Goal: Task Accomplishment & Management: Use online tool/utility

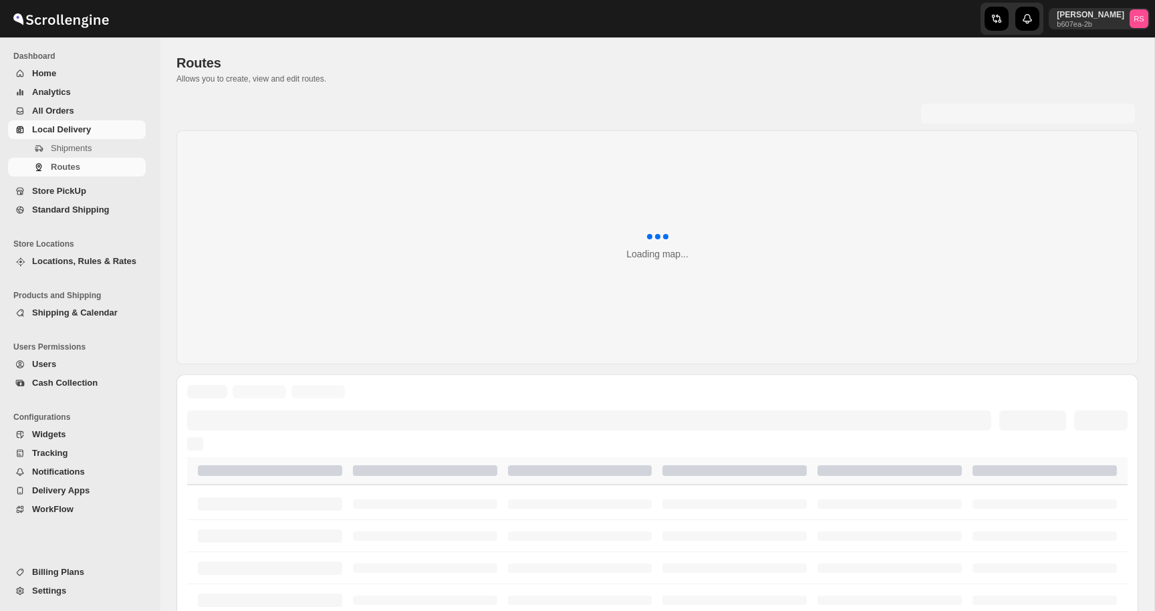
click at [67, 169] on span "Routes" at bounding box center [65, 167] width 29 height 10
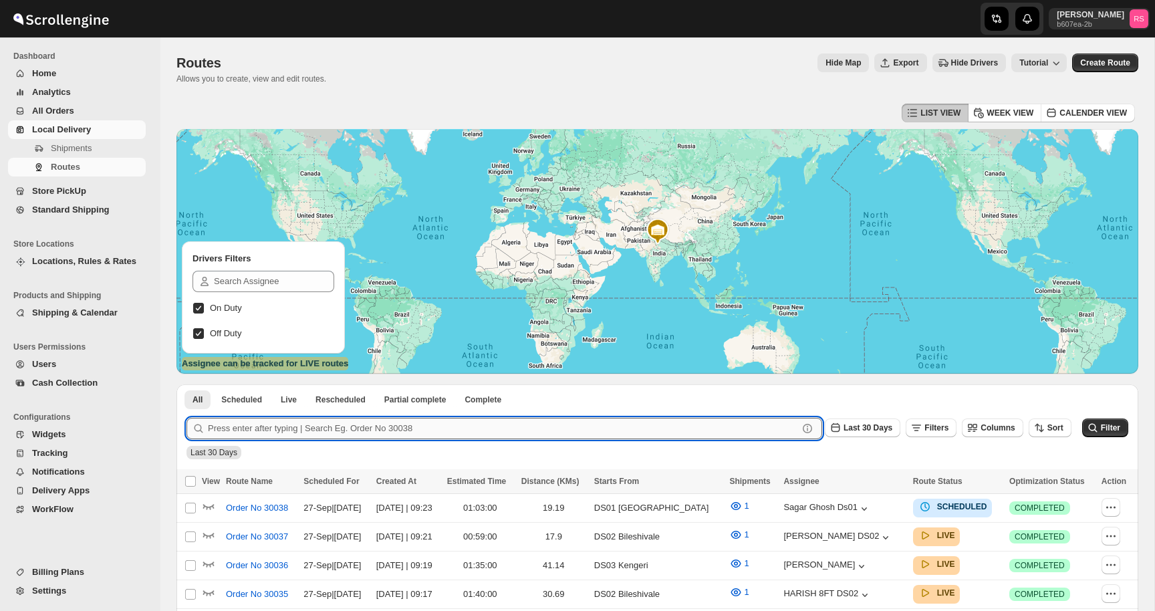
click at [325, 432] on input "text" at bounding box center [503, 428] width 590 height 21
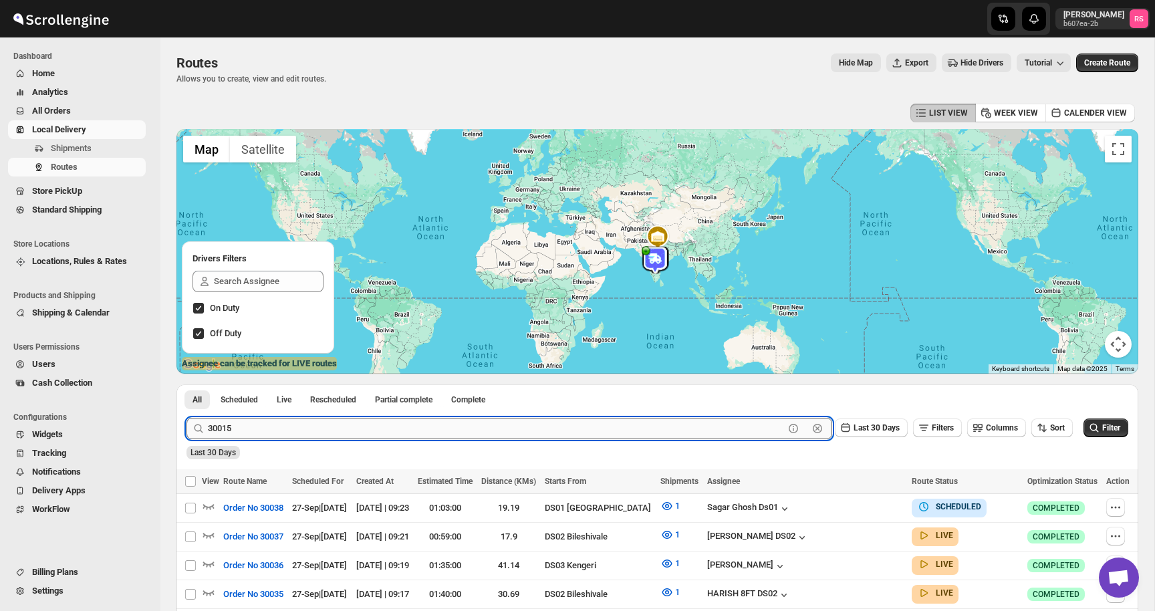
click at [186, 384] on button "Submit" at bounding box center [205, 391] width 38 height 14
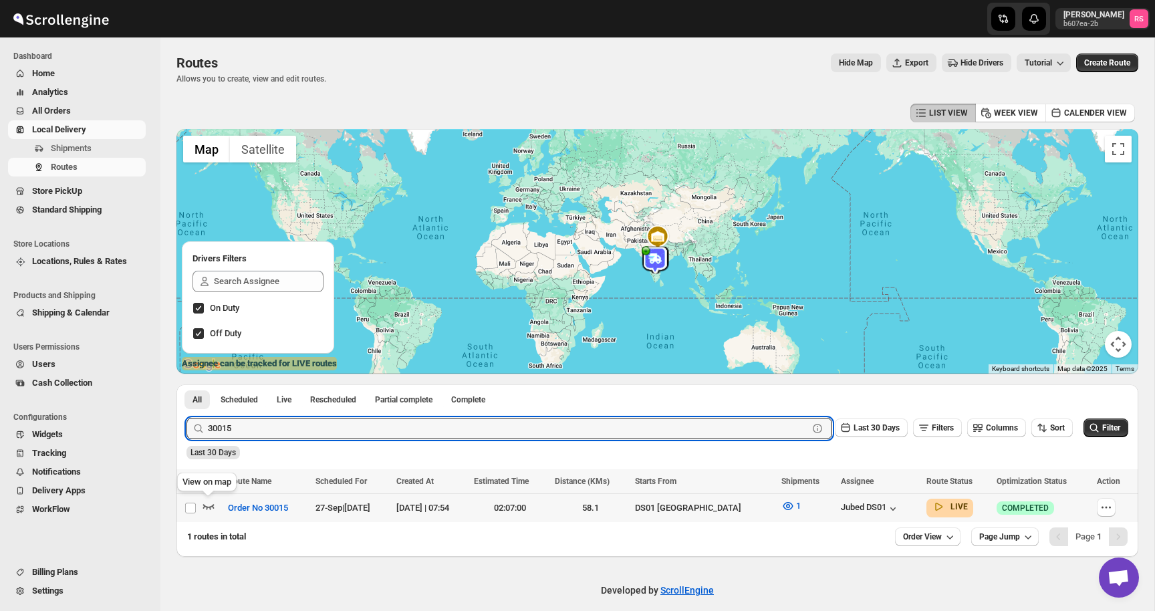
click at [204, 503] on icon "button" at bounding box center [208, 505] width 13 height 13
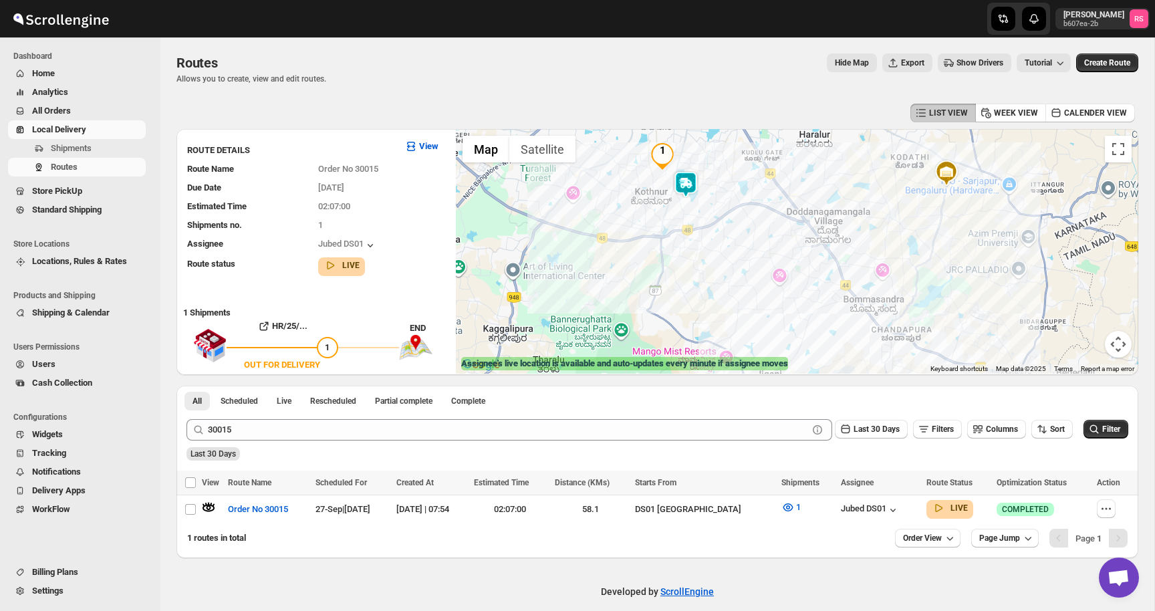
click at [689, 186] on img at bounding box center [685, 184] width 27 height 27
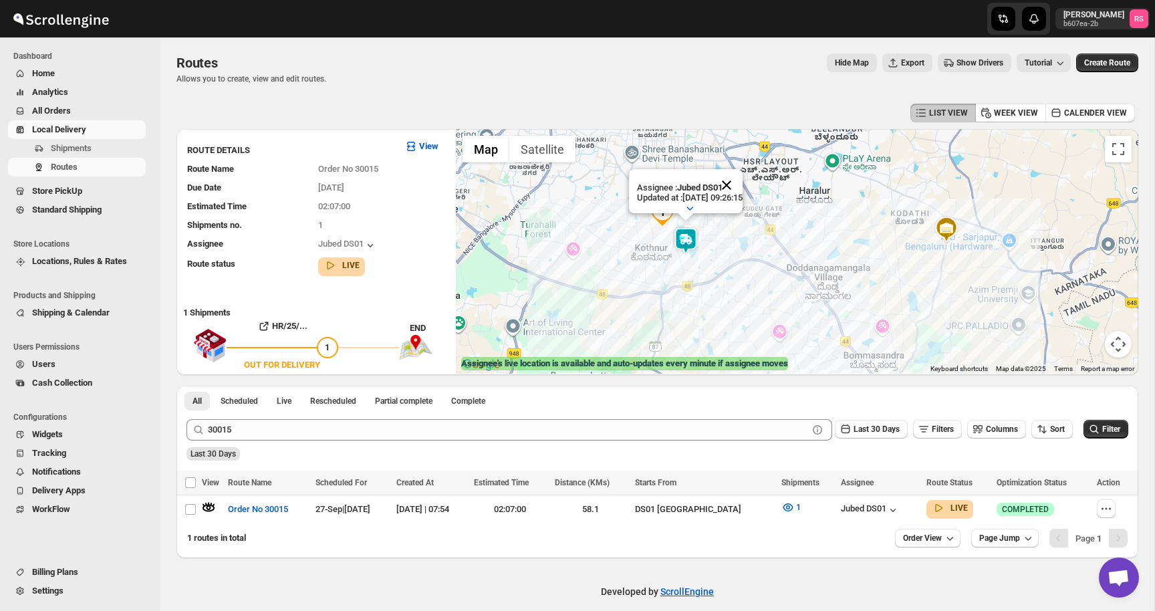
click at [735, 182] on button "Close" at bounding box center [726, 185] width 32 height 32
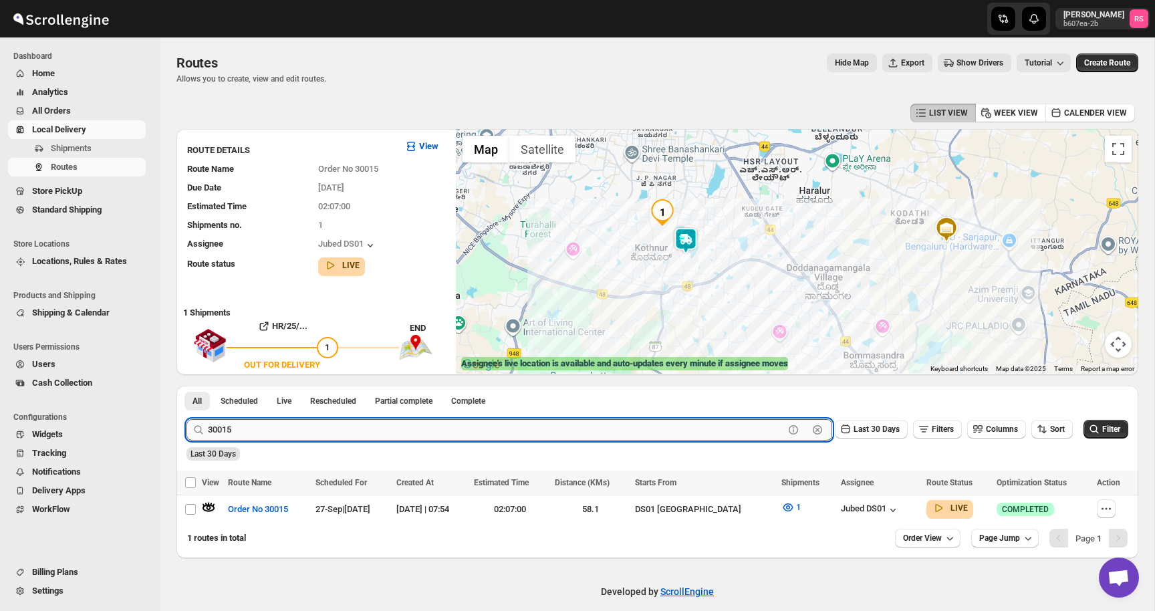
click at [260, 428] on input "30015" at bounding box center [496, 429] width 576 height 21
click at [272, 431] on input "30015" at bounding box center [496, 429] width 576 height 21
click at [186, 386] on button "Submit" at bounding box center [205, 393] width 38 height 14
click at [209, 504] on icon "button" at bounding box center [208, 506] width 13 height 13
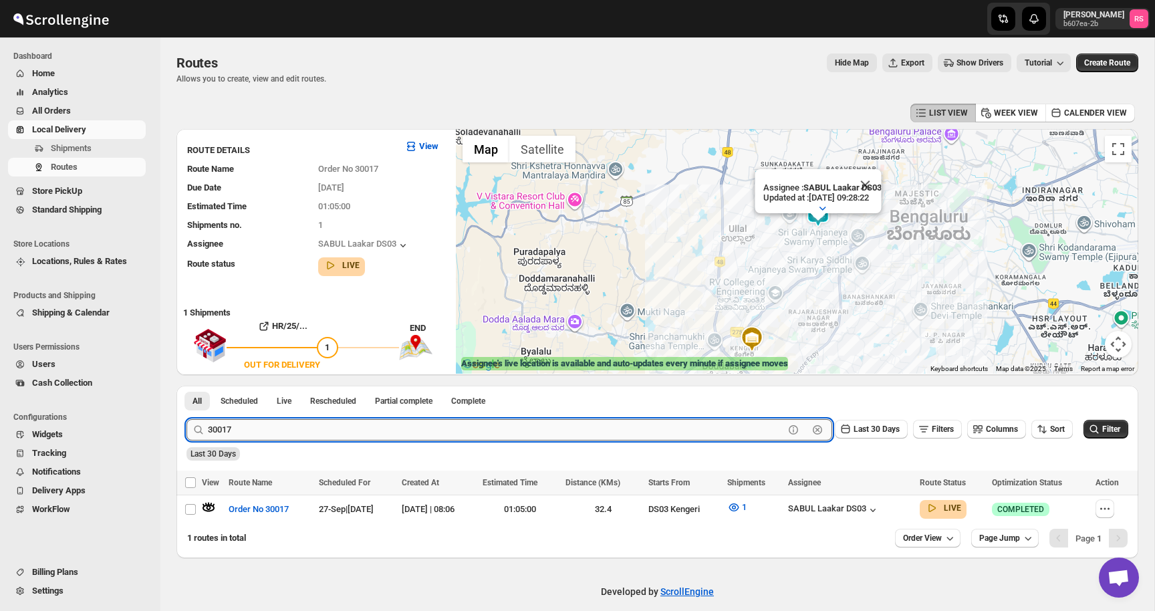
click at [274, 434] on input "30017" at bounding box center [496, 429] width 576 height 21
click at [302, 430] on input "30017" at bounding box center [496, 429] width 576 height 21
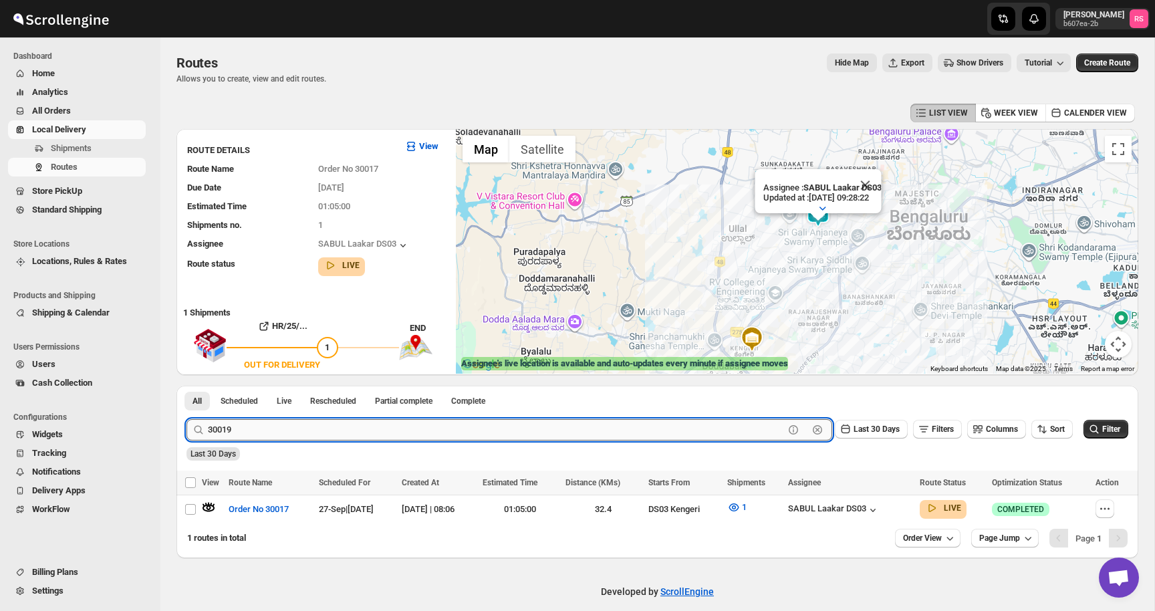
click at [186, 386] on button "Submit" at bounding box center [205, 393] width 38 height 14
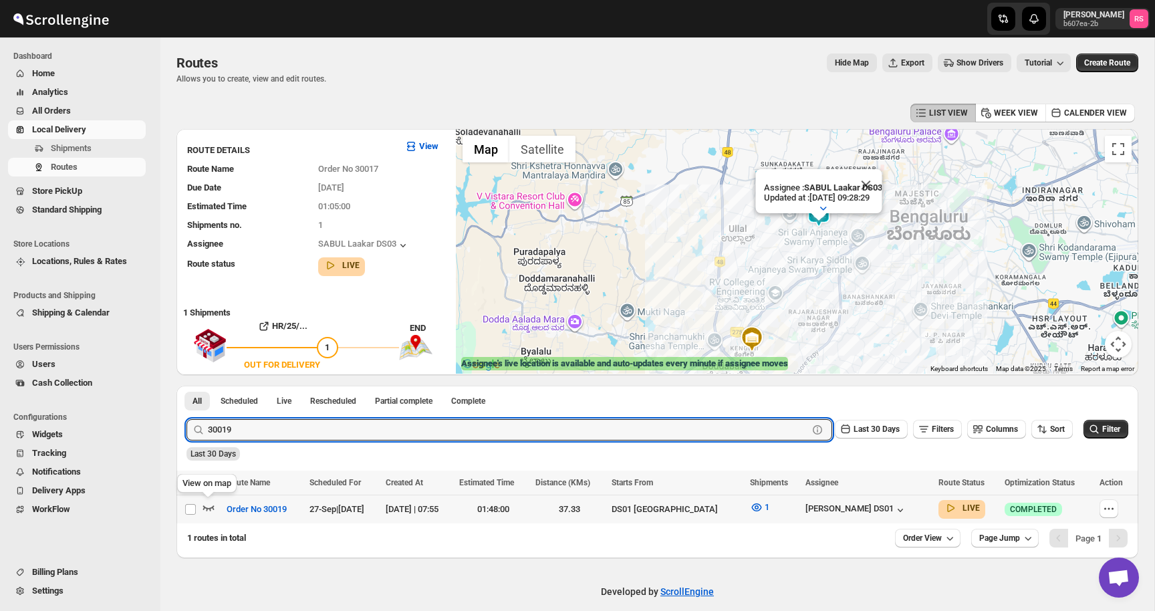
click at [205, 502] on icon "button" at bounding box center [208, 506] width 13 height 13
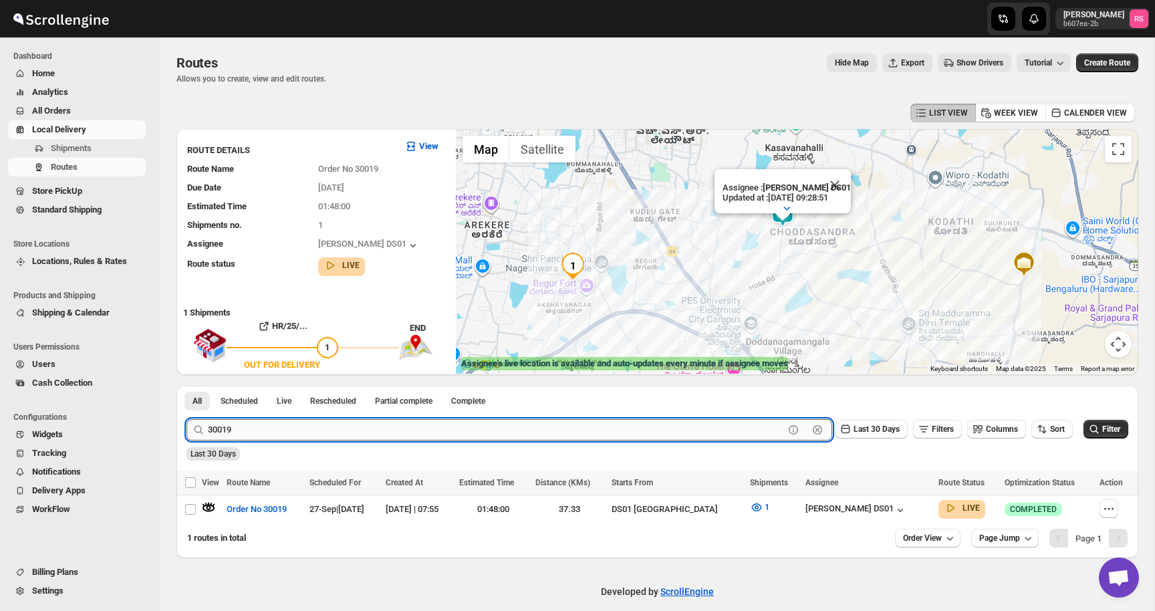
click at [351, 428] on input "30019" at bounding box center [496, 429] width 576 height 21
click at [387, 428] on input "30019" at bounding box center [496, 429] width 576 height 21
type input "30023"
click at [186, 386] on button "Submit" at bounding box center [205, 393] width 38 height 14
click at [387, 428] on input "30023" at bounding box center [496, 429] width 576 height 21
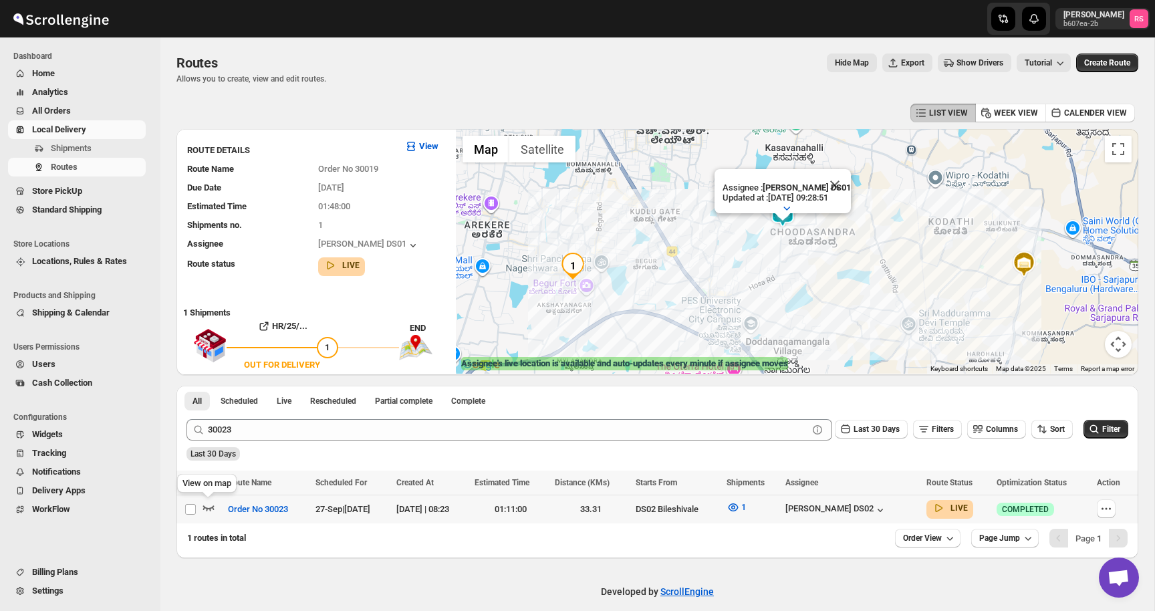
click at [209, 503] on icon "button" at bounding box center [208, 506] width 13 height 13
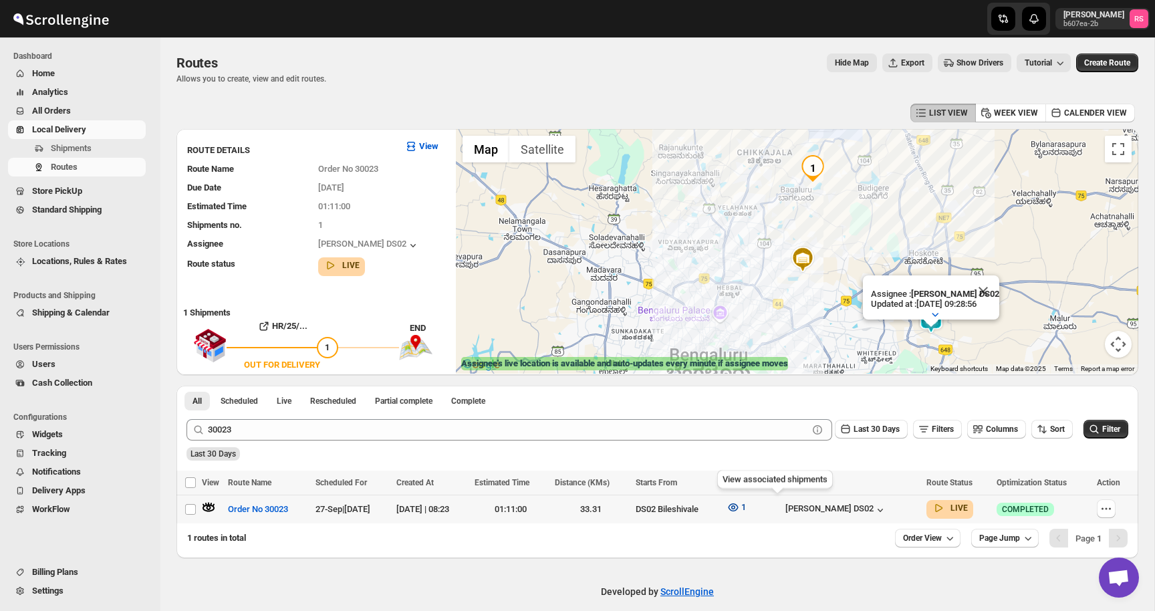
click at [740, 502] on icon "button" at bounding box center [732, 506] width 13 height 13
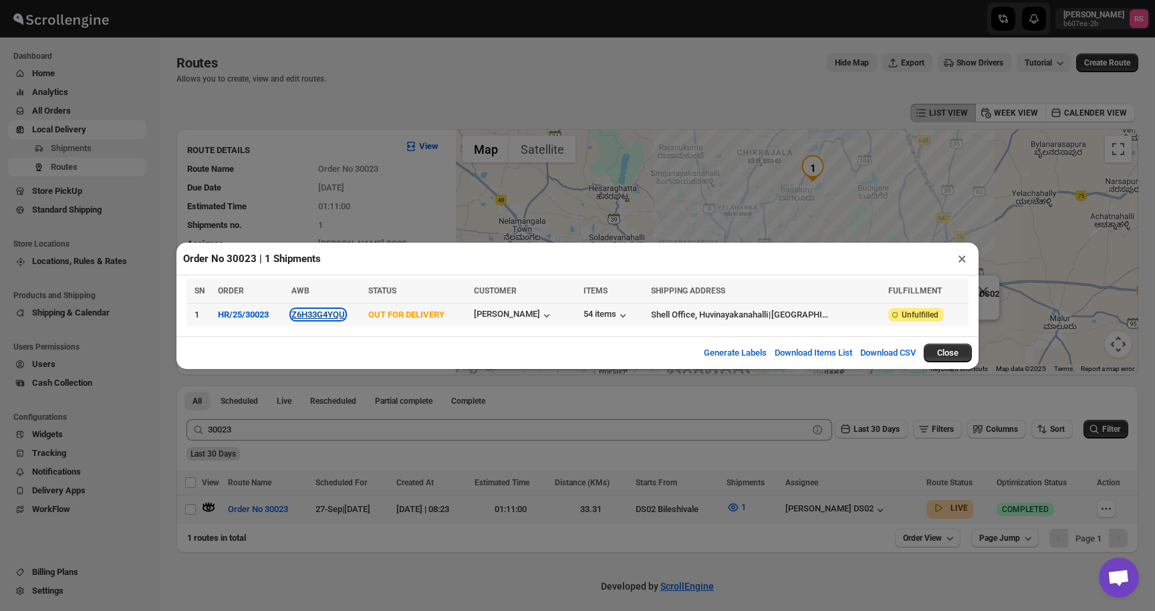
click at [345, 313] on button "Z6H33G4YQU" at bounding box center [317, 314] width 53 height 10
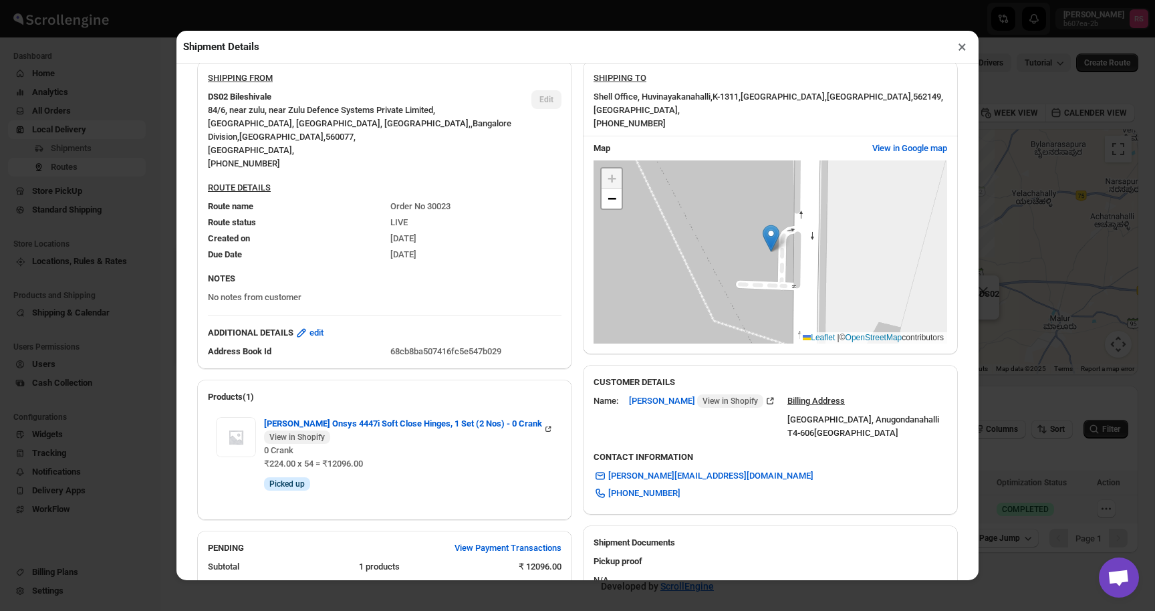
scroll to position [81, 0]
click at [957, 41] on button "×" at bounding box center [961, 46] width 19 height 19
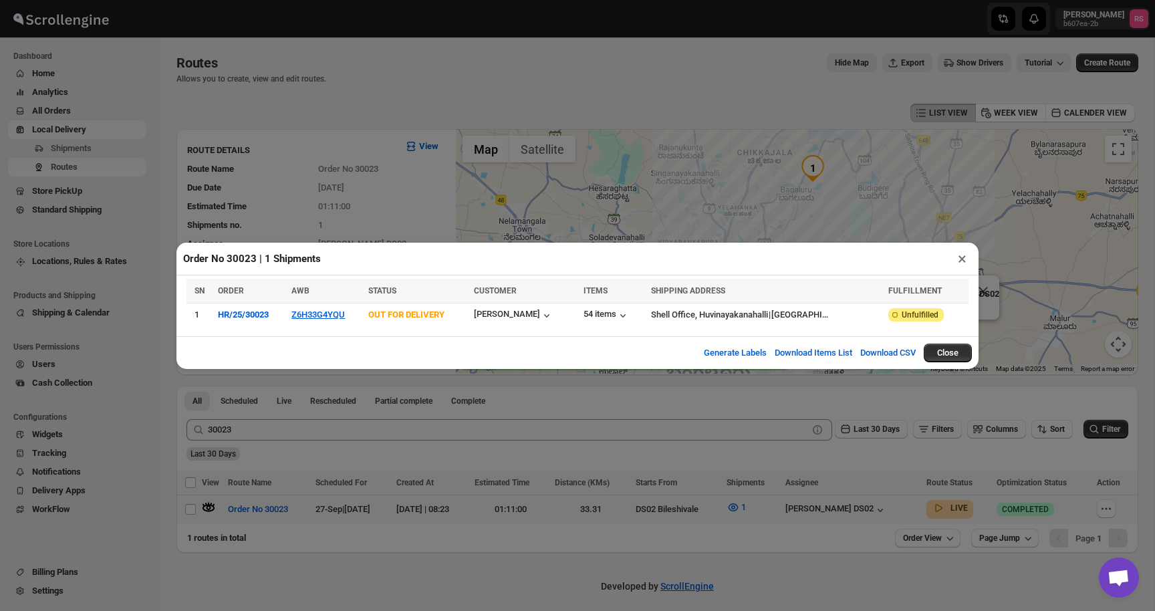
click at [962, 259] on button "×" at bounding box center [961, 258] width 19 height 19
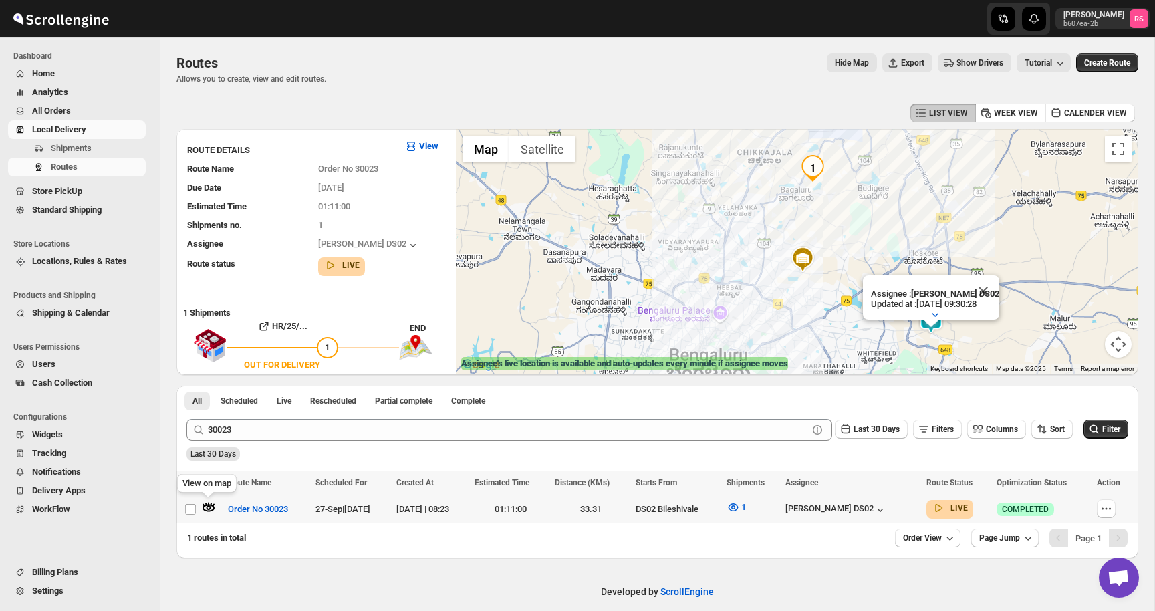
click at [214, 508] on icon "button" at bounding box center [208, 507] width 12 height 7
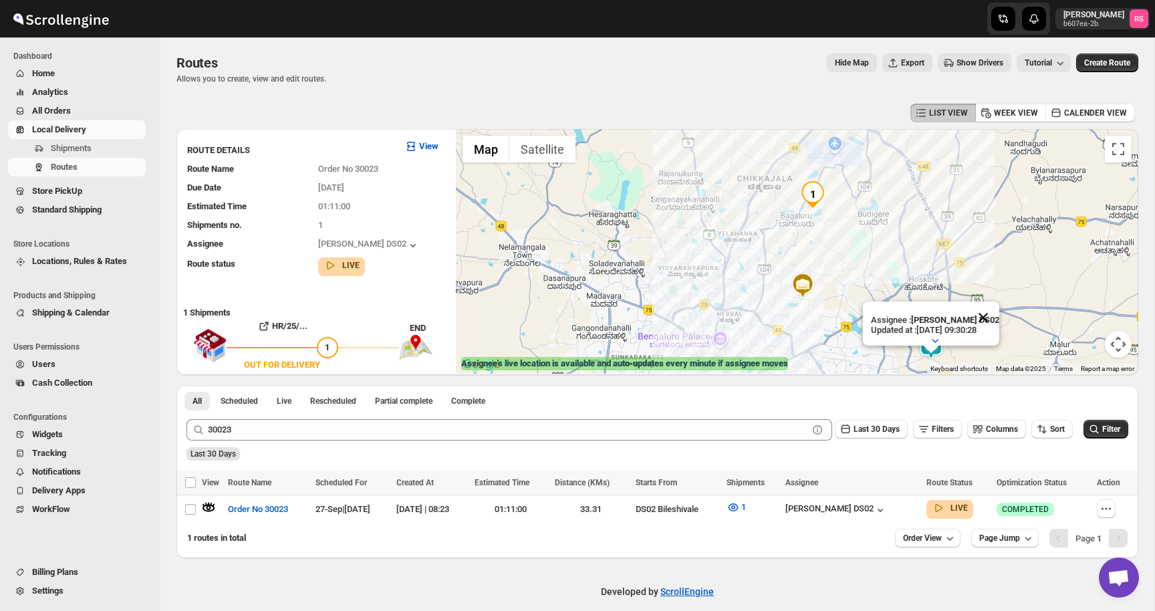
click at [980, 317] on button "Close" at bounding box center [983, 317] width 32 height 32
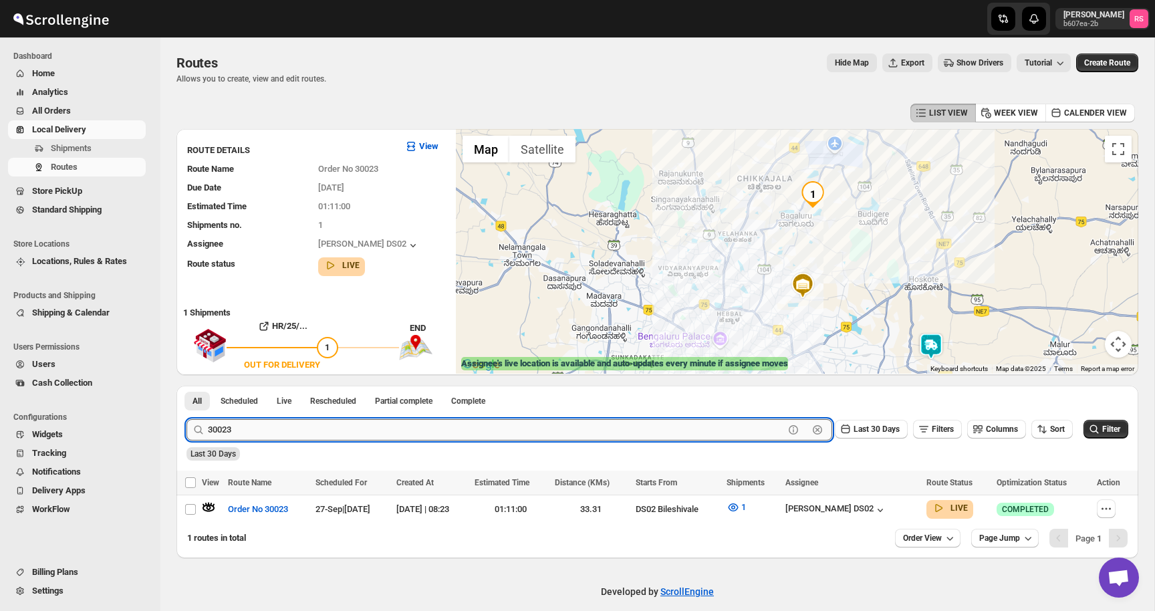
click at [293, 428] on input "30023" at bounding box center [496, 429] width 576 height 21
click at [186, 386] on button "Submit" at bounding box center [205, 393] width 38 height 14
click at [209, 505] on icon "button" at bounding box center [208, 506] width 13 height 13
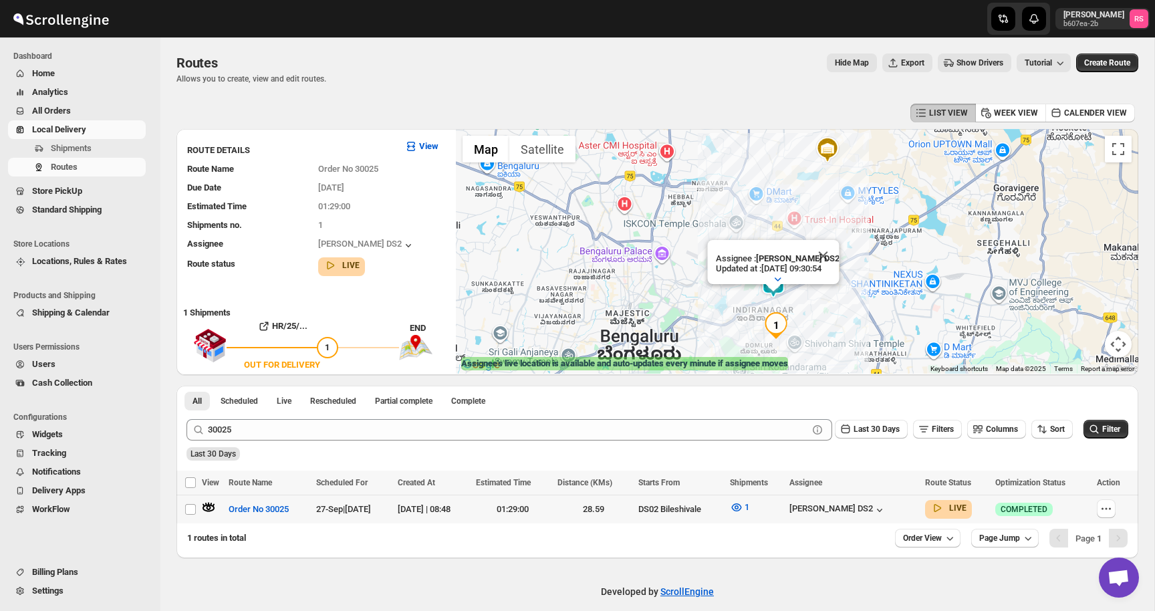
click at [212, 508] on icon "button" at bounding box center [208, 506] width 13 height 13
click at [831, 255] on button "Close" at bounding box center [822, 256] width 32 height 32
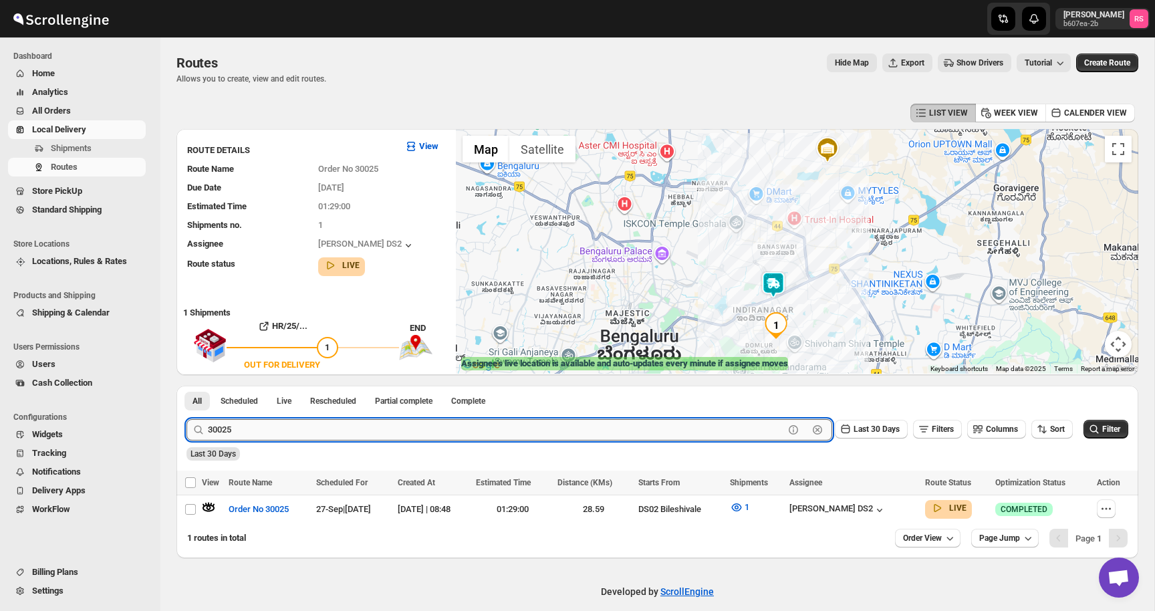
click at [304, 426] on input "30025" at bounding box center [496, 429] width 576 height 21
click at [317, 430] on input "30025" at bounding box center [496, 429] width 576 height 21
click at [186, 386] on button "Submit" at bounding box center [205, 393] width 38 height 14
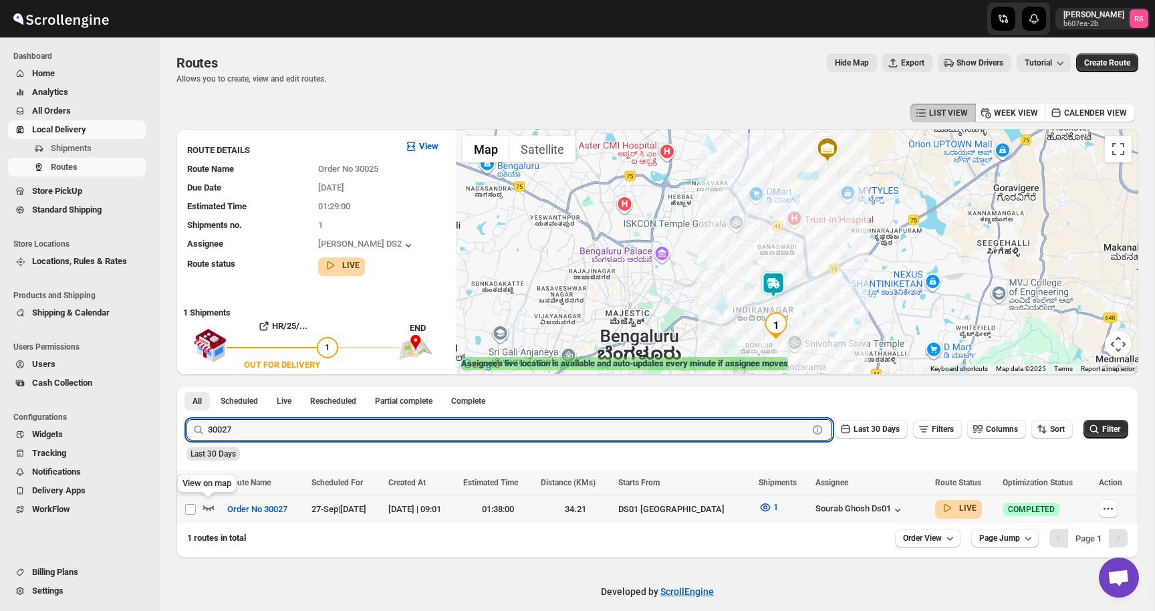
click at [210, 505] on icon "button" at bounding box center [208, 506] width 13 height 13
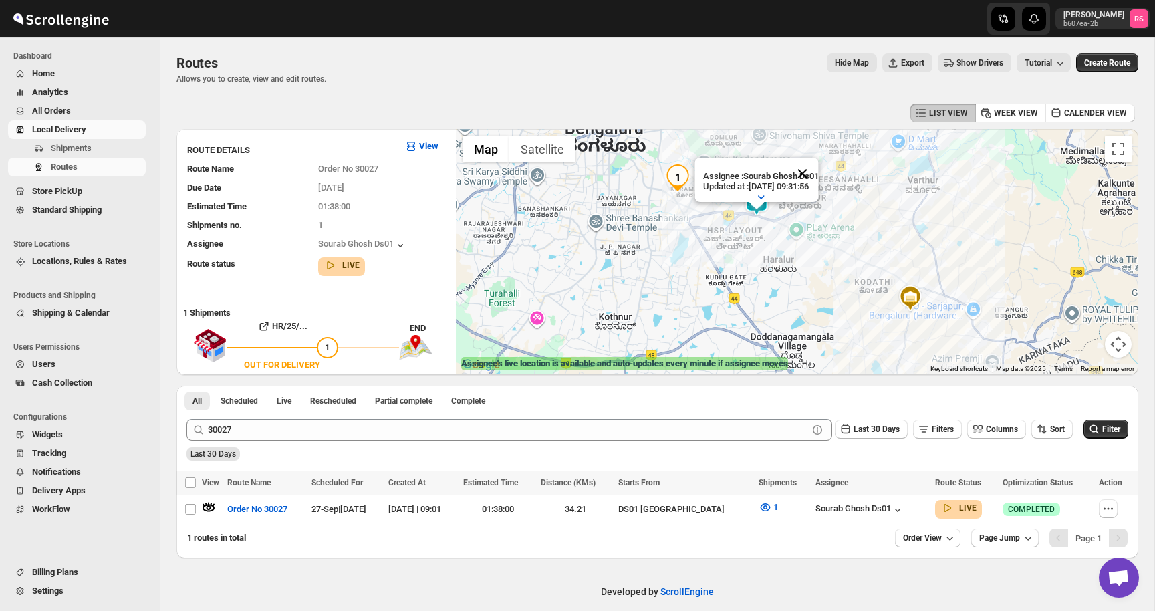
click at [814, 173] on button "Close" at bounding box center [802, 174] width 32 height 32
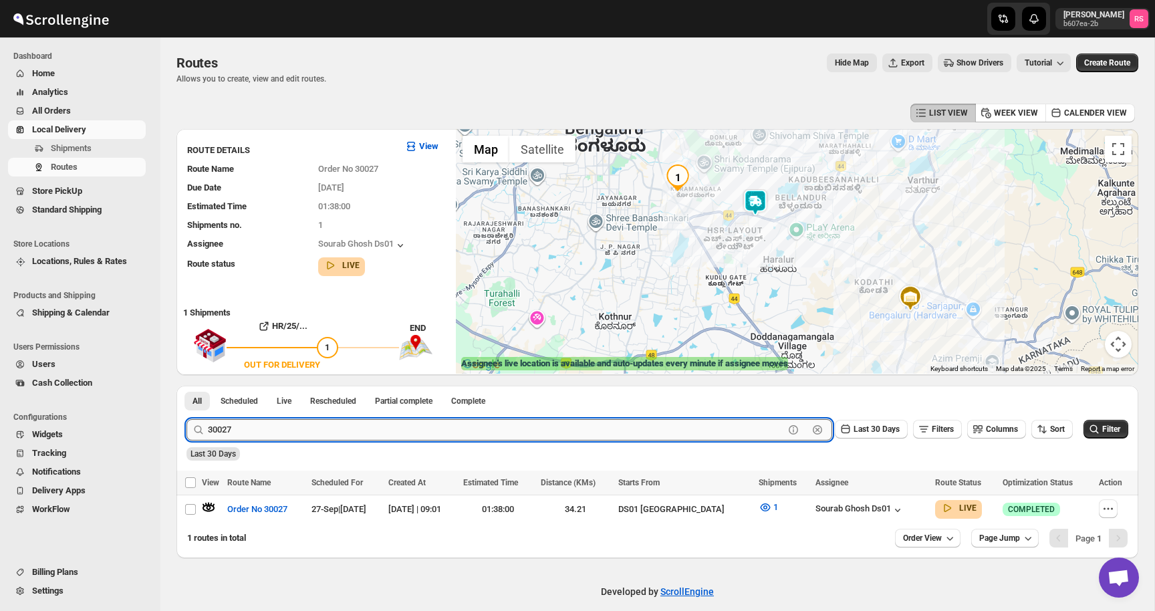
click at [259, 428] on input "30027" at bounding box center [496, 429] width 576 height 21
click at [289, 422] on input "30027" at bounding box center [496, 429] width 576 height 21
click at [186, 386] on button "Submit" at bounding box center [205, 393] width 38 height 14
click at [210, 504] on icon "button" at bounding box center [208, 506] width 13 height 13
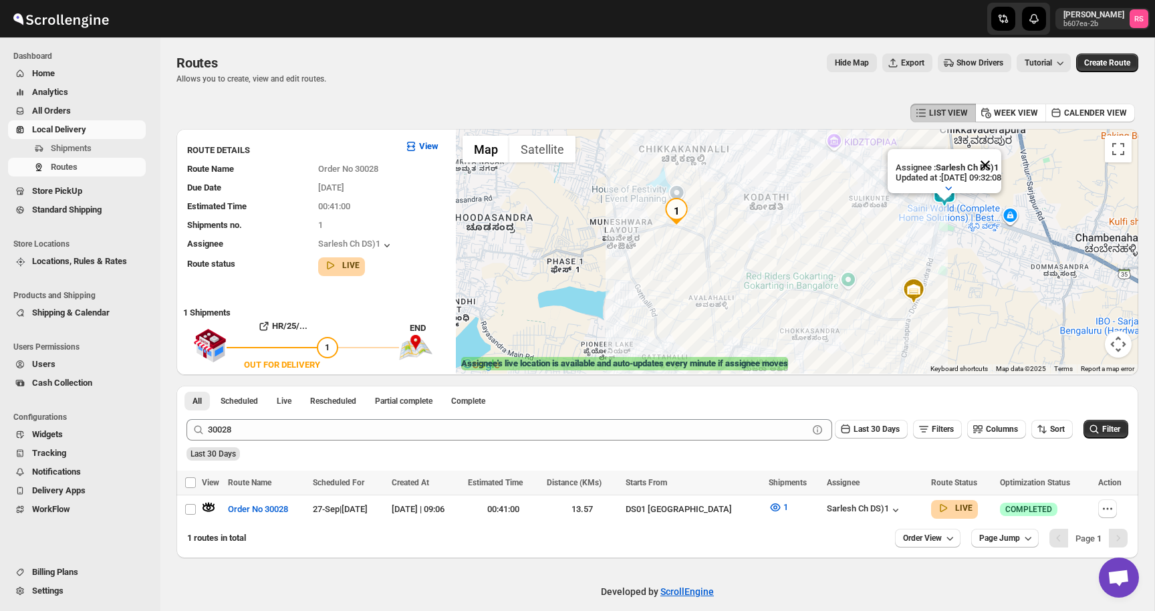
click at [1001, 163] on button "Close" at bounding box center [985, 165] width 32 height 32
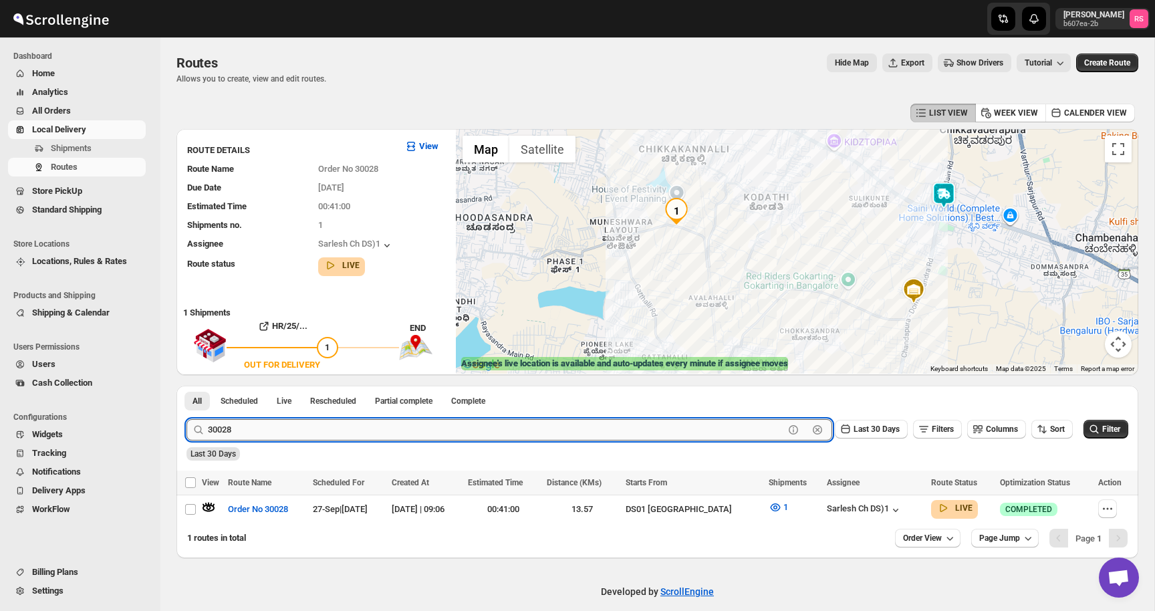
click at [254, 428] on input "30028" at bounding box center [496, 429] width 576 height 21
click at [265, 429] on input "30028" at bounding box center [496, 429] width 576 height 21
click at [186, 386] on button "Submit" at bounding box center [205, 393] width 38 height 14
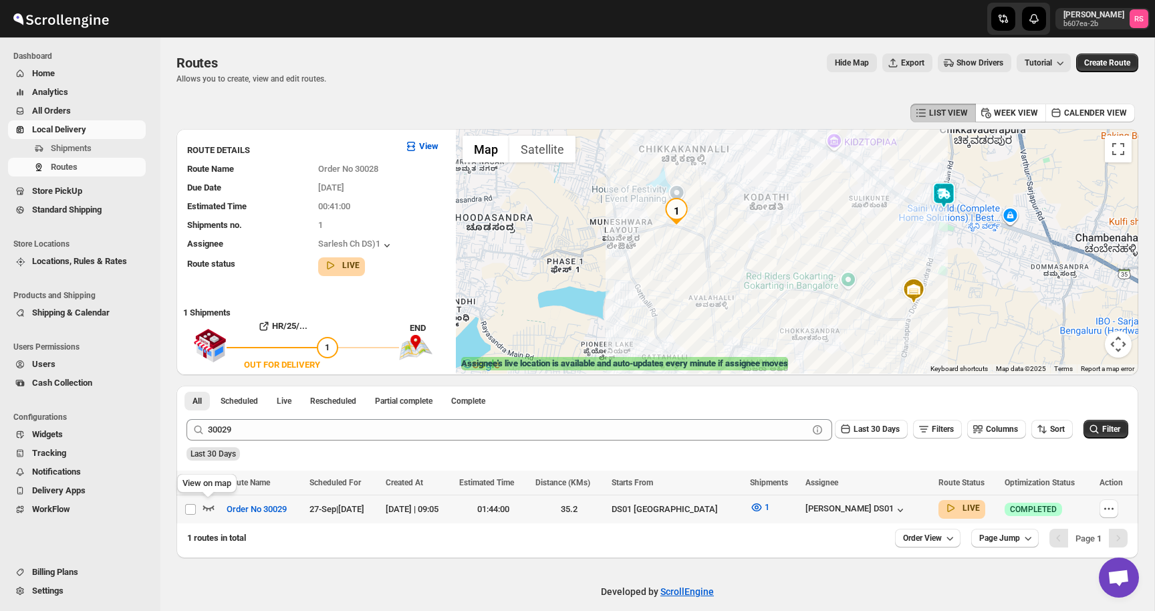
click at [210, 509] on icon "button" at bounding box center [208, 506] width 13 height 13
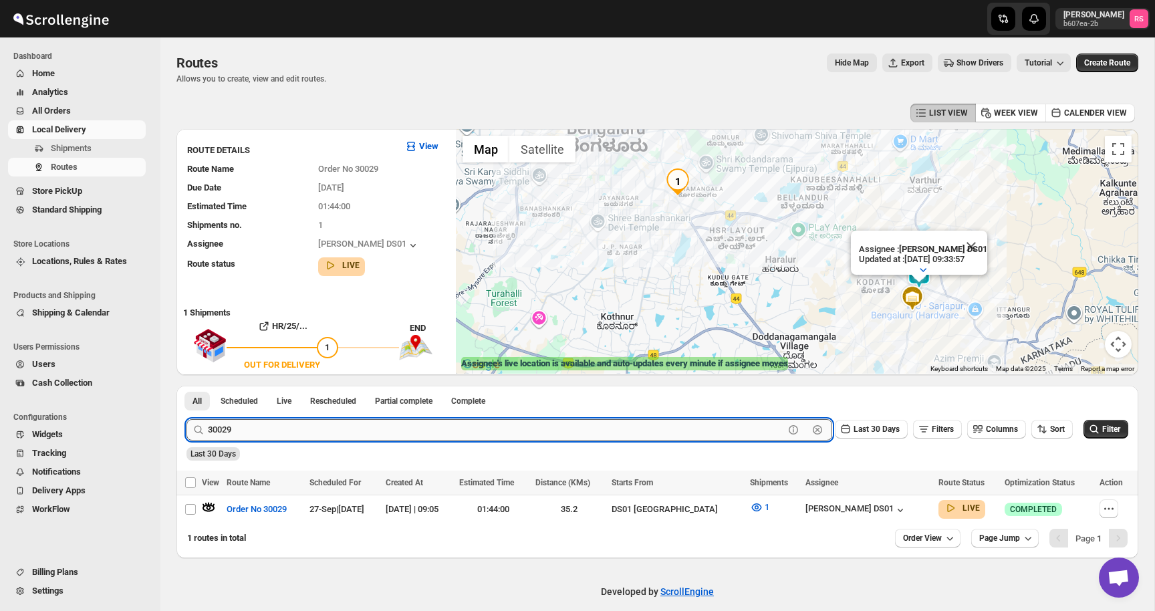
click at [263, 429] on input "30029" at bounding box center [496, 429] width 576 height 21
click at [186, 386] on button "Submit" at bounding box center [205, 393] width 38 height 14
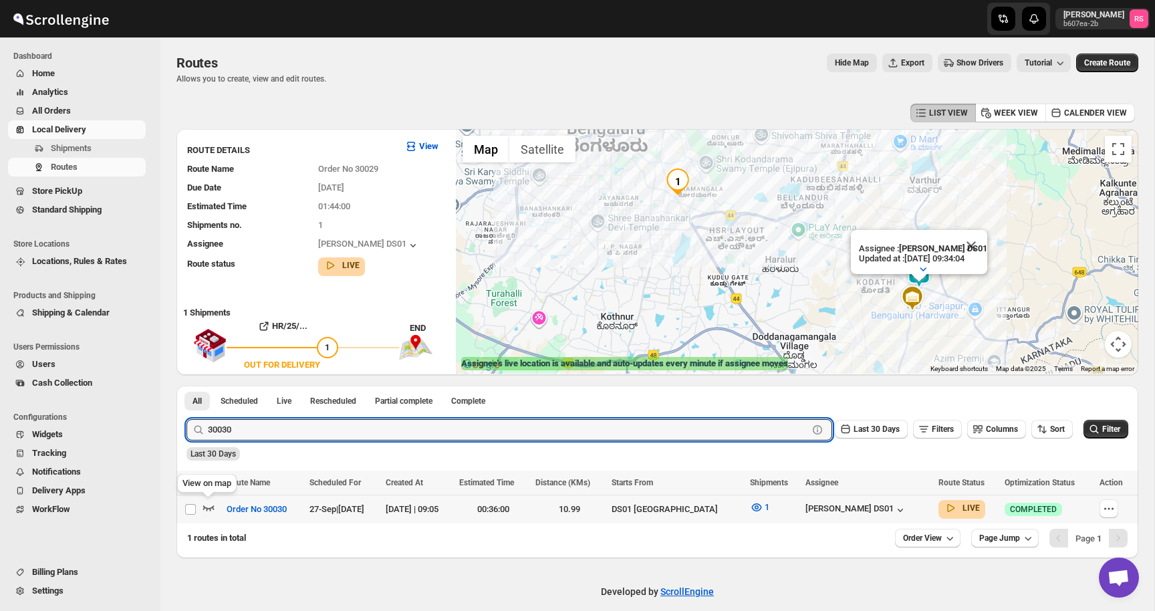
click at [209, 510] on icon "button" at bounding box center [208, 507] width 11 height 5
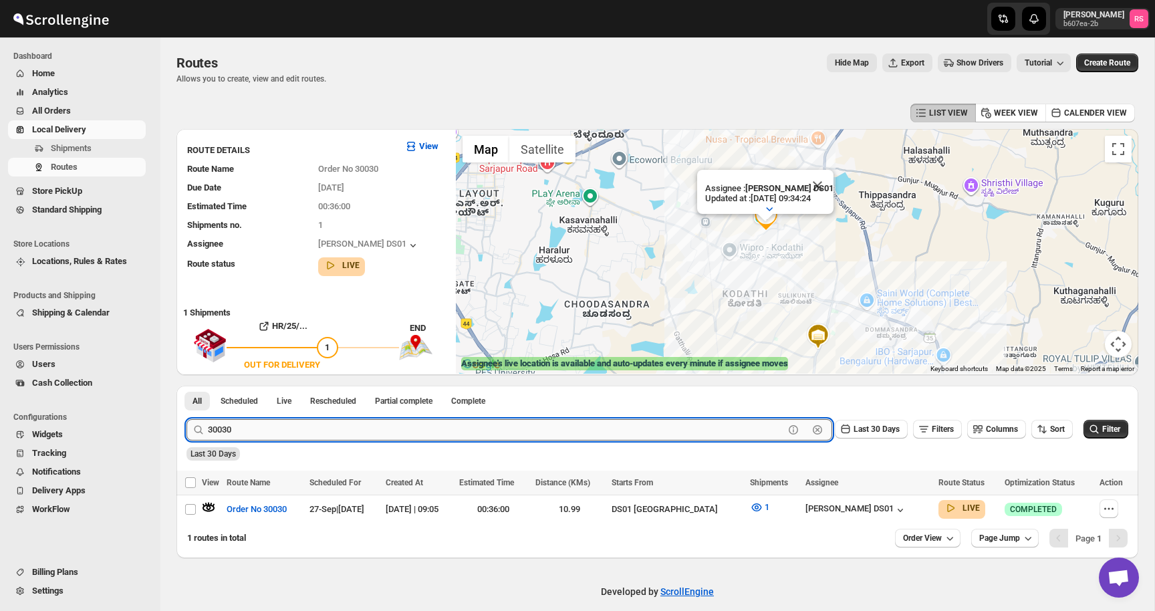
click at [404, 428] on input "30030" at bounding box center [496, 429] width 576 height 21
click at [186, 386] on button "Submit" at bounding box center [205, 393] width 38 height 14
click at [214, 509] on icon "button" at bounding box center [208, 506] width 13 height 13
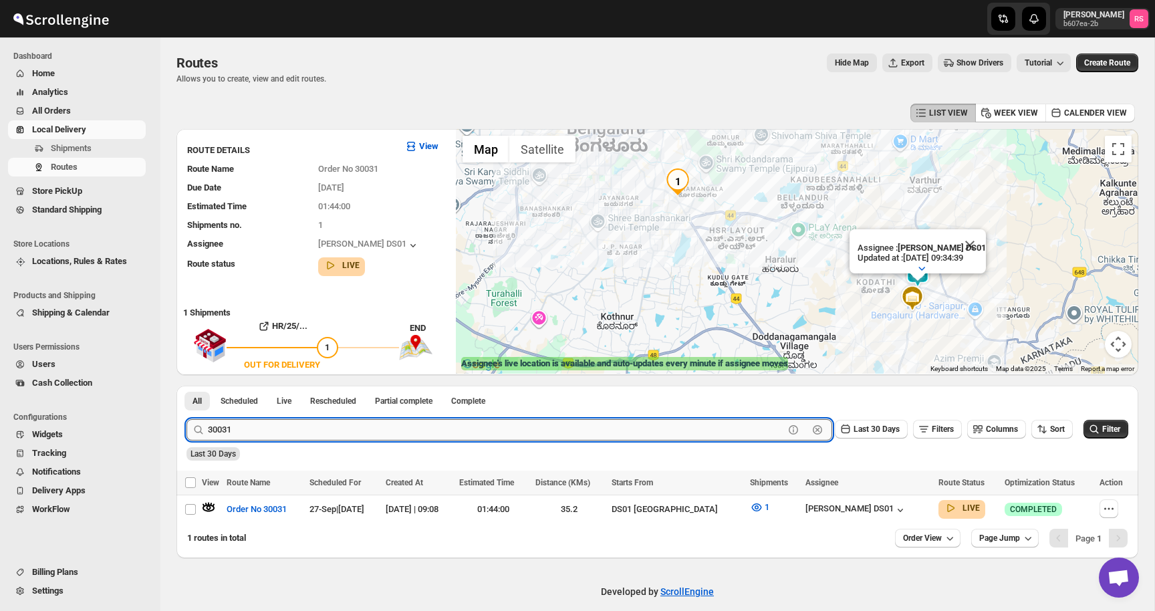
click at [289, 438] on input "30031" at bounding box center [496, 429] width 576 height 21
click at [297, 436] on input "30031" at bounding box center [496, 429] width 576 height 21
click at [299, 436] on input "30031" at bounding box center [496, 429] width 576 height 21
click at [186, 386] on button "Submit" at bounding box center [205, 393] width 38 height 14
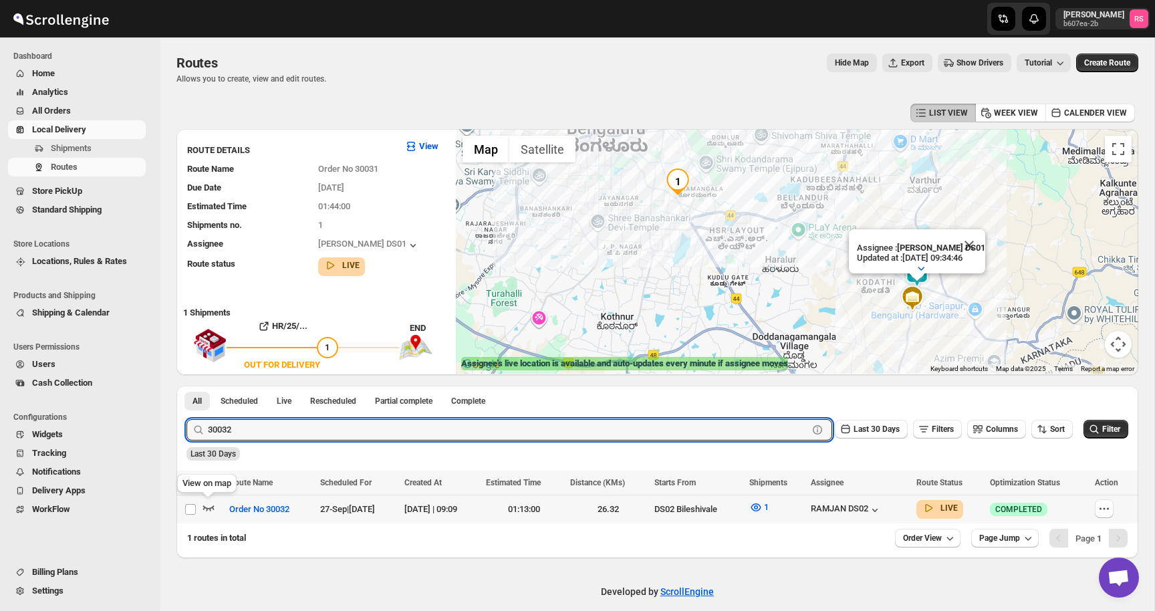
click at [207, 506] on icon "button" at bounding box center [208, 506] width 13 height 13
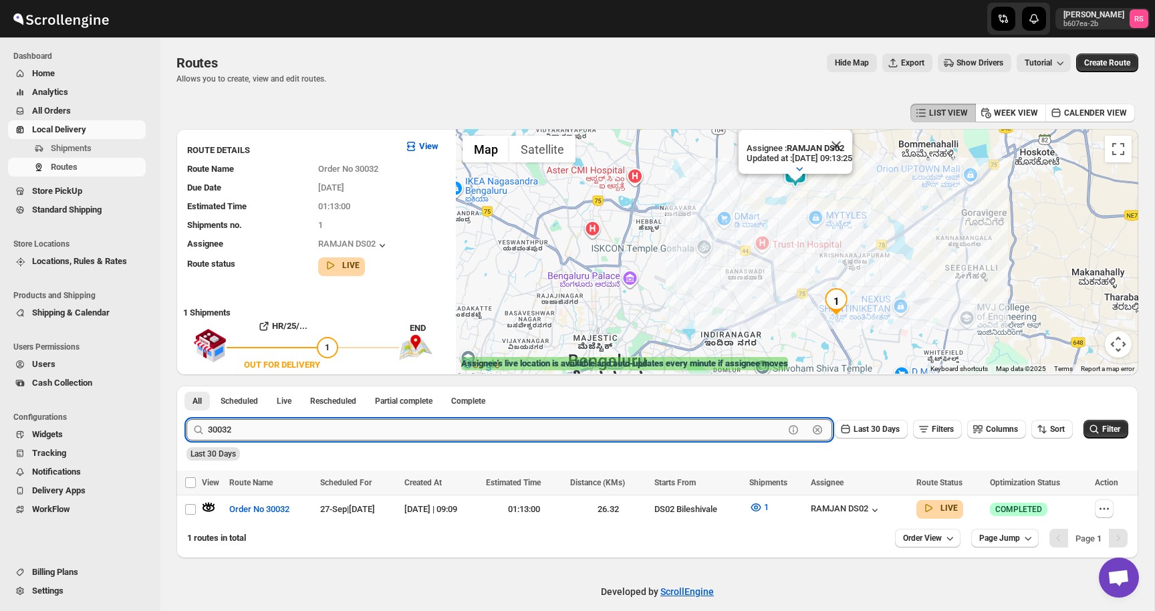
click at [418, 430] on input "30032" at bounding box center [496, 429] width 576 height 21
click at [435, 432] on input "30032" at bounding box center [496, 429] width 576 height 21
click at [186, 386] on button "Submit" at bounding box center [205, 393] width 38 height 14
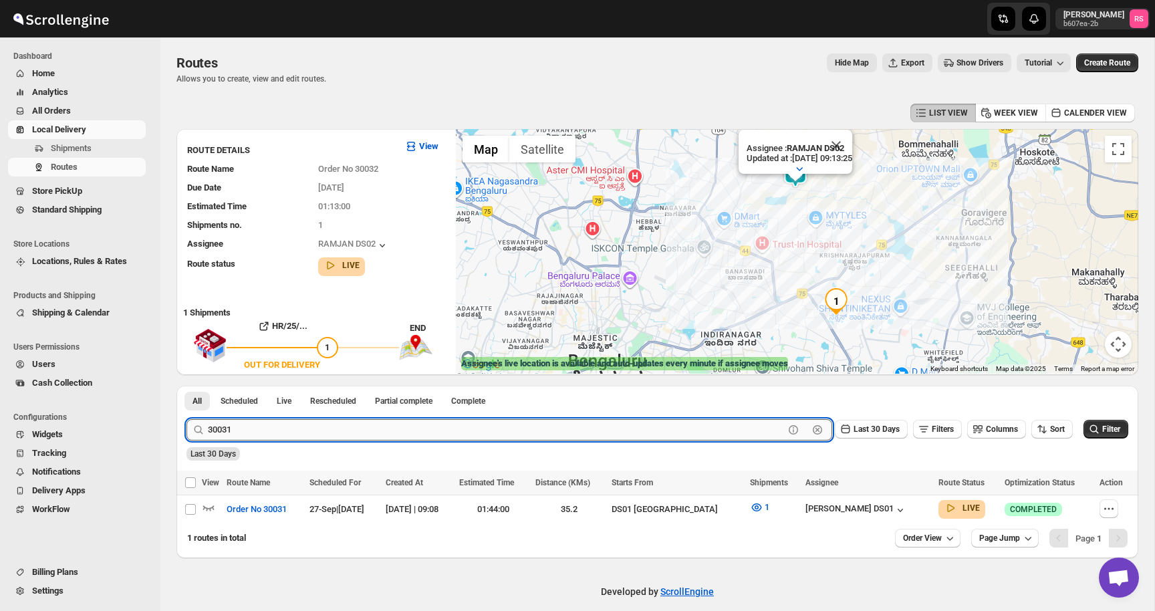
click at [284, 434] on input "30031" at bounding box center [496, 429] width 576 height 21
click at [186, 386] on button "Submit" at bounding box center [205, 393] width 38 height 14
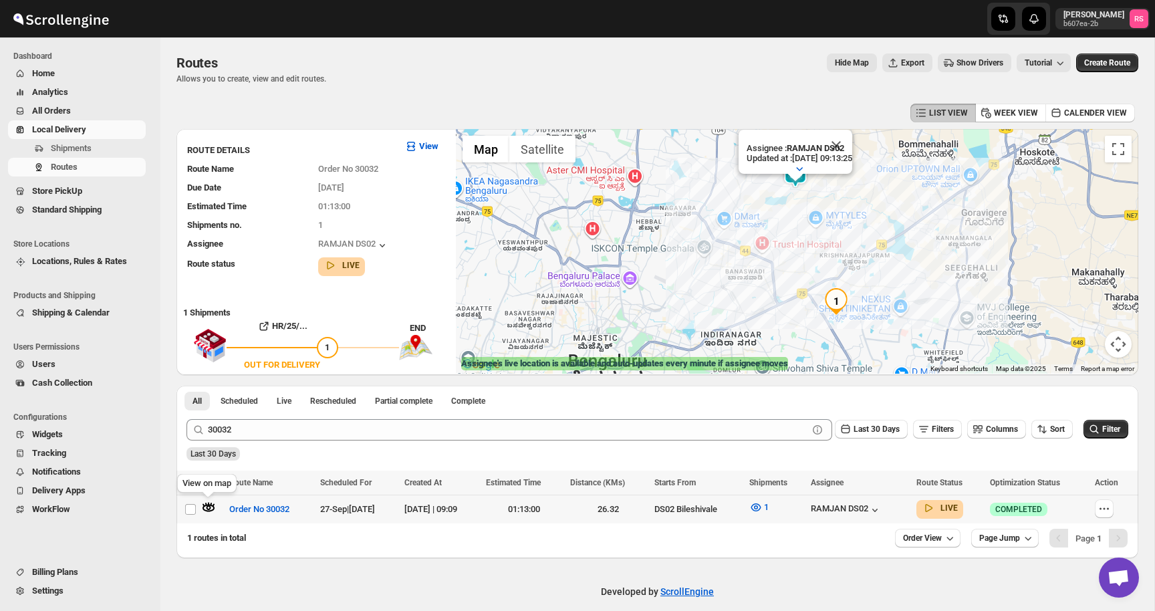
click at [206, 509] on icon "button" at bounding box center [208, 506] width 13 height 13
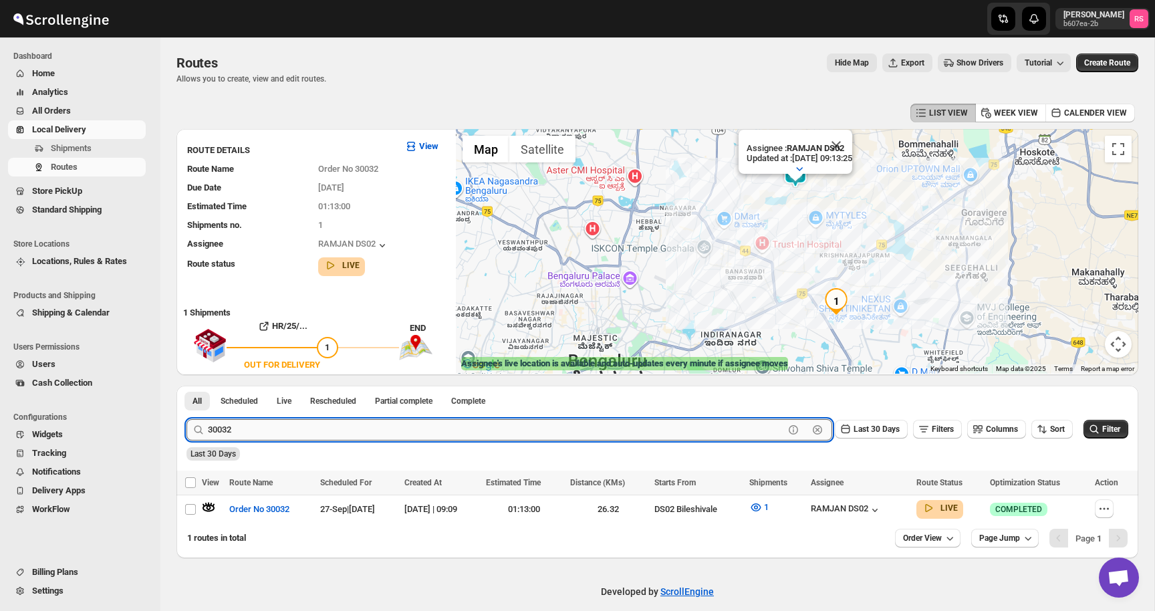
click at [257, 428] on input "30032" at bounding box center [496, 429] width 576 height 21
click at [263, 428] on input "30032" at bounding box center [496, 429] width 576 height 21
click at [186, 386] on button "Submit" at bounding box center [205, 393] width 38 height 14
click at [207, 504] on icon "button" at bounding box center [208, 506] width 13 height 13
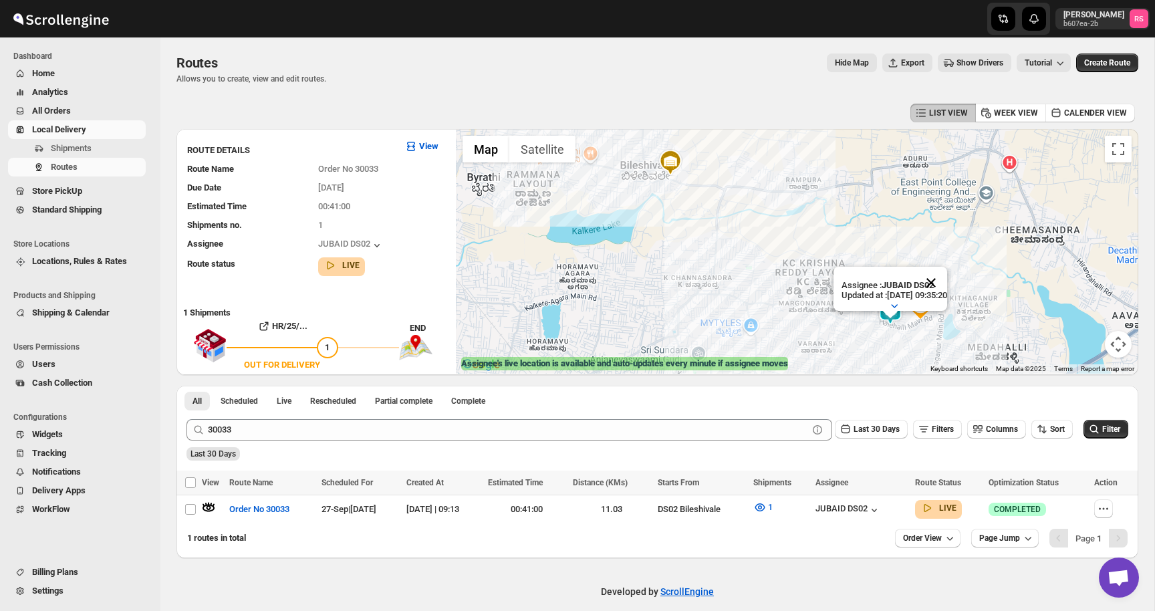
click at [938, 284] on button "Close" at bounding box center [931, 283] width 32 height 32
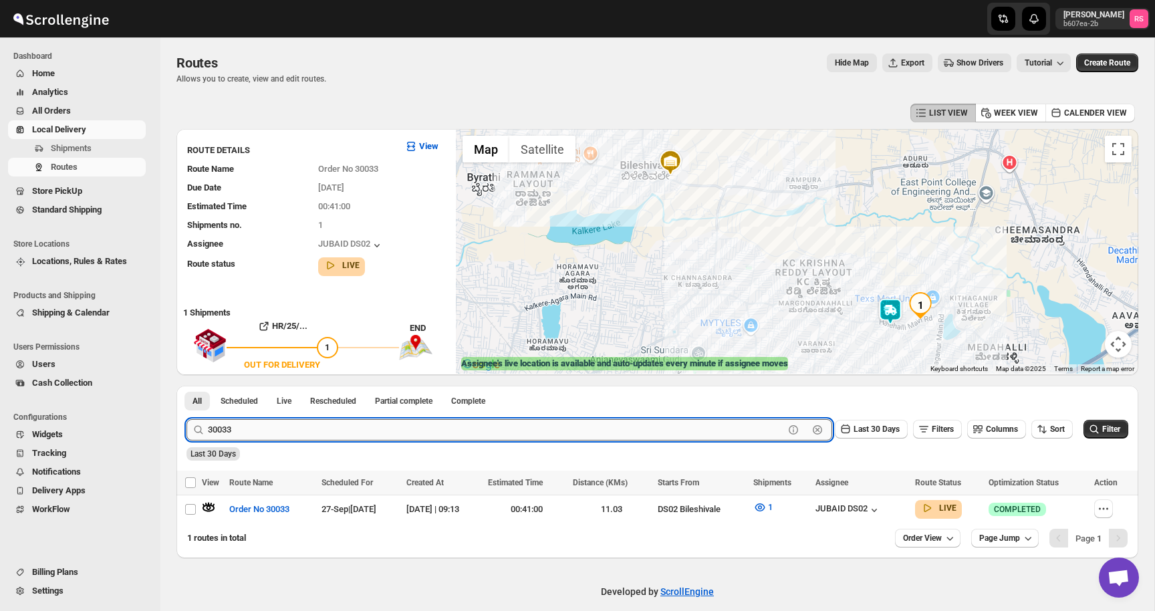
click at [273, 437] on input "30033" at bounding box center [496, 429] width 576 height 21
click at [317, 437] on input "30033" at bounding box center [496, 429] width 576 height 21
click at [186, 386] on button "Submit" at bounding box center [205, 393] width 38 height 14
click at [208, 503] on icon "button" at bounding box center [208, 506] width 13 height 13
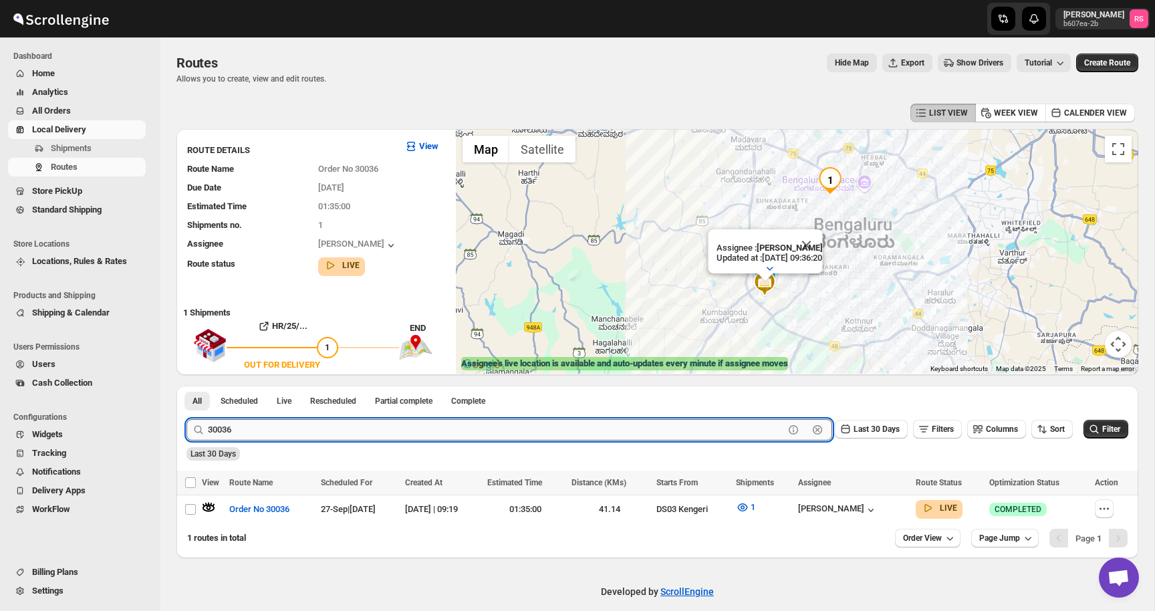
click at [283, 431] on input "30036" at bounding box center [496, 429] width 576 height 21
click at [186, 386] on button "Submit" at bounding box center [205, 393] width 38 height 14
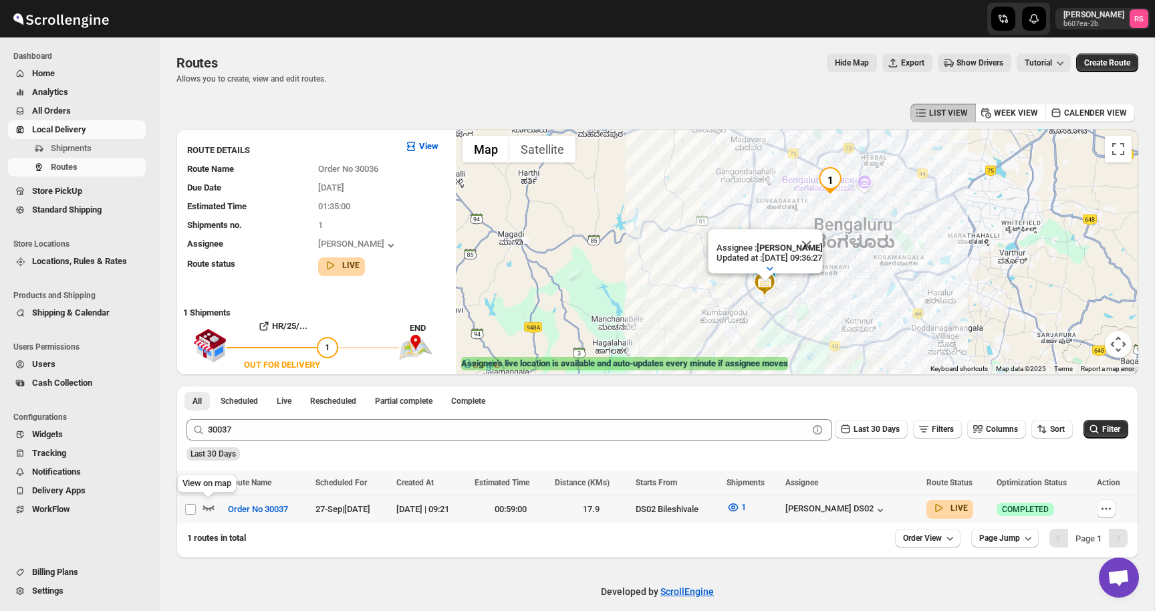
click at [209, 508] on icon "button" at bounding box center [208, 507] width 11 height 5
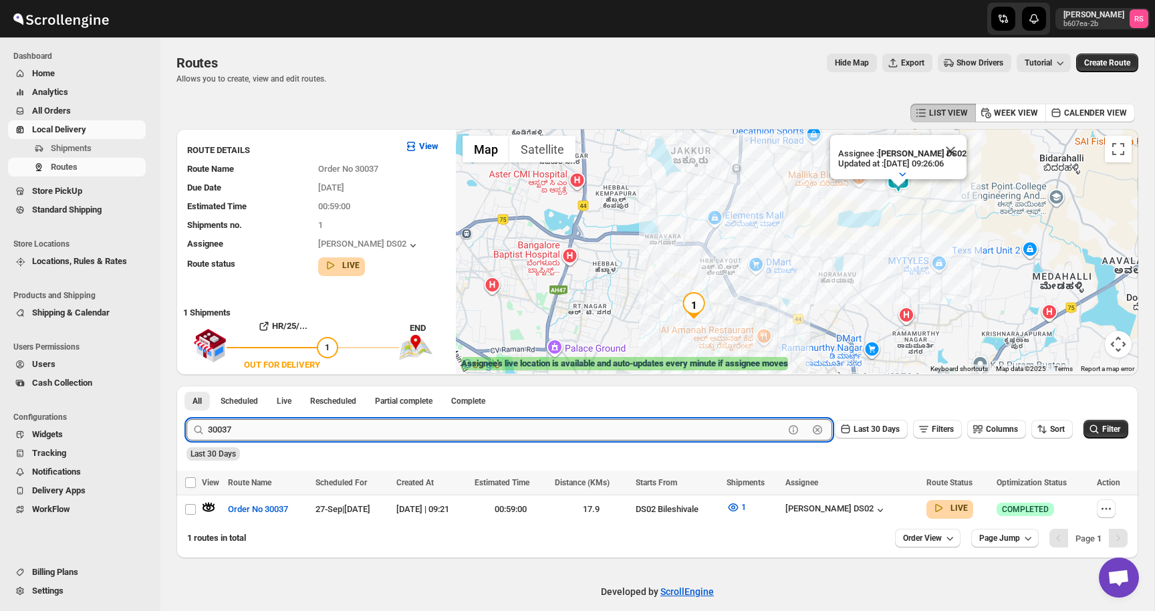
click at [255, 431] on input "30037" at bounding box center [496, 429] width 576 height 21
click at [275, 426] on input "30037" at bounding box center [496, 429] width 576 height 21
click at [186, 386] on button "Submit" at bounding box center [205, 393] width 38 height 14
click at [204, 507] on icon "button" at bounding box center [208, 507] width 11 height 5
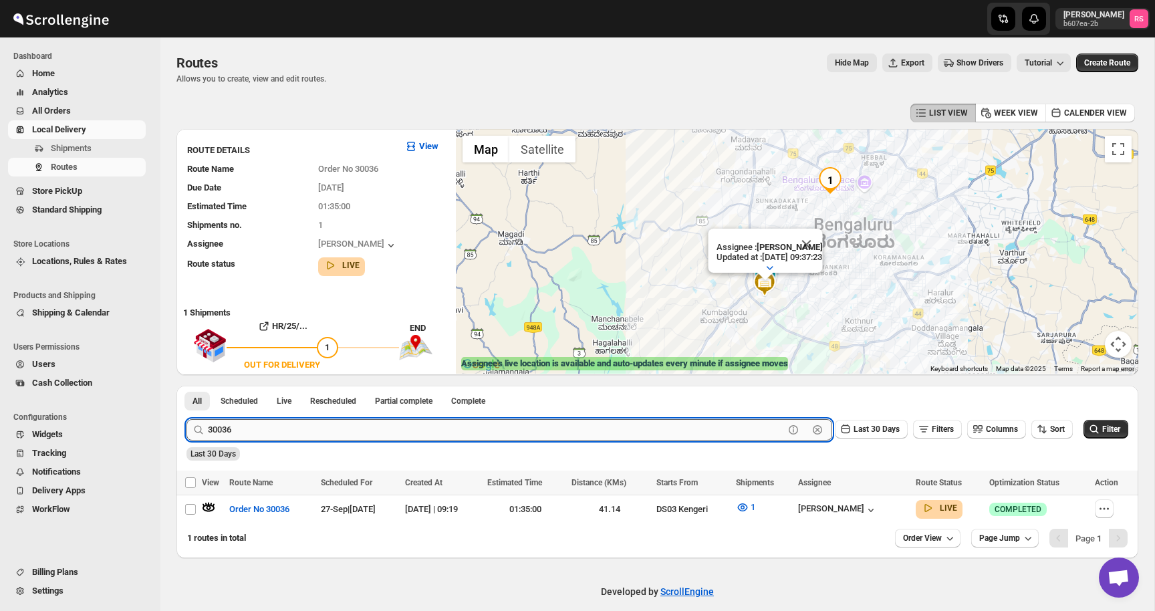
click at [269, 432] on input "30036" at bounding box center [496, 429] width 576 height 21
click at [281, 429] on input "30036" at bounding box center [496, 429] width 576 height 21
click at [186, 386] on button "Submit" at bounding box center [205, 393] width 38 height 14
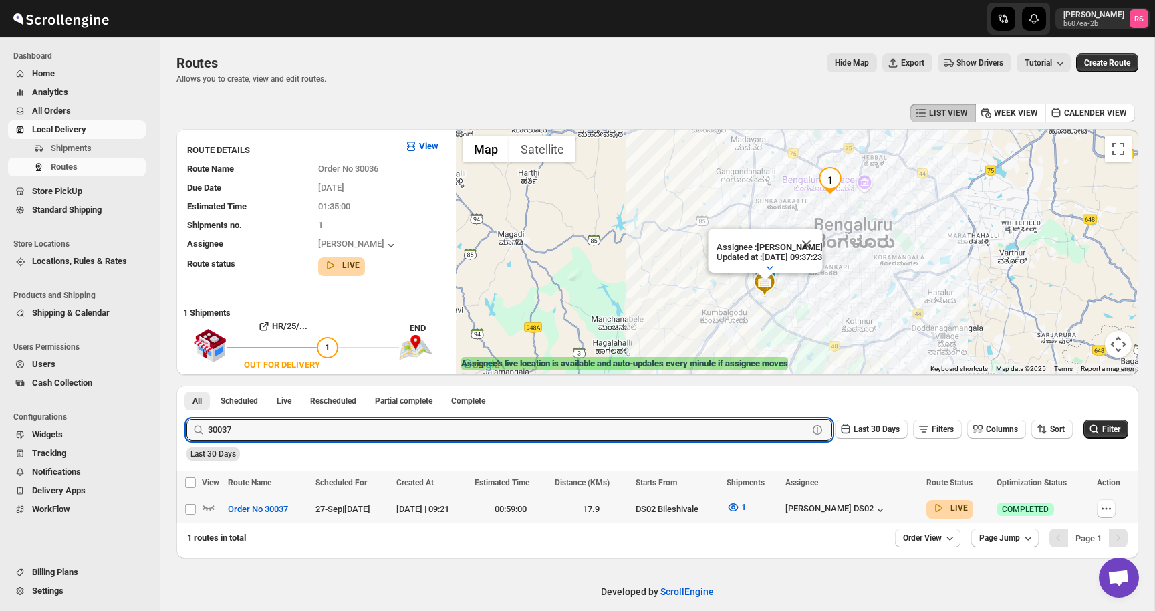
click at [215, 508] on div at bounding box center [213, 508] width 22 height 17
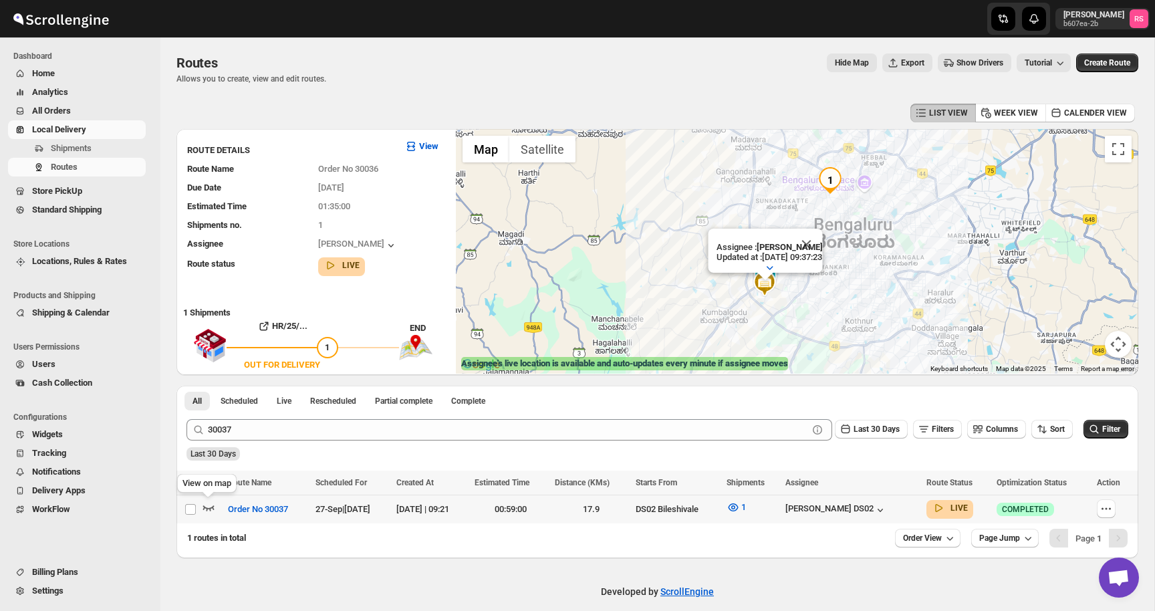
click at [210, 507] on icon "button" at bounding box center [208, 507] width 11 height 5
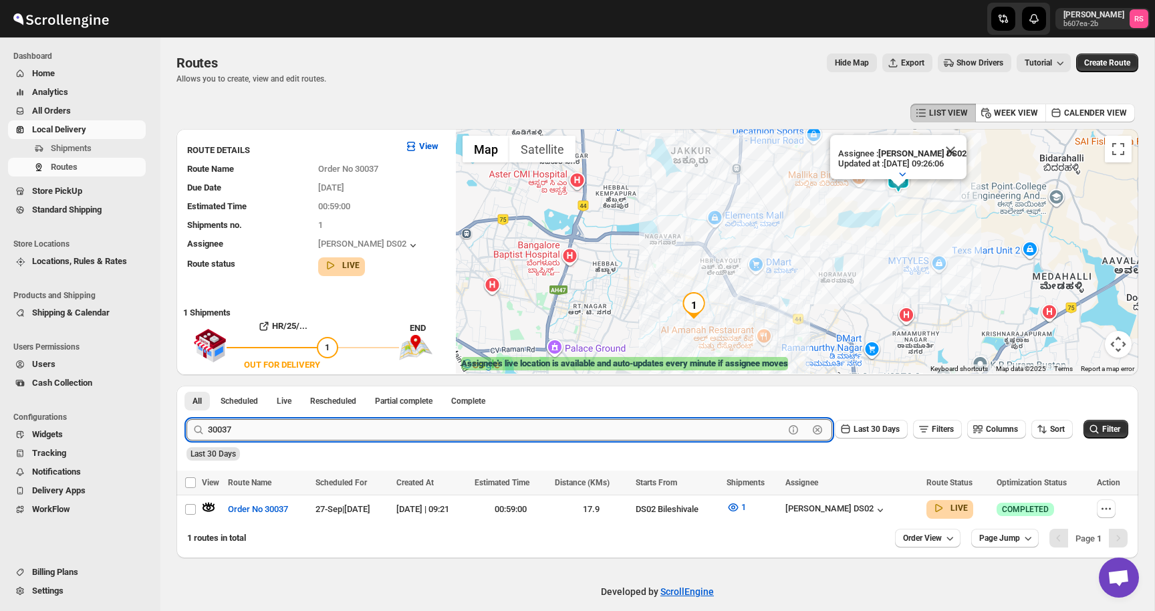
click at [272, 433] on input "30037" at bounding box center [496, 429] width 576 height 21
click at [186, 386] on button "Submit" at bounding box center [205, 393] width 38 height 14
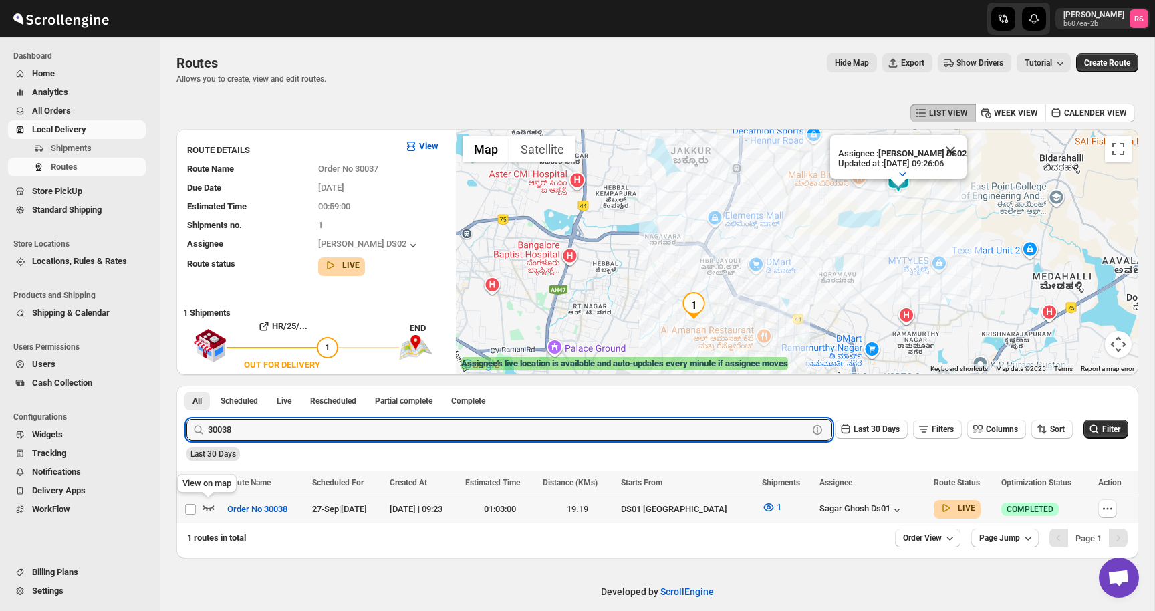
click at [212, 504] on icon "button" at bounding box center [208, 506] width 13 height 13
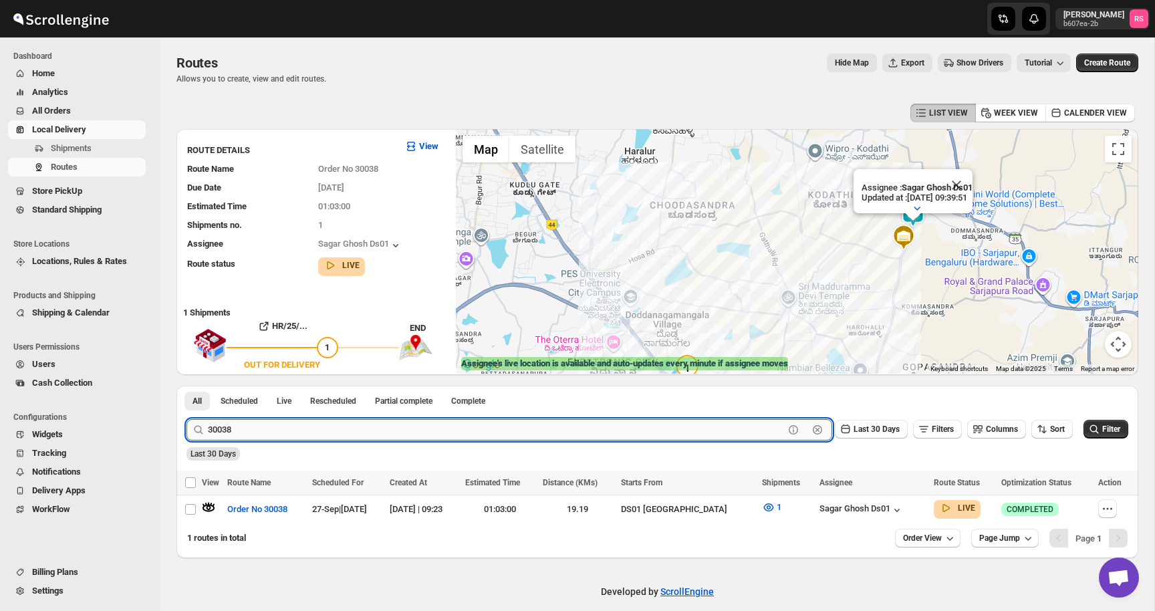
click at [295, 428] on input "30038" at bounding box center [496, 429] width 576 height 21
click at [330, 434] on input "30038" at bounding box center [496, 429] width 576 height 21
click at [186, 386] on button "Submit" at bounding box center [205, 393] width 38 height 14
click at [210, 506] on icon "button" at bounding box center [208, 506] width 13 height 13
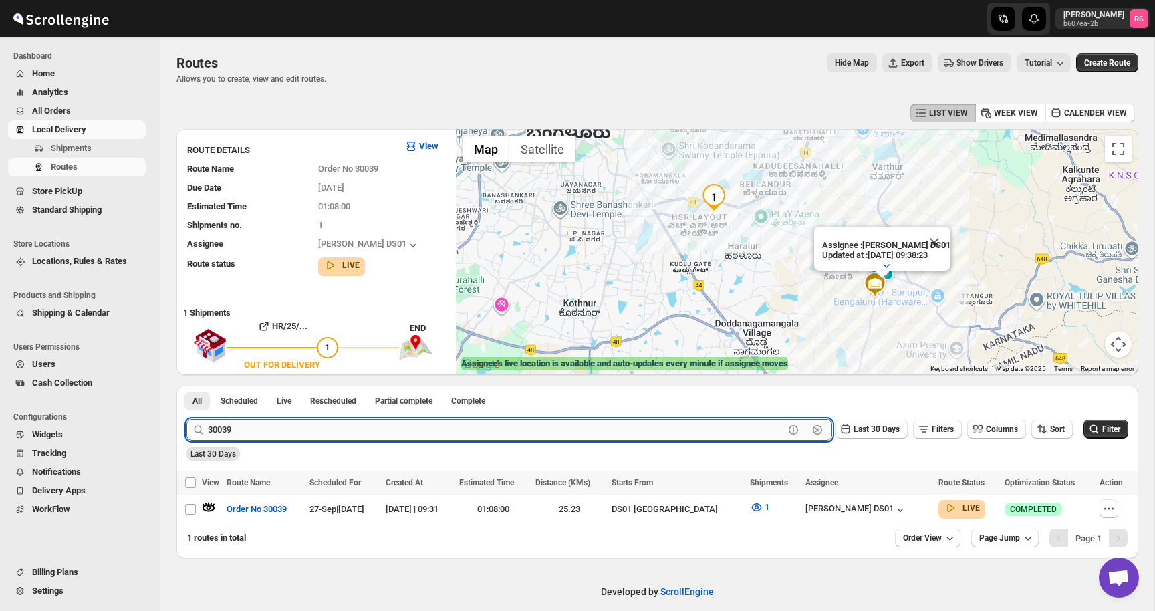
click at [297, 432] on input "30039" at bounding box center [496, 429] width 576 height 21
click at [299, 432] on input "30039" at bounding box center [496, 429] width 576 height 21
click at [186, 386] on button "Submit" at bounding box center [205, 393] width 38 height 14
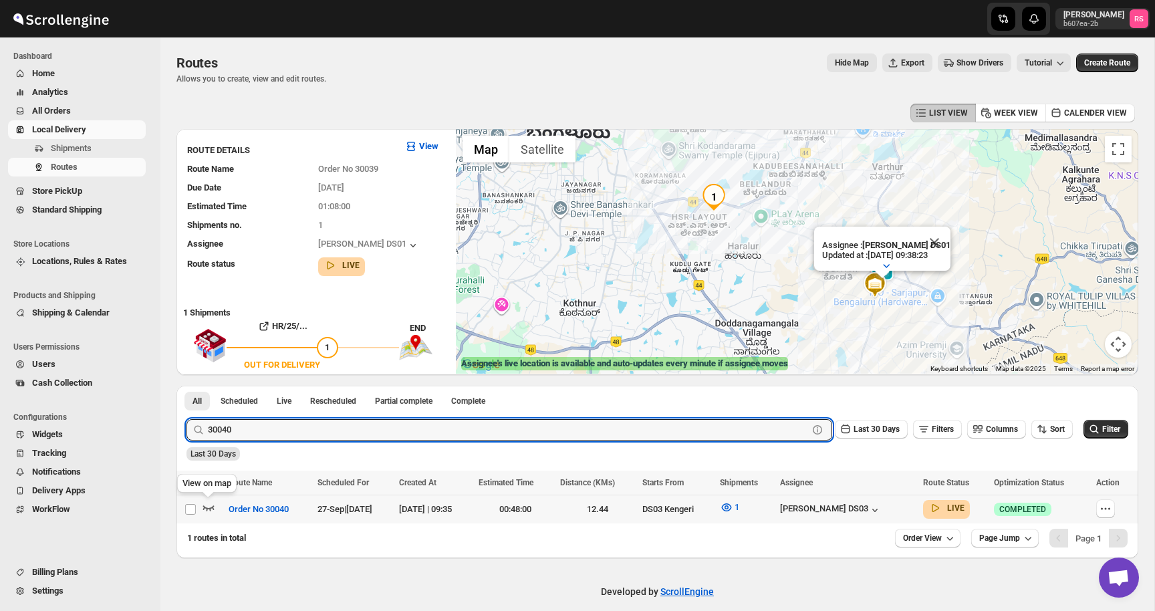
click at [214, 504] on icon "button" at bounding box center [208, 506] width 13 height 13
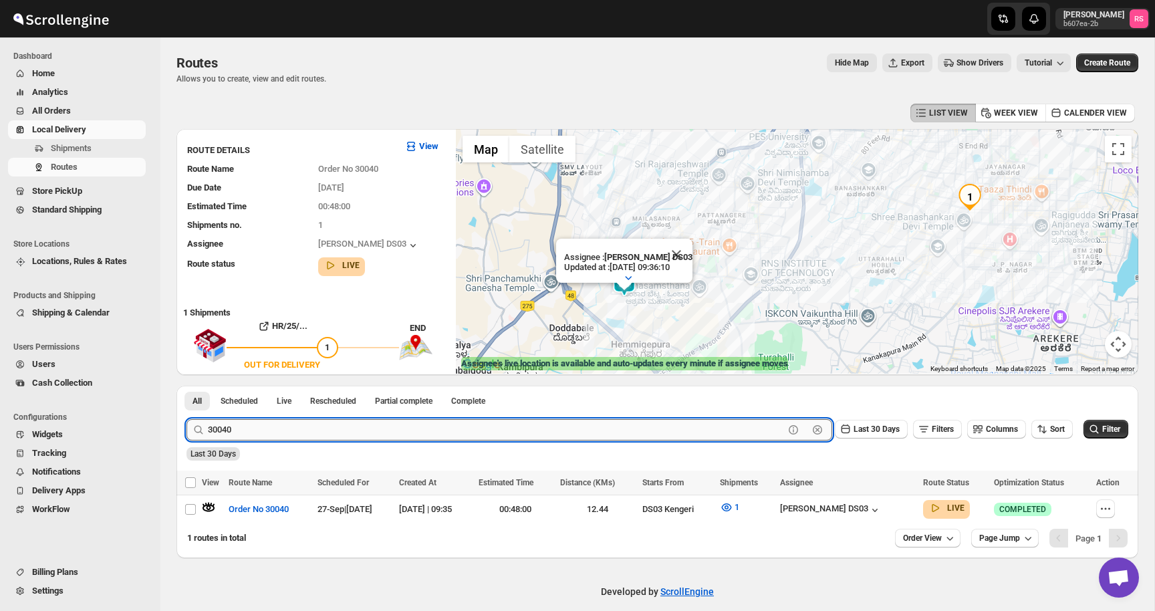
click at [258, 436] on input "30040" at bounding box center [496, 429] width 576 height 21
click at [259, 434] on input "30040" at bounding box center [496, 429] width 576 height 21
click at [186, 386] on button "Submit" at bounding box center [205, 393] width 38 height 14
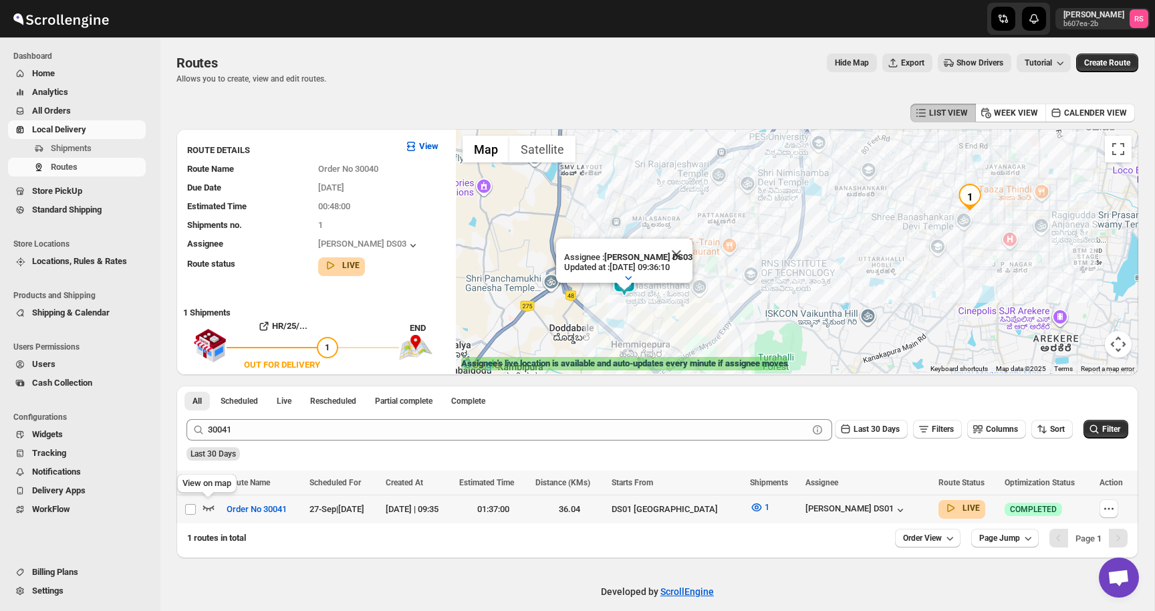
click at [212, 502] on icon "button" at bounding box center [208, 506] width 13 height 13
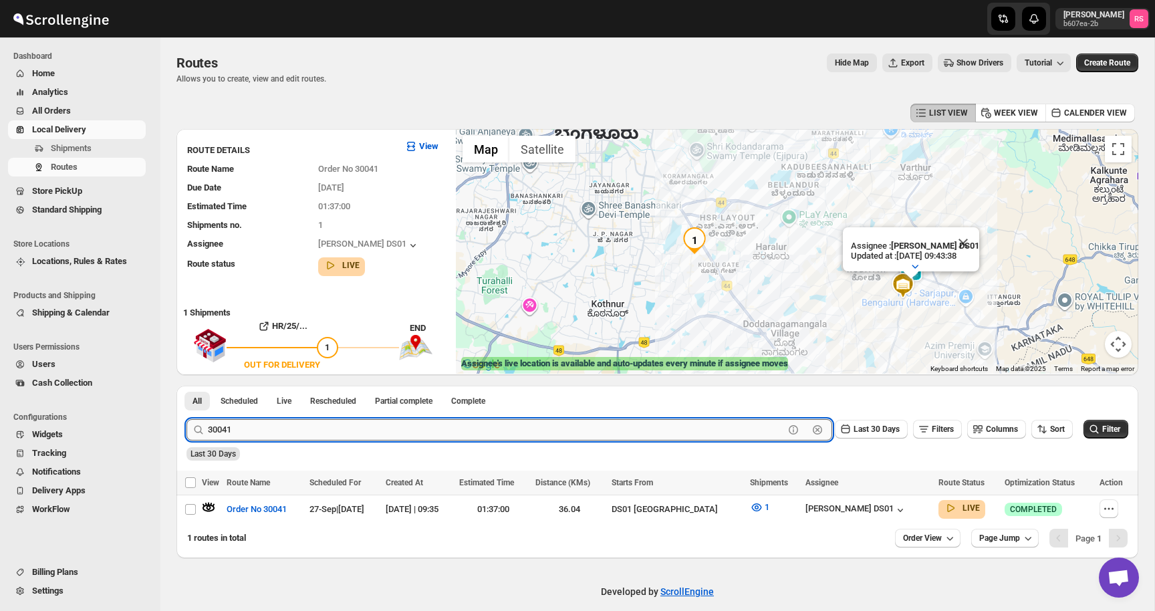
click at [273, 431] on input "30041" at bounding box center [496, 429] width 576 height 21
click at [309, 430] on input "30041" at bounding box center [496, 429] width 576 height 21
click at [186, 386] on button "Submit" at bounding box center [205, 393] width 38 height 14
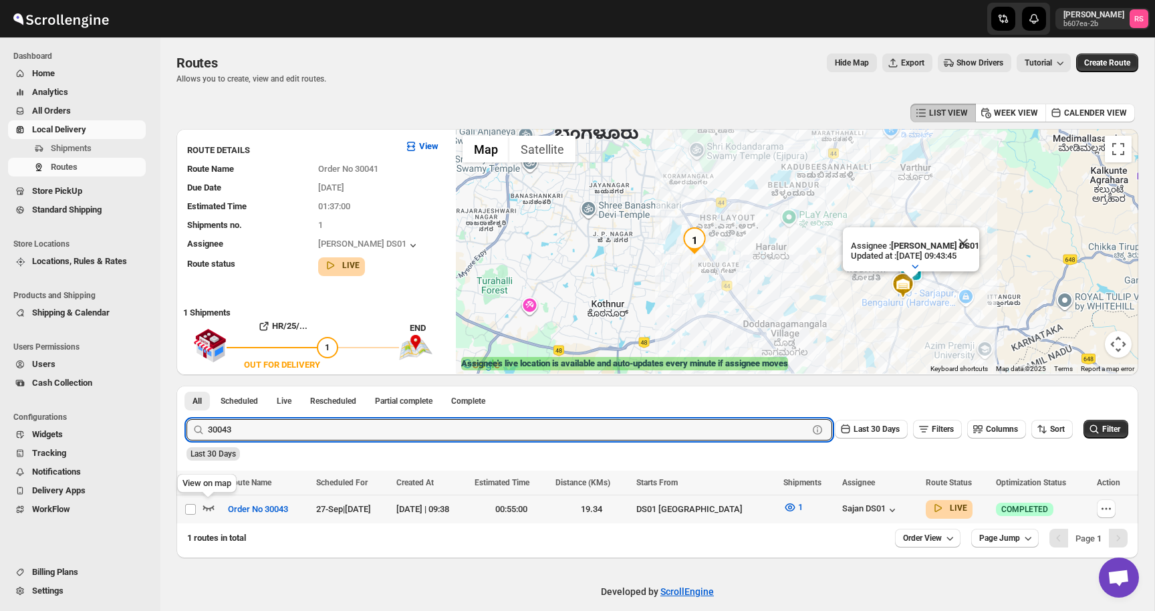
click at [210, 504] on icon "button" at bounding box center [208, 506] width 13 height 13
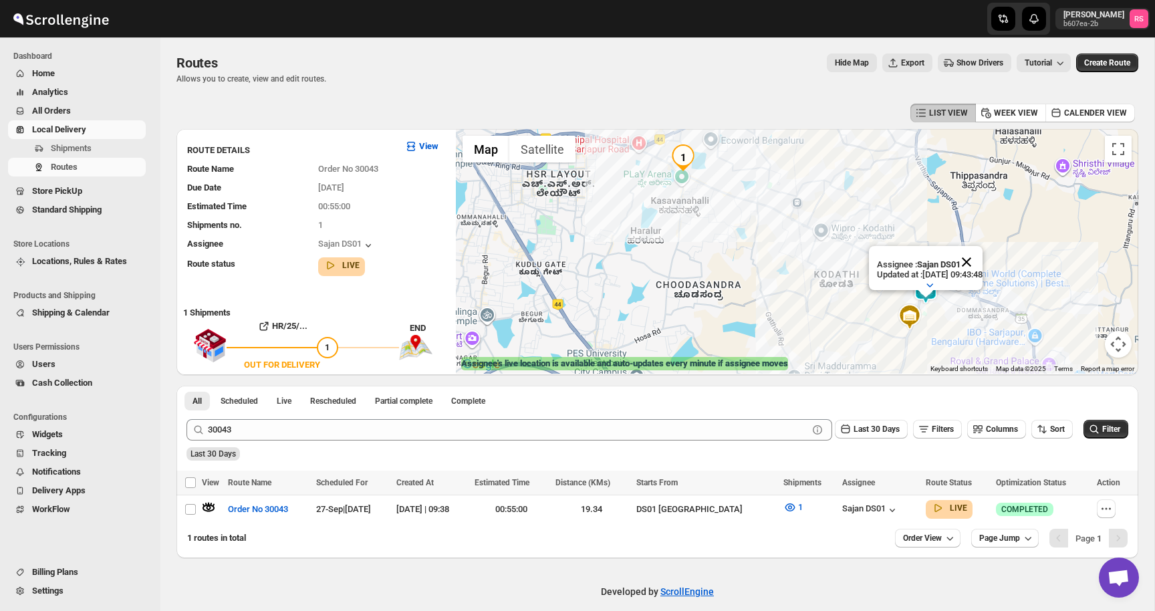
click at [979, 259] on button "Close" at bounding box center [966, 262] width 32 height 32
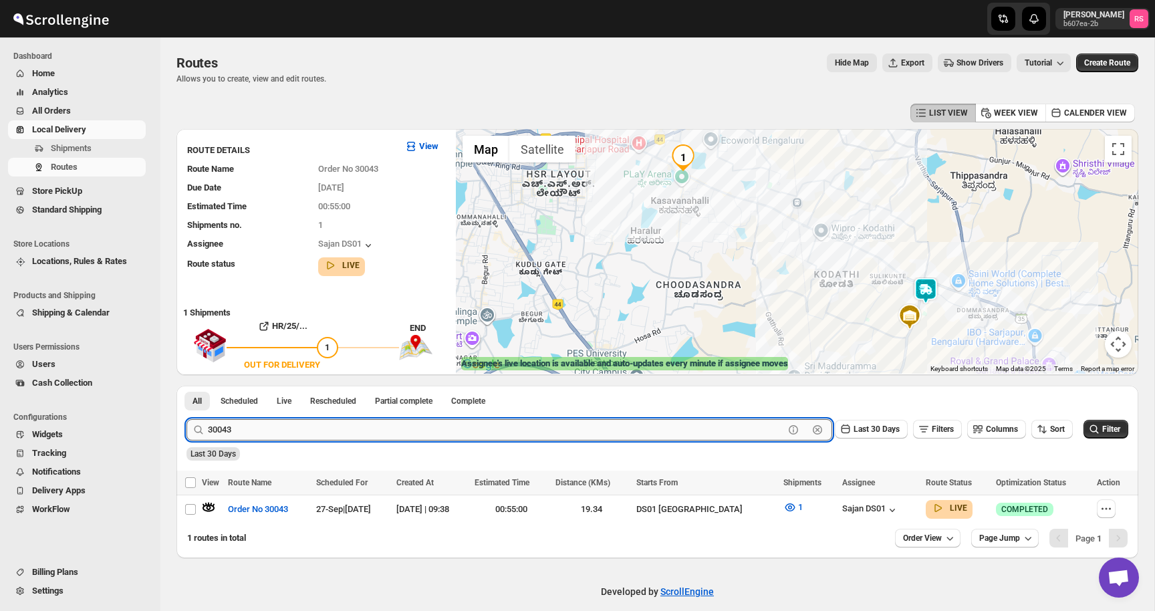
click at [318, 429] on input "30043" at bounding box center [496, 429] width 576 height 21
click at [186, 386] on button "Submit" at bounding box center [205, 393] width 38 height 14
click at [210, 506] on icon "button" at bounding box center [208, 506] width 13 height 13
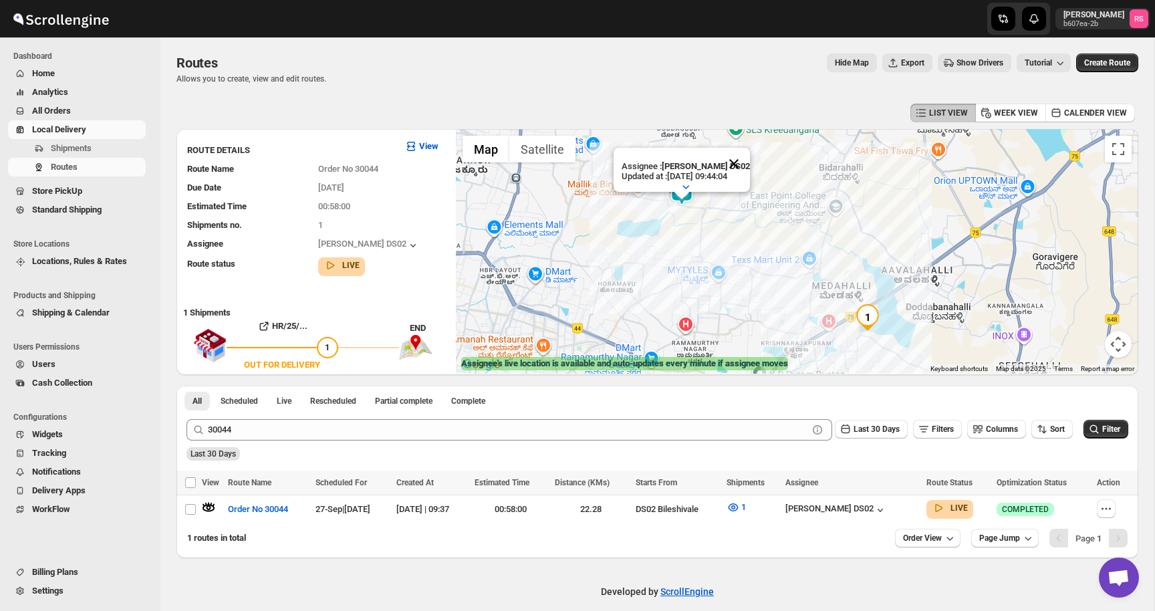
click at [733, 149] on div "Assignee : [PERSON_NAME] DS02 Updated at : [DATE] 09:44:04 Duty mode Enabled Ba…" at bounding box center [797, 251] width 682 height 245
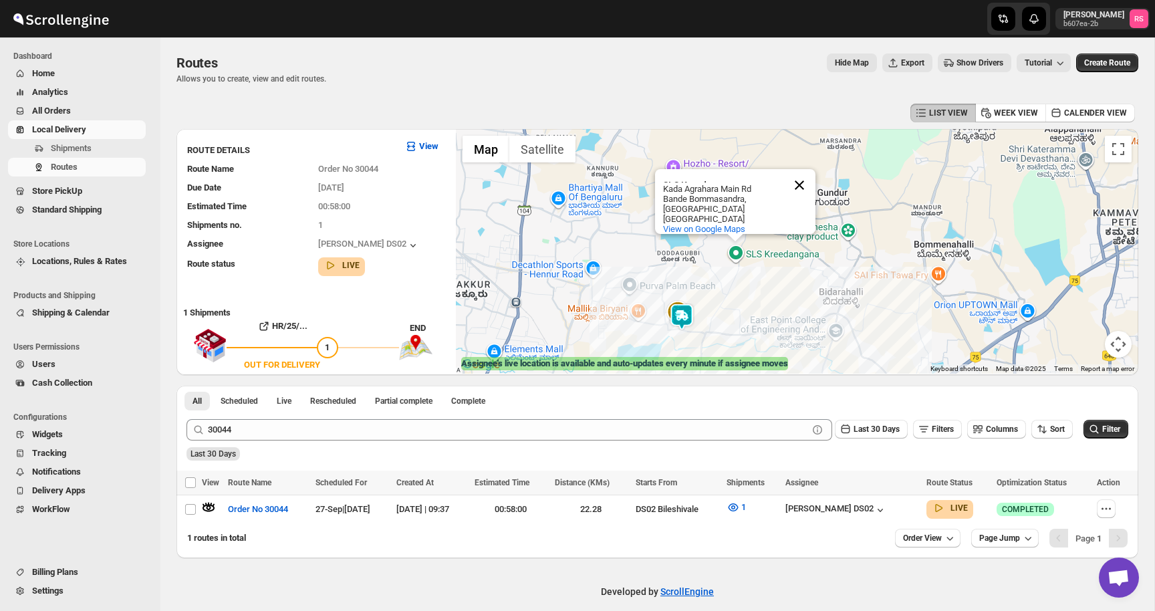
click at [801, 187] on button "Close" at bounding box center [799, 185] width 32 height 32
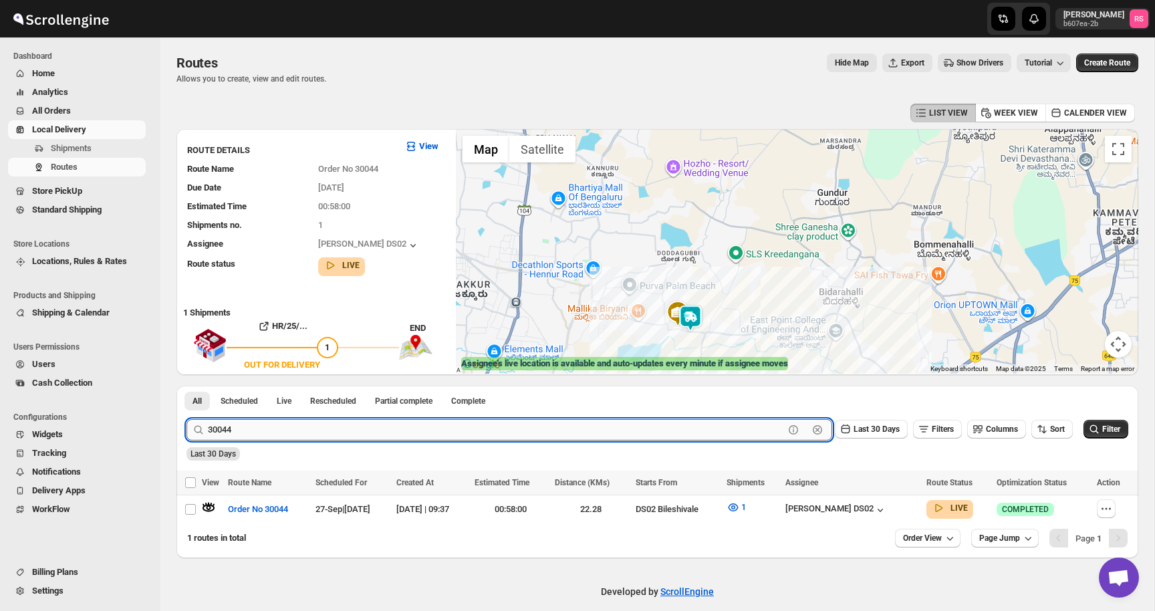
click at [291, 429] on input "30044" at bounding box center [496, 429] width 576 height 21
click at [186, 386] on button "Submit" at bounding box center [205, 393] width 38 height 14
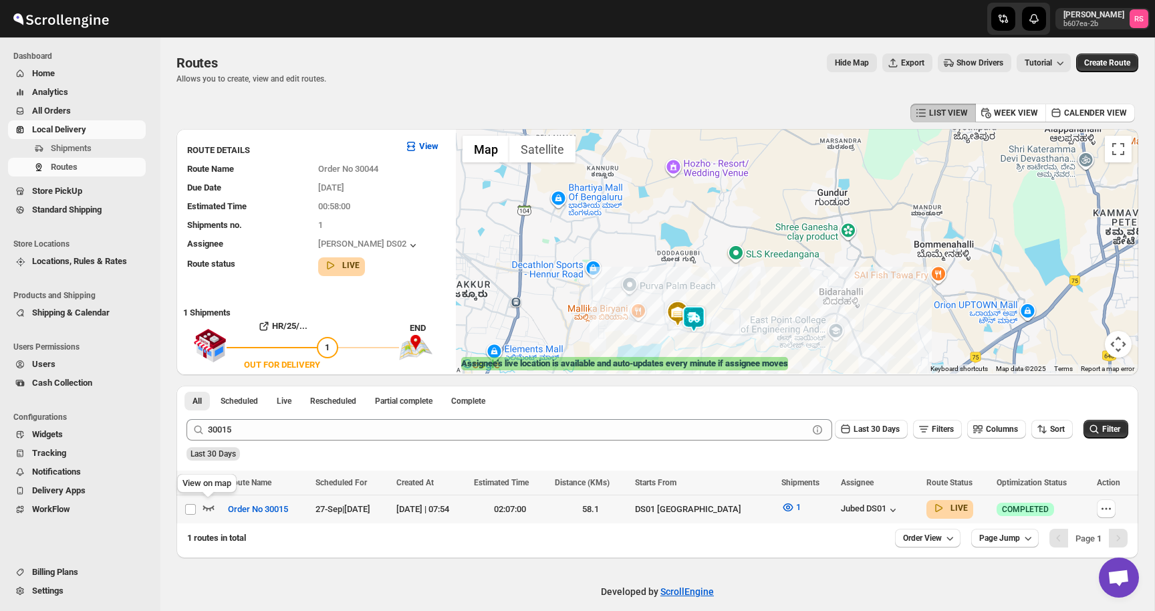
click at [212, 504] on icon "button" at bounding box center [208, 506] width 13 height 13
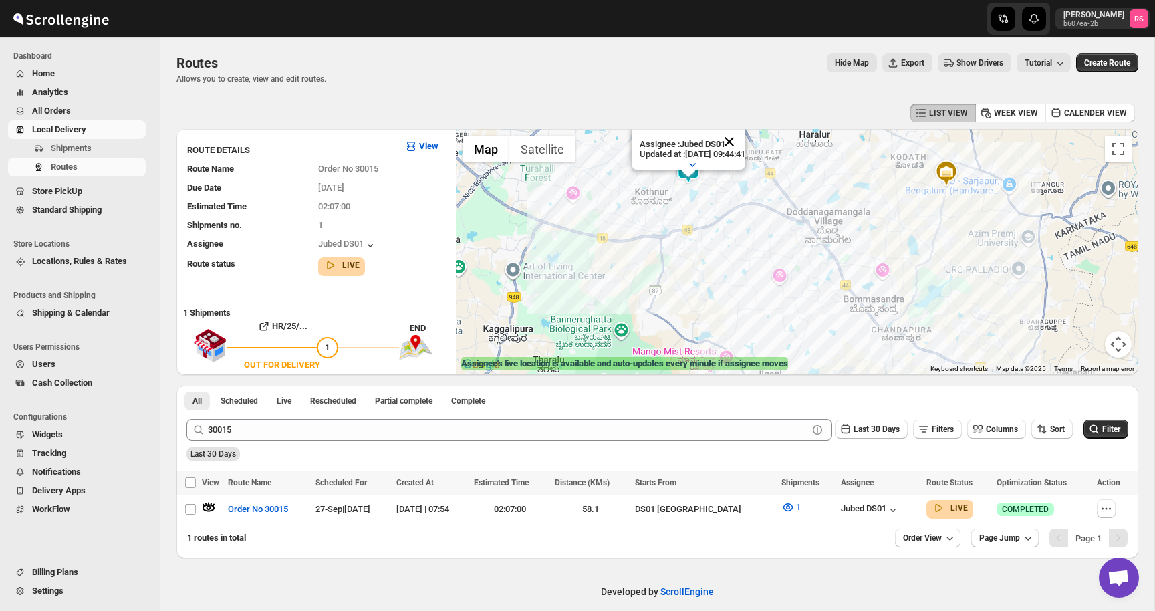
click at [743, 144] on button "Close" at bounding box center [729, 142] width 32 height 32
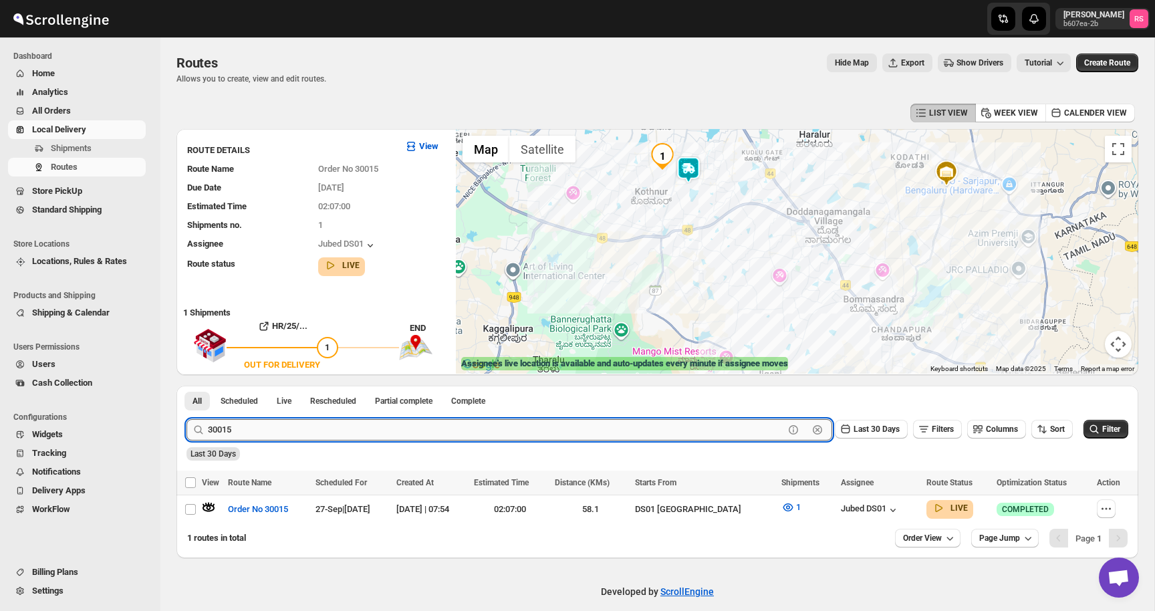
click at [275, 436] on input "30015" at bounding box center [496, 429] width 576 height 21
click at [299, 432] on input "30015" at bounding box center [496, 429] width 576 height 21
click at [186, 386] on button "Submit" at bounding box center [205, 393] width 38 height 14
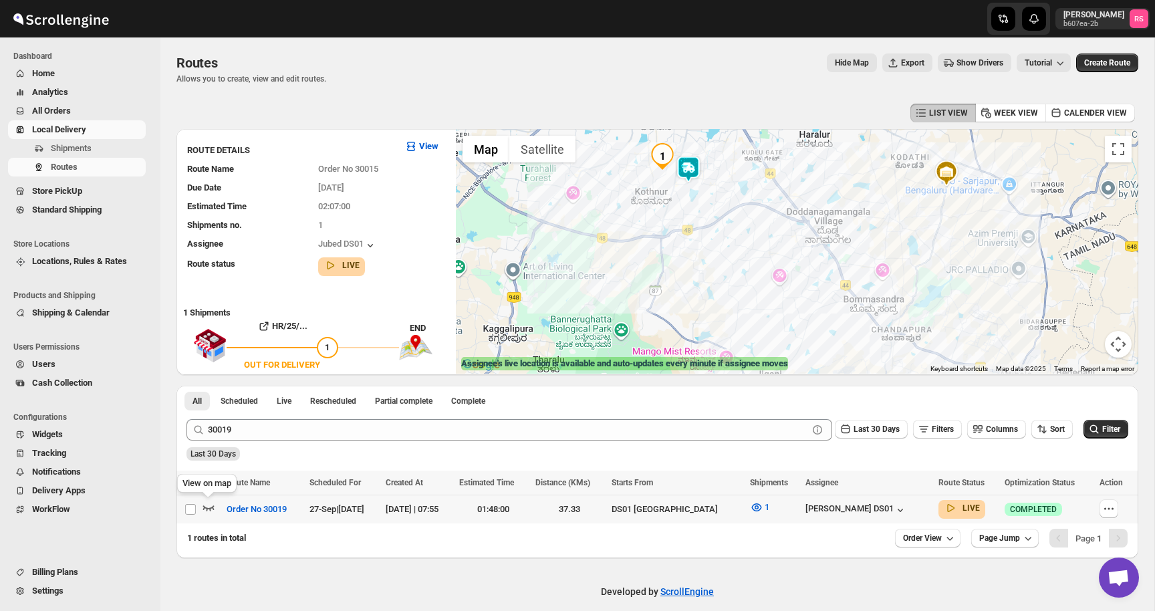
click at [208, 506] on icon "button" at bounding box center [208, 506] width 13 height 13
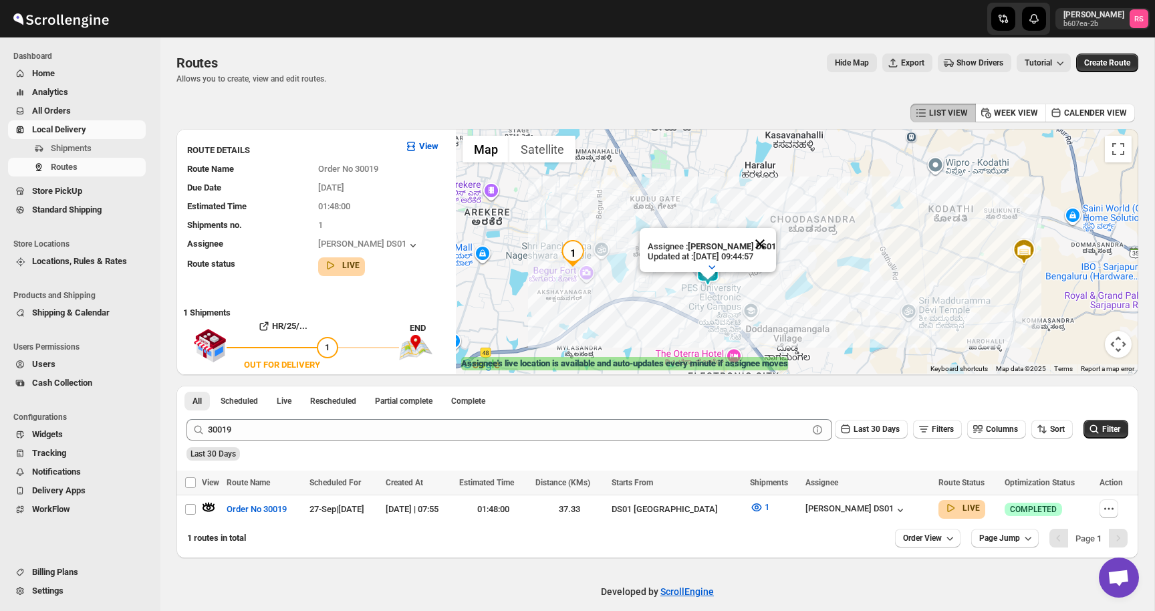
click at [758, 249] on button "Close" at bounding box center [760, 244] width 32 height 32
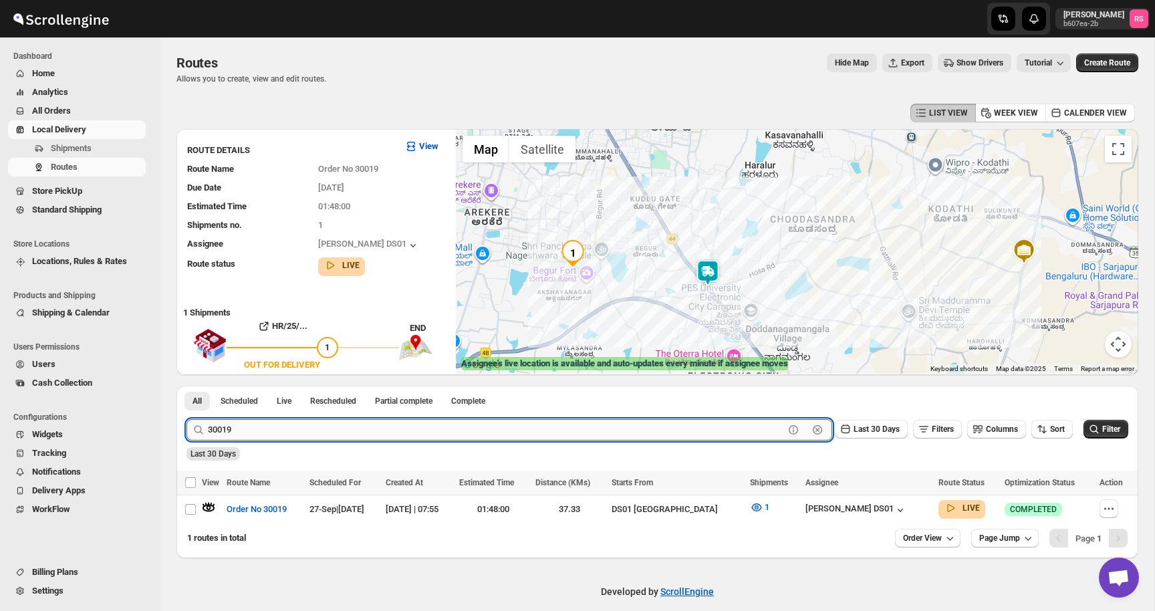
click at [267, 434] on input "30019" at bounding box center [496, 429] width 576 height 21
click at [274, 433] on input "30019" at bounding box center [496, 429] width 576 height 21
click at [186, 386] on button "Submit" at bounding box center [205, 393] width 38 height 14
click at [208, 506] on icon "button" at bounding box center [208, 506] width 13 height 13
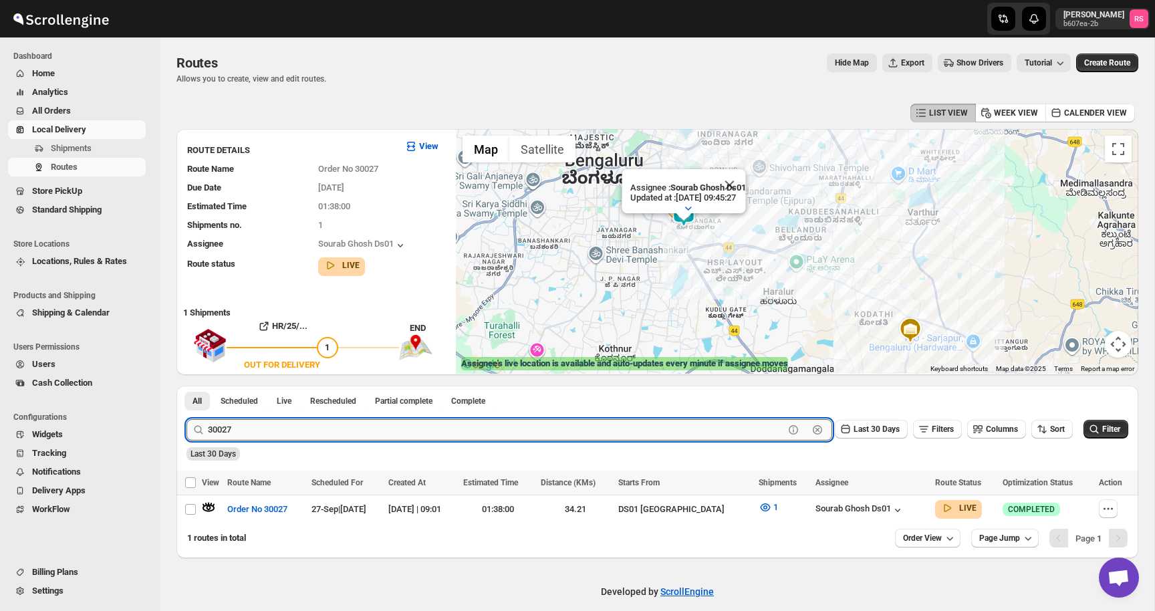
click at [295, 426] on input "30027" at bounding box center [496, 429] width 576 height 21
click at [326, 427] on input "30027" at bounding box center [496, 429] width 576 height 21
click at [186, 386] on button "Submit" at bounding box center [205, 393] width 38 height 14
click at [211, 506] on icon "button" at bounding box center [208, 507] width 11 height 5
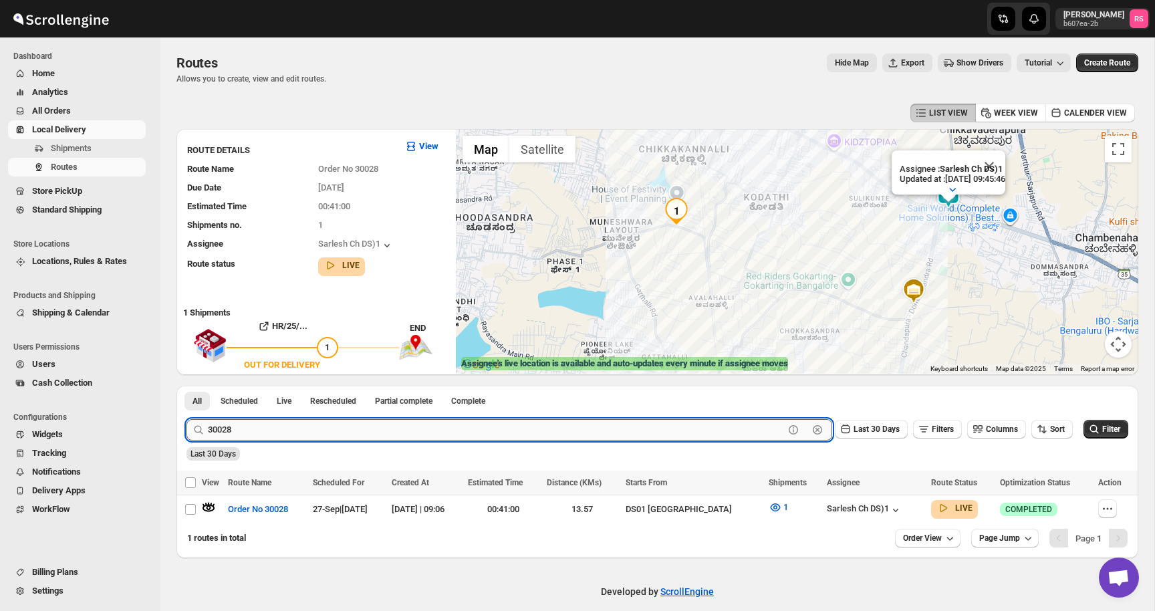
click at [325, 426] on input "30028" at bounding box center [496, 429] width 576 height 21
click at [349, 427] on input "30028" at bounding box center [496, 429] width 576 height 21
click at [186, 386] on button "Submit" at bounding box center [205, 393] width 38 height 14
click at [206, 507] on icon "button" at bounding box center [208, 507] width 11 height 5
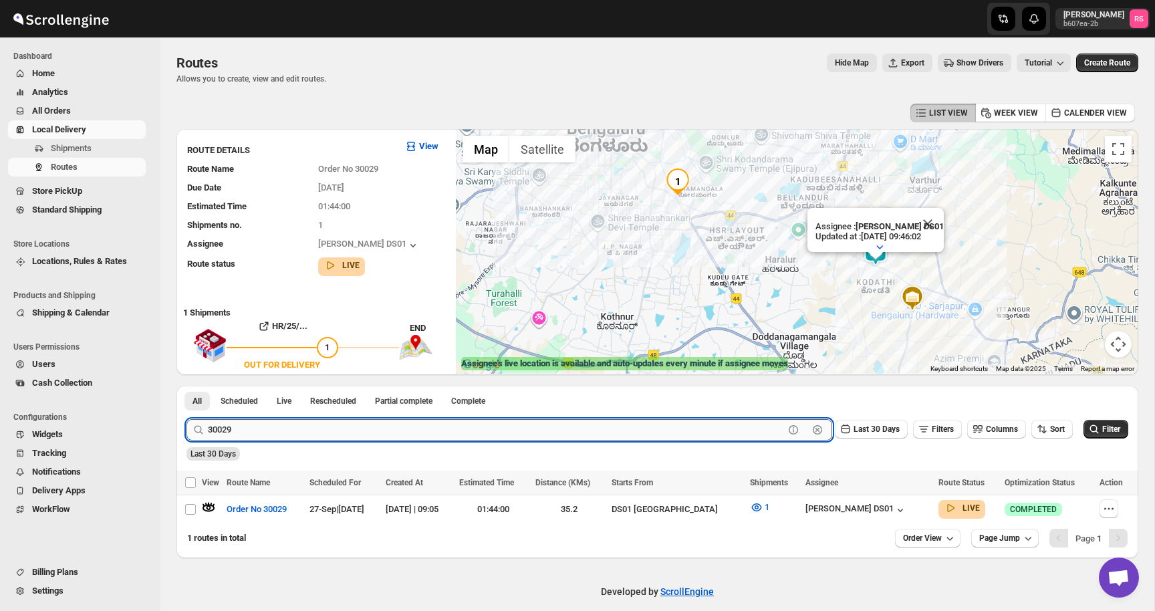
click at [380, 433] on input "30029" at bounding box center [496, 429] width 576 height 21
click at [186, 386] on button "Submit" at bounding box center [205, 393] width 38 height 14
click at [211, 506] on icon "button" at bounding box center [208, 507] width 11 height 5
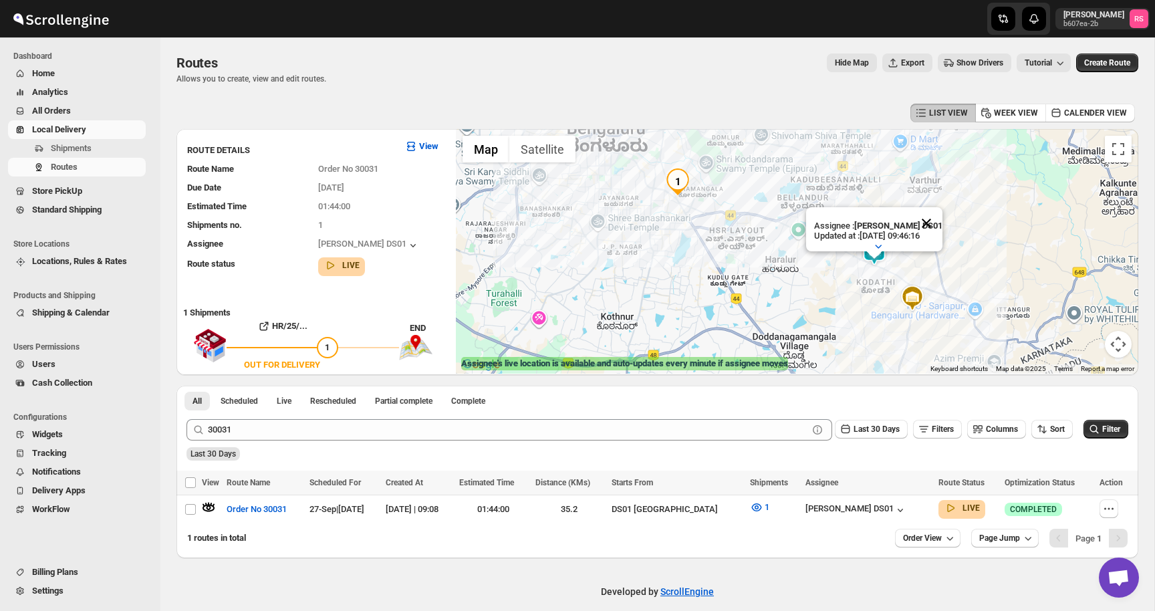
click at [936, 224] on button "Close" at bounding box center [926, 223] width 32 height 32
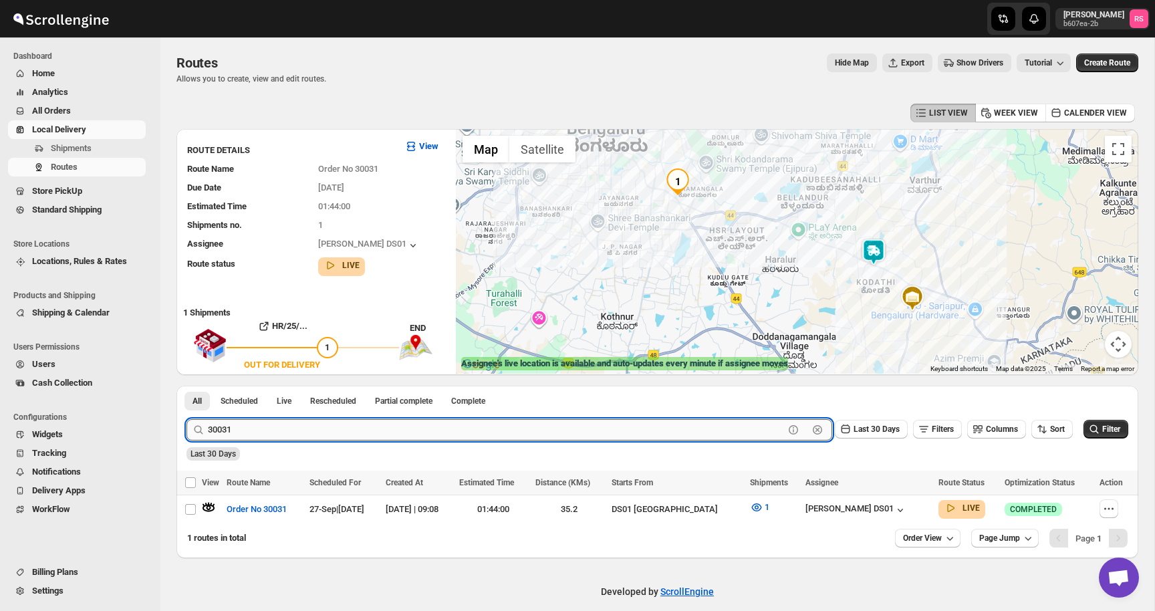
click at [363, 432] on input "30031" at bounding box center [496, 429] width 576 height 21
click at [410, 431] on input "30031" at bounding box center [496, 429] width 576 height 21
click at [186, 386] on button "Submit" at bounding box center [205, 393] width 38 height 14
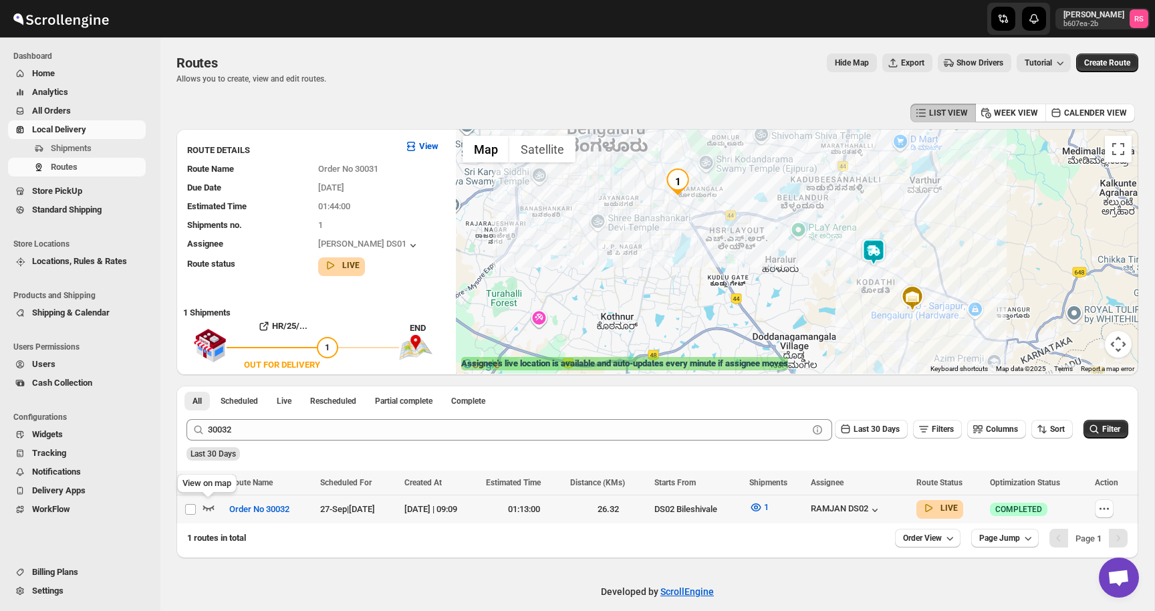
click at [211, 508] on icon "button" at bounding box center [208, 507] width 11 height 5
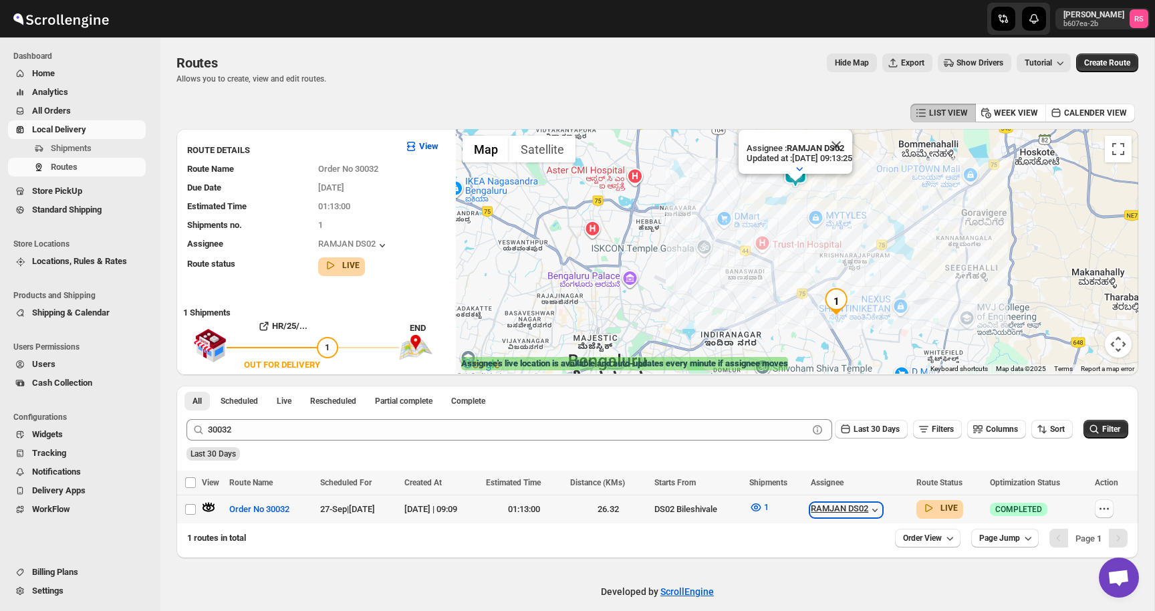
click at [881, 506] on div "RAMJAN DS02" at bounding box center [845, 509] width 71 height 13
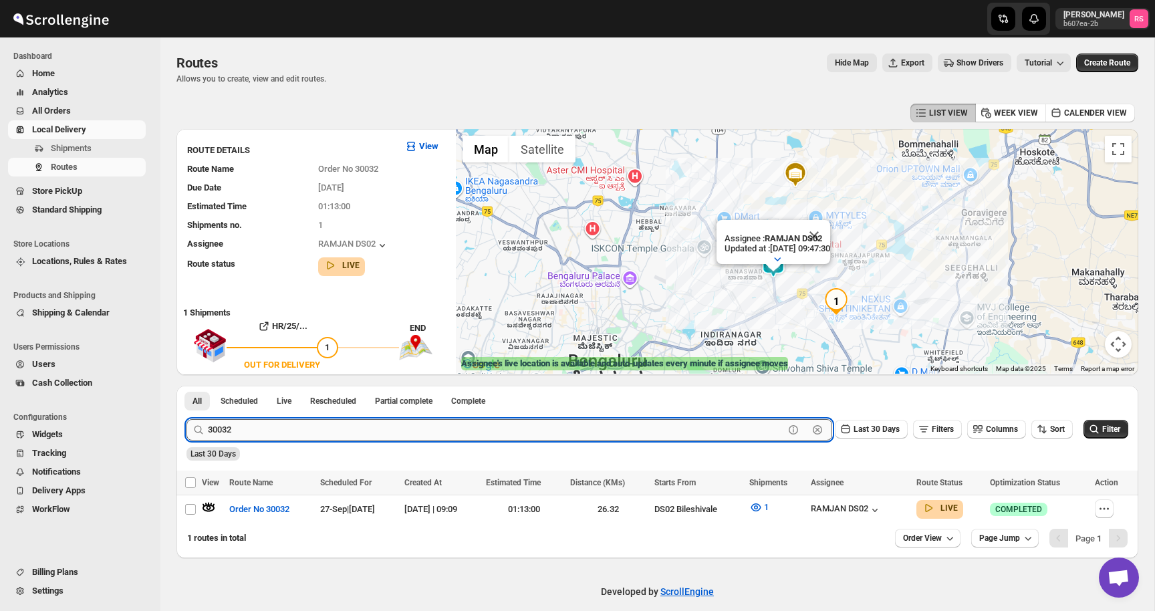
click at [264, 433] on input "30032" at bounding box center [496, 429] width 576 height 21
click at [280, 432] on input "30032" at bounding box center [496, 429] width 576 height 21
click at [186, 386] on button "Submit" at bounding box center [205, 393] width 38 height 14
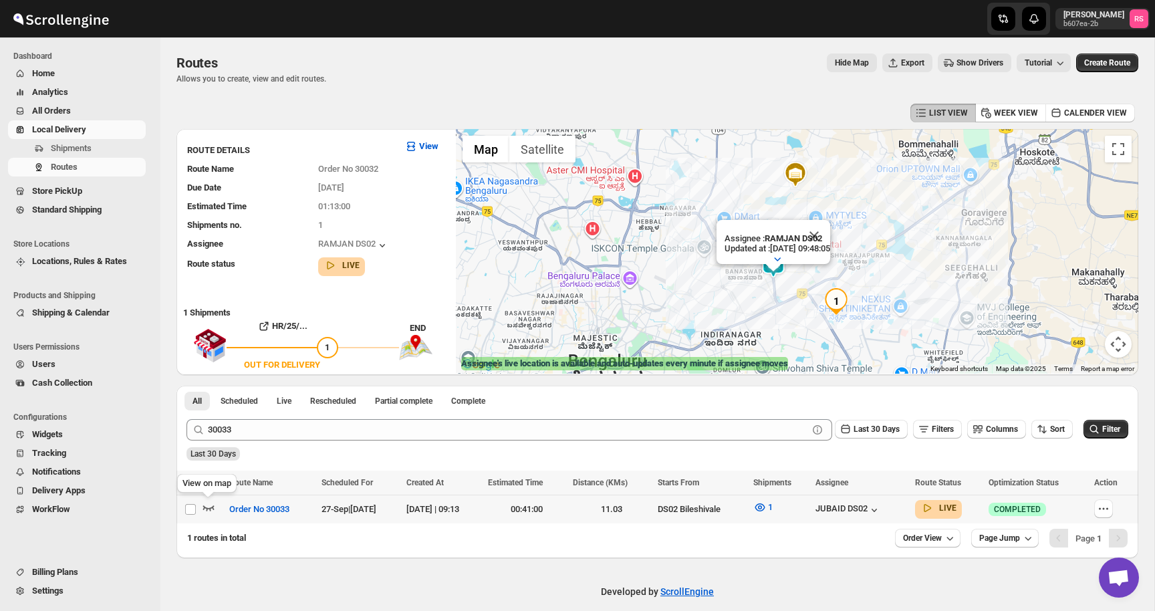
click at [212, 506] on icon "button" at bounding box center [208, 506] width 13 height 13
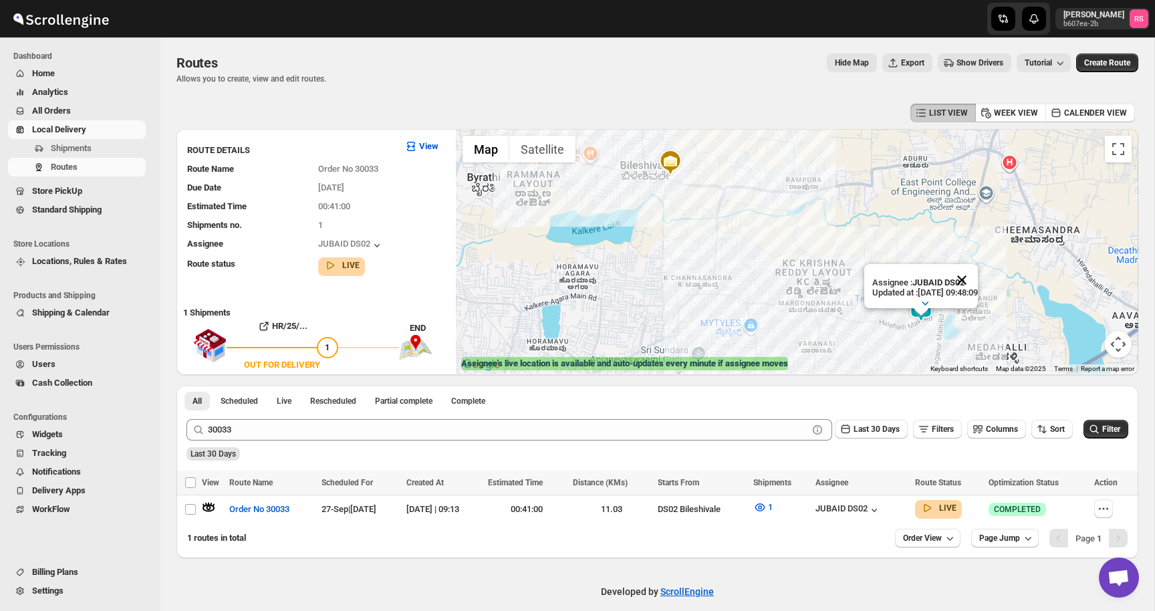
click at [977, 279] on button "Close" at bounding box center [961, 280] width 32 height 32
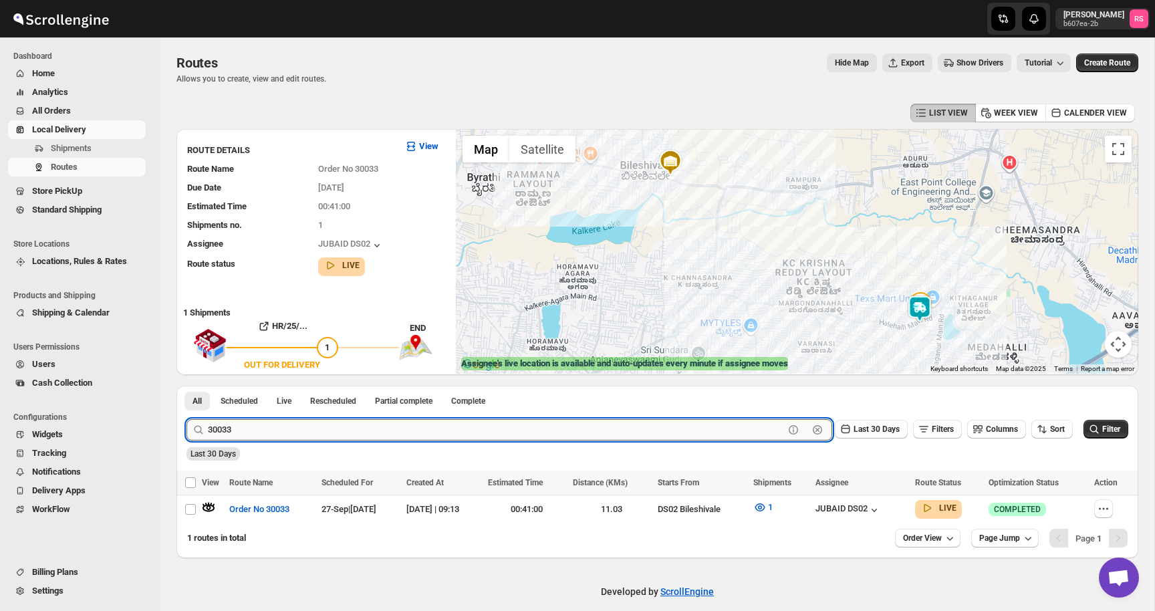
click at [282, 434] on input "30033" at bounding box center [496, 429] width 576 height 21
click at [295, 430] on input "30033" at bounding box center [496, 429] width 576 height 21
click at [186, 386] on button "Submit" at bounding box center [205, 393] width 38 height 14
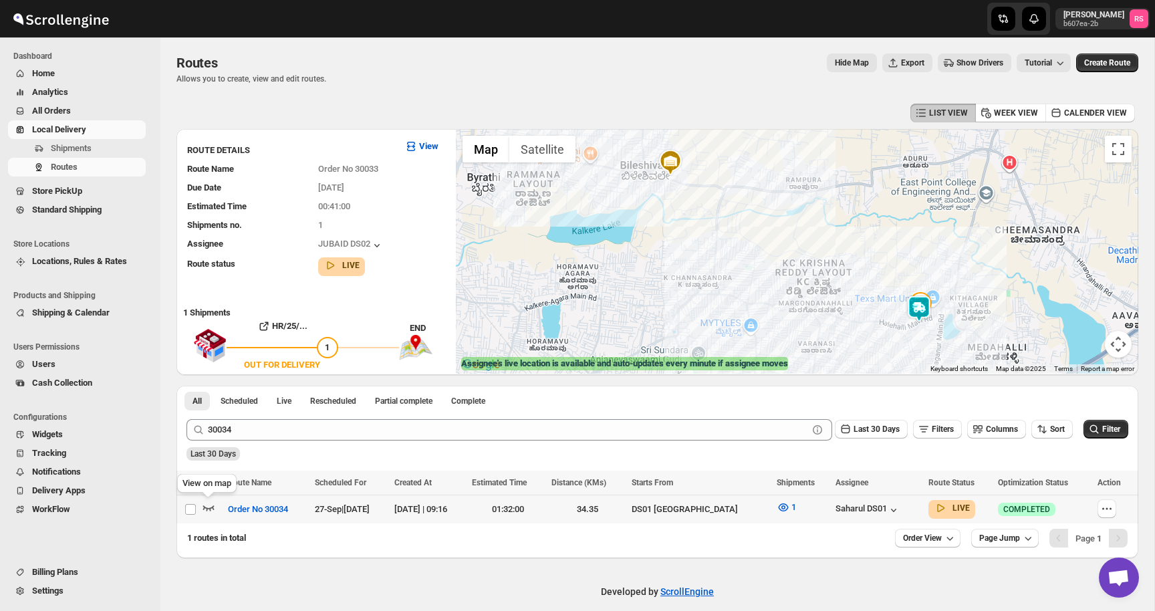
click at [202, 508] on icon "button" at bounding box center [208, 506] width 13 height 13
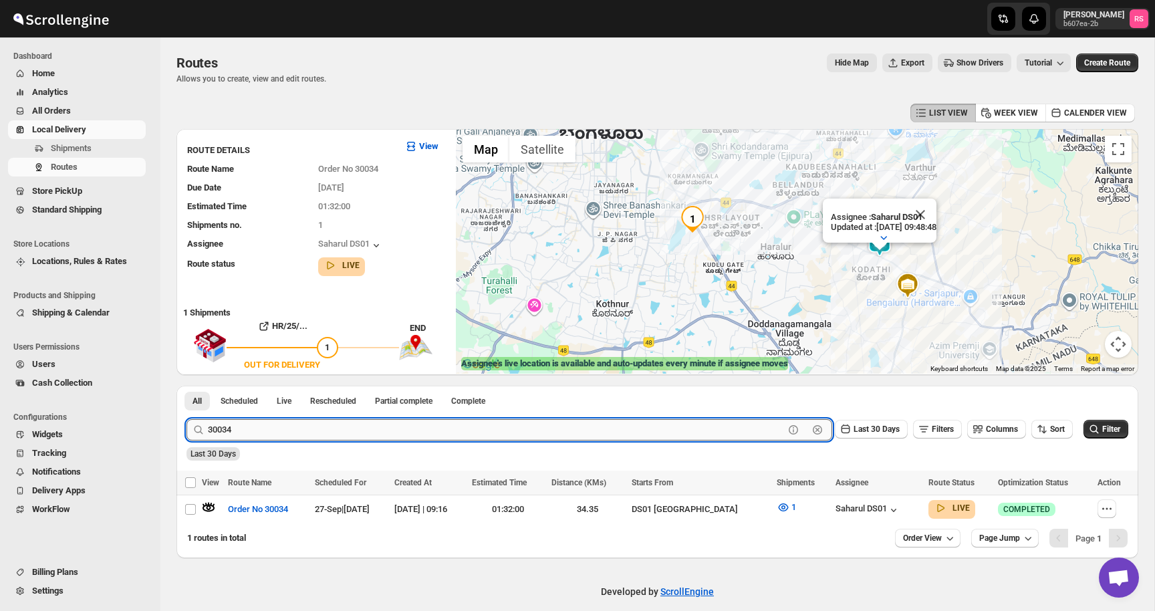
click at [273, 425] on input "30034" at bounding box center [496, 429] width 576 height 21
click at [288, 426] on input "30034" at bounding box center [496, 429] width 576 height 21
click at [186, 386] on button "Submit" at bounding box center [205, 393] width 38 height 14
click at [206, 504] on icon "button" at bounding box center [208, 506] width 13 height 13
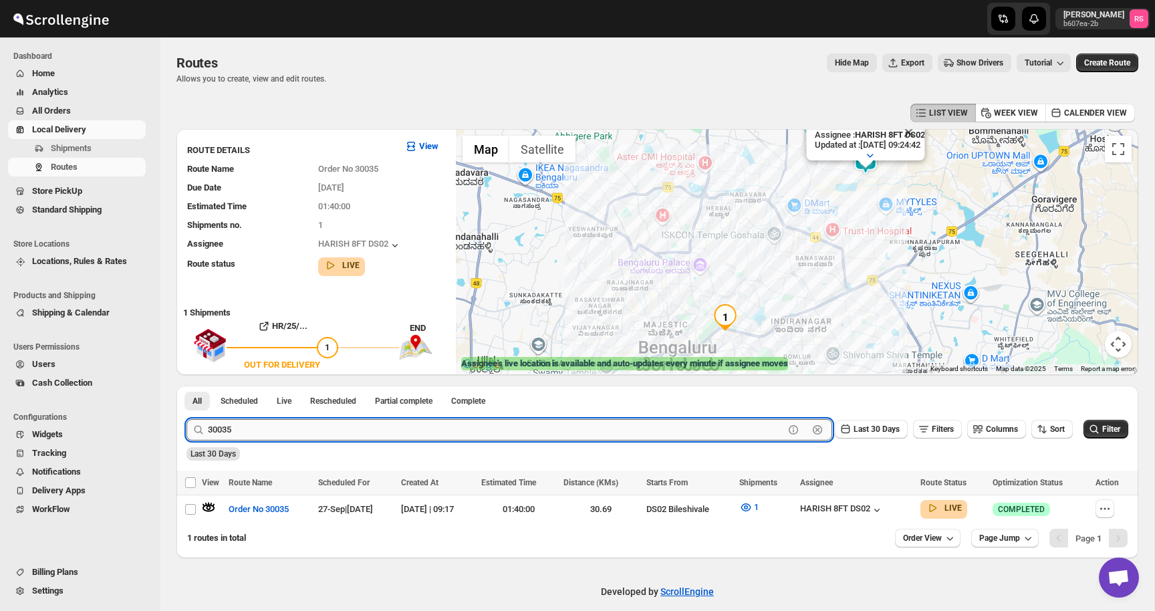
click at [311, 435] on input "30035" at bounding box center [496, 429] width 576 height 21
click at [336, 432] on input "30035" at bounding box center [496, 429] width 576 height 21
click at [186, 386] on button "Submit" at bounding box center [205, 393] width 38 height 14
click at [213, 506] on icon "button" at bounding box center [208, 507] width 11 height 5
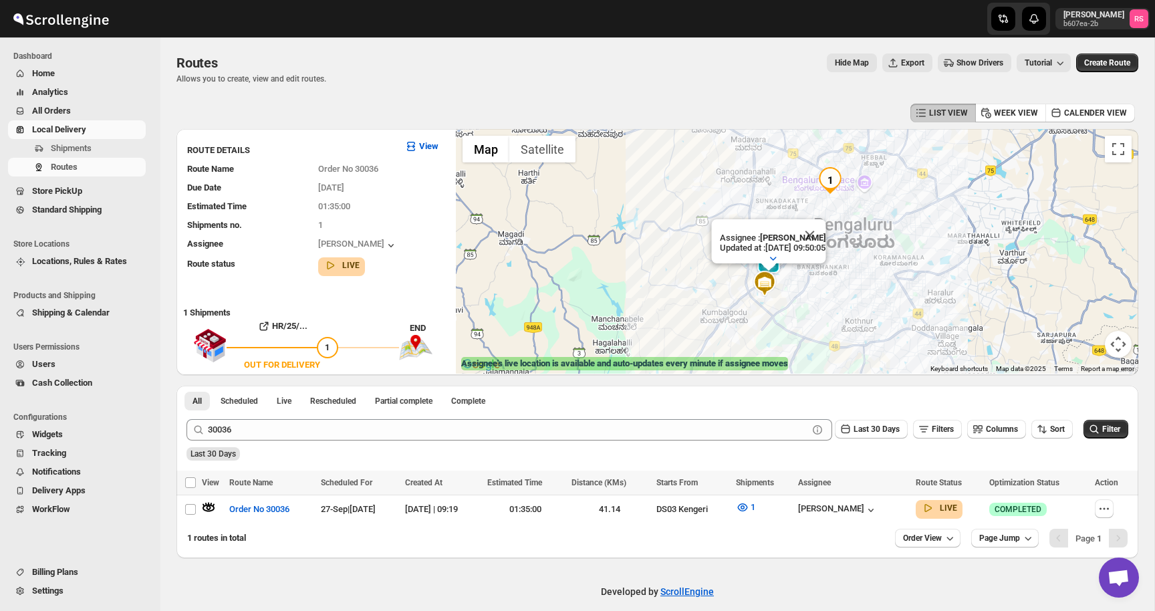
click at [251, 444] on div "Last 30 Days" at bounding box center [656, 449] width 944 height 23
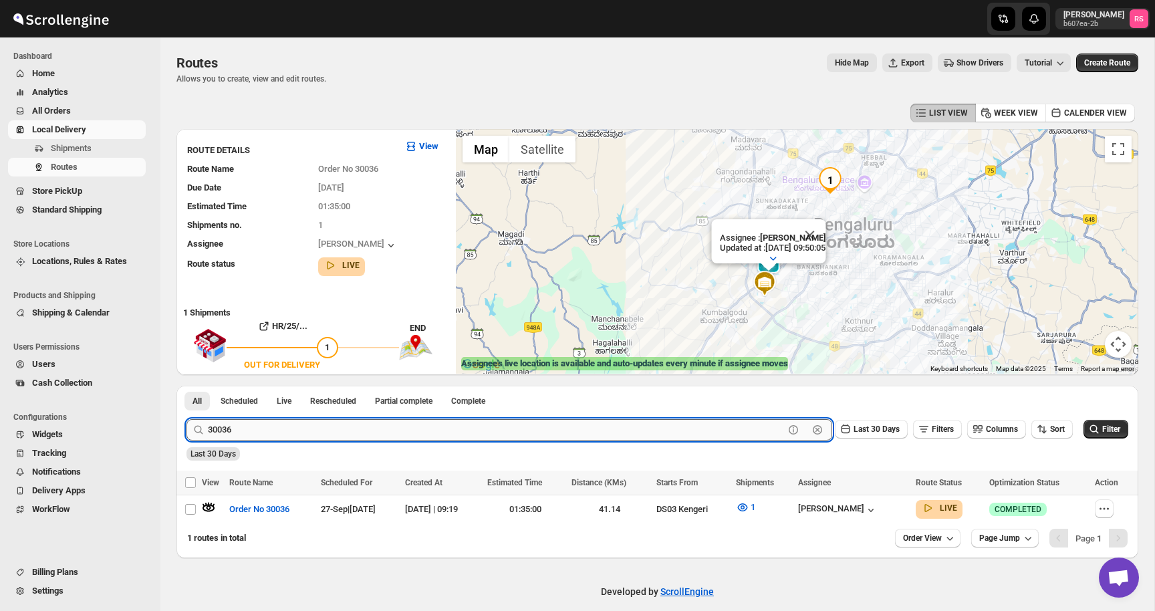
click at [264, 424] on input "30036" at bounding box center [496, 429] width 576 height 21
click at [305, 430] on input "30036" at bounding box center [496, 429] width 576 height 21
click at [186, 386] on button "Submit" at bounding box center [205, 393] width 38 height 14
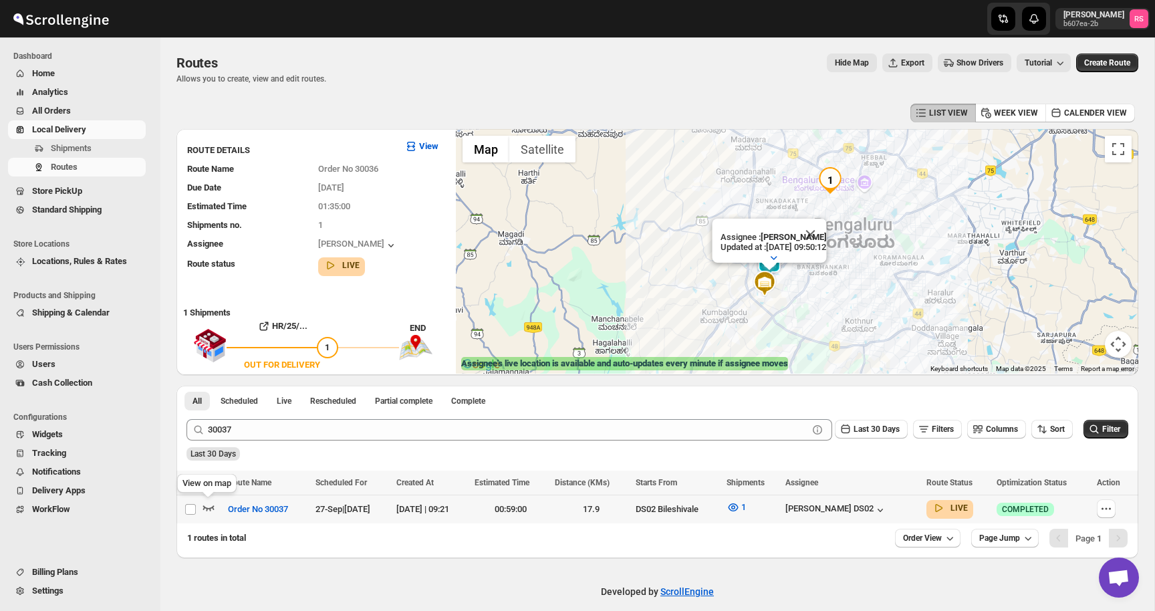
click at [206, 503] on icon "button" at bounding box center [208, 506] width 13 height 13
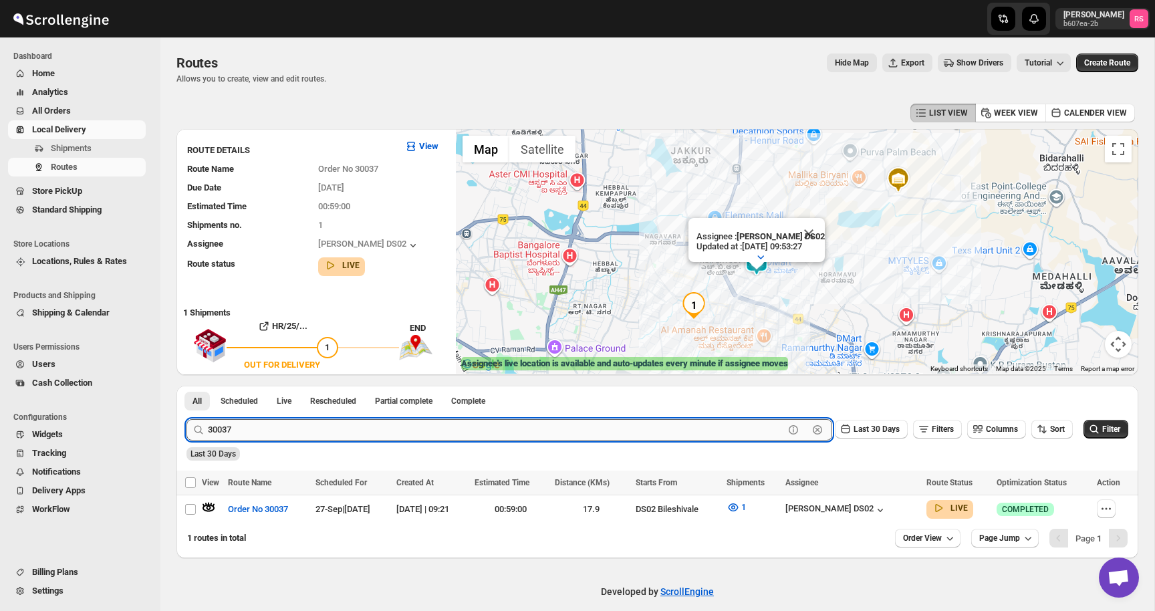
click at [257, 426] on input "30037" at bounding box center [496, 429] width 576 height 21
click at [287, 441] on div "Last 30 Days" at bounding box center [656, 449] width 944 height 23
click at [287, 434] on input "30037" at bounding box center [496, 429] width 576 height 21
click at [299, 432] on input "30037" at bounding box center [496, 429] width 576 height 21
click at [186, 386] on button "Submit" at bounding box center [205, 393] width 38 height 14
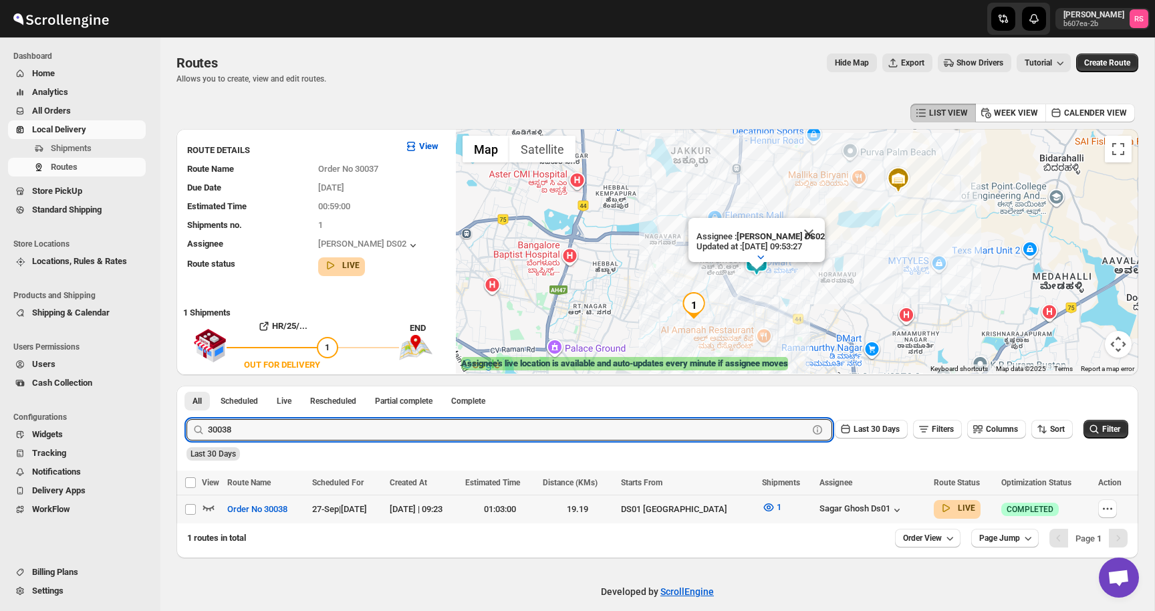
click at [214, 505] on icon "button" at bounding box center [208, 506] width 13 height 13
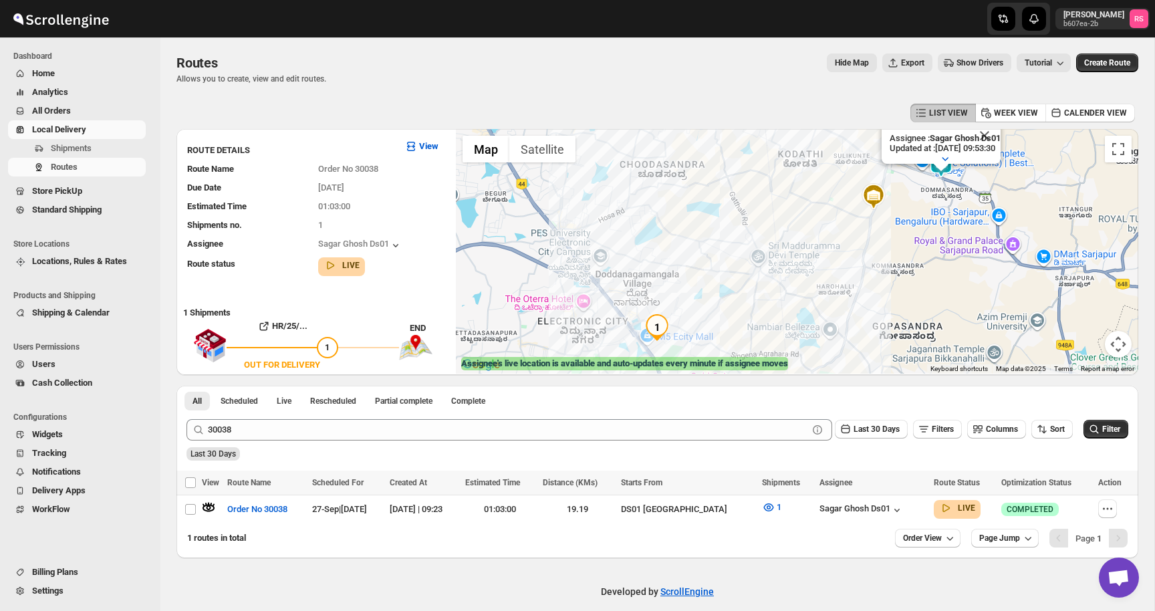
drag, startPoint x: 929, startPoint y: 202, endPoint x: 887, endPoint y: 231, distance: 50.6
click at [887, 231] on div "Assignee : Sagar Ghosh Ds01 Updated at : [DATE] 09:53:30 Duty mode Enabled Batt…" at bounding box center [797, 251] width 682 height 245
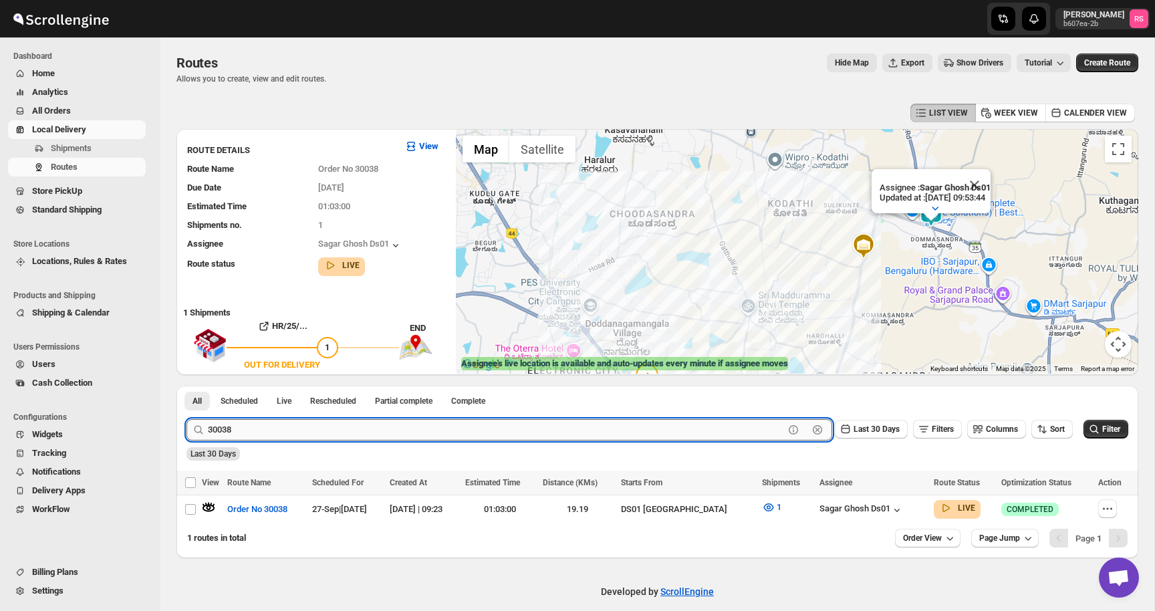
click at [285, 436] on input "30038" at bounding box center [496, 429] width 576 height 21
click at [294, 432] on input "30038" at bounding box center [496, 429] width 576 height 21
click at [186, 386] on button "Submit" at bounding box center [205, 393] width 38 height 14
click at [209, 506] on icon "button" at bounding box center [208, 506] width 13 height 13
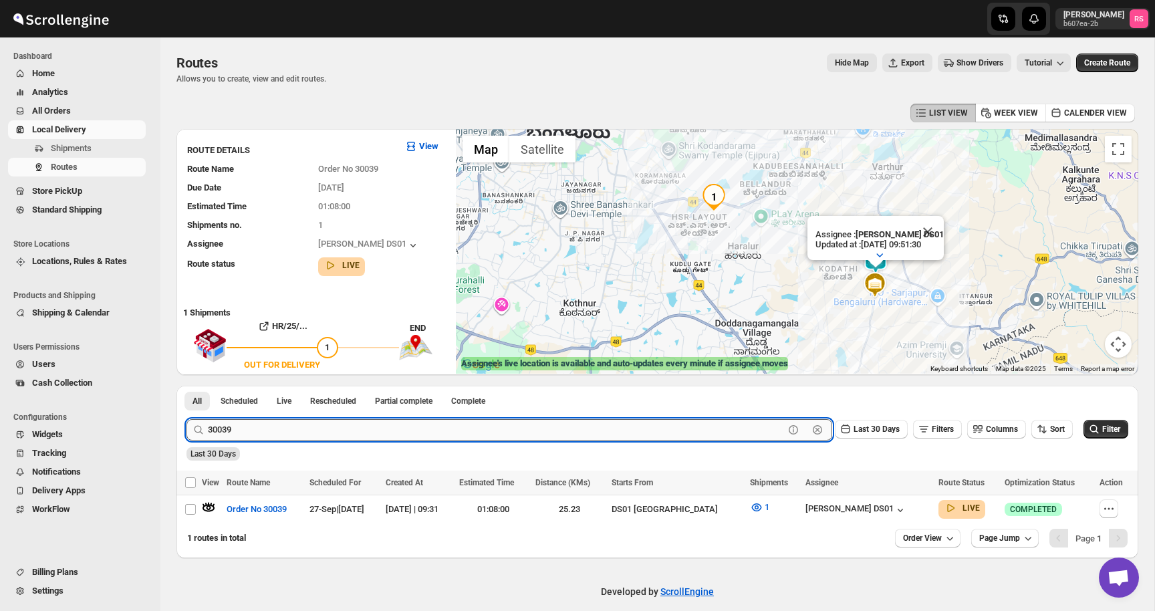
click at [270, 437] on input "30039" at bounding box center [496, 429] width 576 height 21
click at [317, 428] on input "30039" at bounding box center [496, 429] width 576 height 21
click at [186, 386] on button "Submit" at bounding box center [205, 393] width 38 height 14
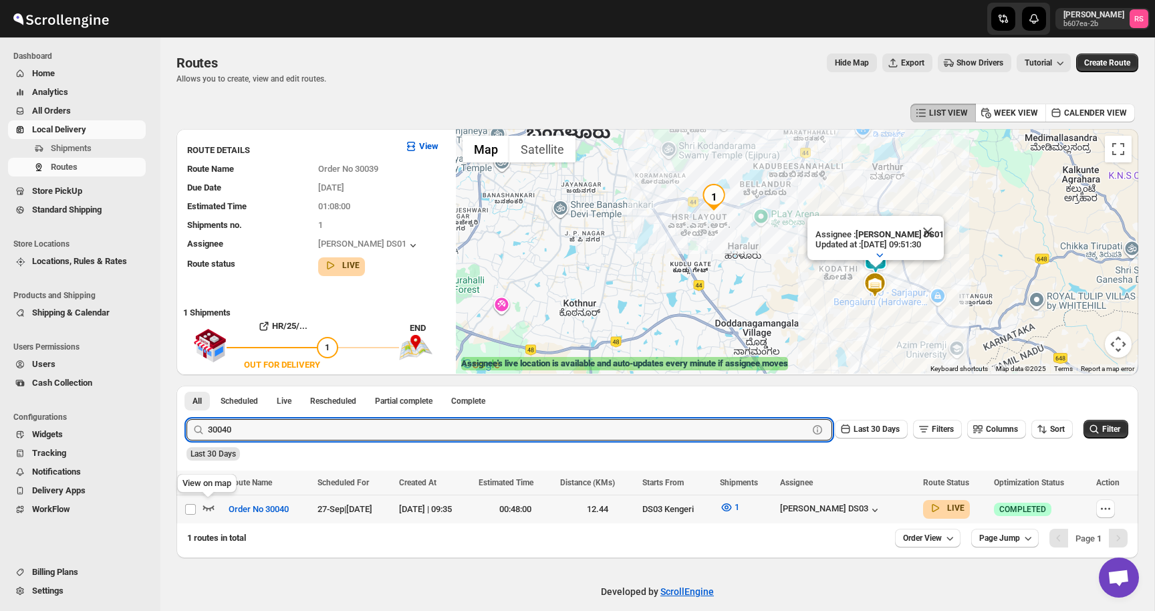
click at [211, 506] on icon "button" at bounding box center [208, 506] width 13 height 13
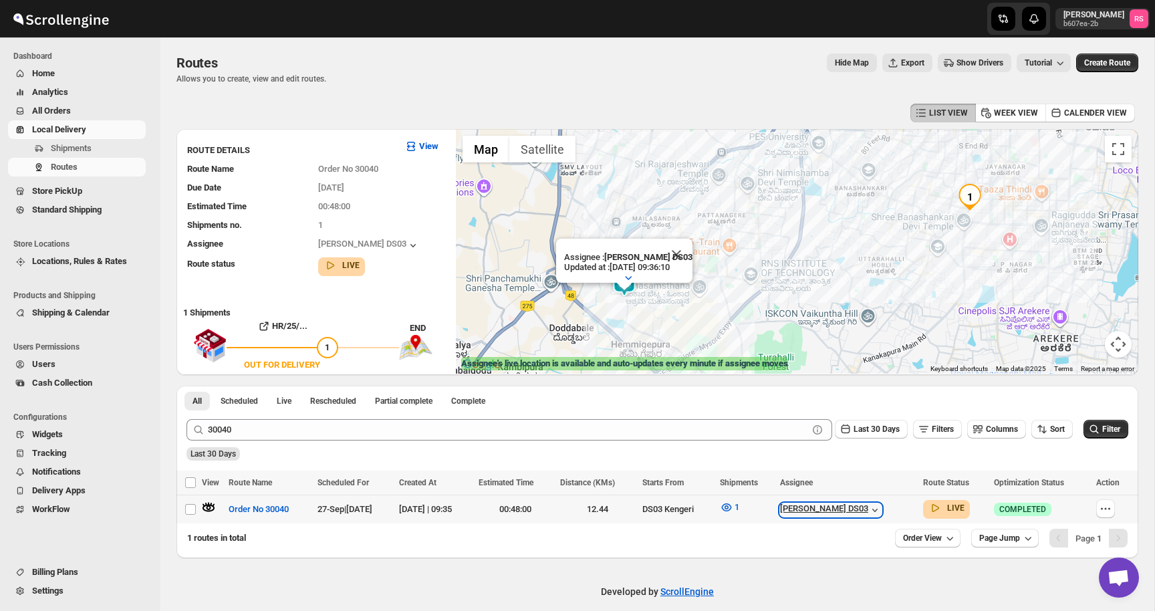
click at [881, 506] on icon "button" at bounding box center [874, 509] width 13 height 13
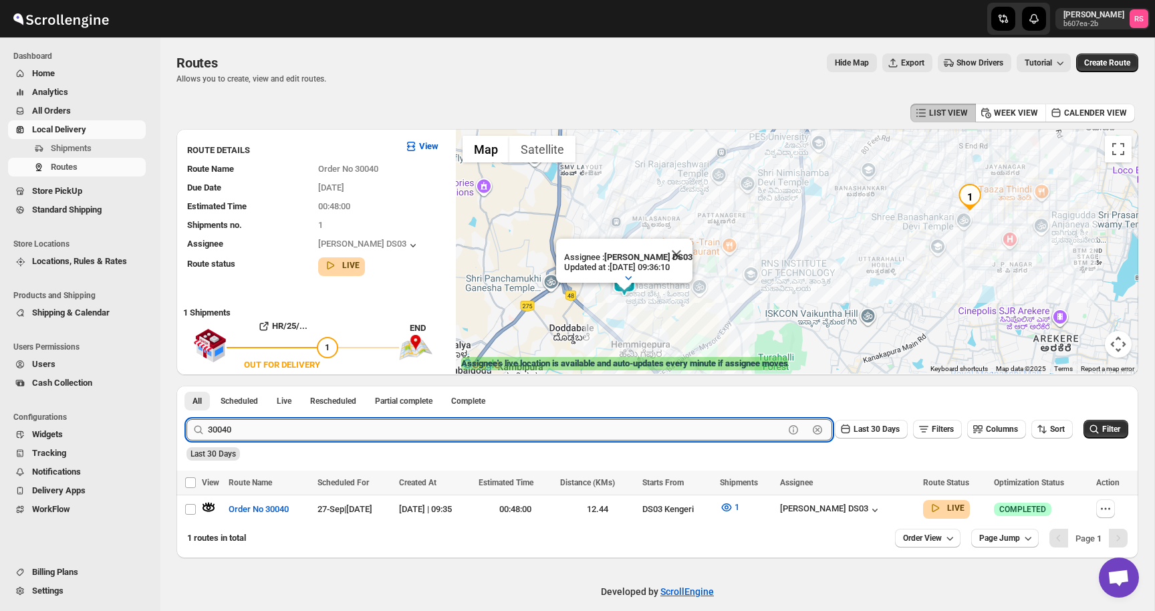
click at [251, 424] on input "30040" at bounding box center [496, 429] width 576 height 21
click at [279, 427] on input "30040" at bounding box center [496, 429] width 576 height 21
type input "30046"
click at [186, 386] on button "Submit" at bounding box center [205, 393] width 38 height 14
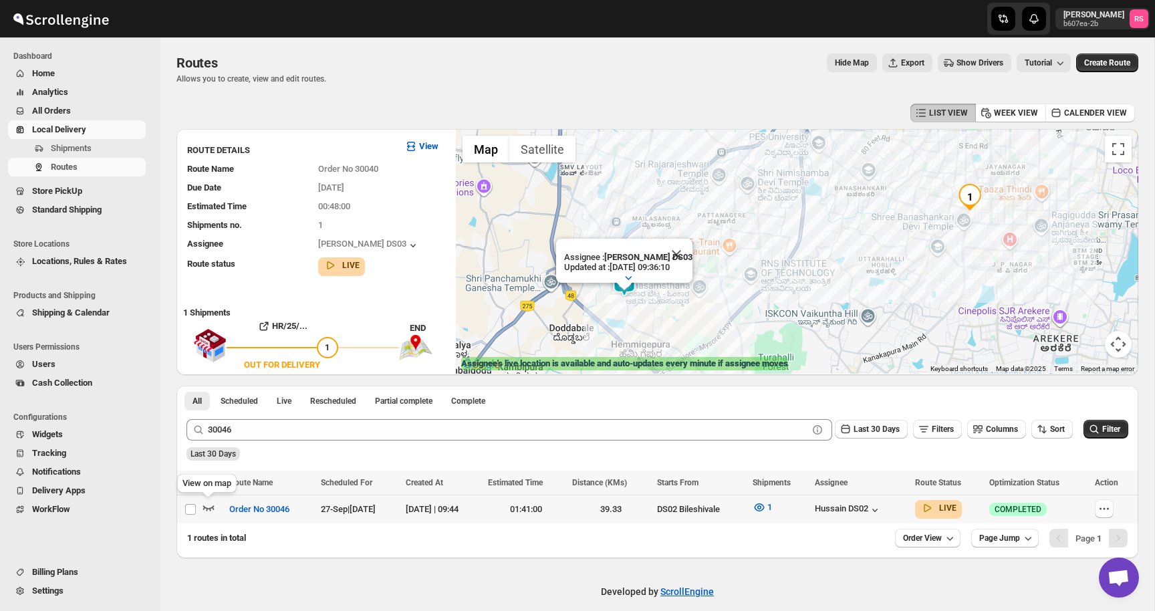
click at [208, 500] on icon "button" at bounding box center [208, 506] width 13 height 13
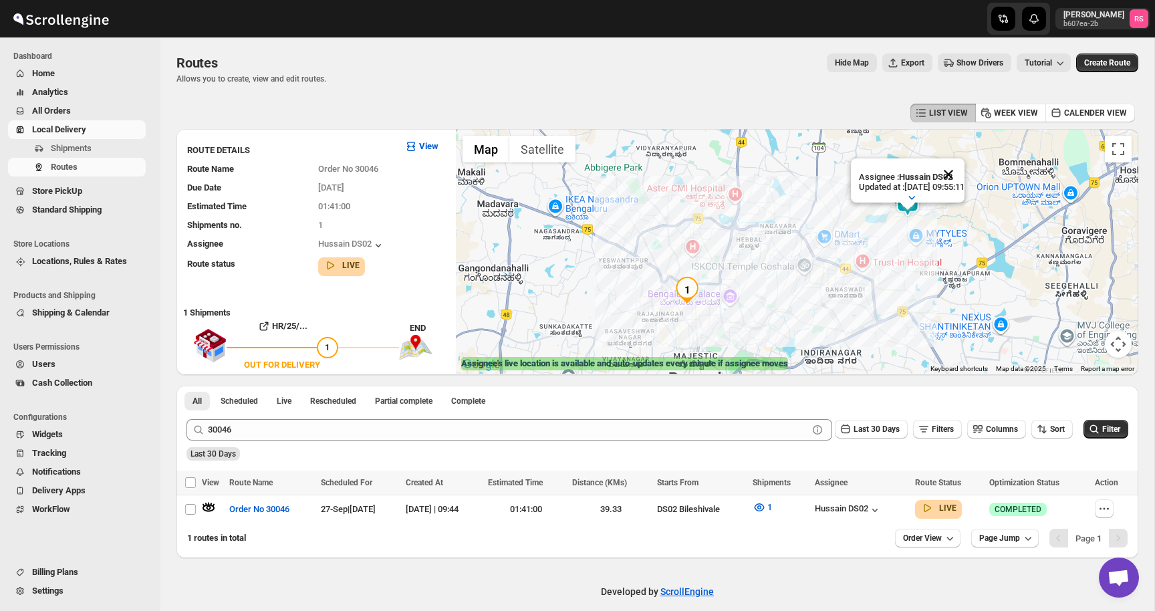
click at [958, 175] on button "Close" at bounding box center [948, 174] width 32 height 32
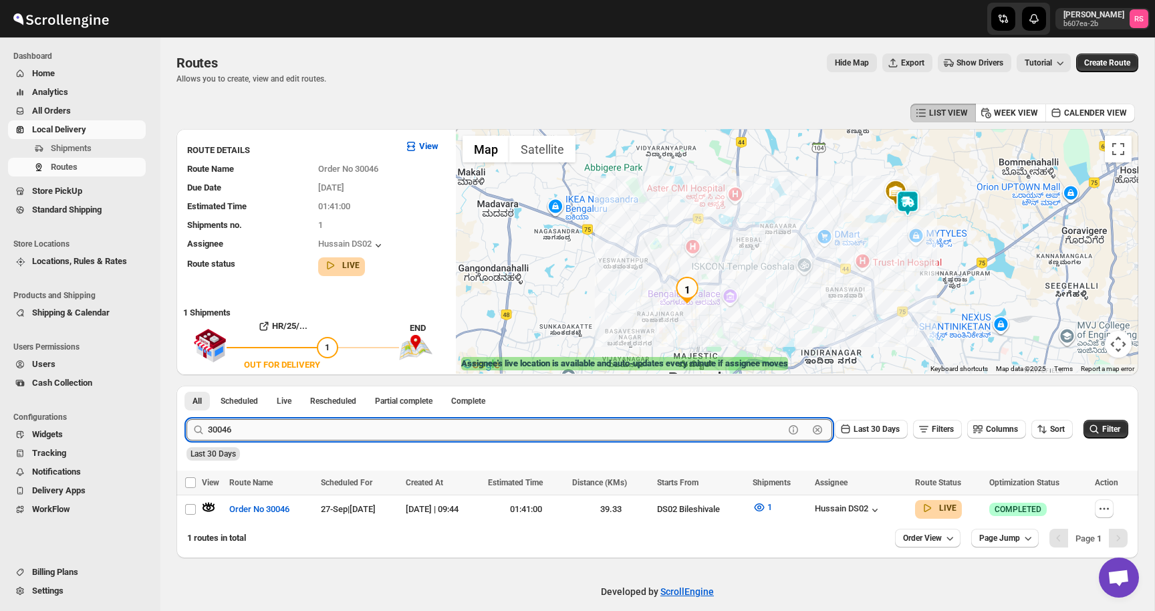
click at [312, 430] on input "30046" at bounding box center [496, 429] width 576 height 21
click at [343, 431] on input "30046" at bounding box center [496, 429] width 576 height 21
click at [186, 386] on button "Submit" at bounding box center [205, 393] width 38 height 14
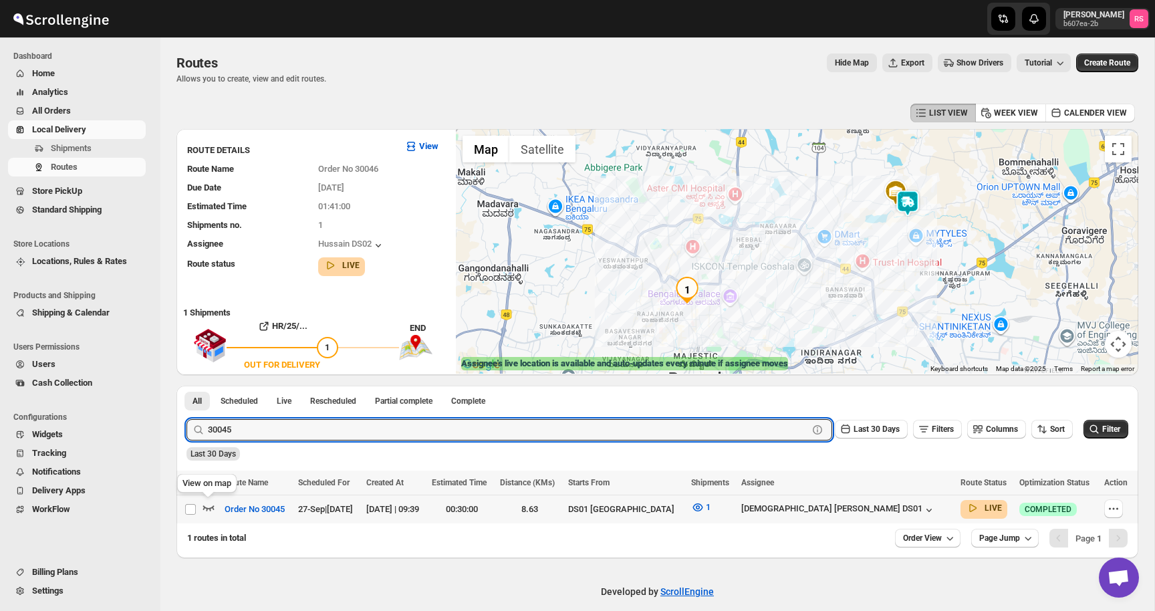
click at [206, 500] on icon "button" at bounding box center [208, 506] width 13 height 13
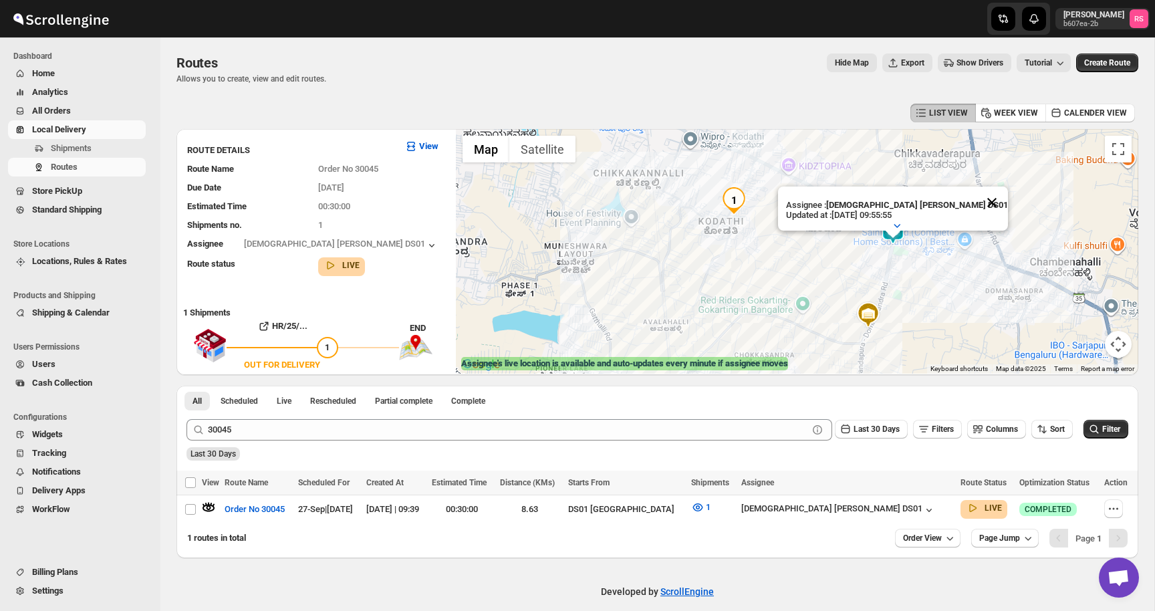
click at [975, 208] on button "Close" at bounding box center [991, 202] width 32 height 32
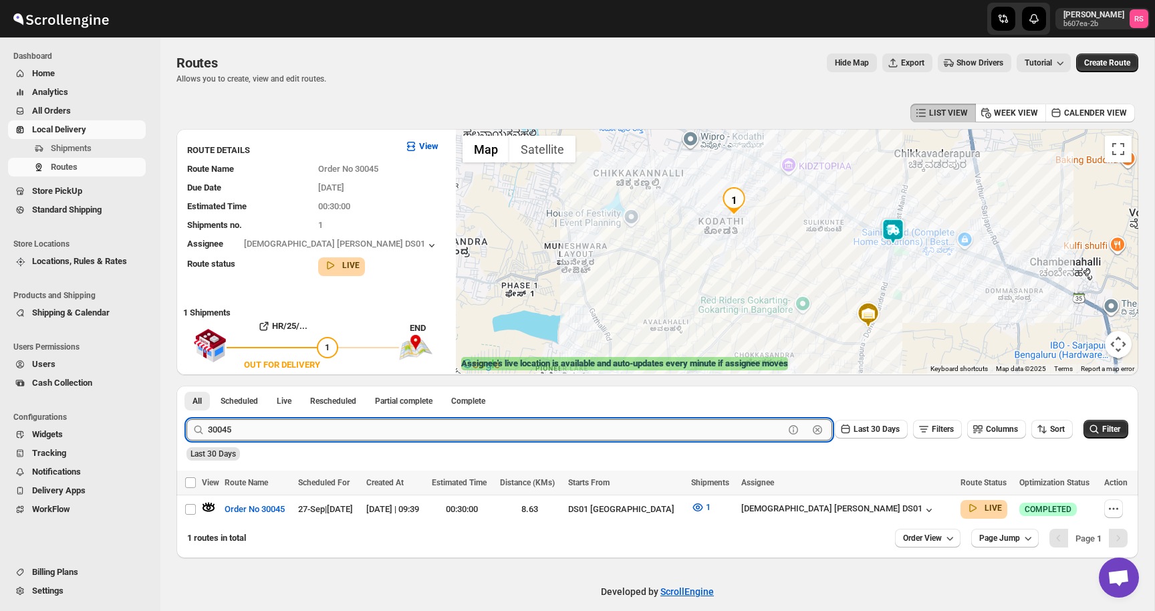
click at [286, 424] on input "30045" at bounding box center [496, 429] width 576 height 21
click at [315, 435] on input "30045" at bounding box center [496, 429] width 576 height 21
click at [186, 386] on button "Submit" at bounding box center [205, 393] width 38 height 14
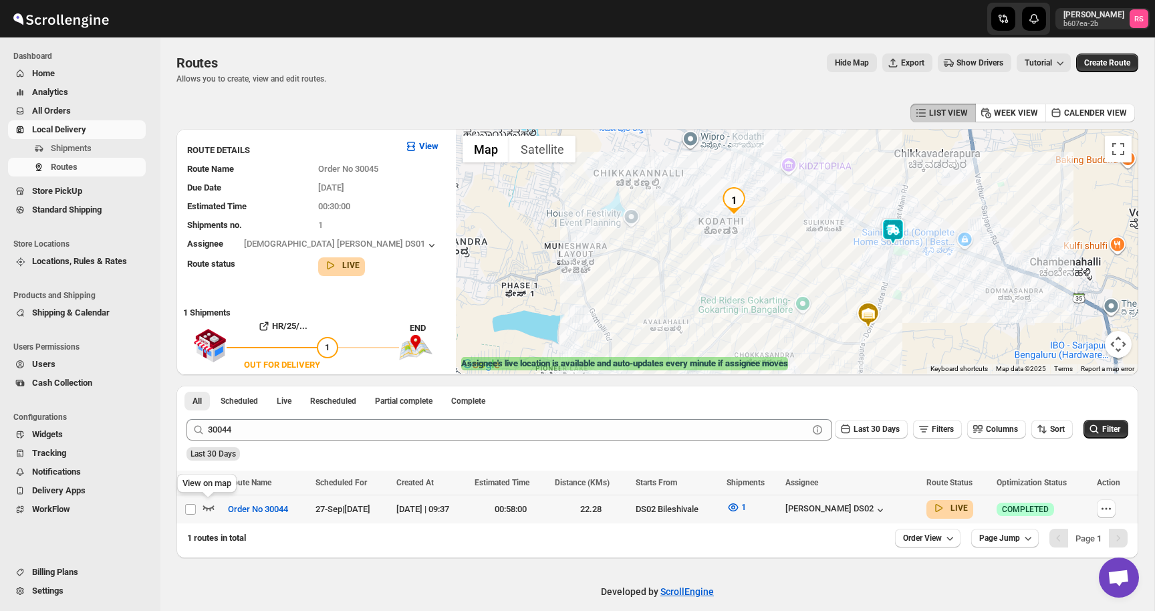
click at [214, 504] on icon "button" at bounding box center [208, 506] width 13 height 13
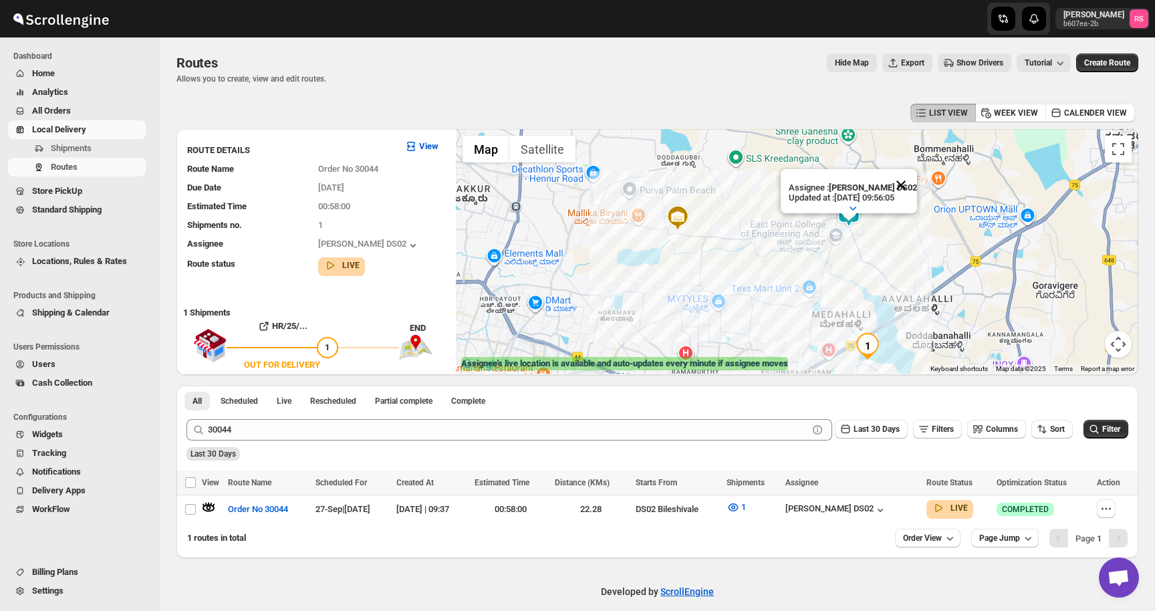
click at [901, 181] on button "Close" at bounding box center [901, 185] width 32 height 32
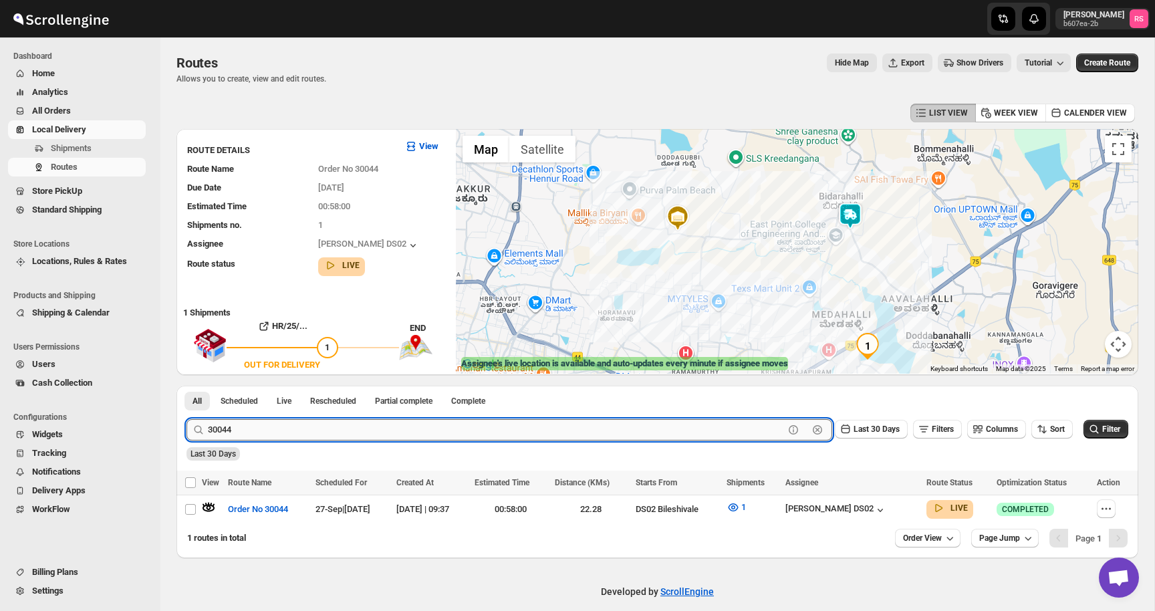
click at [269, 431] on input "30044" at bounding box center [496, 429] width 576 height 21
click at [186, 386] on button "Submit" at bounding box center [205, 393] width 38 height 14
click at [205, 506] on icon "button" at bounding box center [208, 507] width 11 height 5
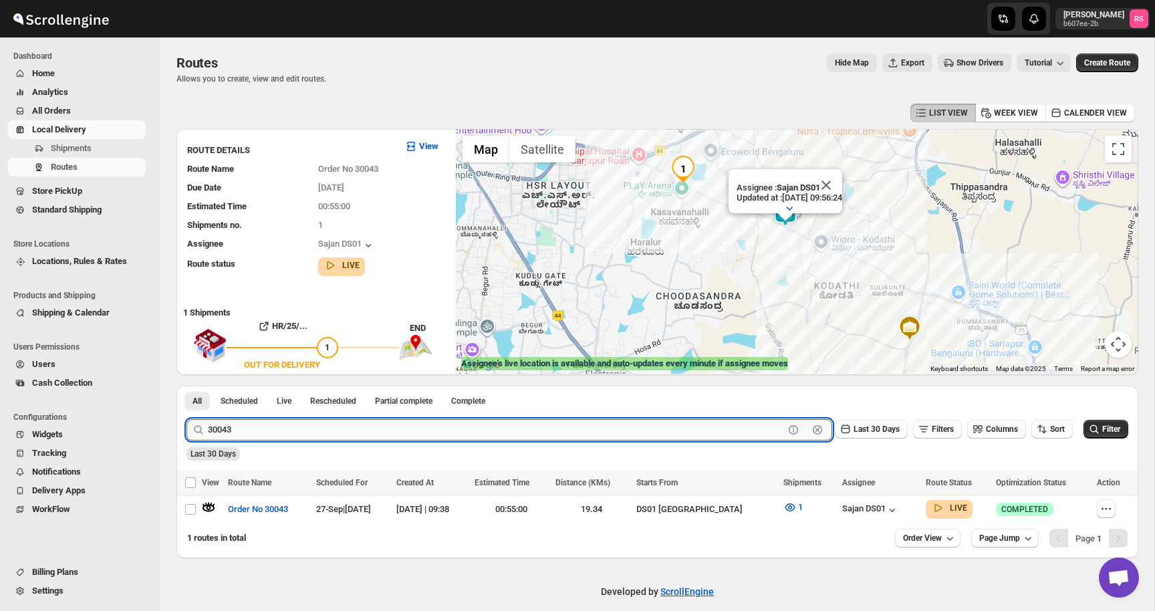
click at [264, 425] on input "30043" at bounding box center [496, 429] width 576 height 21
click at [286, 432] on input "30043" at bounding box center [496, 429] width 576 height 21
click at [186, 386] on button "Submit" at bounding box center [205, 393] width 38 height 14
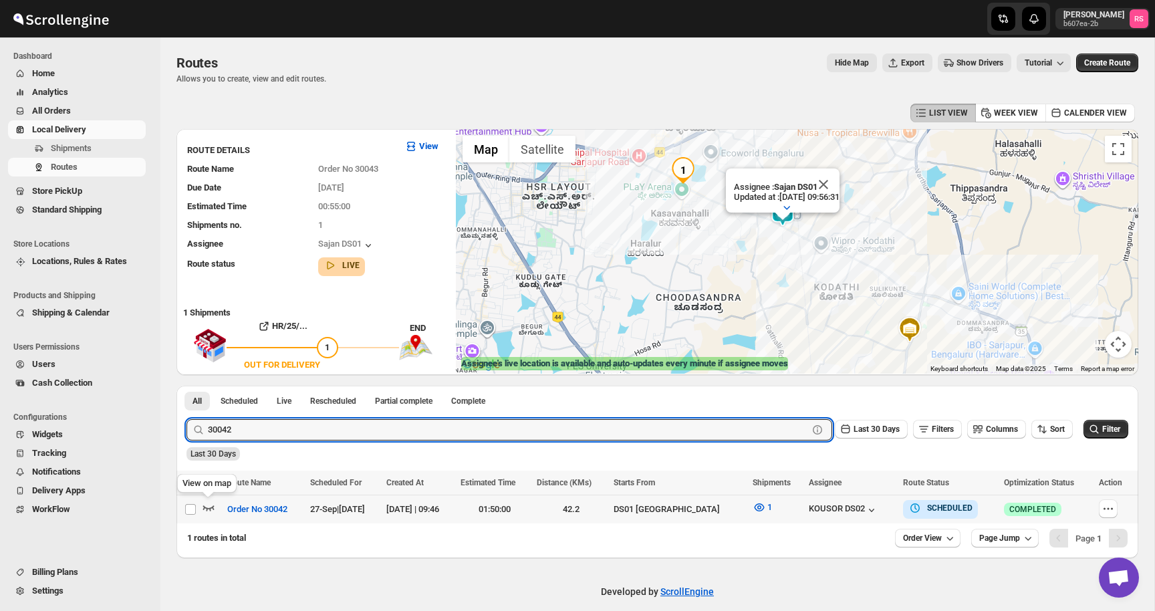
click at [212, 508] on icon "button" at bounding box center [208, 506] width 13 height 13
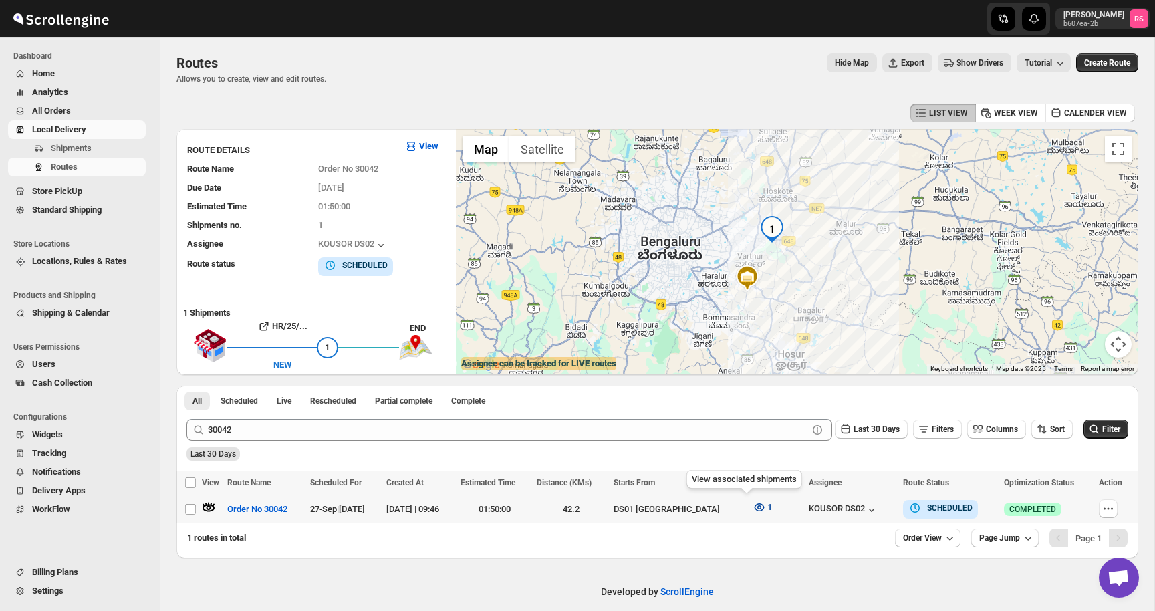
click at [767, 502] on span "1" at bounding box center [769, 507] width 5 height 10
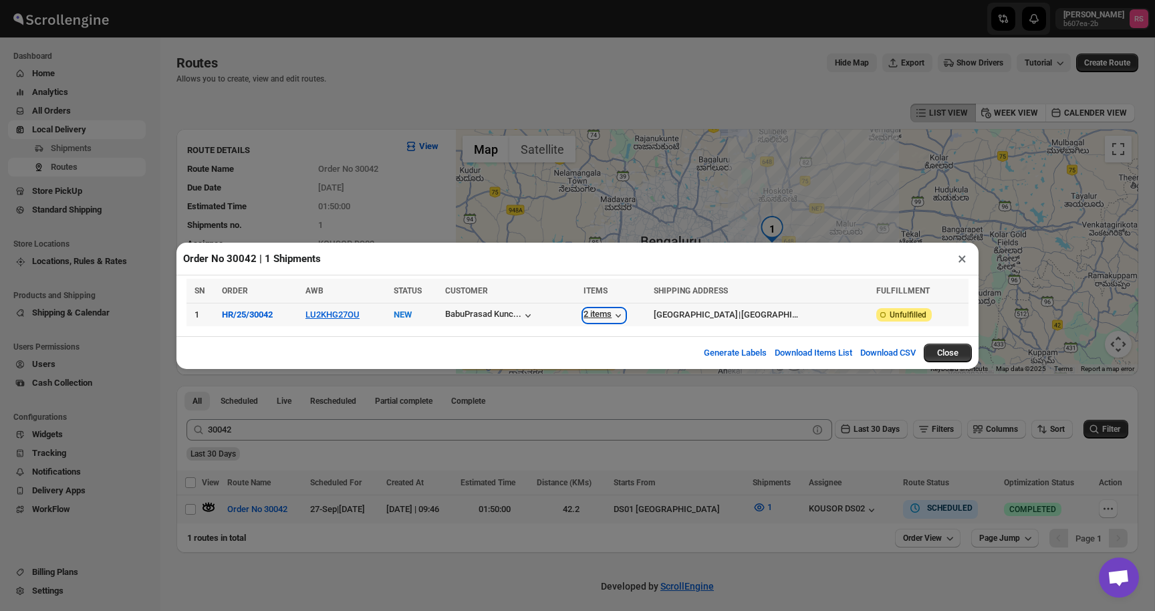
click at [611, 311] on icon "button" at bounding box center [617, 315] width 13 height 13
click at [963, 259] on button "×" at bounding box center [961, 258] width 19 height 19
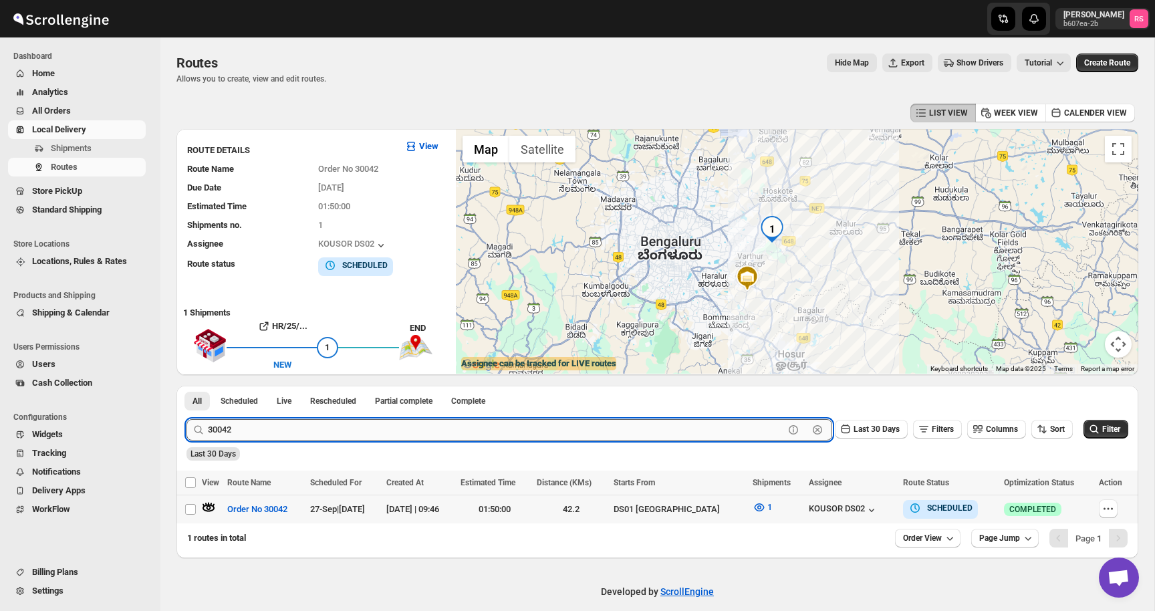
click at [282, 422] on input "30042" at bounding box center [496, 429] width 576 height 21
click at [308, 428] on input "30042" at bounding box center [496, 429] width 576 height 21
click at [186, 386] on button "Submit" at bounding box center [205, 393] width 38 height 14
click at [207, 503] on icon "button" at bounding box center [208, 506] width 13 height 13
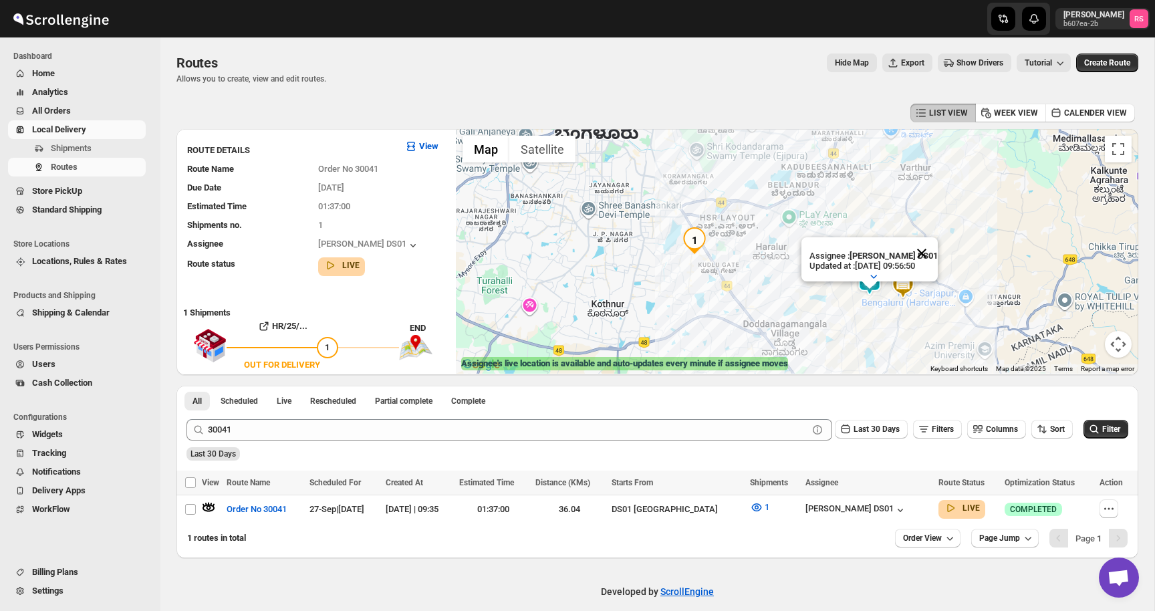
click at [923, 255] on button "Close" at bounding box center [921, 253] width 32 height 32
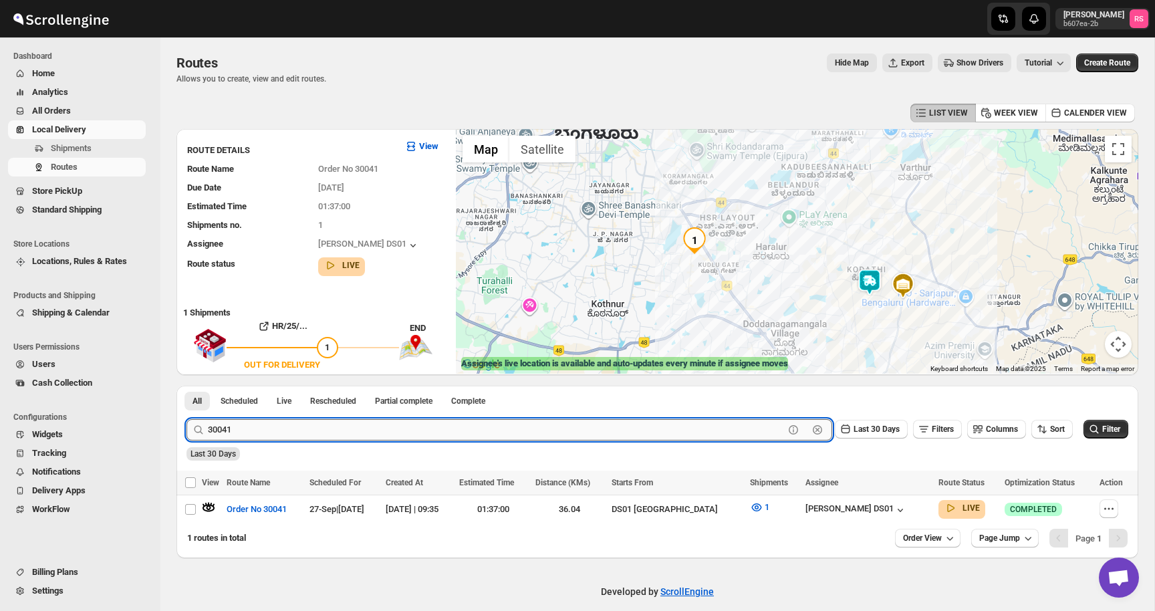
click at [271, 422] on input "30041" at bounding box center [496, 429] width 576 height 21
click at [281, 430] on input "30041" at bounding box center [496, 429] width 576 height 21
click at [186, 386] on button "Submit" at bounding box center [205, 393] width 38 height 14
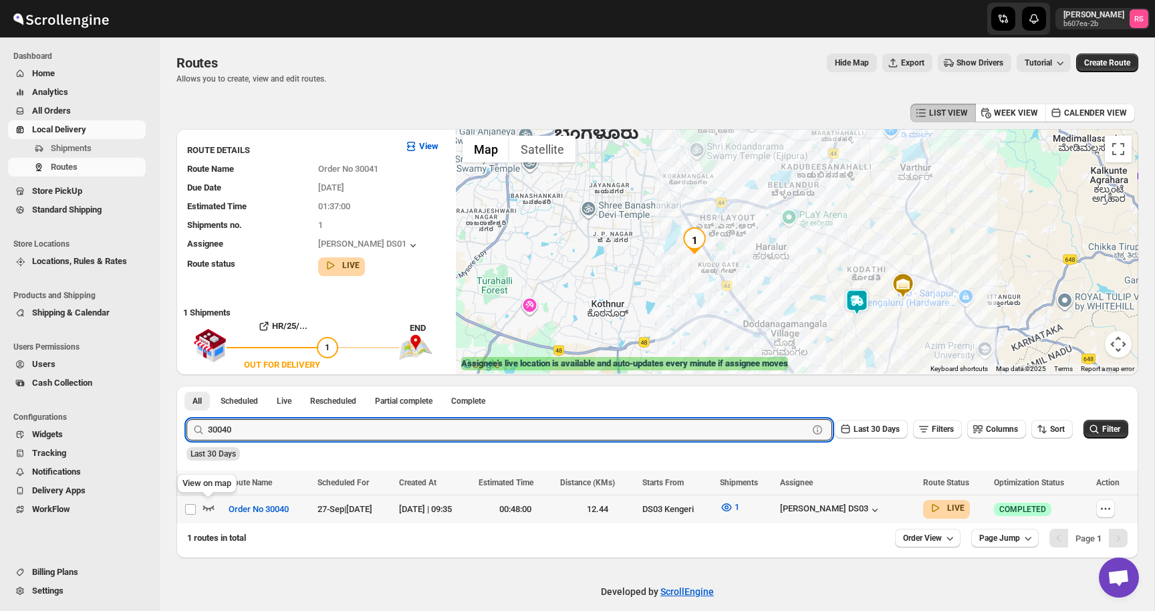
click at [206, 506] on icon "button" at bounding box center [208, 506] width 13 height 13
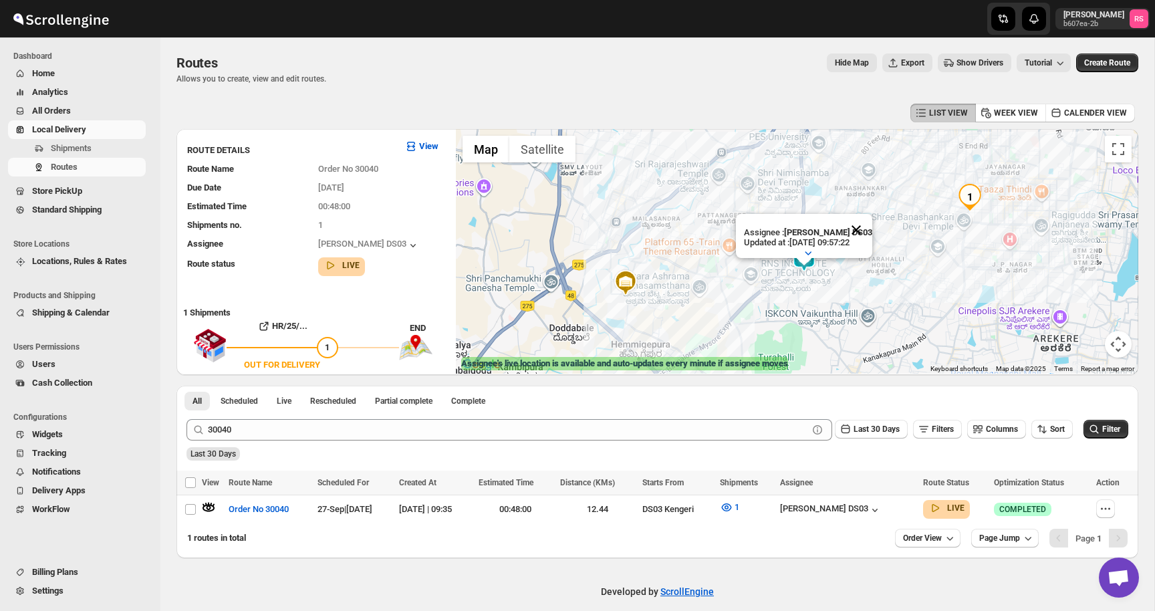
click at [855, 227] on button "Close" at bounding box center [856, 230] width 32 height 32
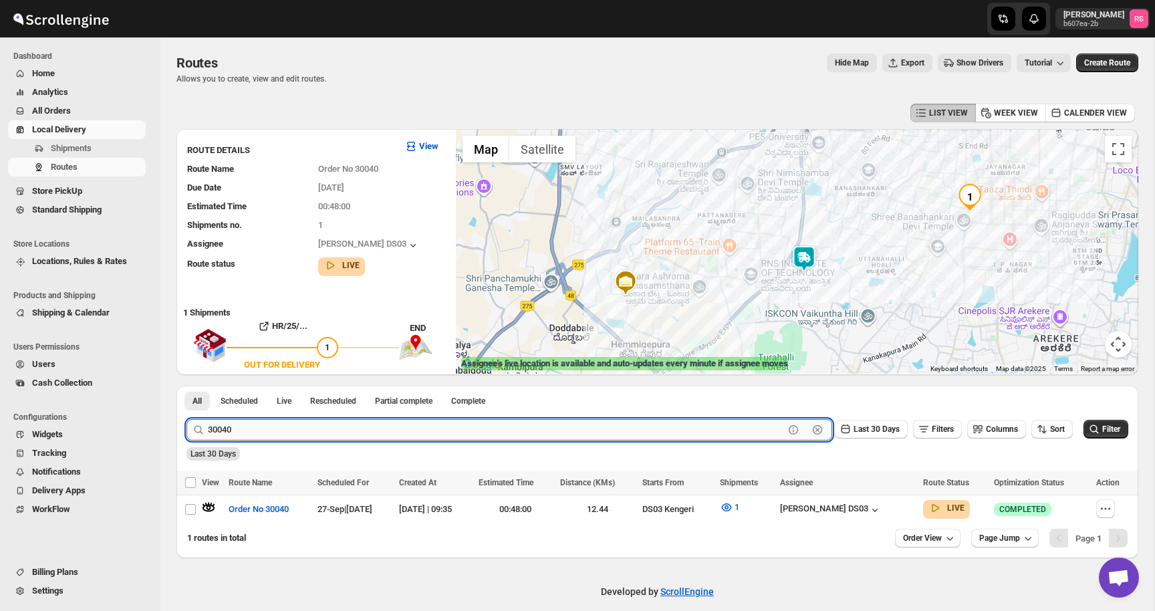
click at [247, 428] on input "30040" at bounding box center [496, 429] width 576 height 21
click at [186, 386] on button "Submit" at bounding box center [205, 393] width 38 height 14
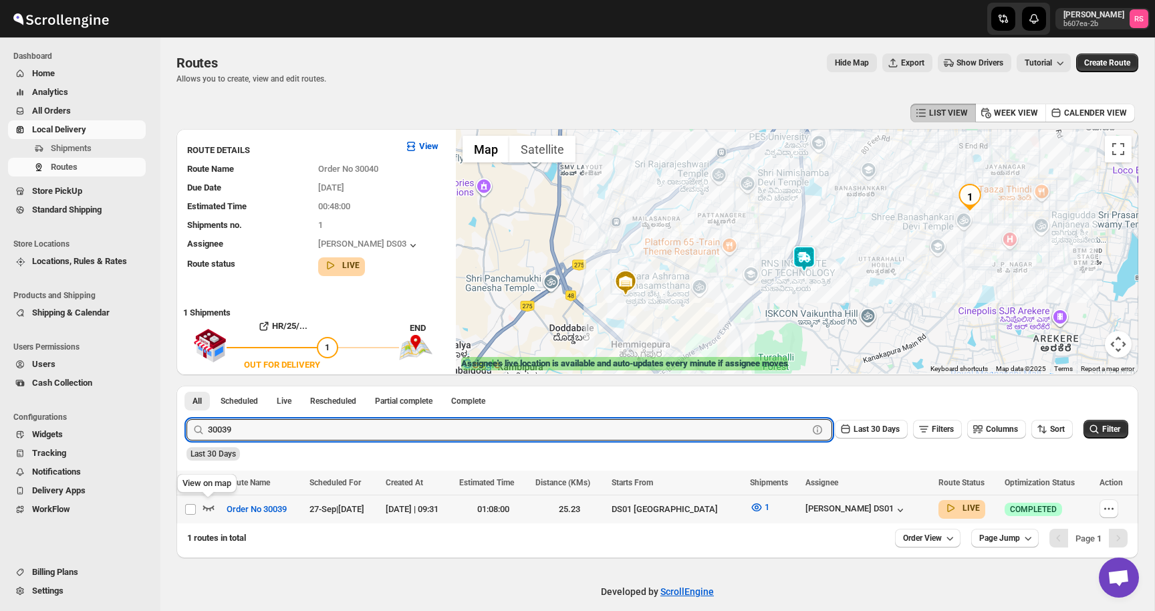
click at [211, 505] on icon "button" at bounding box center [208, 506] width 13 height 13
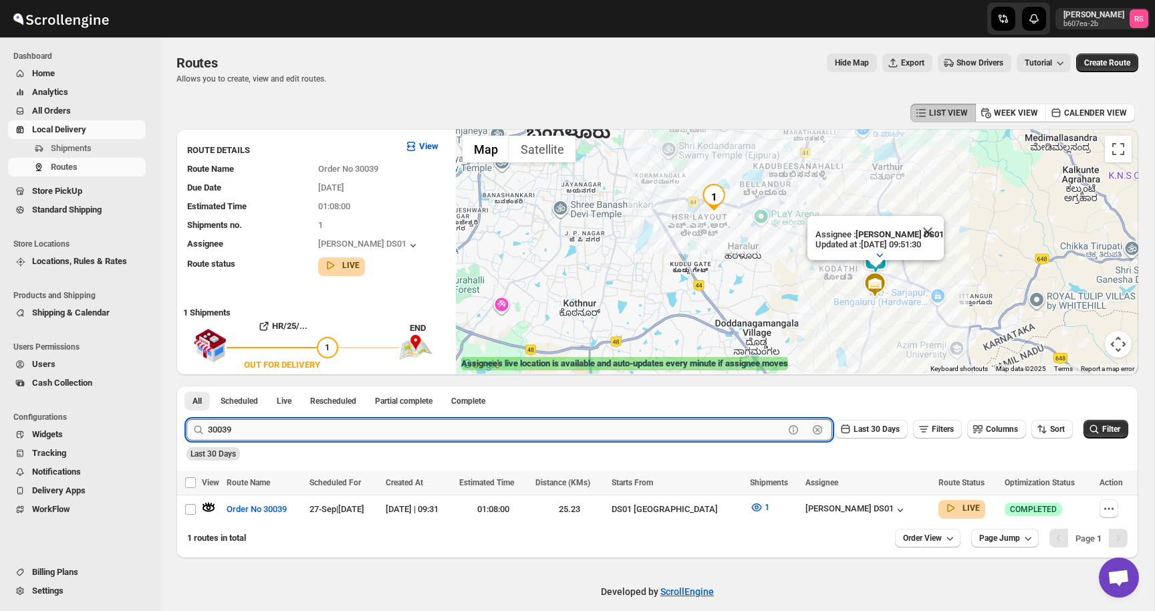
click at [273, 431] on input "30039" at bounding box center [496, 429] width 576 height 21
click at [186, 386] on button "Submit" at bounding box center [205, 393] width 38 height 14
click at [208, 504] on icon "button" at bounding box center [208, 506] width 13 height 13
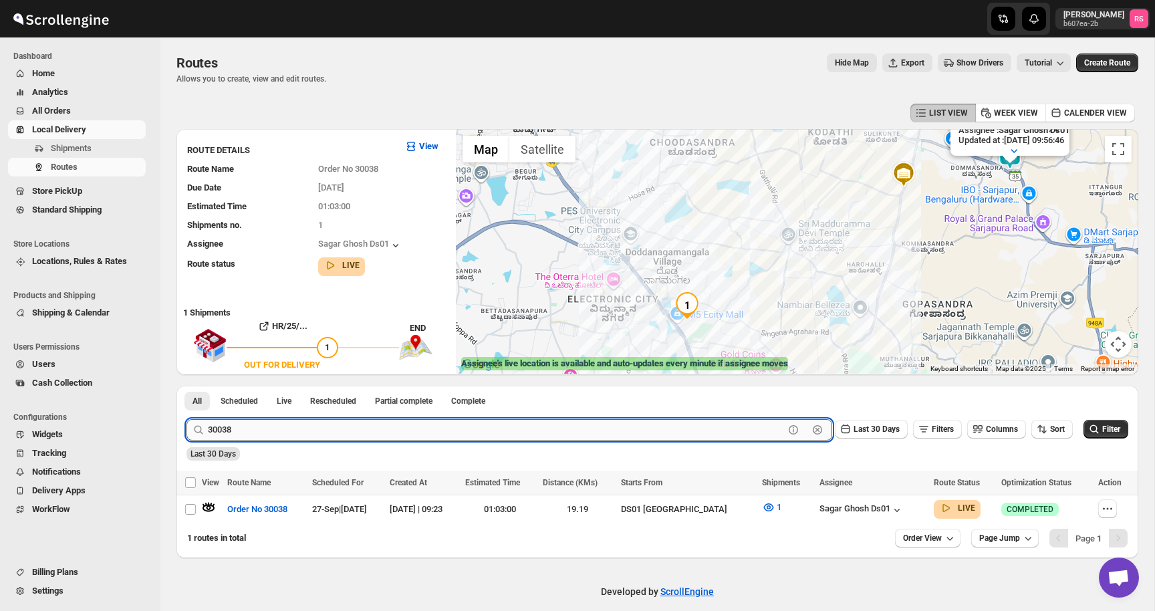
click at [265, 424] on input "30038" at bounding box center [496, 429] width 576 height 21
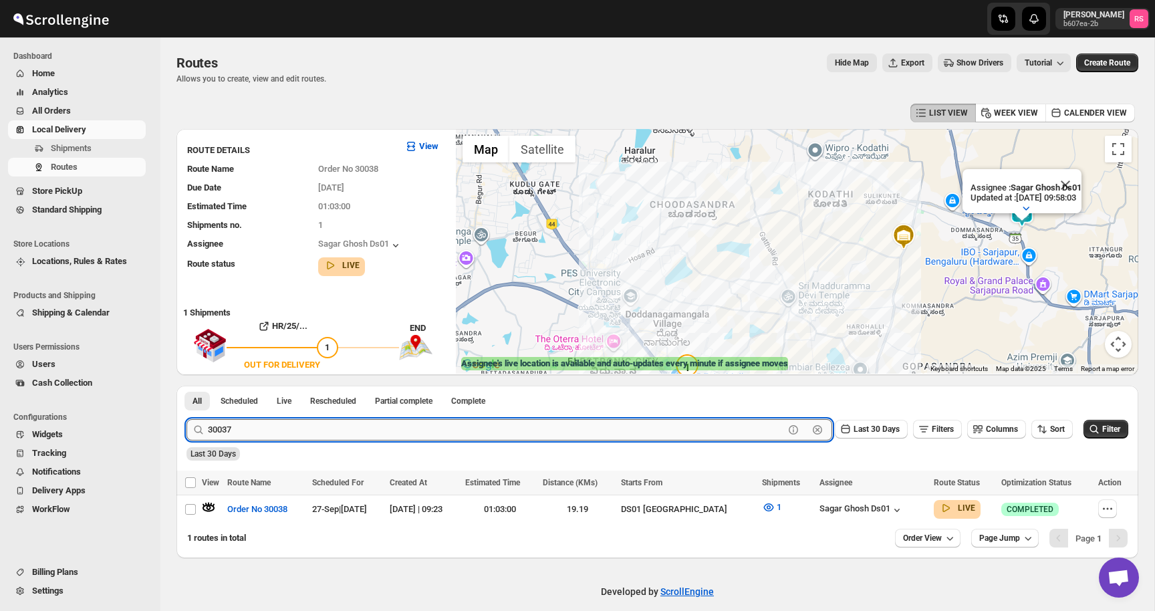
click at [186, 386] on button "Submit" at bounding box center [205, 393] width 38 height 14
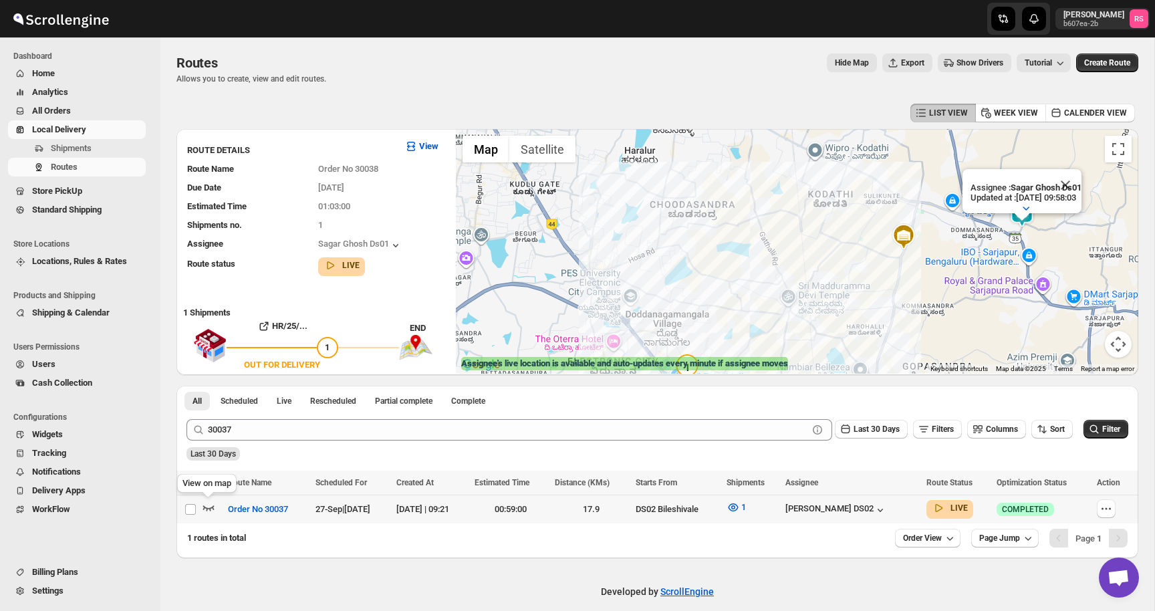
click at [210, 510] on icon "button" at bounding box center [208, 506] width 13 height 13
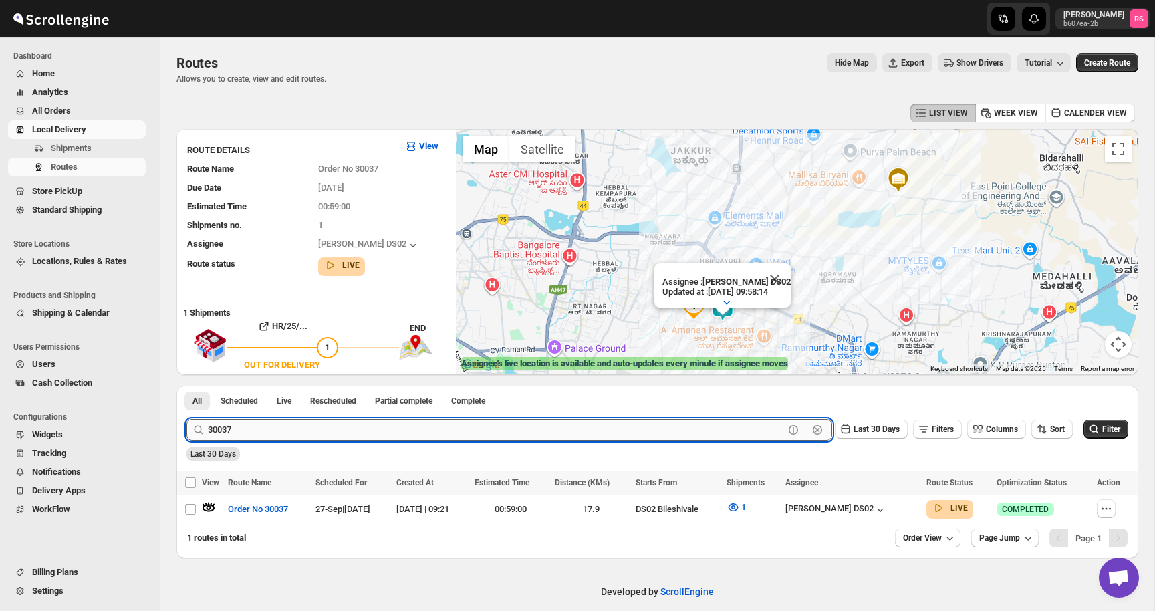
click at [286, 436] on input "30037" at bounding box center [496, 429] width 576 height 21
click at [186, 386] on button "Submit" at bounding box center [205, 393] width 38 height 14
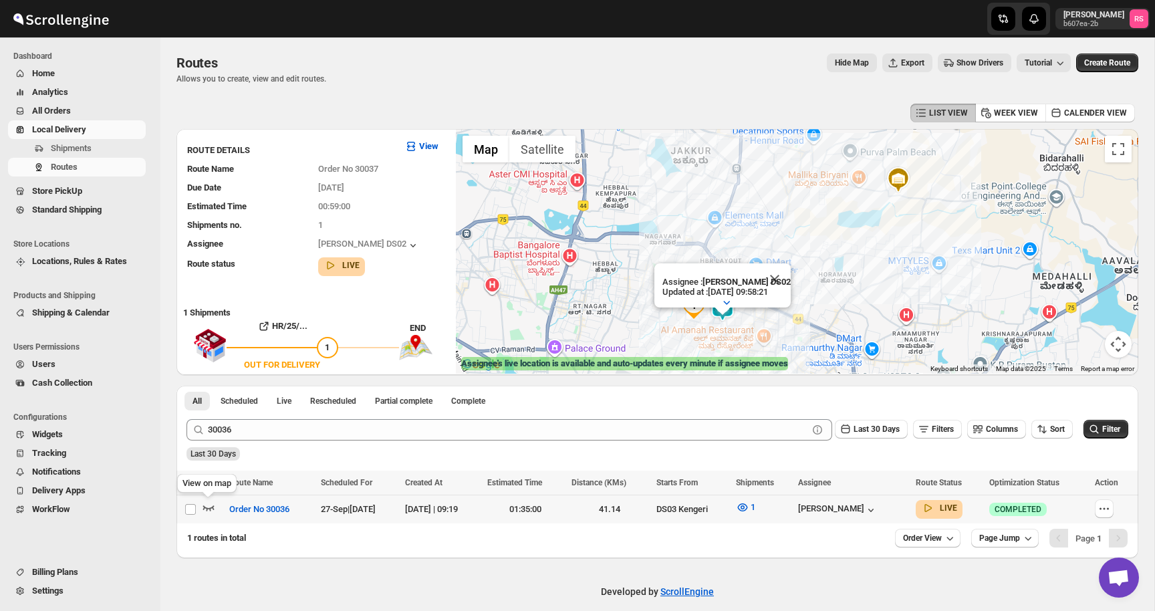
click at [206, 506] on icon "button" at bounding box center [208, 506] width 13 height 13
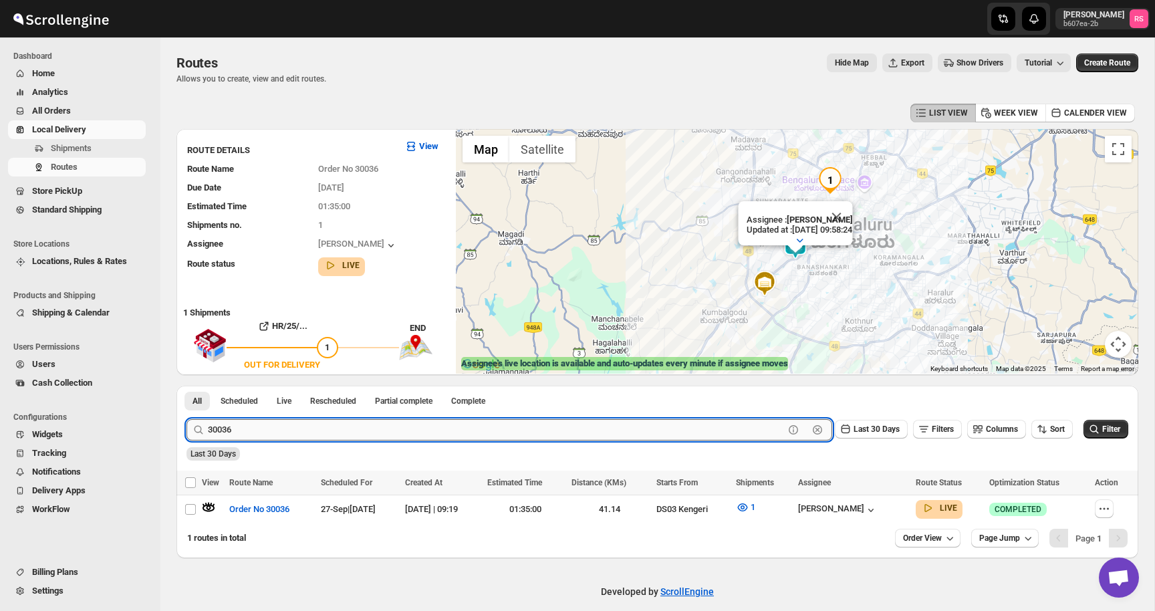
click at [258, 425] on input "30036" at bounding box center [496, 429] width 576 height 21
click at [291, 424] on input "30036" at bounding box center [496, 429] width 576 height 21
click at [186, 386] on button "Submit" at bounding box center [205, 393] width 38 height 14
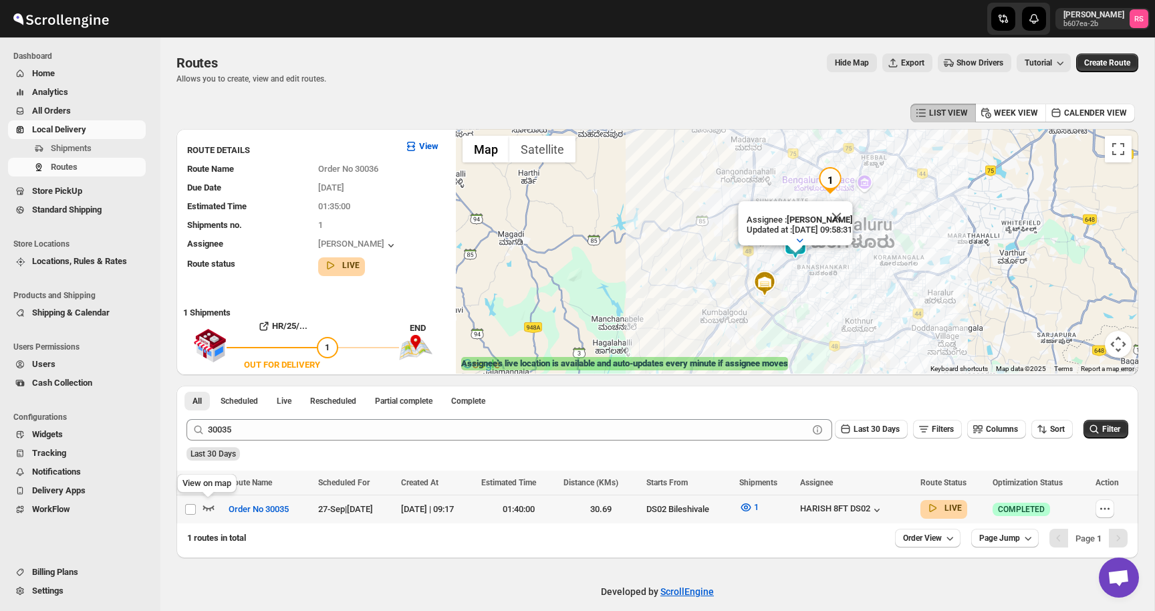
click at [204, 503] on icon "button" at bounding box center [208, 506] width 13 height 13
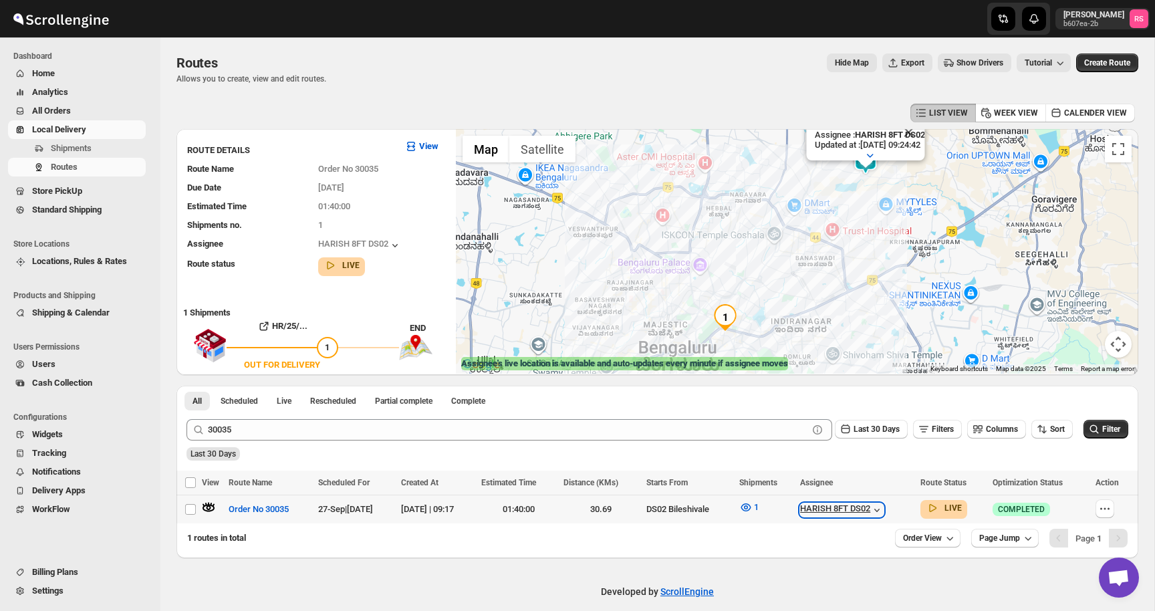
click at [883, 508] on icon "button" at bounding box center [876, 509] width 13 height 13
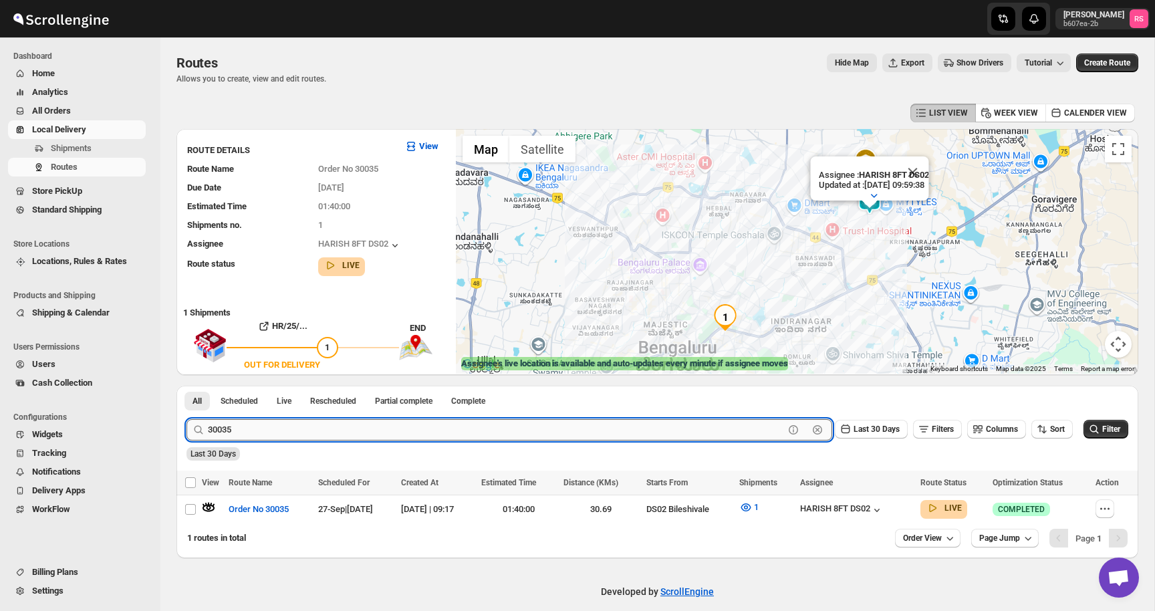
click at [324, 432] on input "30035" at bounding box center [496, 429] width 576 height 21
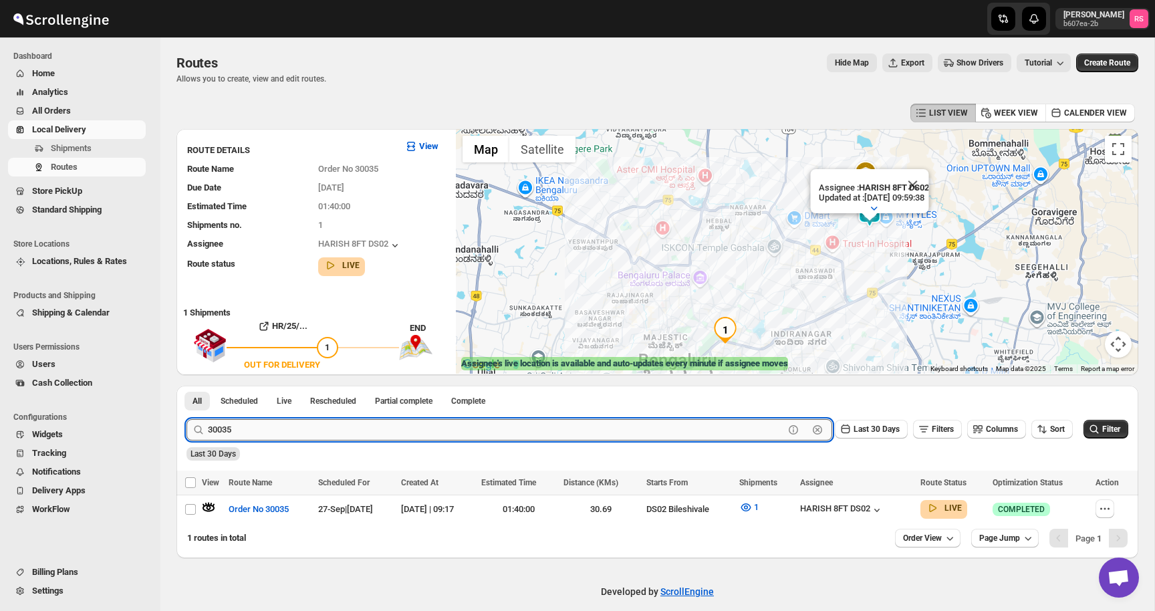
click at [347, 432] on input "30035" at bounding box center [496, 429] width 576 height 21
click at [186, 386] on button "Submit" at bounding box center [205, 393] width 38 height 14
click at [209, 502] on icon "button" at bounding box center [208, 506] width 13 height 13
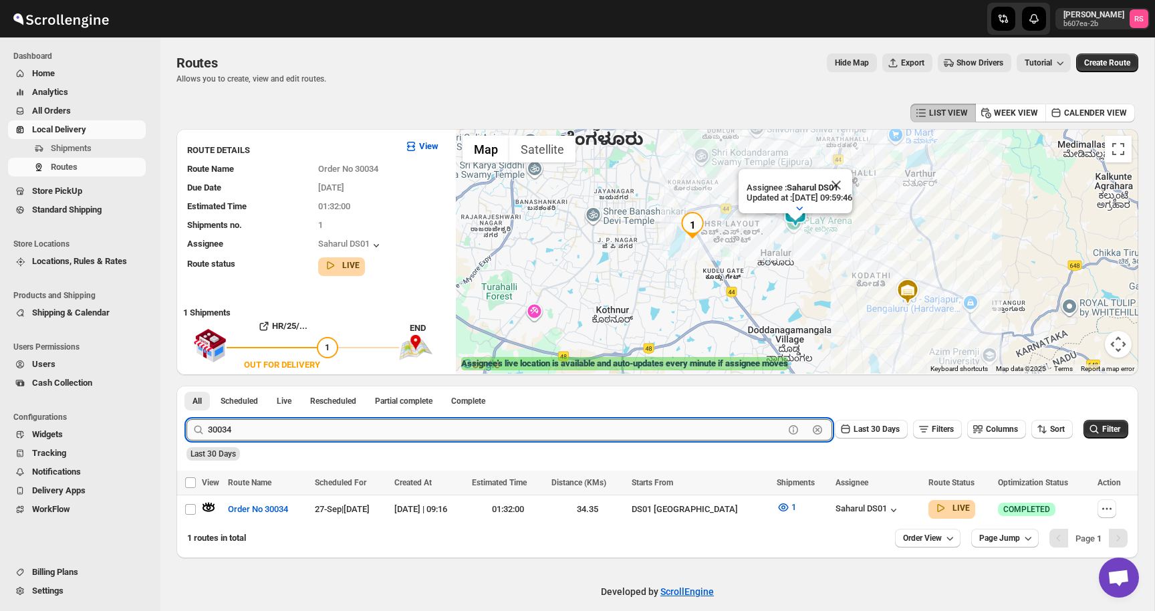
click at [258, 431] on input "30034" at bounding box center [496, 429] width 576 height 21
click at [278, 430] on input "30034" at bounding box center [496, 429] width 576 height 21
click at [186, 386] on button "Submit" at bounding box center [205, 393] width 38 height 14
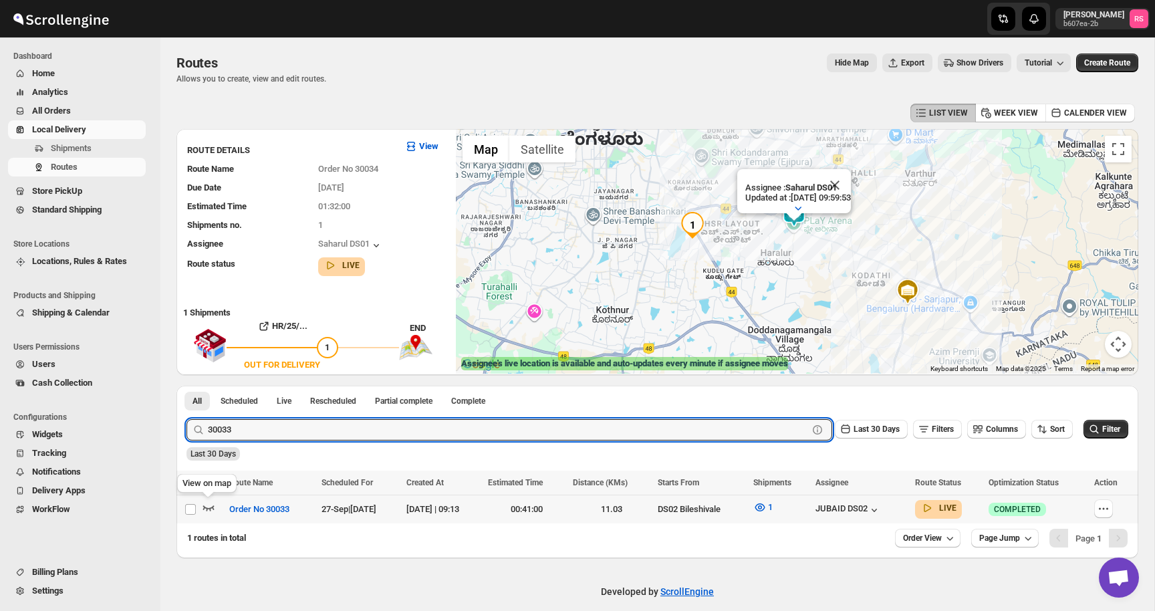
click at [210, 508] on icon "button" at bounding box center [208, 507] width 11 height 5
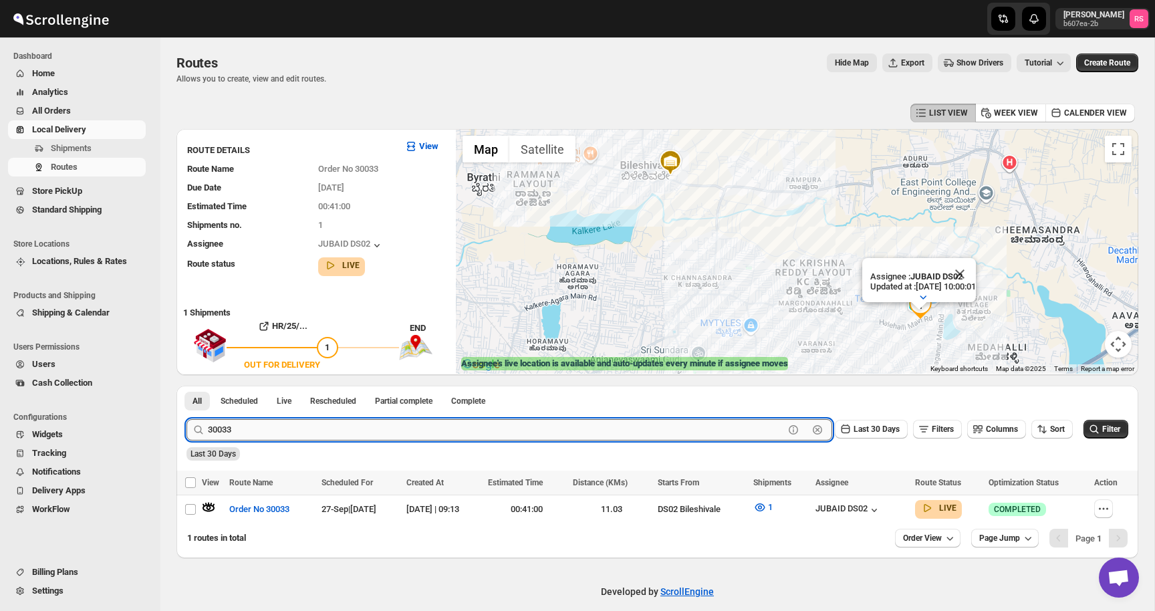
click at [307, 432] on input "30033" at bounding box center [496, 429] width 576 height 21
click at [314, 427] on input "30033" at bounding box center [496, 429] width 576 height 21
click at [186, 386] on button "Submit" at bounding box center [205, 393] width 38 height 14
click at [212, 508] on icon "button" at bounding box center [208, 507] width 11 height 5
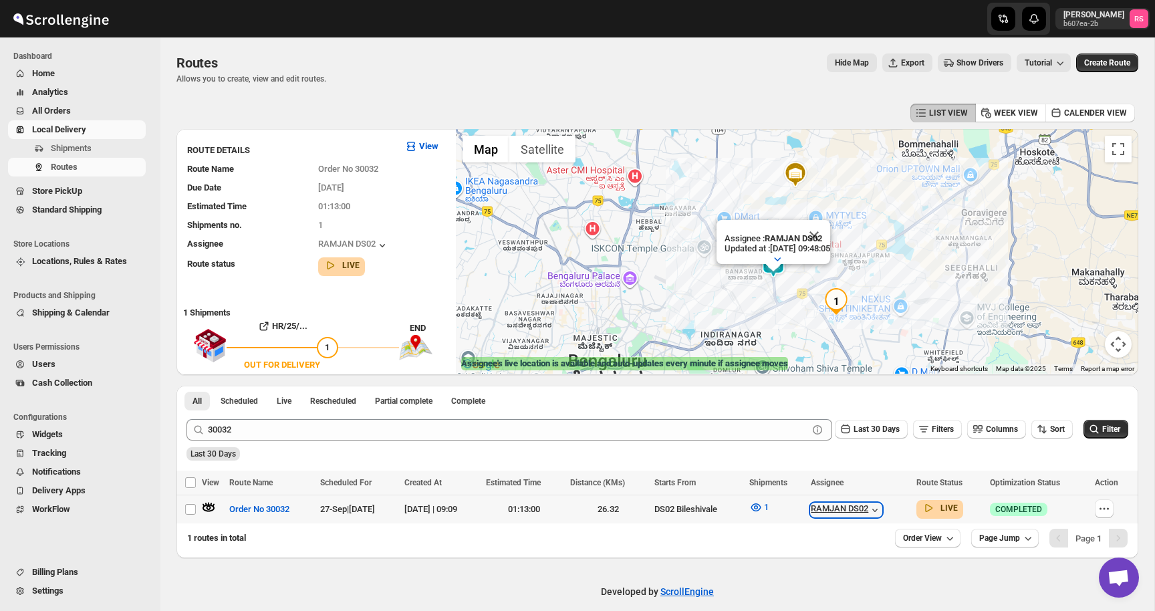
click at [881, 511] on icon "button" at bounding box center [874, 509] width 13 height 13
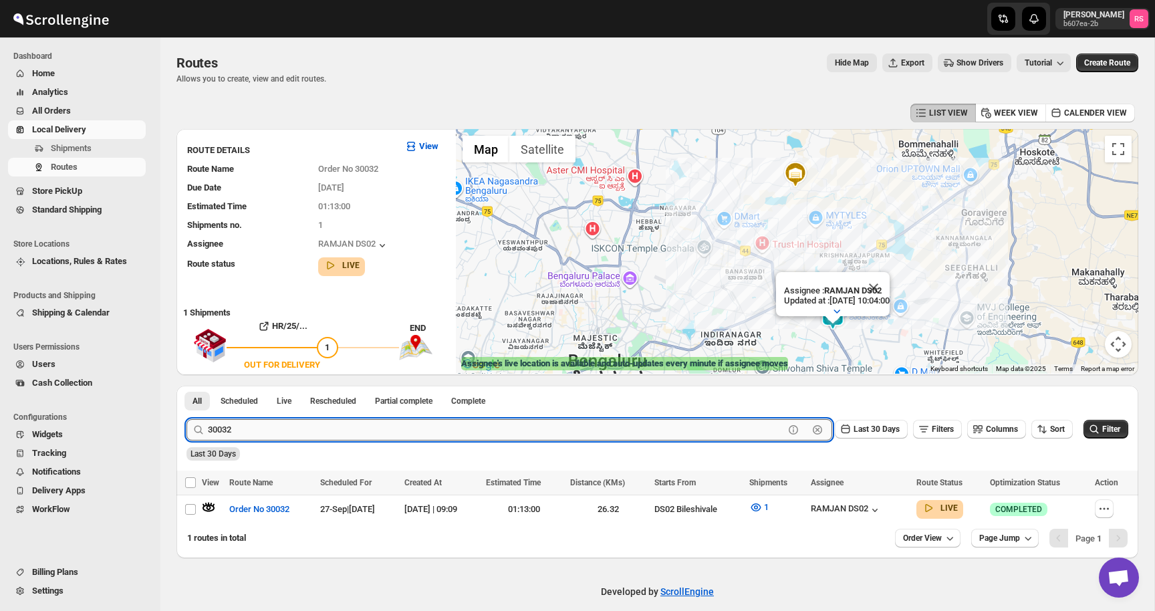
click at [332, 428] on input "30032" at bounding box center [496, 429] width 576 height 21
click at [352, 428] on input "30032" at bounding box center [496, 429] width 576 height 21
click at [186, 386] on button "Submit" at bounding box center [205, 393] width 38 height 14
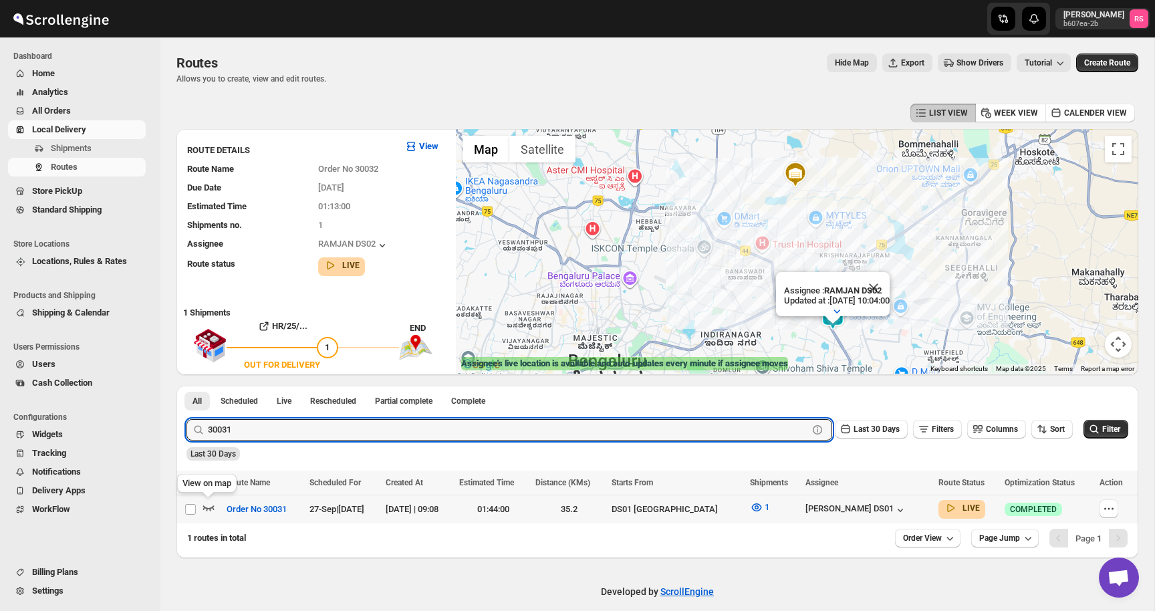
click at [214, 505] on icon "button" at bounding box center [208, 506] width 13 height 13
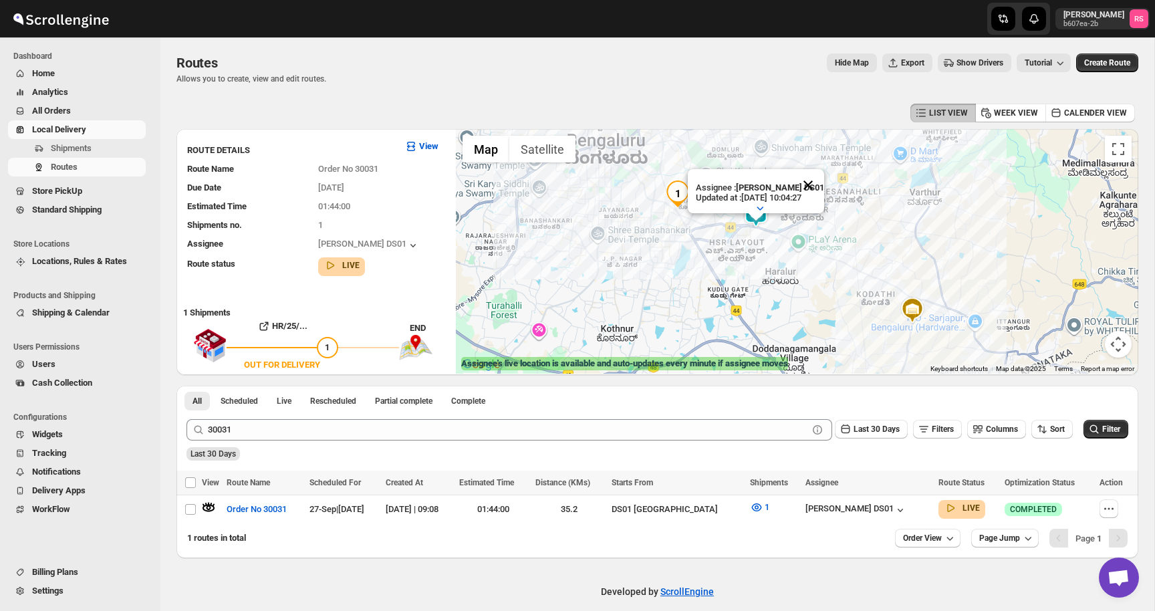
click at [813, 187] on button "Close" at bounding box center [808, 185] width 32 height 32
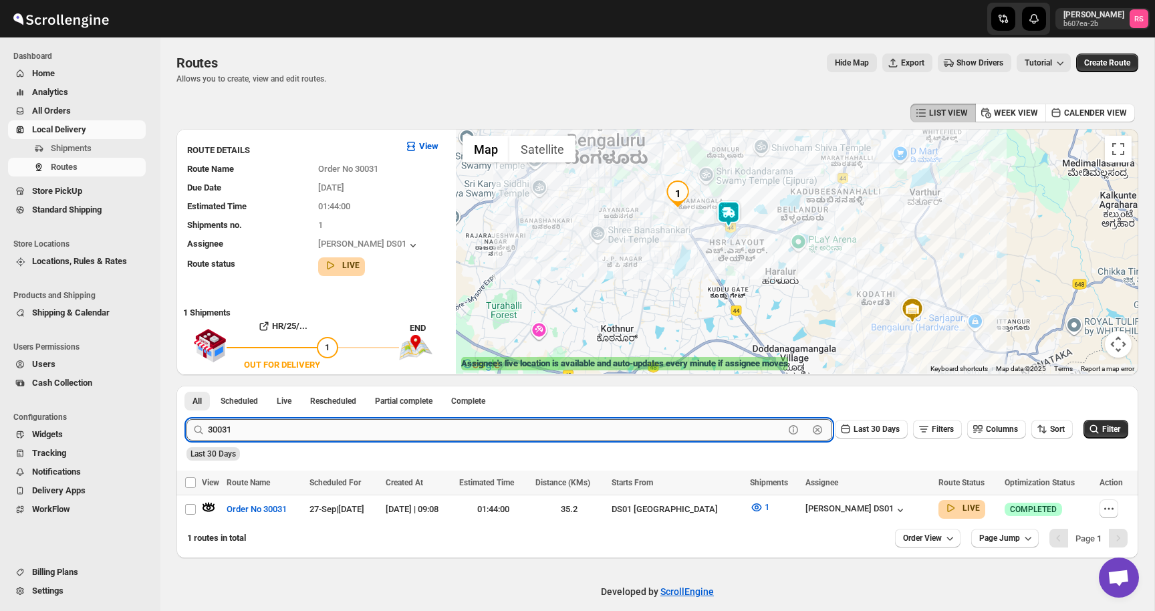
click at [480, 436] on input "30031" at bounding box center [496, 429] width 576 height 21
click at [186, 386] on button "Submit" at bounding box center [205, 393] width 38 height 14
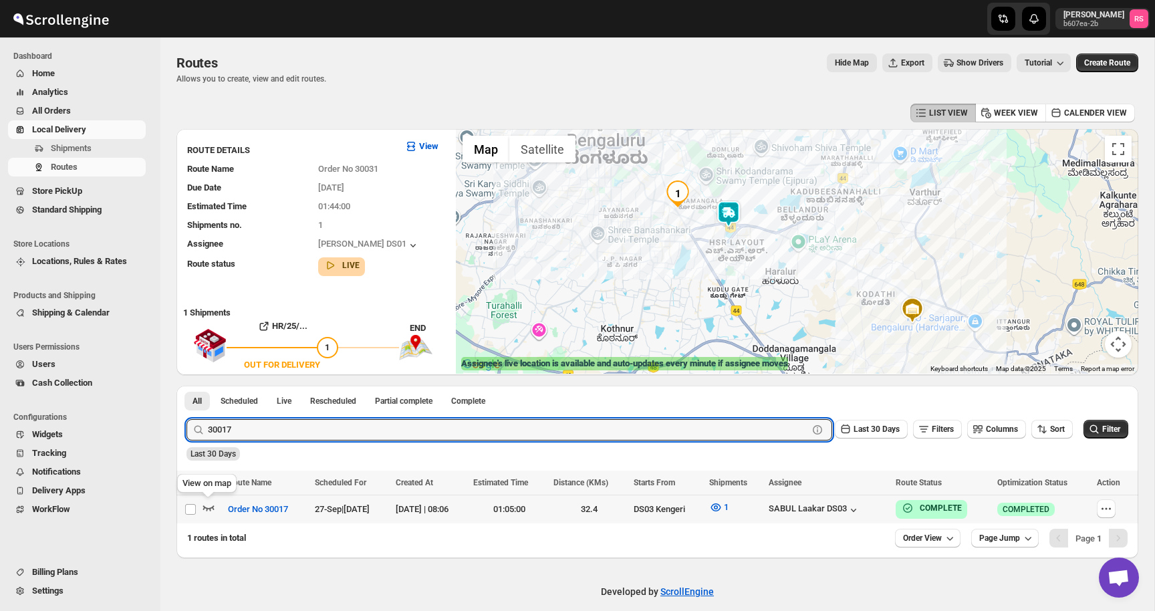
click at [209, 505] on icon "button" at bounding box center [208, 506] width 13 height 13
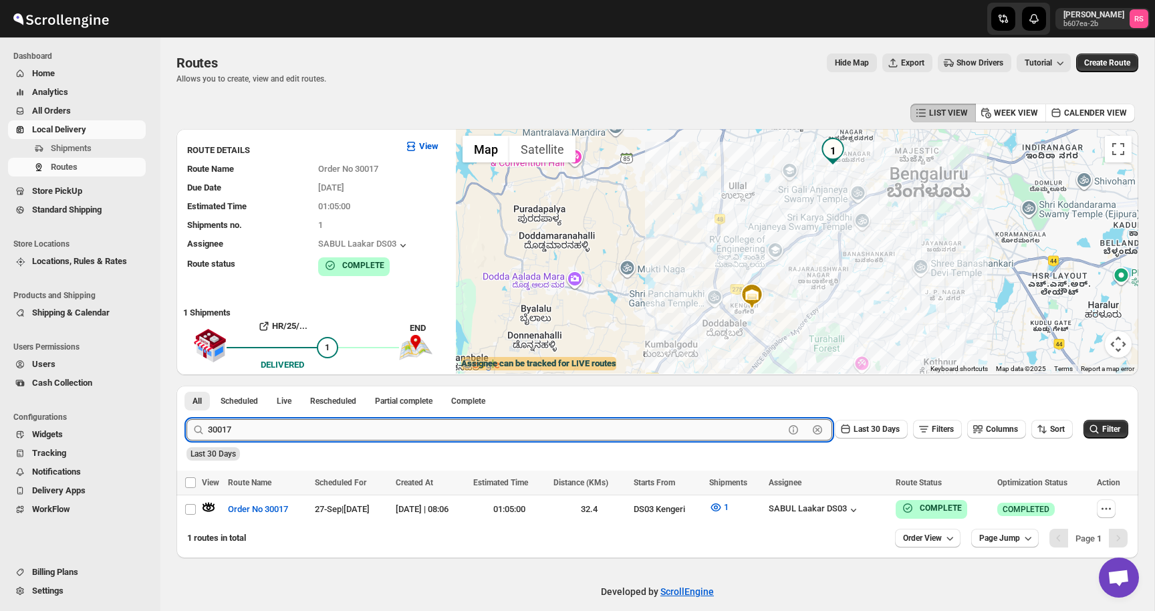
click at [323, 435] on input "30017" at bounding box center [496, 429] width 576 height 21
click at [342, 433] on input "30017" at bounding box center [496, 429] width 576 height 21
click at [186, 386] on button "Submit" at bounding box center [205, 393] width 38 height 14
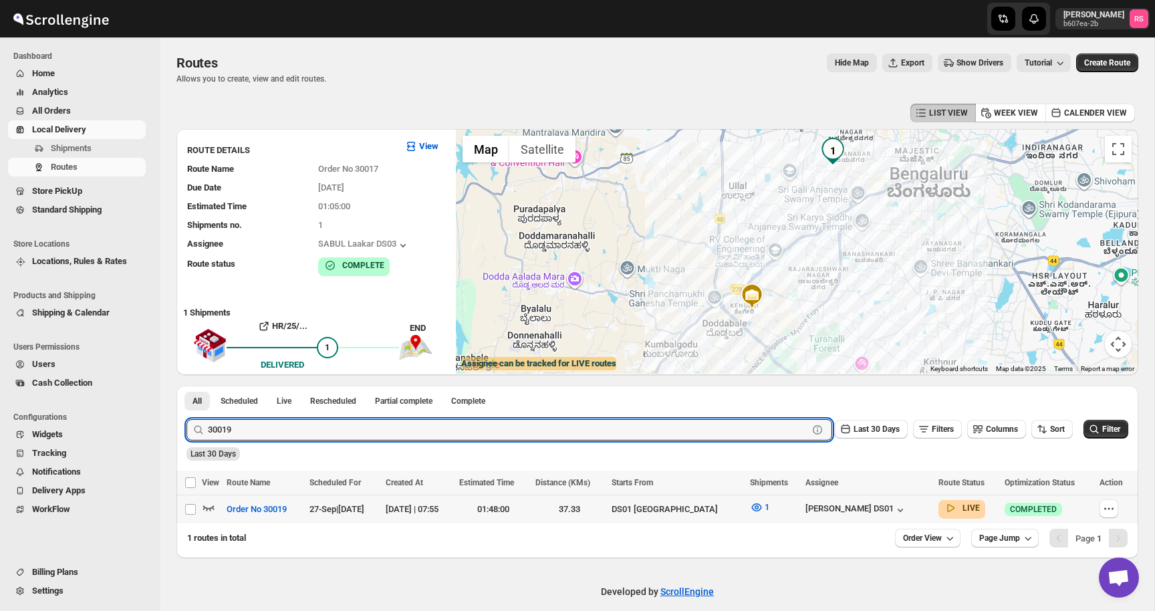
click at [213, 505] on icon "button" at bounding box center [208, 507] width 11 height 5
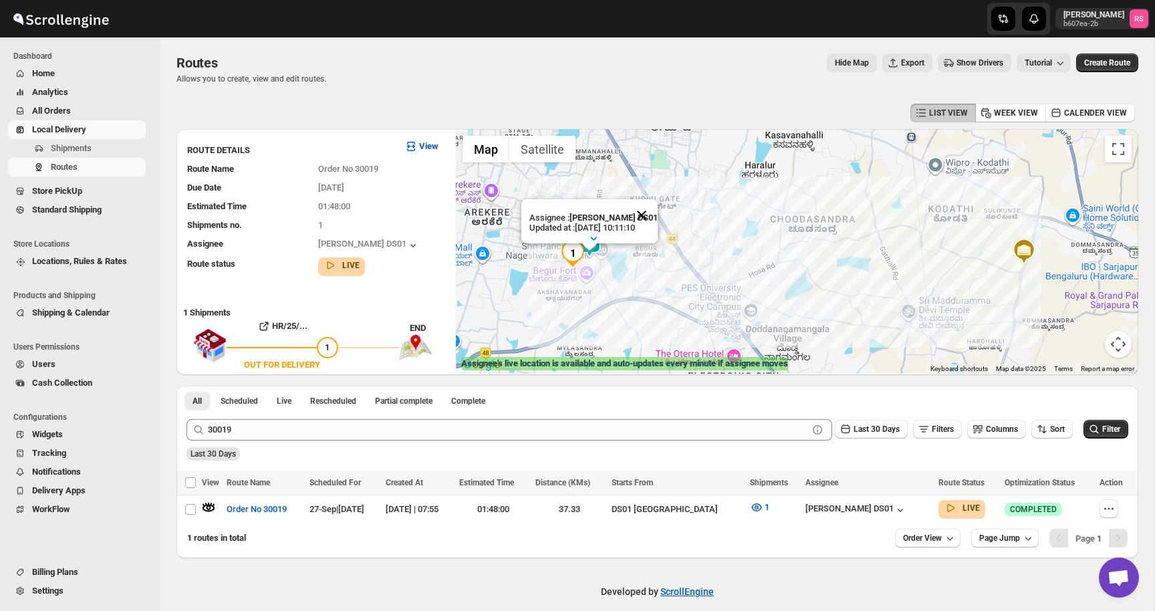
click at [644, 211] on button "Close" at bounding box center [641, 215] width 32 height 32
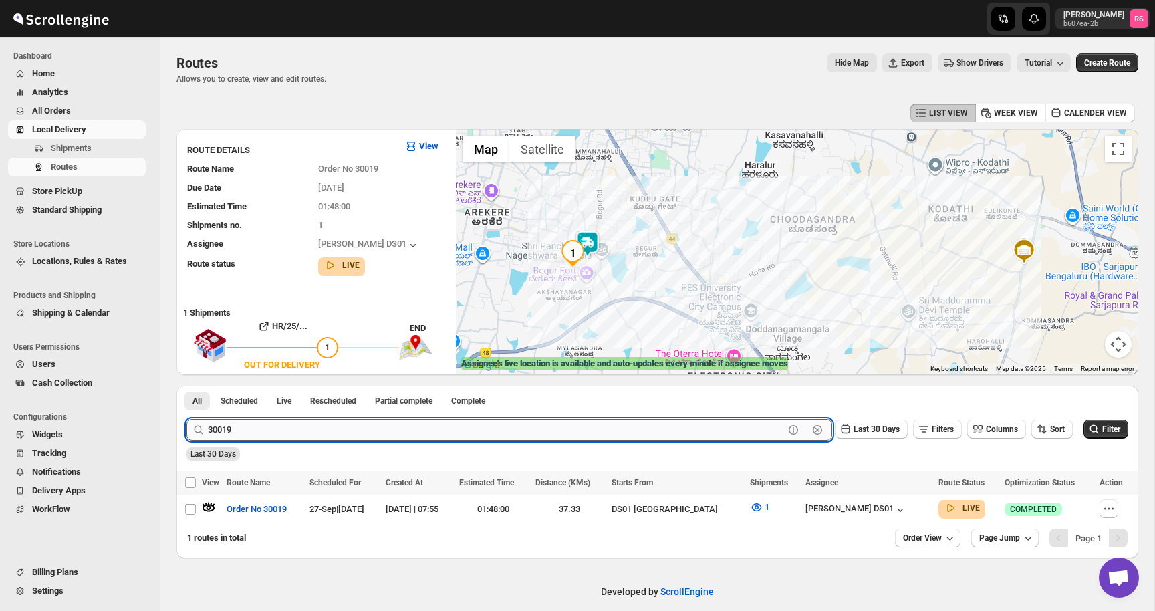
click at [292, 434] on input "30019" at bounding box center [496, 429] width 576 height 21
click at [333, 428] on input "30019" at bounding box center [496, 429] width 576 height 21
type input "30028"
click at [186, 386] on button "Submit" at bounding box center [205, 393] width 38 height 14
click at [211, 508] on icon "button" at bounding box center [208, 506] width 13 height 13
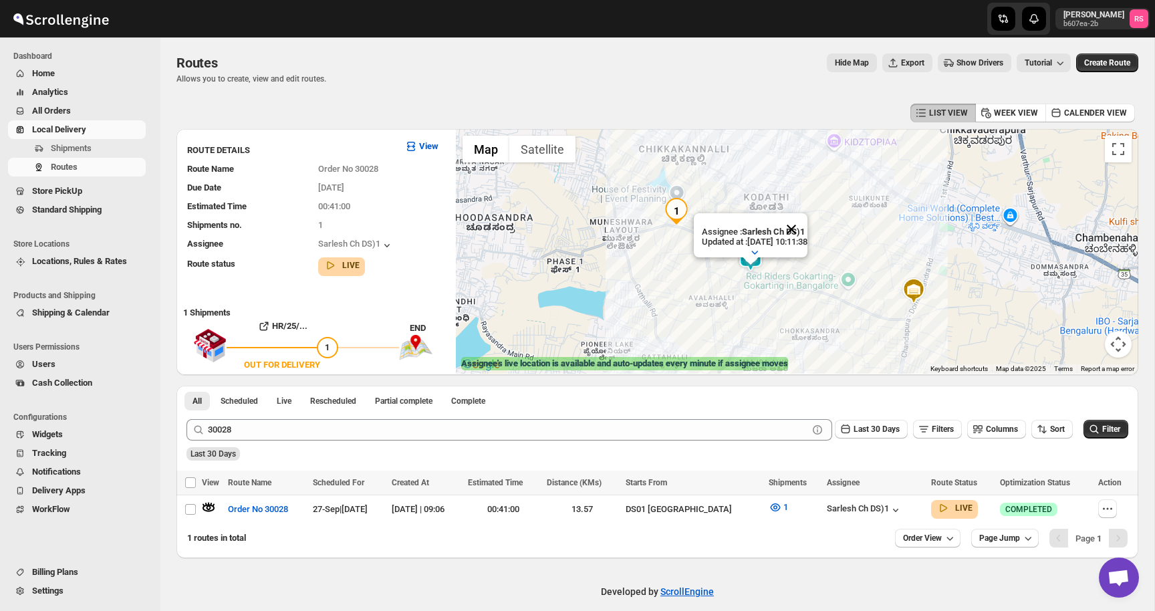
click at [800, 228] on button "Close" at bounding box center [791, 229] width 32 height 32
click at [1110, 514] on icon "button" at bounding box center [1106, 508] width 13 height 13
checkbox input "true"
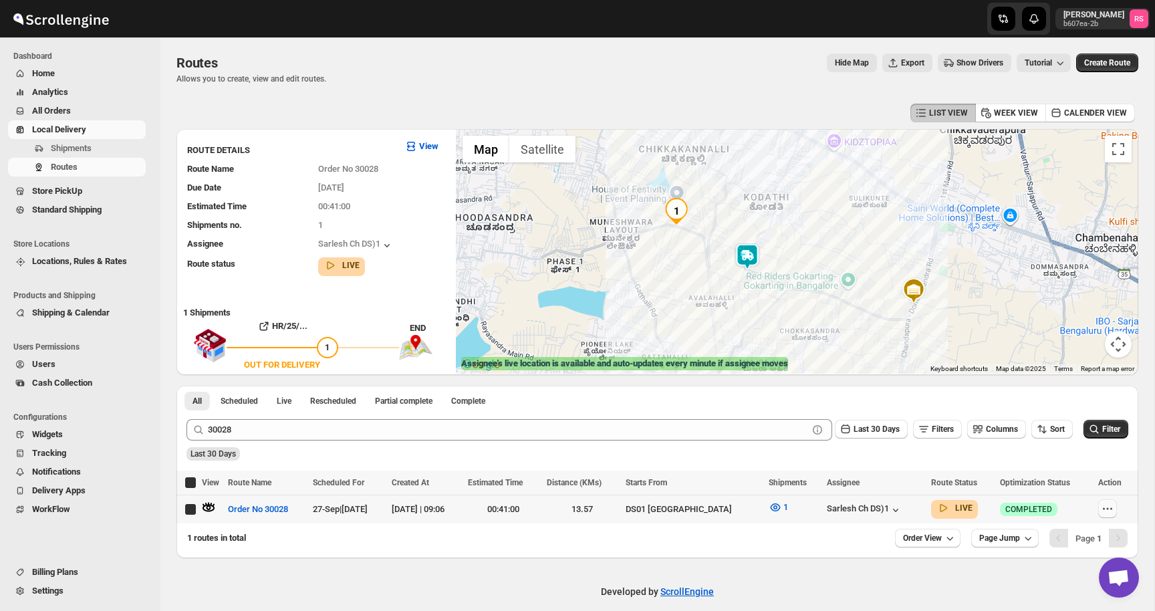
checkbox input "true"
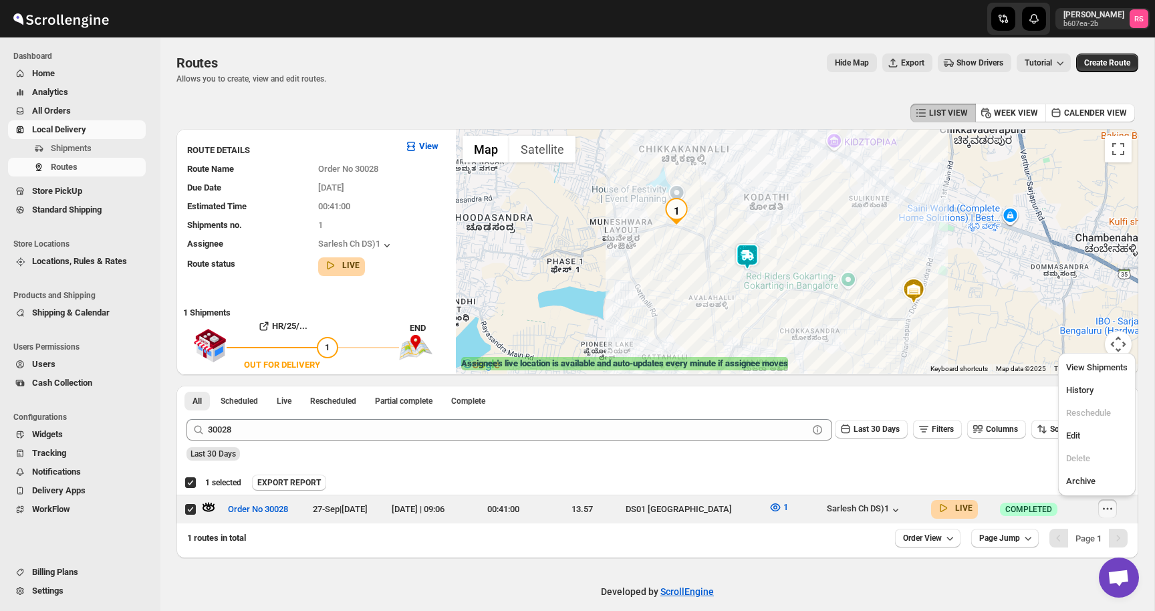
click at [823, 553] on div "1 routes in total Order View Page Jump Page 1" at bounding box center [656, 540] width 961 height 35
click at [770, 505] on icon "button" at bounding box center [775, 507] width 10 height 8
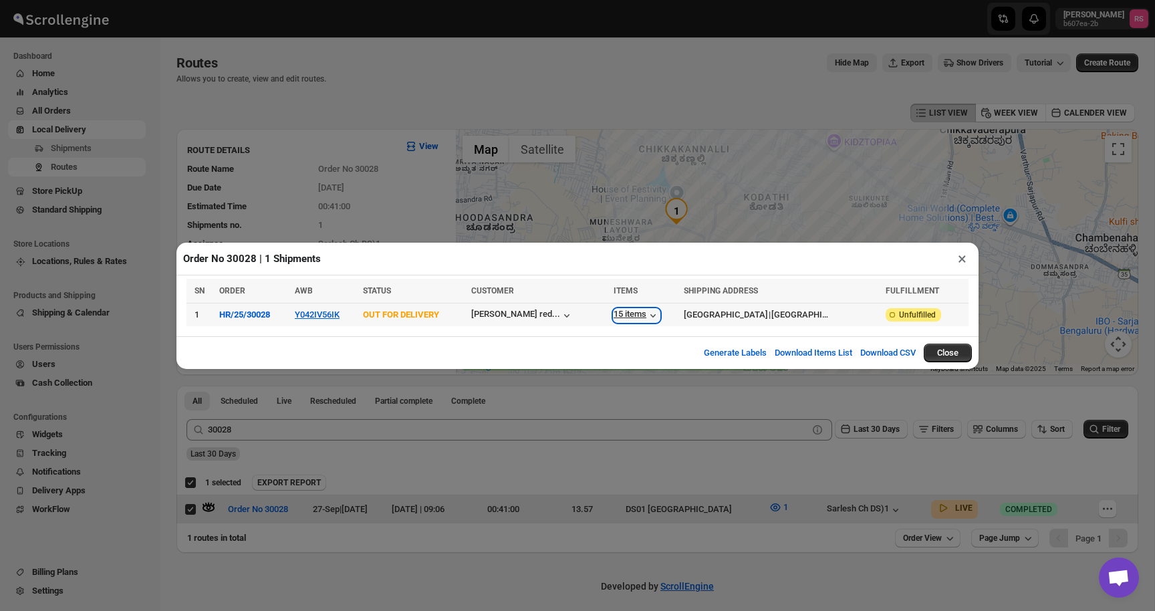
click at [646, 312] on icon "button" at bounding box center [652, 315] width 13 height 13
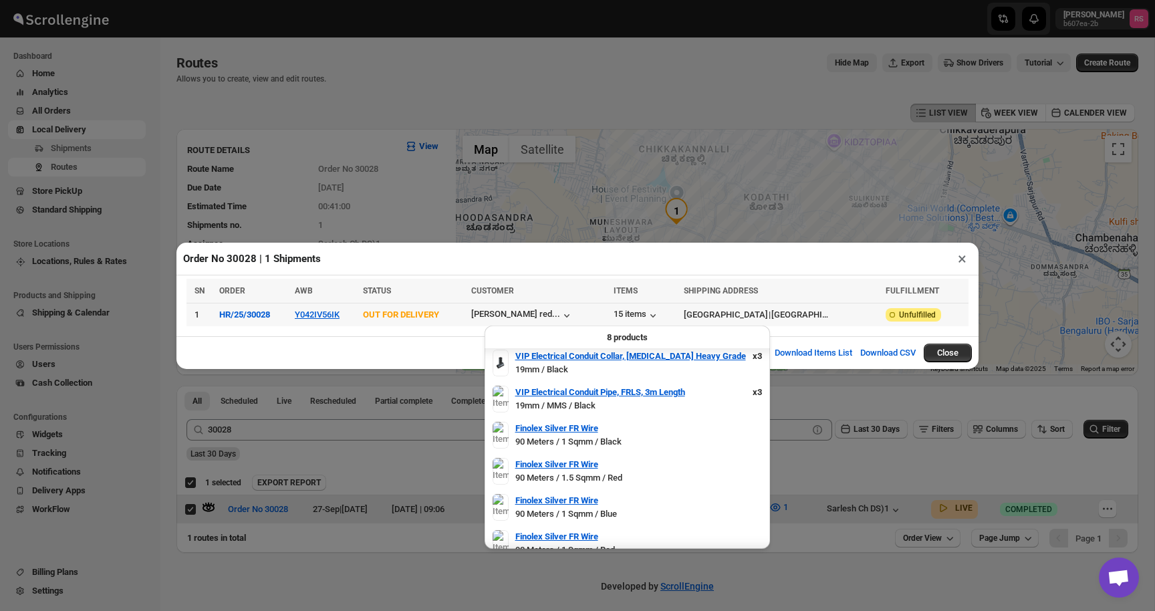
scroll to position [88, 0]
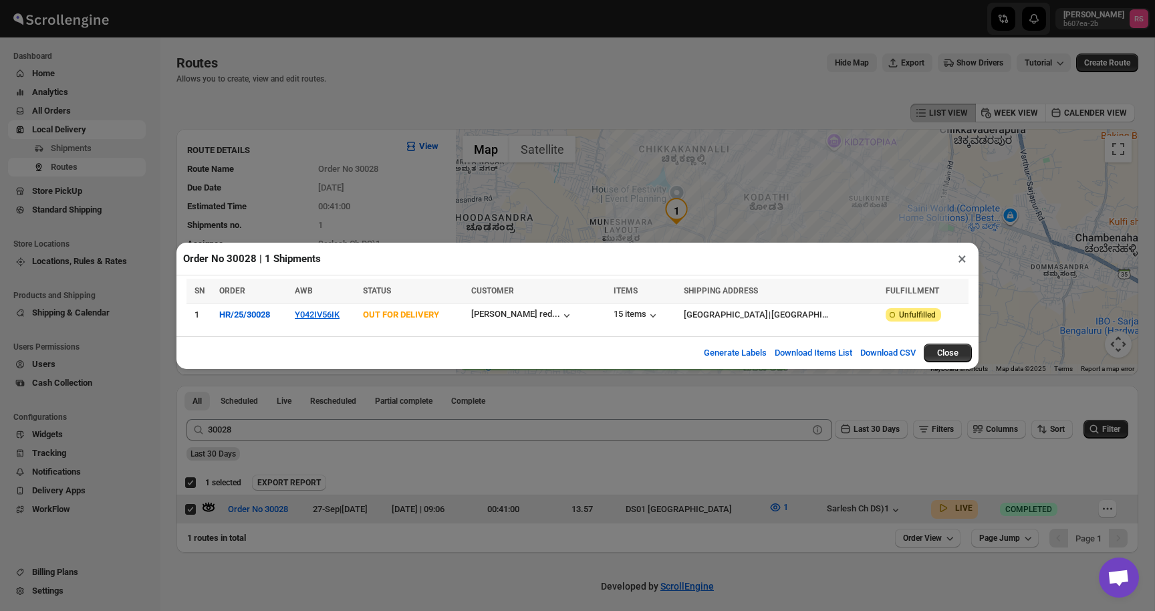
click at [965, 256] on button "×" at bounding box center [961, 258] width 19 height 19
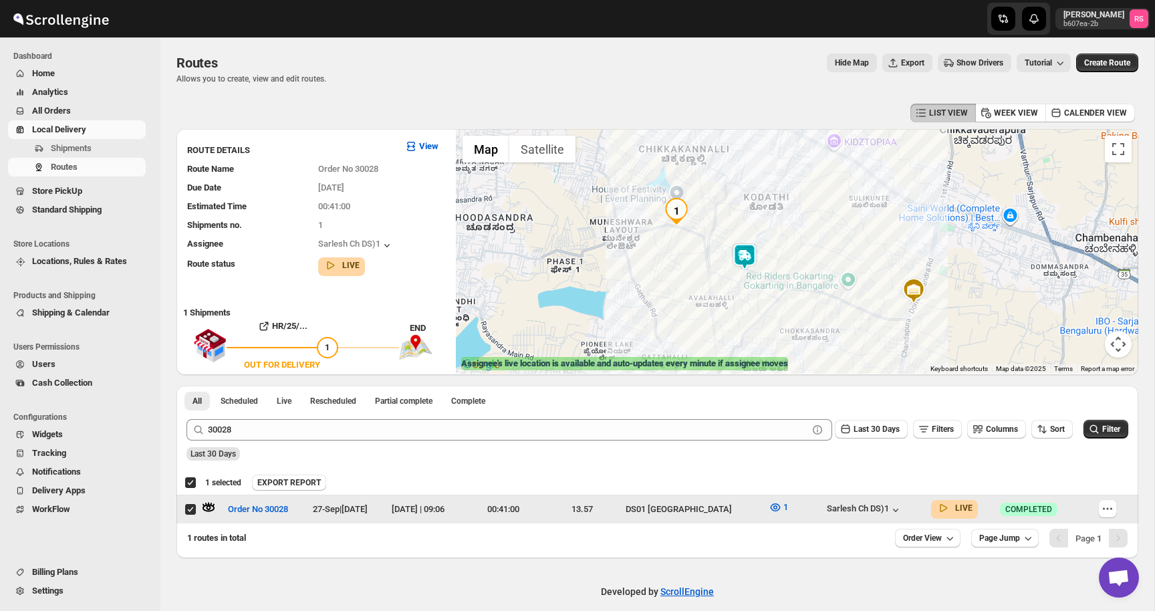
click at [1094, 501] on td at bounding box center [1116, 509] width 45 height 29
checkbox input "false"
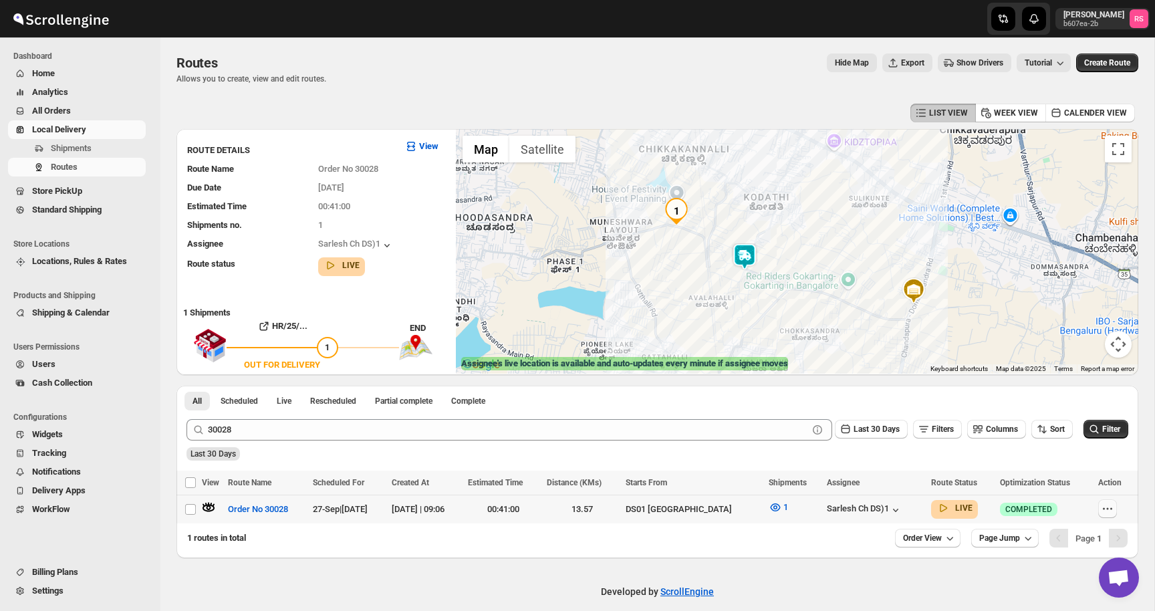
click at [1103, 504] on icon "button" at bounding box center [1106, 508] width 13 height 13
checkbox input "true"
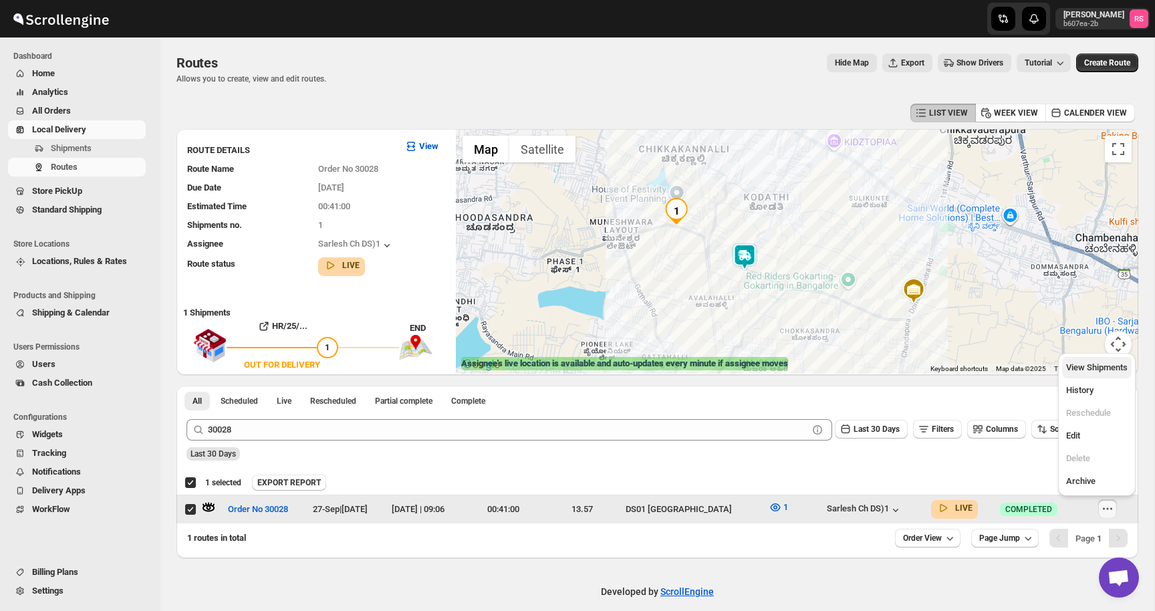
click at [1093, 367] on span "View Shipments" at bounding box center [1096, 367] width 61 height 10
checkbox input "false"
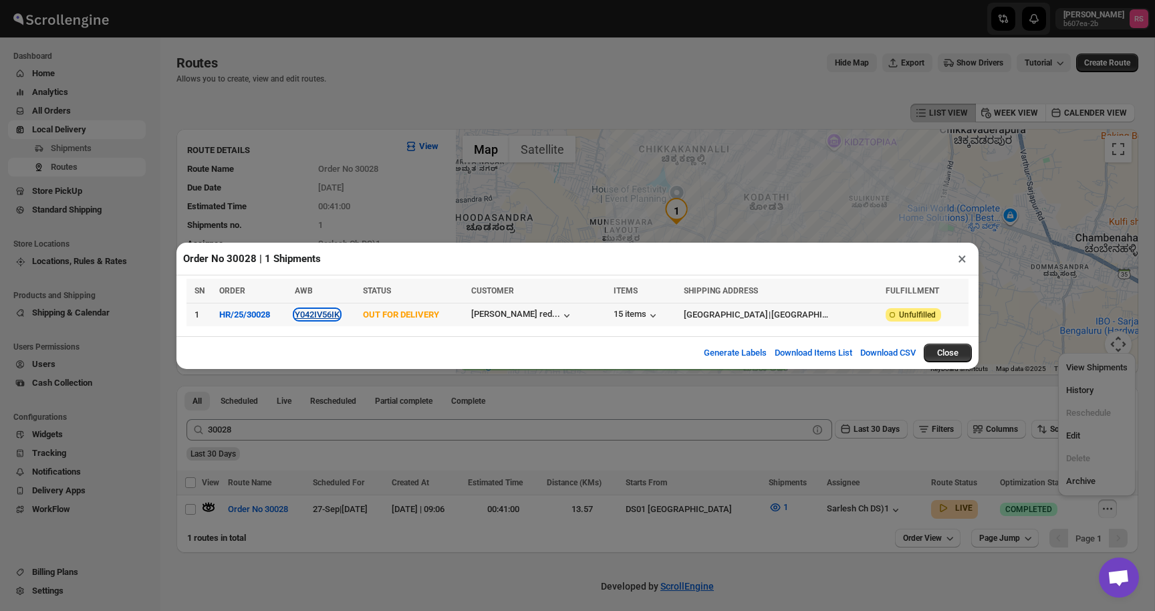
click at [328, 316] on button "Y042IV56IK" at bounding box center [317, 314] width 45 height 10
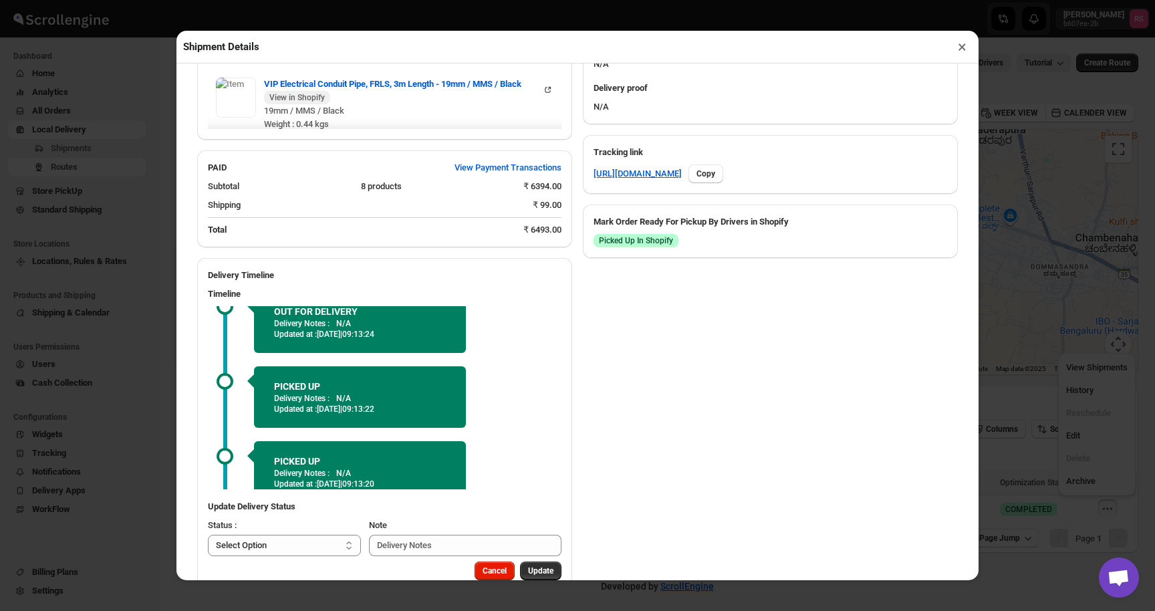
scroll to position [0, 0]
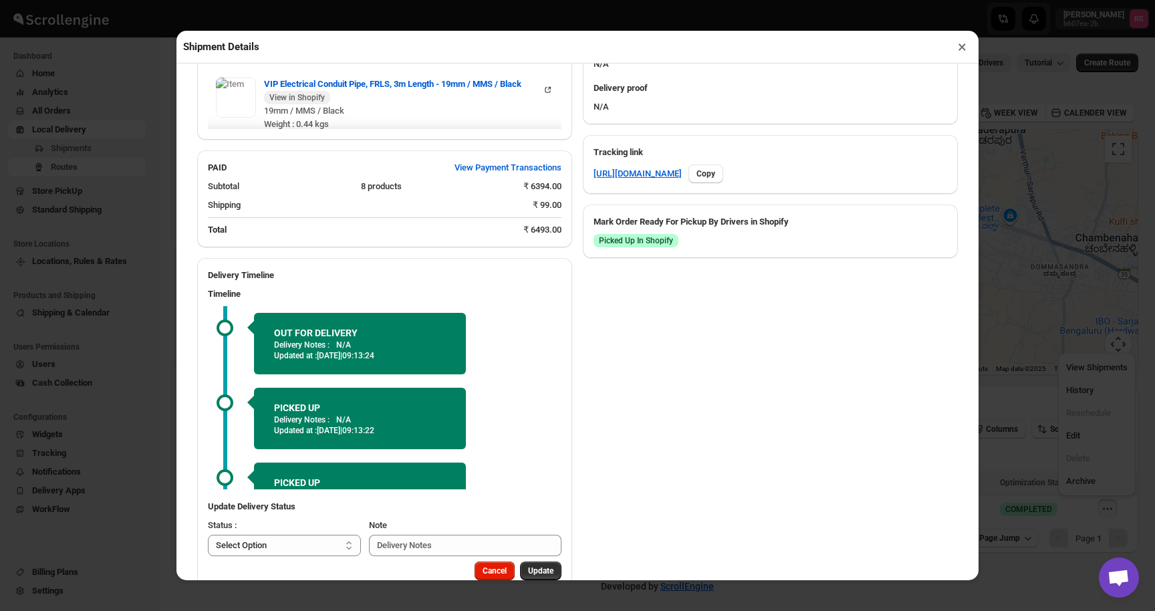
click at [961, 50] on button "×" at bounding box center [961, 46] width 19 height 19
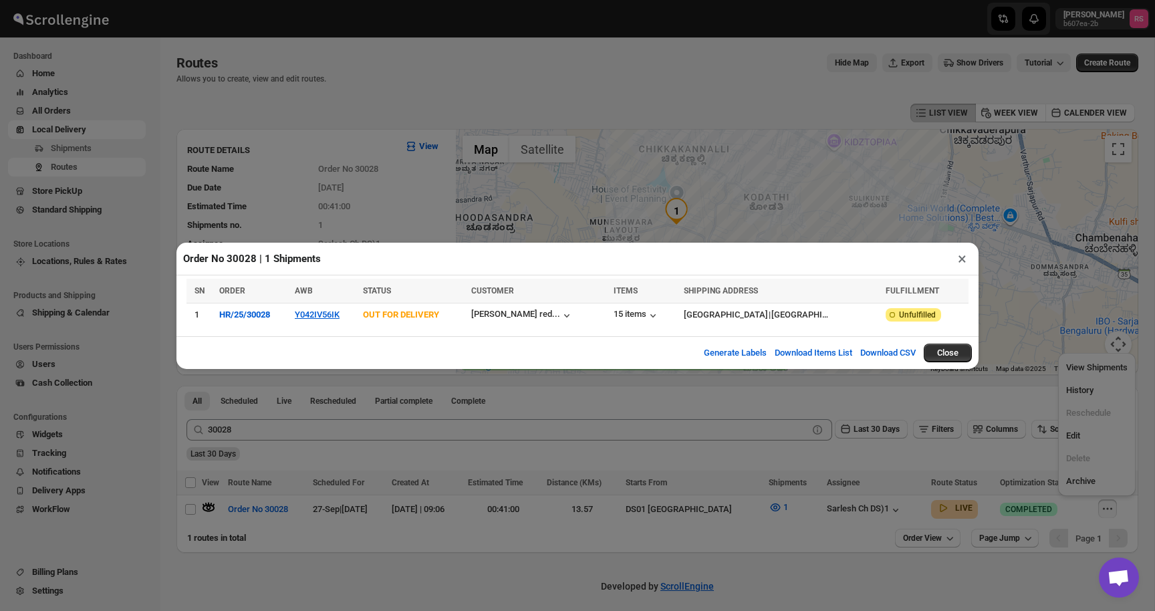
click at [959, 253] on button "×" at bounding box center [961, 258] width 19 height 19
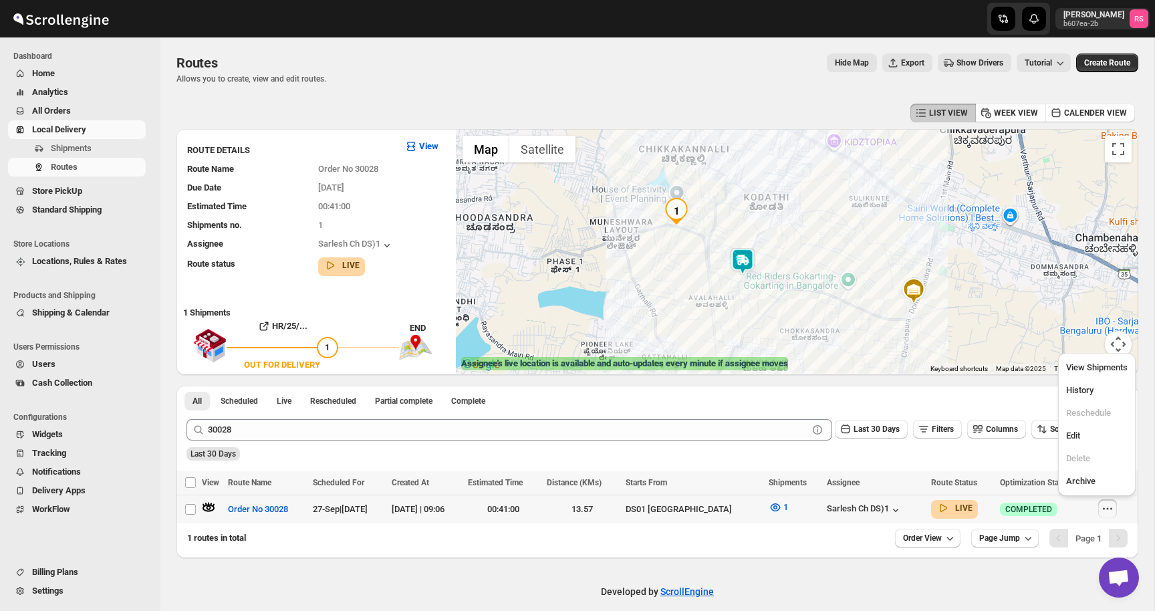
click at [1103, 509] on icon "button" at bounding box center [1106, 508] width 13 height 13
checkbox input "true"
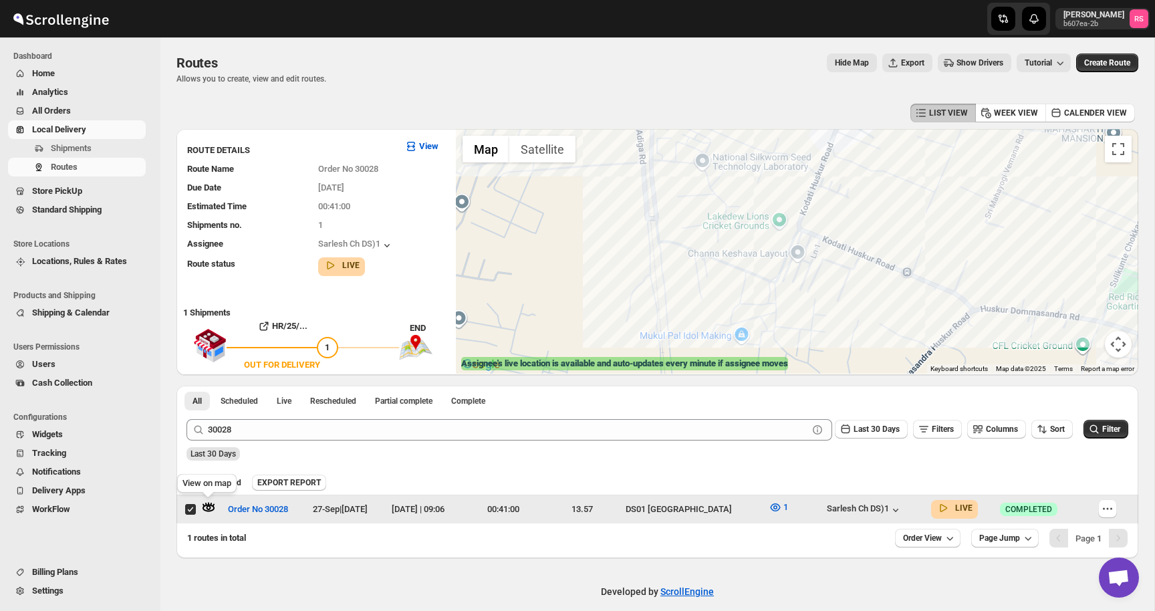
click at [209, 504] on icon "button" at bounding box center [208, 507] width 12 height 7
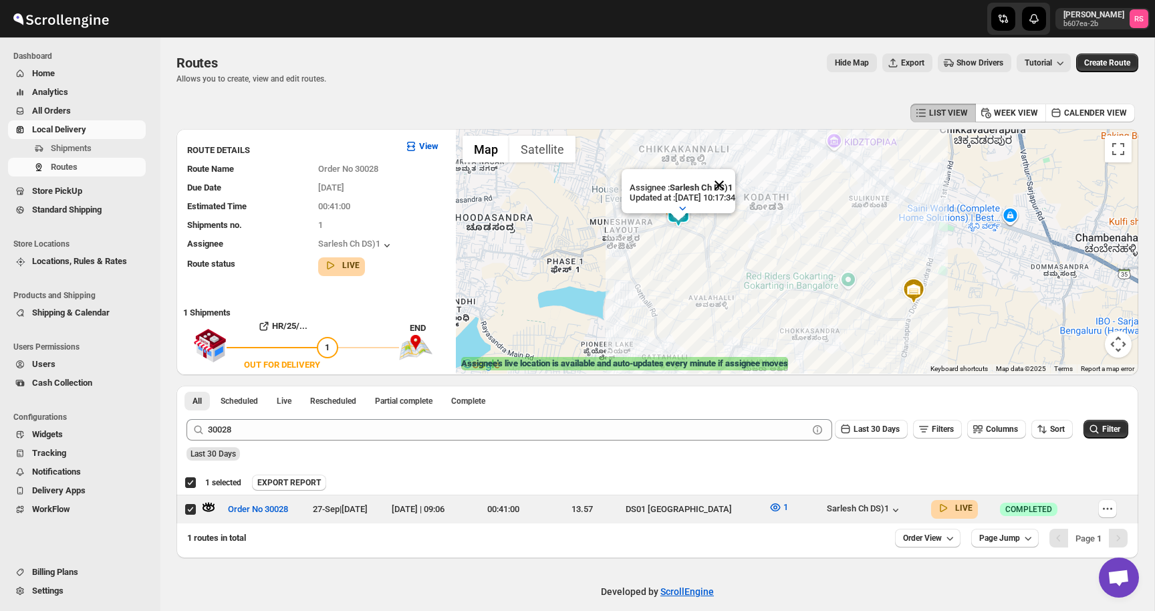
click at [734, 186] on button "Close" at bounding box center [719, 185] width 32 height 32
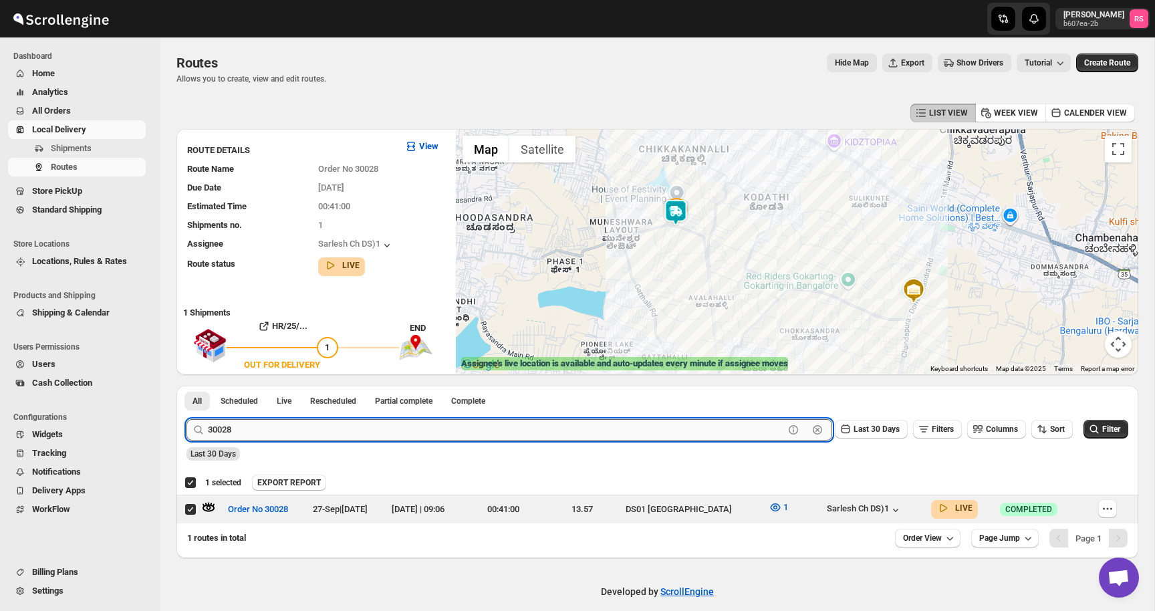
click at [262, 438] on input "30028" at bounding box center [496, 429] width 576 height 21
click at [186, 386] on button "Submit" at bounding box center [205, 393] width 38 height 14
click at [208, 504] on icon "button" at bounding box center [208, 506] width 13 height 13
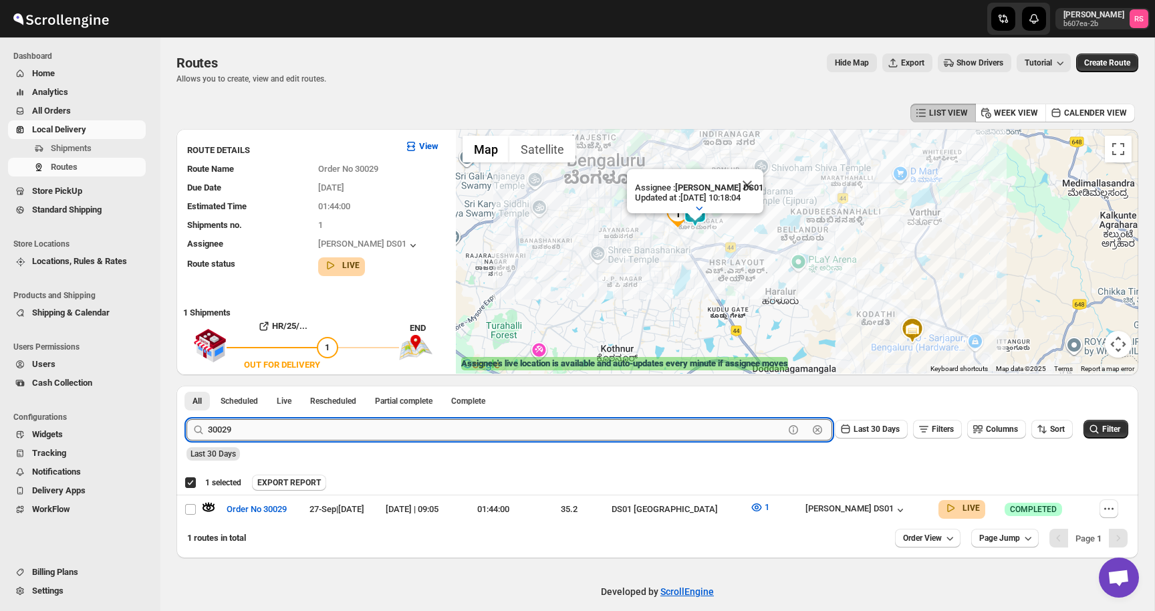
click at [249, 420] on input "30029" at bounding box center [496, 429] width 576 height 21
click at [267, 422] on input "30029" at bounding box center [496, 429] width 576 height 21
click at [186, 386] on button "Submit" at bounding box center [205, 393] width 38 height 14
click at [208, 506] on icon "button" at bounding box center [208, 506] width 13 height 13
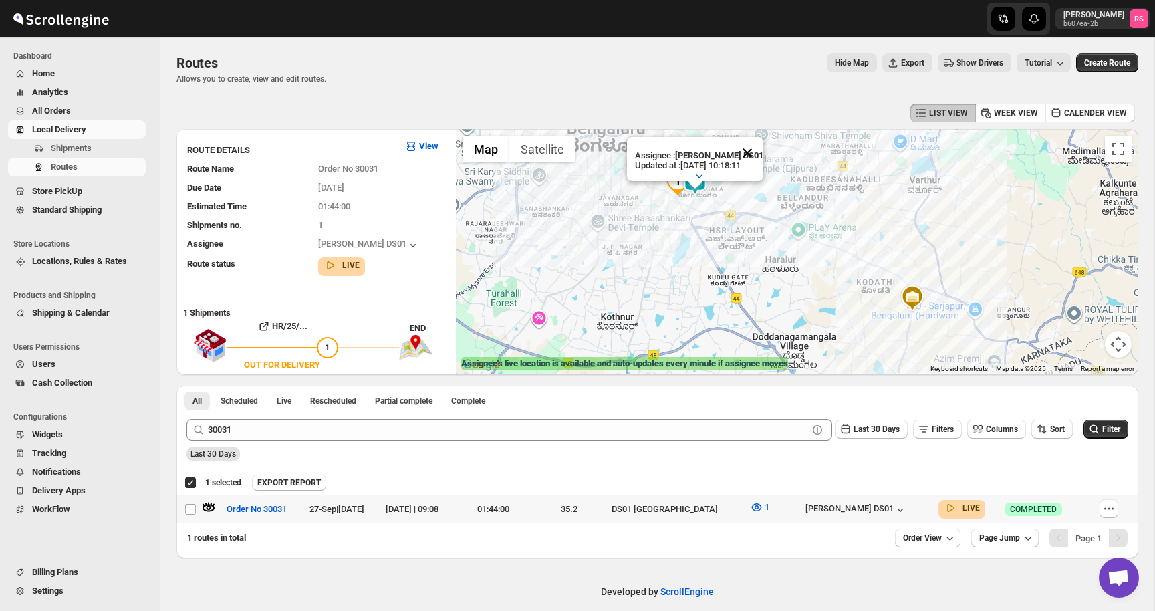
click at [756, 154] on button "Close" at bounding box center [747, 153] width 32 height 32
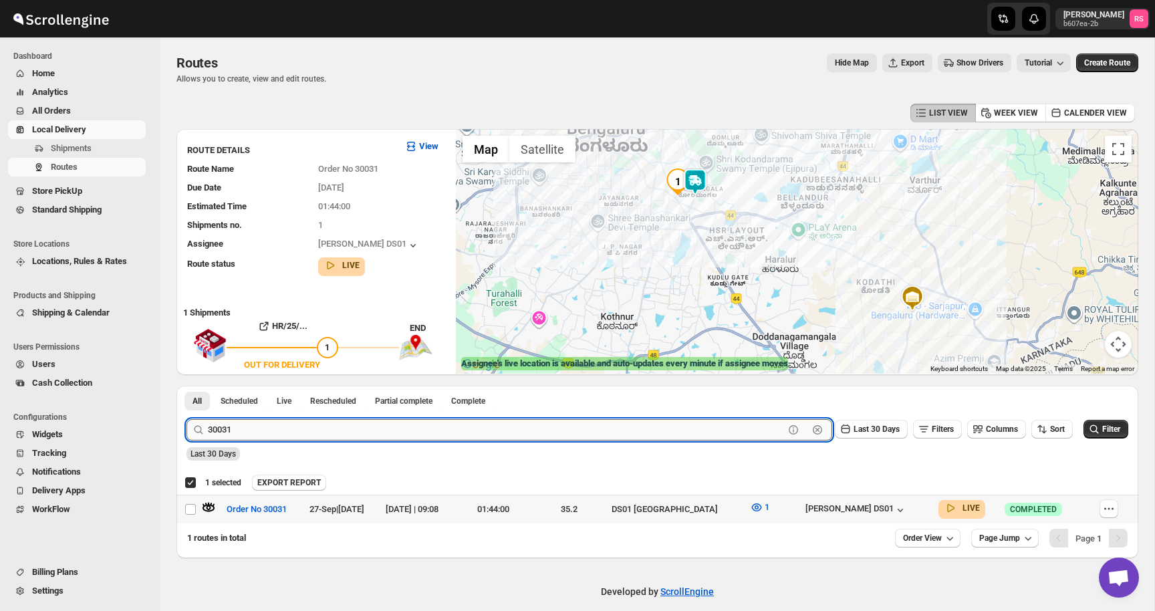
click at [377, 436] on input "30031" at bounding box center [496, 429] width 576 height 21
click at [402, 426] on input "30031" at bounding box center [496, 429] width 576 height 21
click at [186, 386] on button "Submit" at bounding box center [205, 393] width 38 height 14
click at [211, 504] on icon "button" at bounding box center [208, 506] width 13 height 13
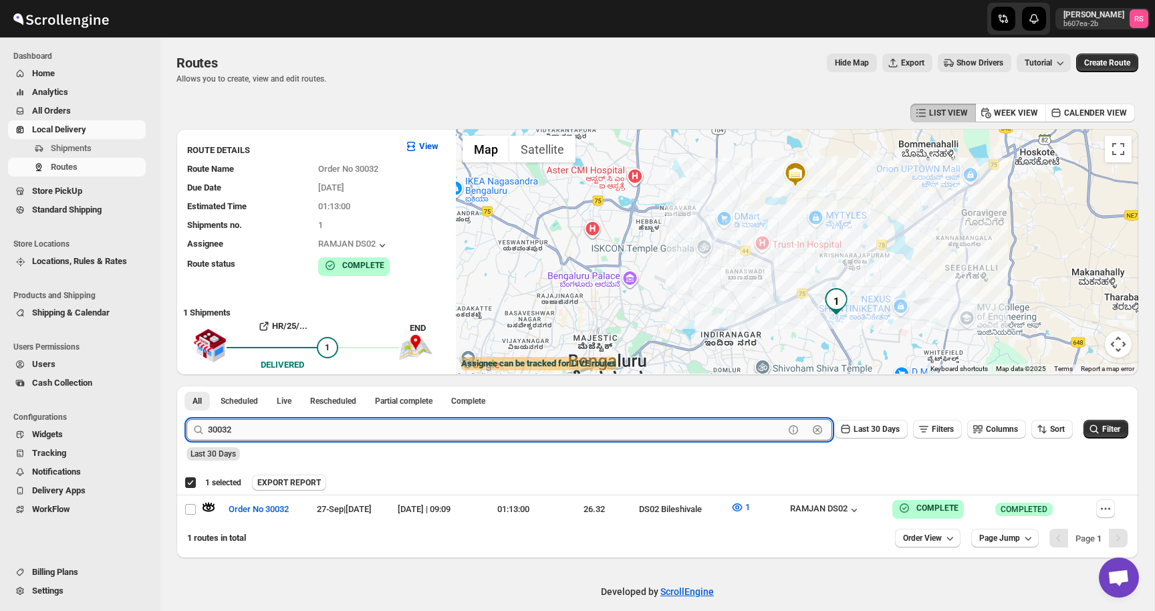
click at [289, 419] on input "30032" at bounding box center [496, 429] width 576 height 21
click at [312, 423] on input "30032" at bounding box center [496, 429] width 576 height 21
click at [186, 386] on button "Submit" at bounding box center [205, 393] width 38 height 14
click at [210, 505] on icon "button" at bounding box center [208, 506] width 13 height 13
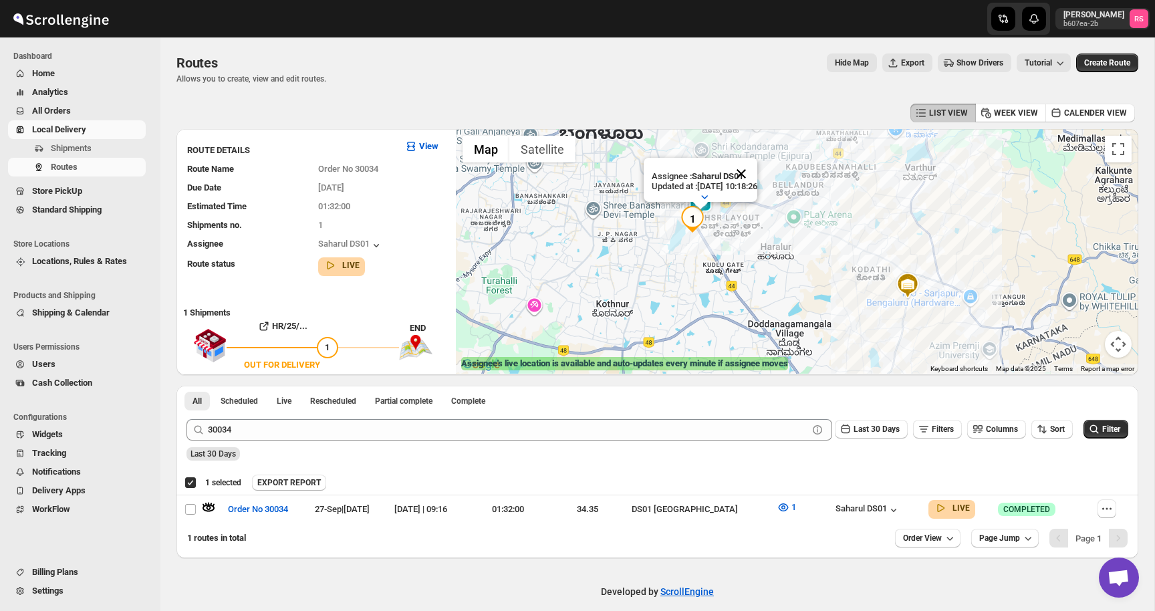
click at [757, 174] on button "Close" at bounding box center [741, 174] width 32 height 32
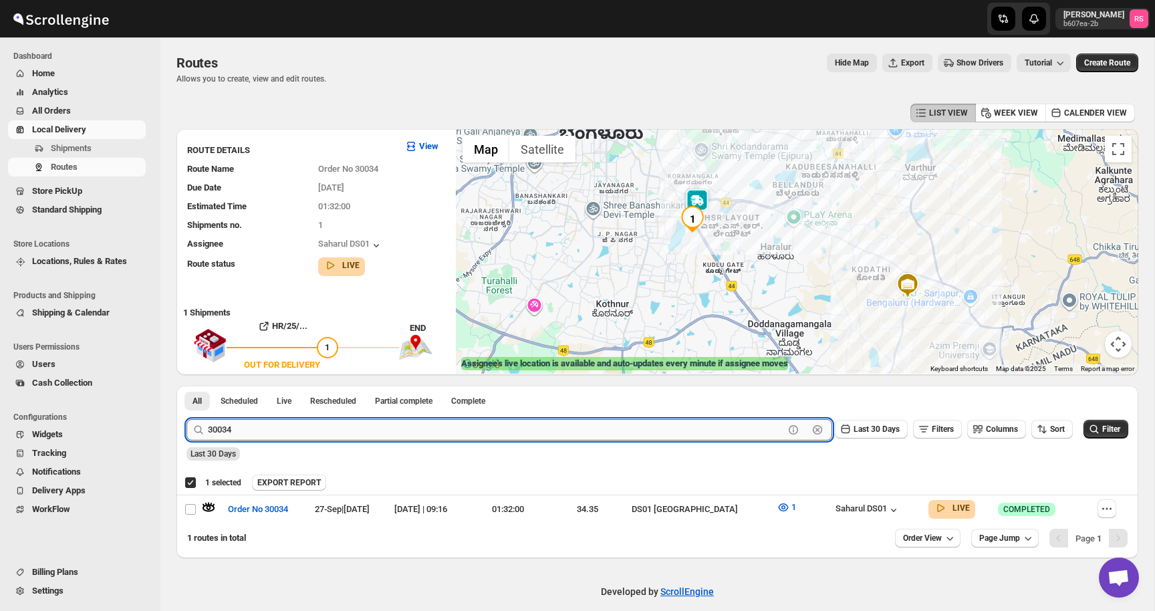
click at [250, 433] on input "30034" at bounding box center [496, 429] width 576 height 21
click at [278, 430] on input "30034" at bounding box center [496, 429] width 576 height 21
click at [186, 386] on button "Submit" at bounding box center [205, 393] width 38 height 14
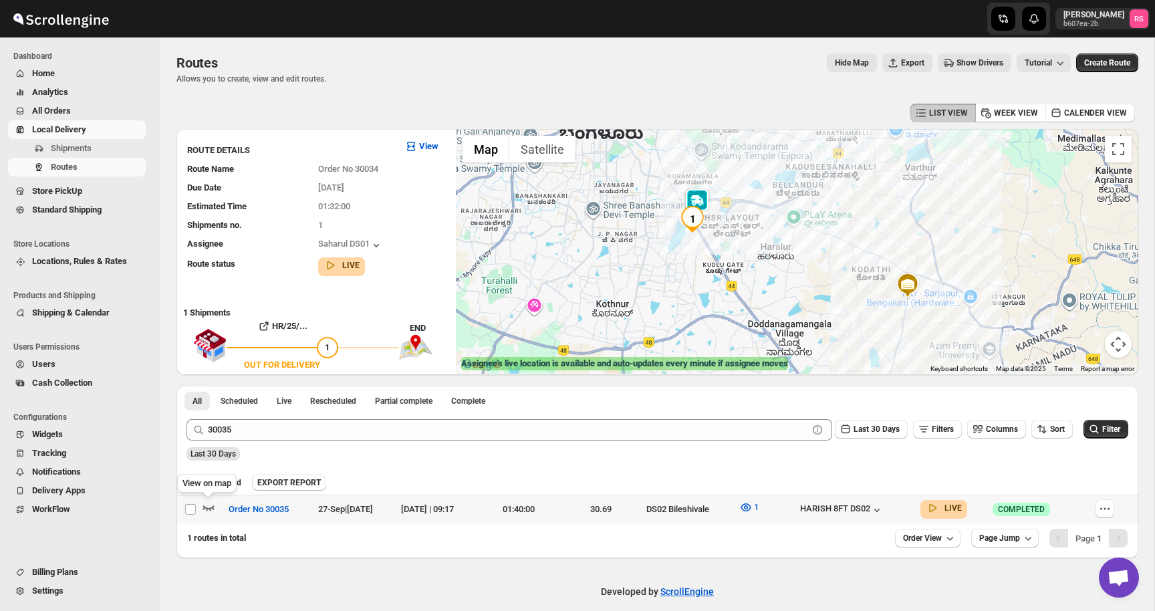
click at [209, 504] on icon "button" at bounding box center [208, 506] width 13 height 13
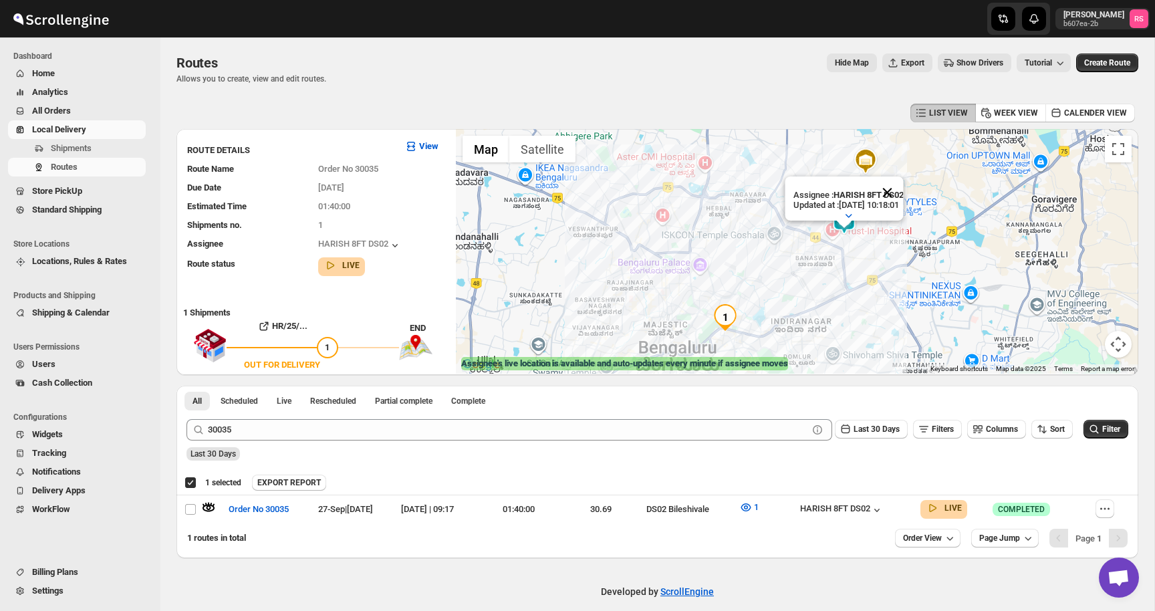
click at [903, 189] on button "Close" at bounding box center [887, 192] width 32 height 32
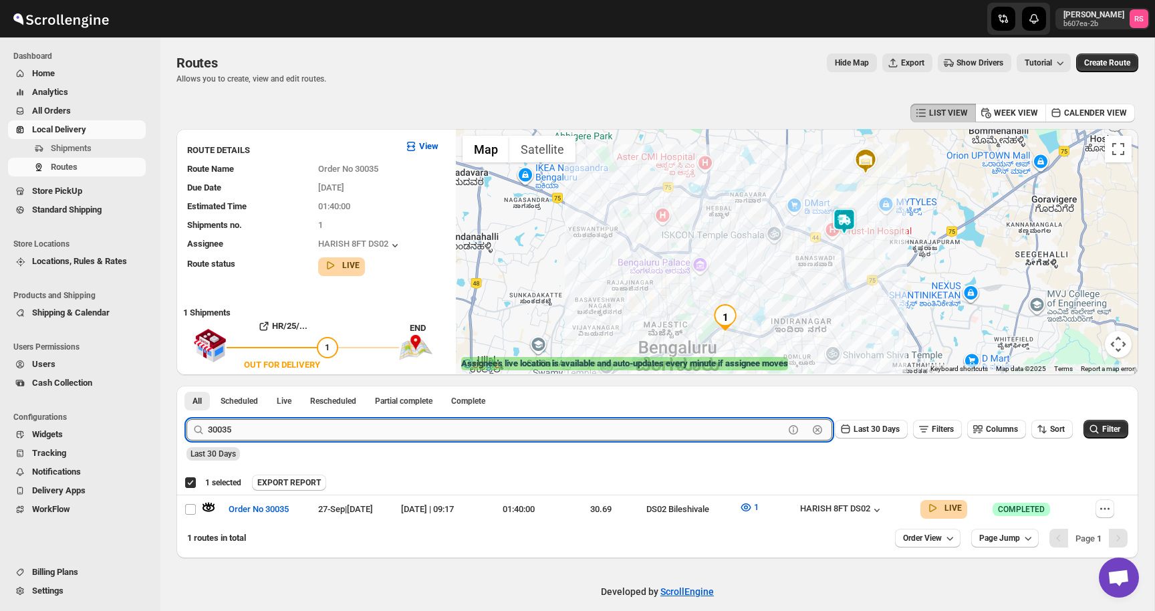
click at [294, 426] on input "30035" at bounding box center [496, 429] width 576 height 21
click at [314, 426] on input "30035" at bounding box center [496, 429] width 576 height 21
click at [186, 386] on button "Submit" at bounding box center [205, 393] width 38 height 14
click at [213, 506] on icon "button" at bounding box center [208, 506] width 13 height 13
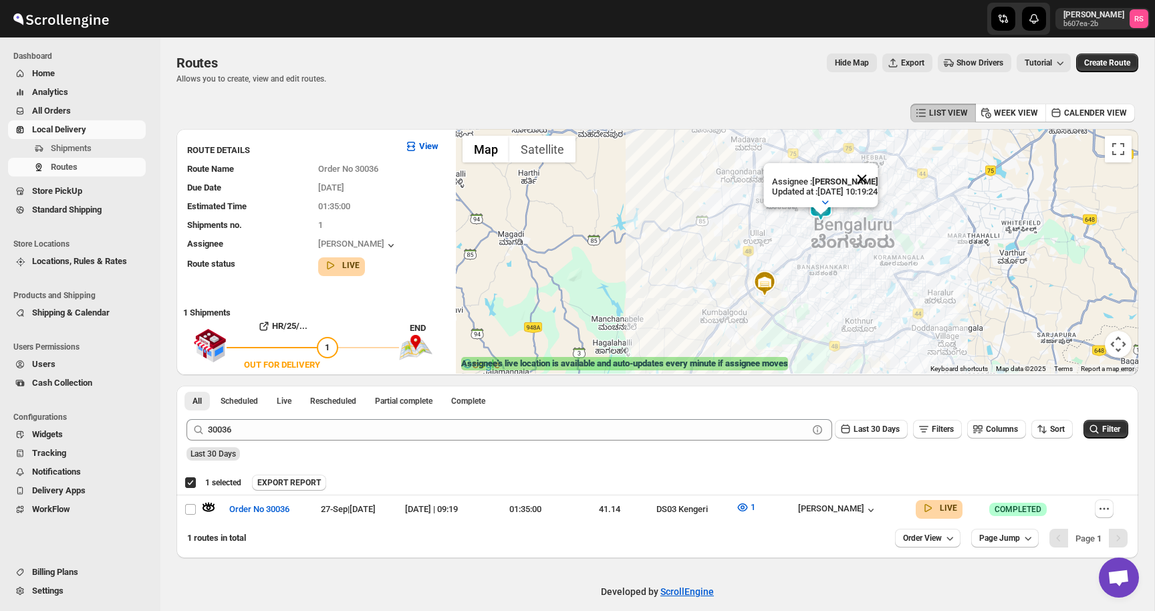
click at [871, 178] on button "Close" at bounding box center [861, 179] width 32 height 32
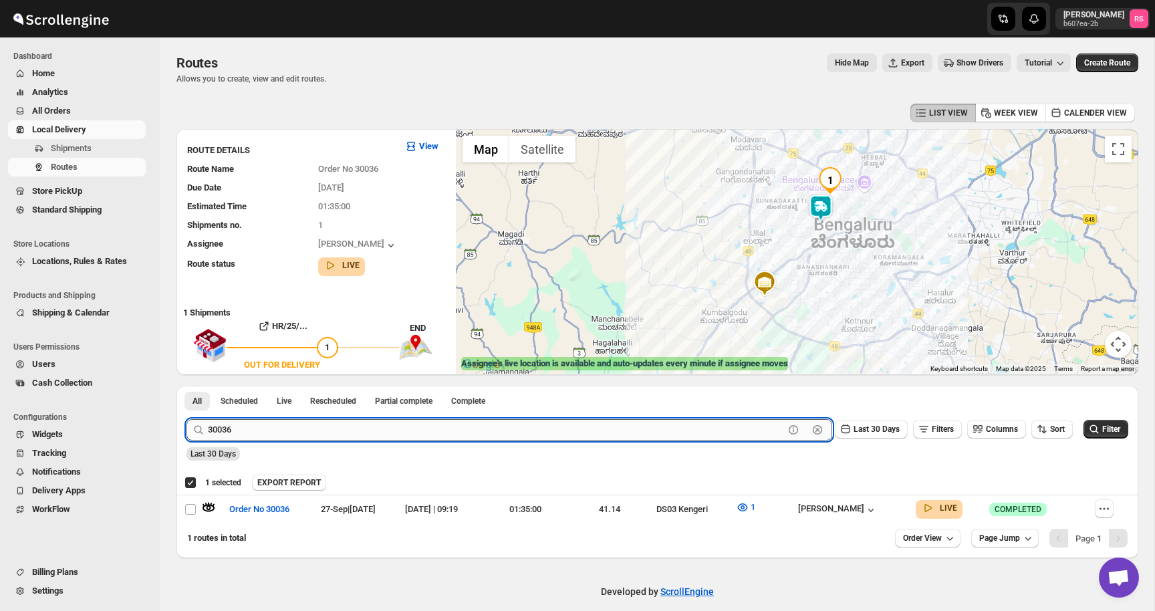
click at [275, 432] on input "30036" at bounding box center [496, 429] width 576 height 21
click at [296, 435] on input "30036" at bounding box center [496, 429] width 576 height 21
click at [186, 386] on button "Submit" at bounding box center [205, 393] width 38 height 14
click at [205, 508] on icon "button" at bounding box center [208, 506] width 13 height 13
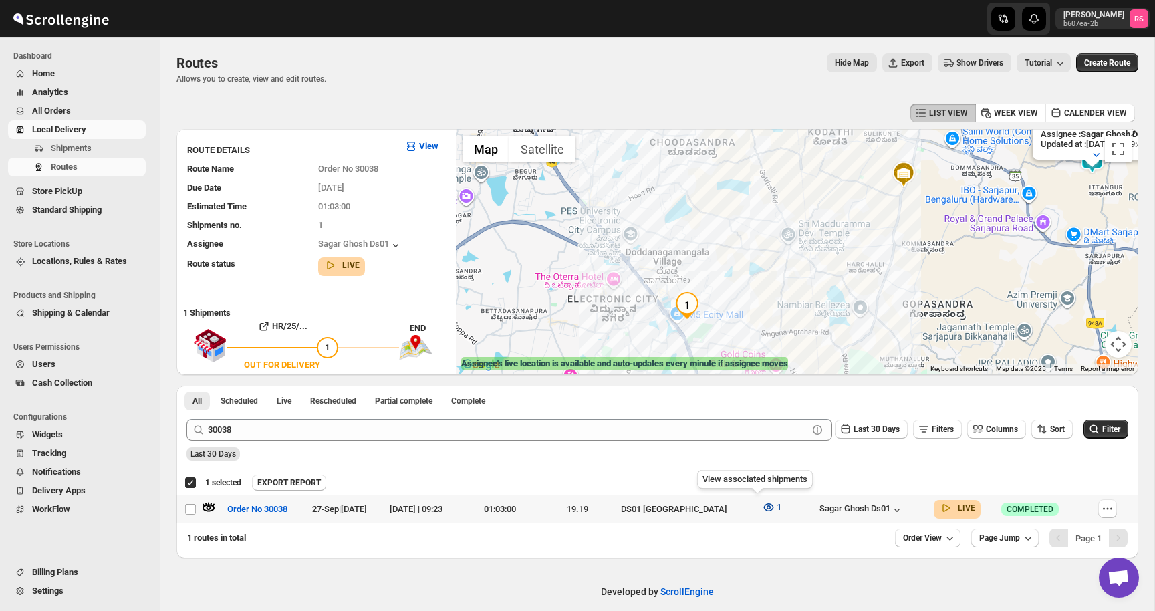
click at [766, 505] on icon "button" at bounding box center [768, 507] width 4 height 4
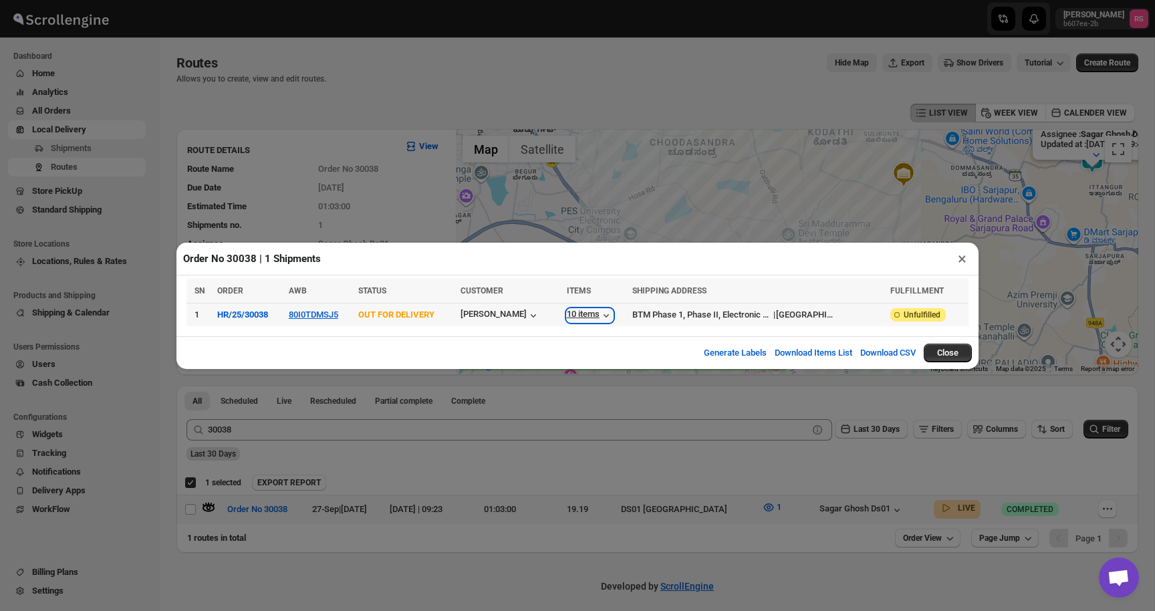
click at [612, 319] on div "10 items" at bounding box center [590, 315] width 46 height 13
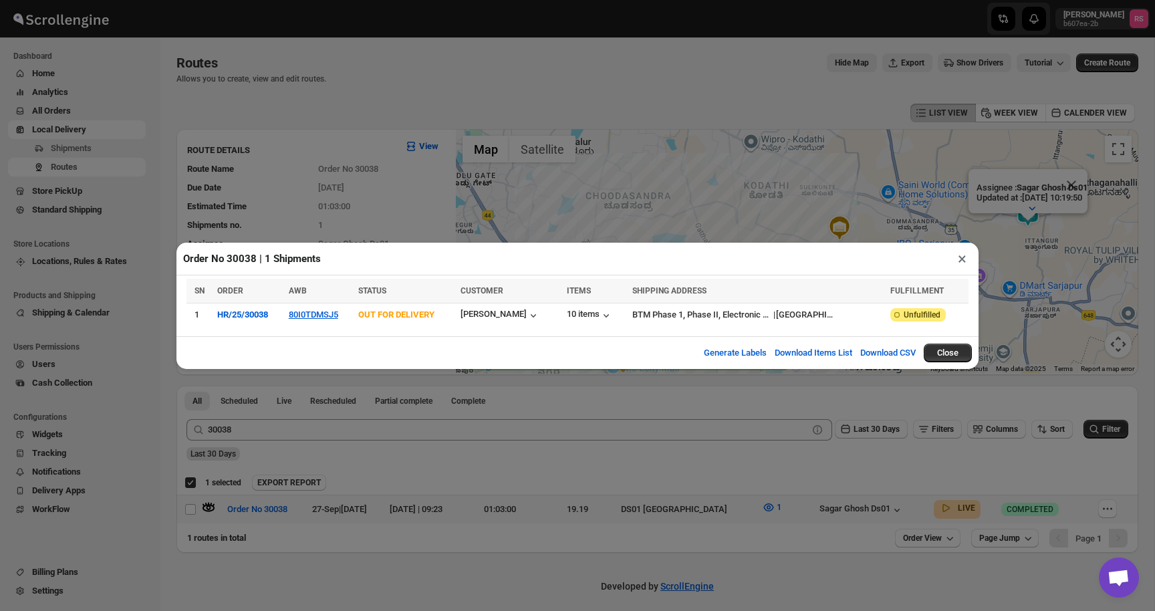
click at [960, 266] on button "×" at bounding box center [961, 258] width 19 height 19
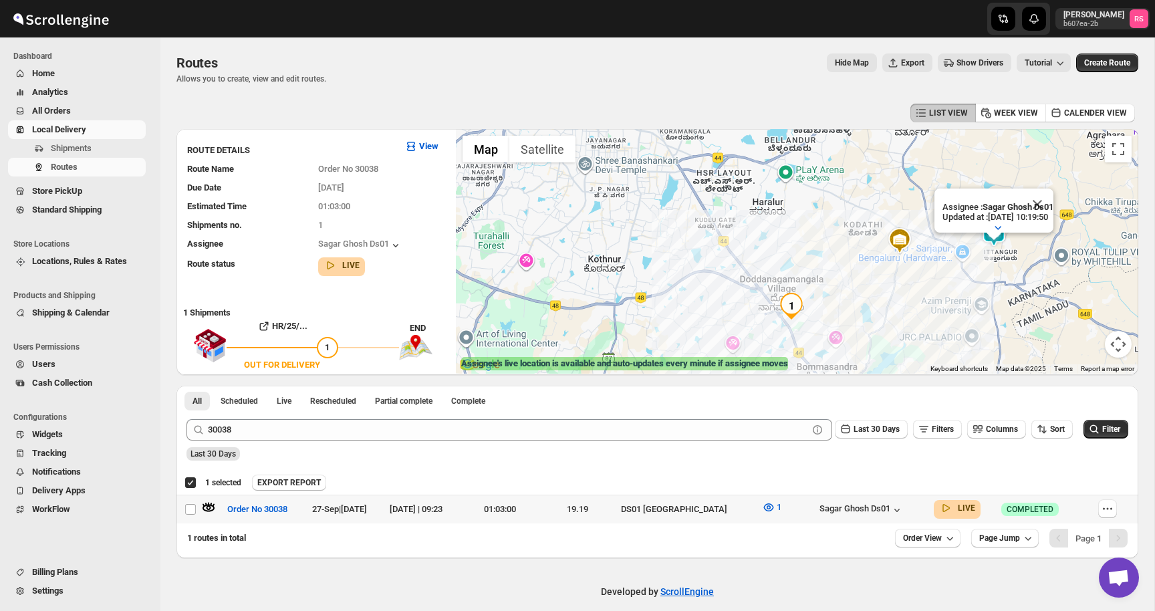
click at [960, 266] on div "Assignee : Sagar Ghosh Ds01 Updated at : 27/09/2025, 10:19:50 Duty mode Enabled…" at bounding box center [797, 251] width 682 height 245
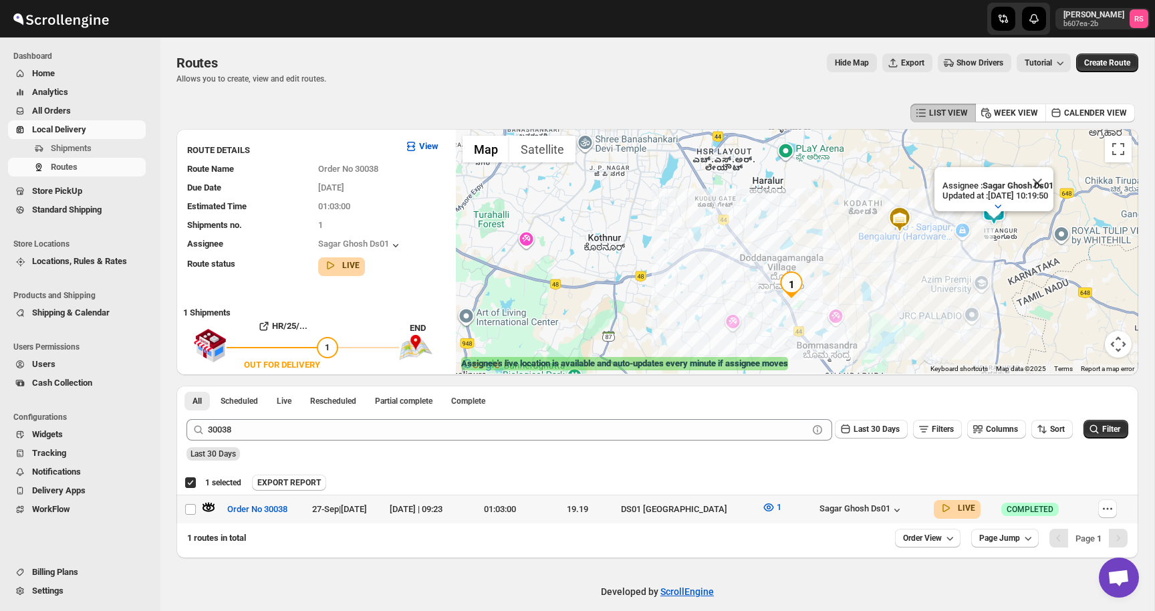
drag, startPoint x: 960, startPoint y: 266, endPoint x: 960, endPoint y: 243, distance: 23.4
click at [960, 243] on div "Assignee : Sagar Ghosh Ds01 Updated at : 27/09/2025, 10:19:50 Duty mode Enabled…" at bounding box center [797, 251] width 682 height 245
click at [1046, 176] on button "Close" at bounding box center [1037, 183] width 32 height 32
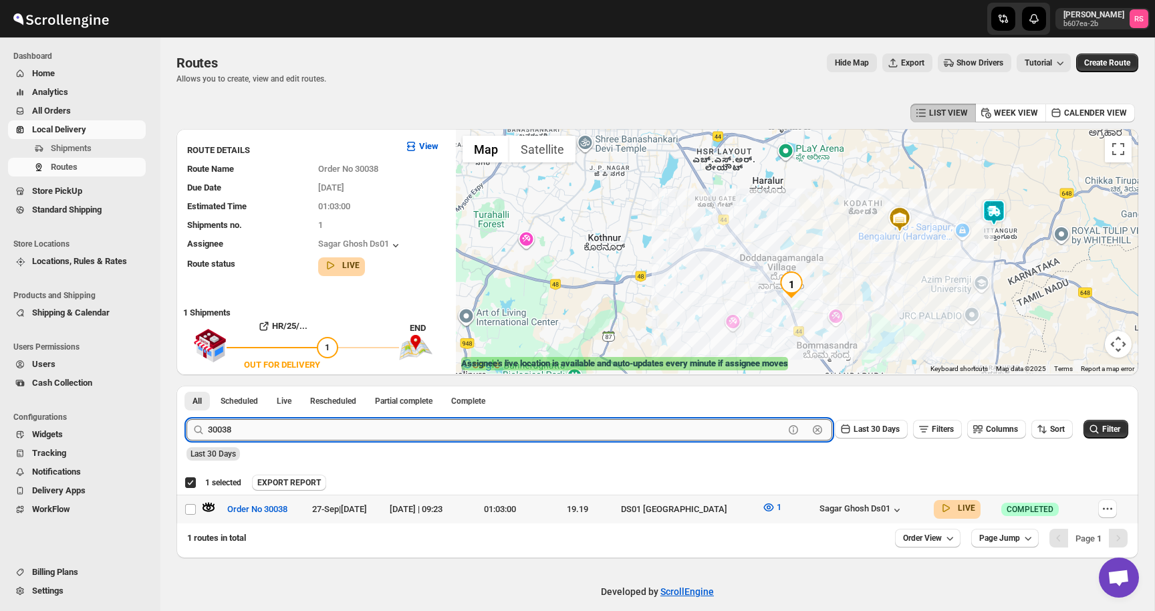
click at [277, 426] on input "30038" at bounding box center [496, 429] width 576 height 21
click at [319, 425] on input "30038" at bounding box center [496, 429] width 576 height 21
click at [186, 386] on button "Submit" at bounding box center [205, 393] width 38 height 14
click at [212, 508] on icon "button" at bounding box center [208, 507] width 11 height 5
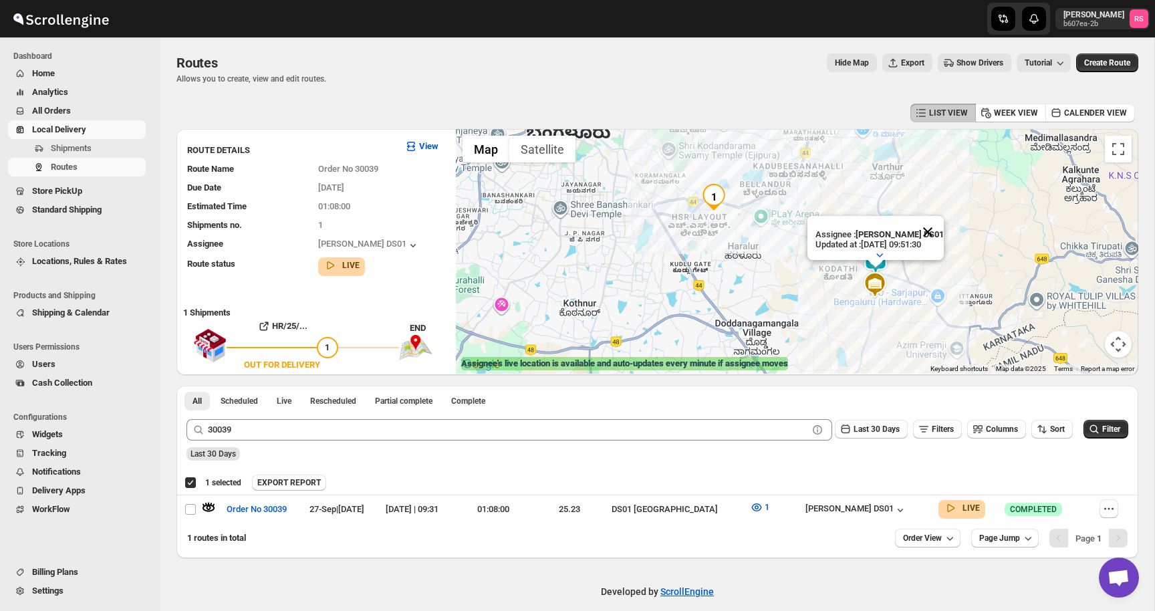
drag, startPoint x: 853, startPoint y: 234, endPoint x: 923, endPoint y: 235, distance: 69.5
click at [923, 235] on div "Assignee : [PERSON_NAME] DS01 Updated at : [DATE] 09:51:30 Duty mode Enabled Ba…" at bounding box center [875, 238] width 136 height 44
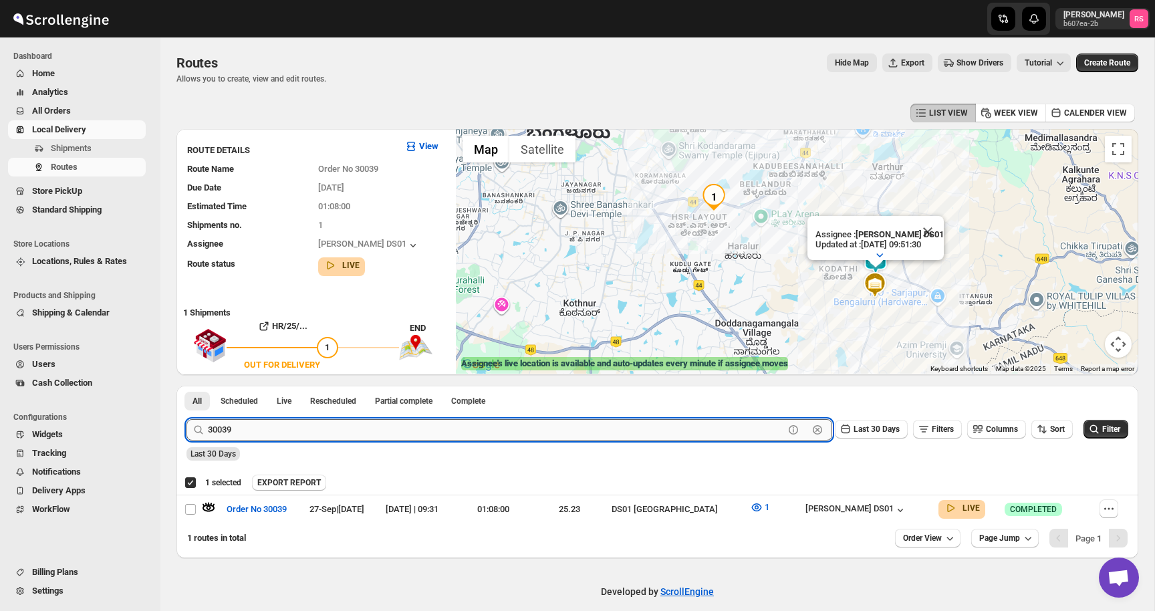
click at [275, 428] on input "30039" at bounding box center [496, 429] width 576 height 21
click at [294, 430] on input "30039" at bounding box center [496, 429] width 576 height 21
click at [186, 386] on button "Submit" at bounding box center [205, 393] width 38 height 14
click at [208, 505] on icon "button" at bounding box center [208, 506] width 13 height 13
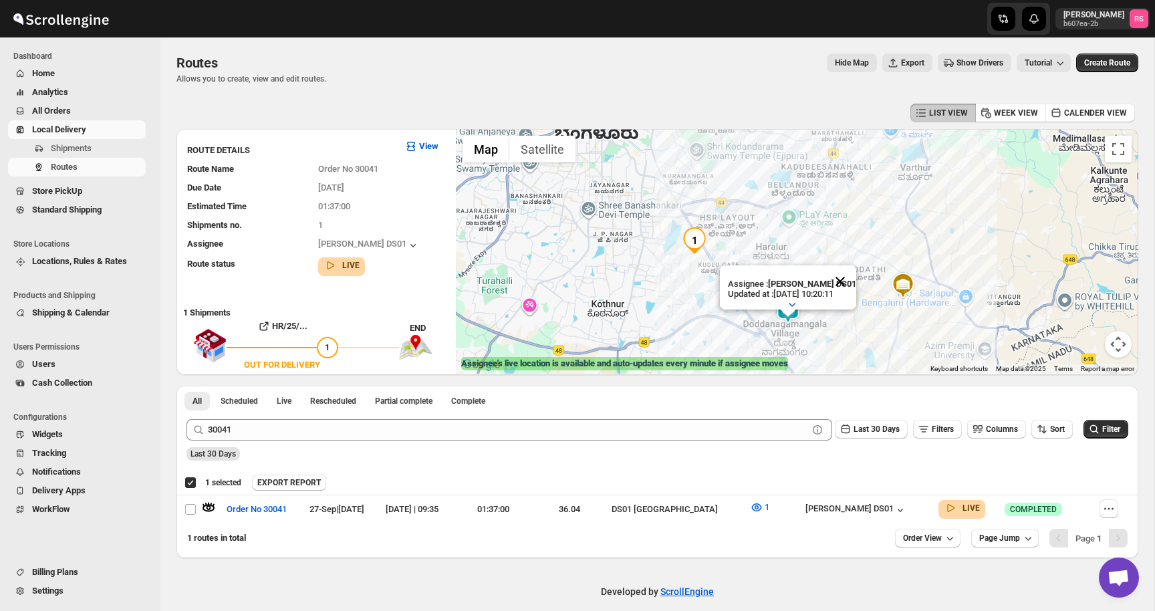
click at [841, 277] on button "Close" at bounding box center [840, 281] width 32 height 32
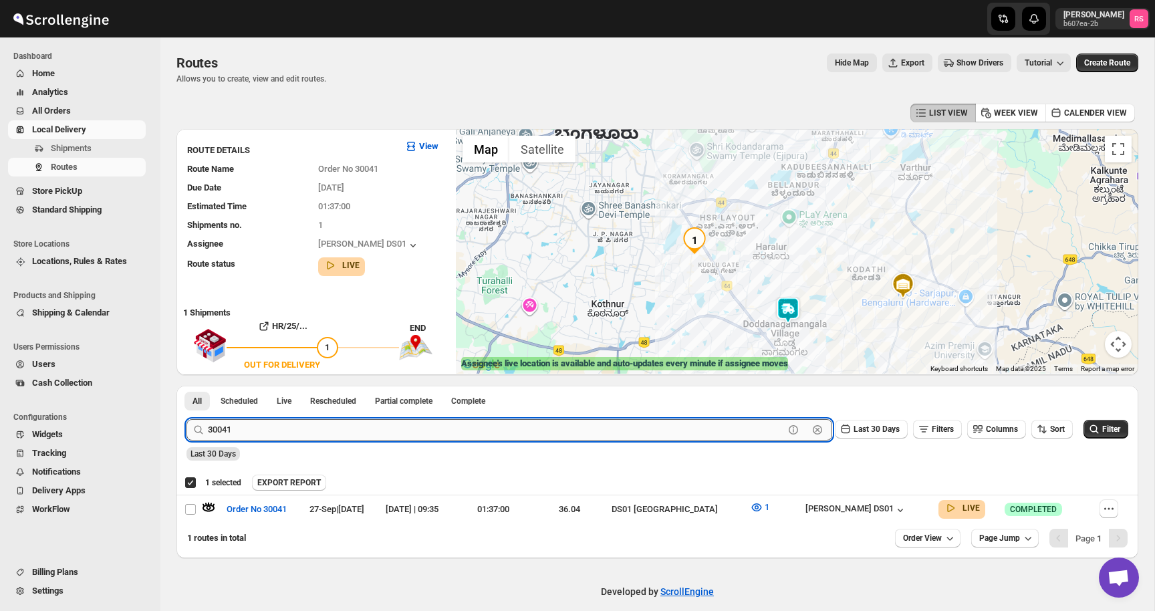
click at [533, 434] on input "30041" at bounding box center [496, 429] width 576 height 21
click at [551, 434] on input "30041" at bounding box center [496, 429] width 576 height 21
click at [186, 386] on button "Submit" at bounding box center [205, 393] width 38 height 14
click at [214, 503] on icon "button" at bounding box center [208, 506] width 13 height 13
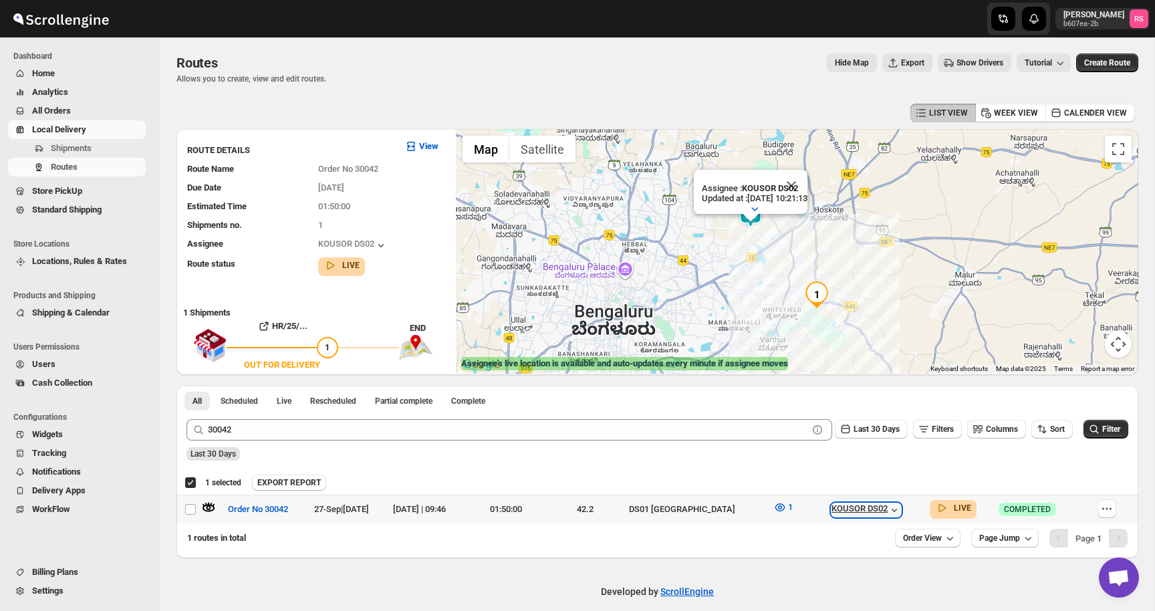
click at [849, 513] on div "KOUSOR DS02" at bounding box center [865, 509] width 69 height 13
click at [774, 503] on icon "button" at bounding box center [779, 507] width 10 height 8
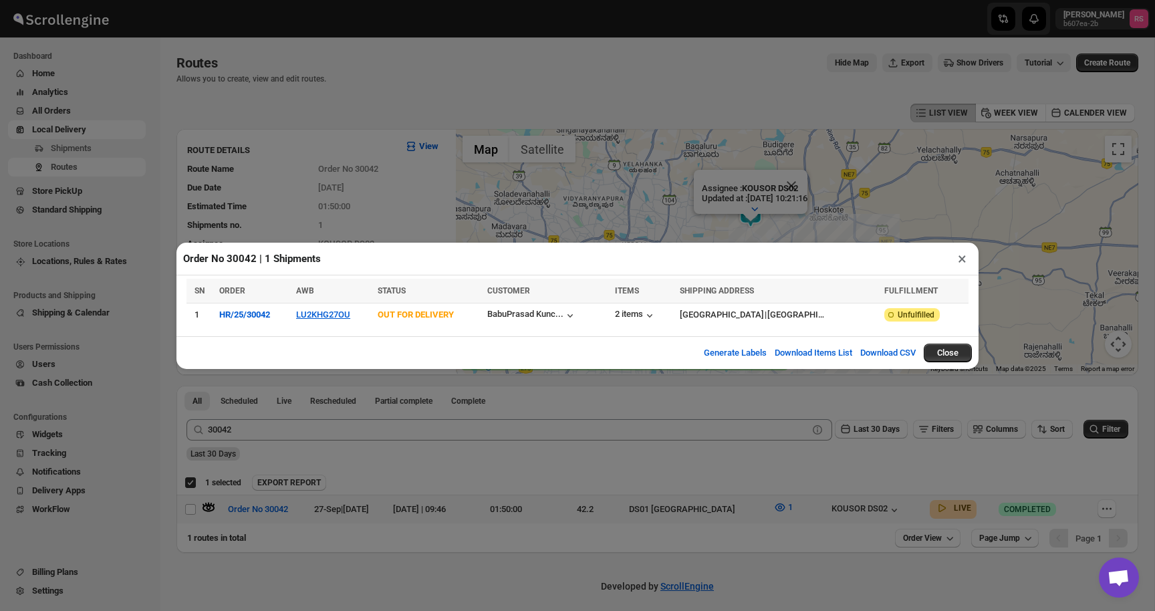
click at [611, 323] on td "2 items" at bounding box center [643, 314] width 65 height 23
click at [615, 321] on div "2 items" at bounding box center [635, 315] width 41 height 13
click at [953, 260] on button "×" at bounding box center [961, 258] width 19 height 19
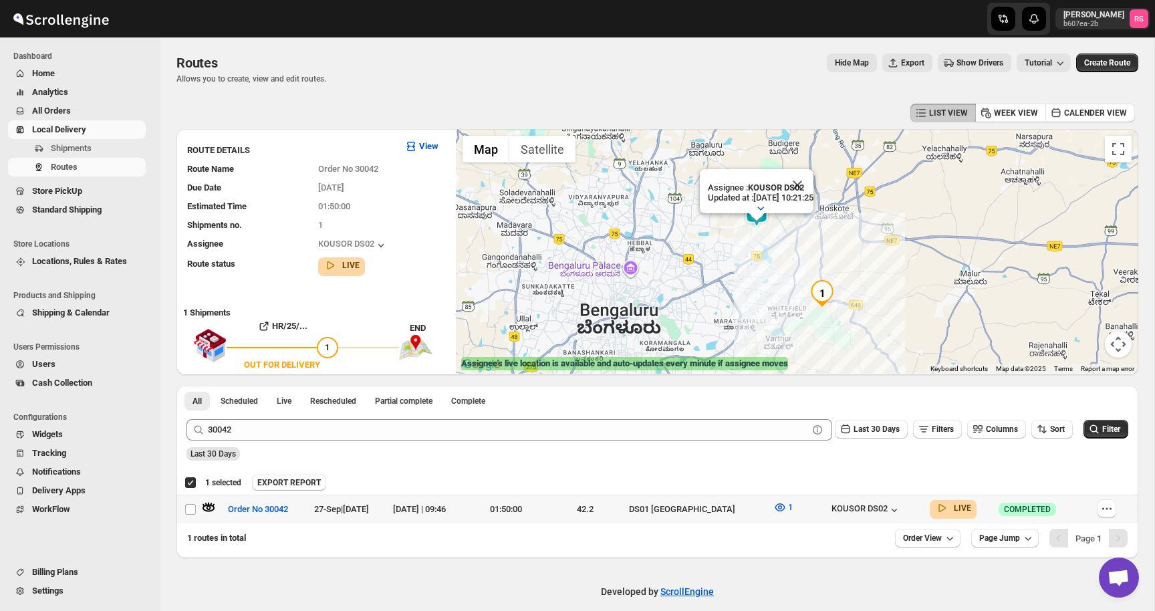
drag, startPoint x: 868, startPoint y: 233, endPoint x: 838, endPoint y: 297, distance: 69.9
click at [838, 297] on div "Assignee : KOUSOR DS02 Updated at : 27/09/2025, 10:21:25 Duty mode Enabled Batt…" at bounding box center [797, 251] width 682 height 245
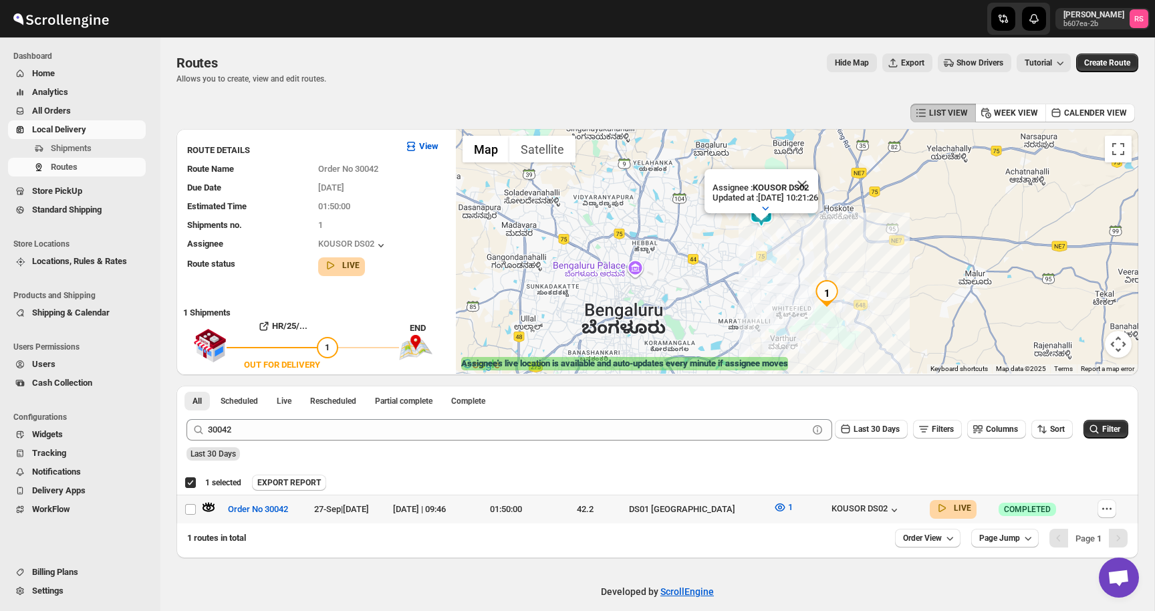
drag, startPoint x: 838, startPoint y: 297, endPoint x: 843, endPoint y: 235, distance: 61.6
click at [843, 235] on div "Assignee : KOUSOR DS02 Updated at : 27/09/2025, 10:21:26 Duty mode Enabled Batt…" at bounding box center [797, 251] width 682 height 245
drag, startPoint x: 744, startPoint y: 273, endPoint x: 744, endPoint y: 245, distance: 28.1
click at [744, 256] on div "Assignee : KOUSOR DS02 Updated at : 27/09/2025, 10:21:27 Duty mode Enabled Batt…" at bounding box center [797, 251] width 682 height 245
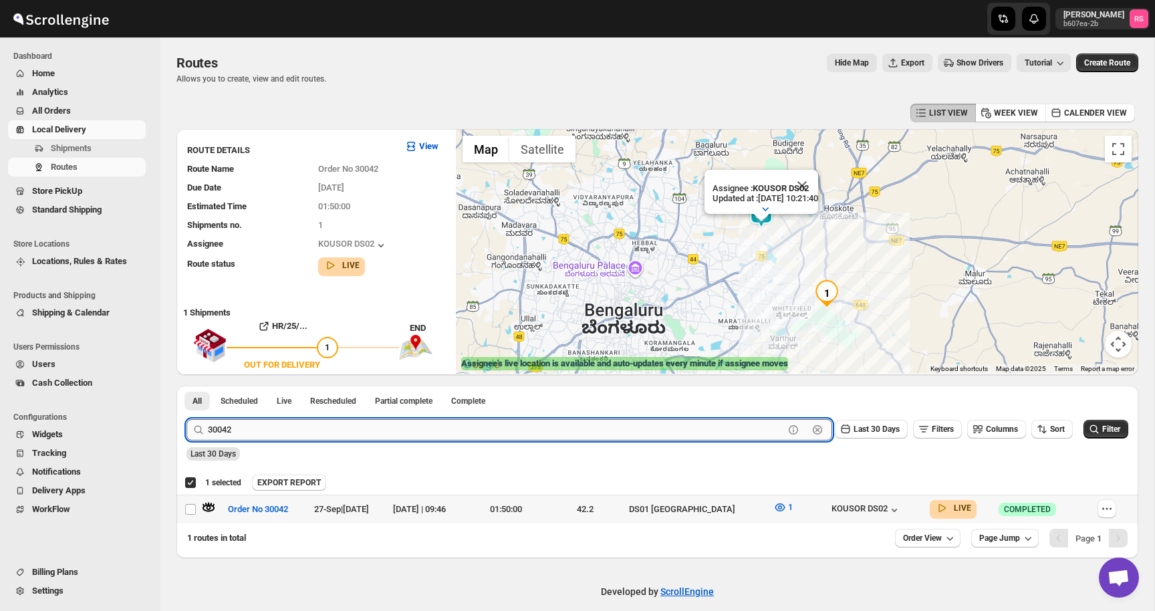
click at [363, 434] on input "30042" at bounding box center [496, 429] width 576 height 21
click at [186, 386] on button "Submit" at bounding box center [205, 393] width 38 height 14
click at [210, 503] on icon "button" at bounding box center [208, 506] width 13 height 13
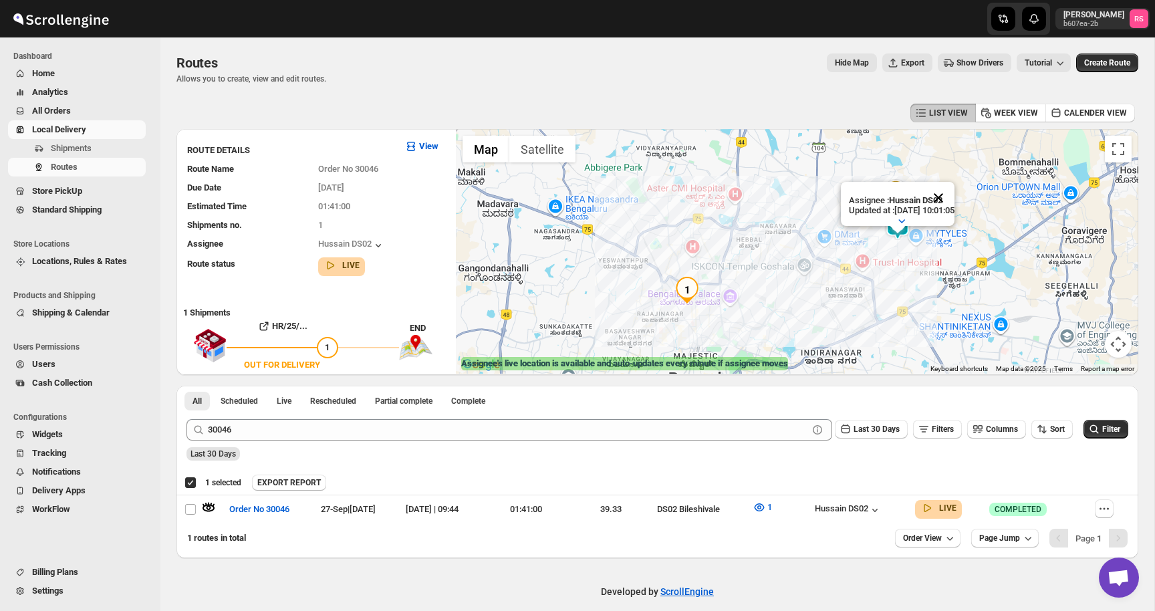
click at [954, 196] on button "Close" at bounding box center [938, 198] width 32 height 32
click at [213, 506] on icon "button" at bounding box center [208, 507] width 12 height 7
click at [945, 204] on button "Close" at bounding box center [938, 198] width 32 height 32
click at [270, 416] on div "30046 Clear Last 30 Days Filters Columns Sort Filter" at bounding box center [652, 424] width 952 height 32
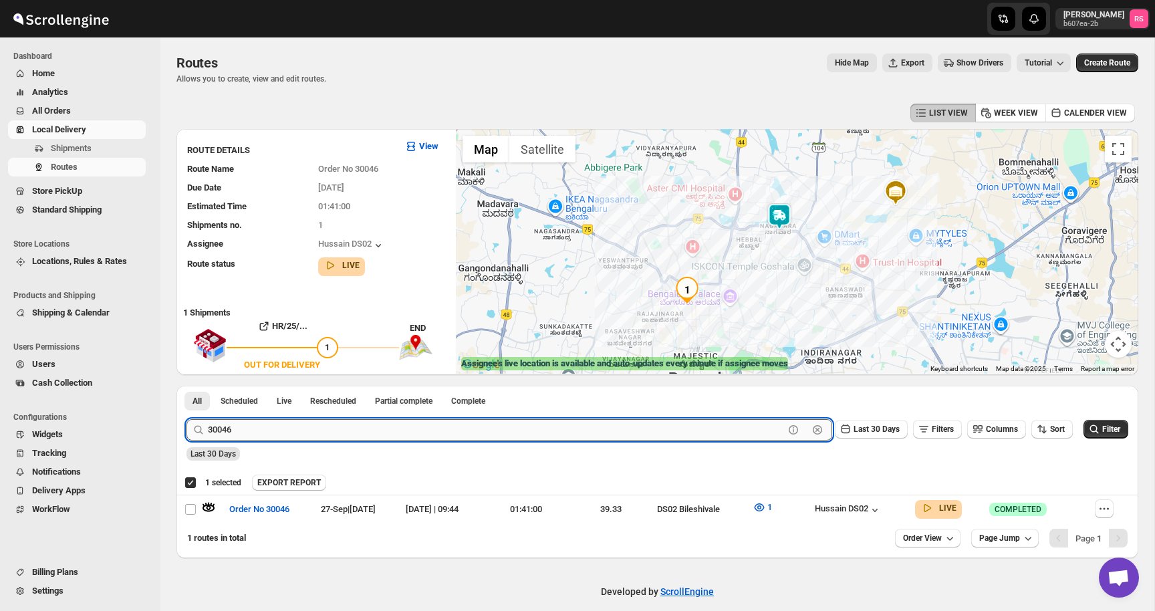
click at [269, 432] on input "30046" at bounding box center [496, 429] width 576 height 21
type input "30028"
click at [186, 386] on button "Submit" at bounding box center [205, 393] width 38 height 14
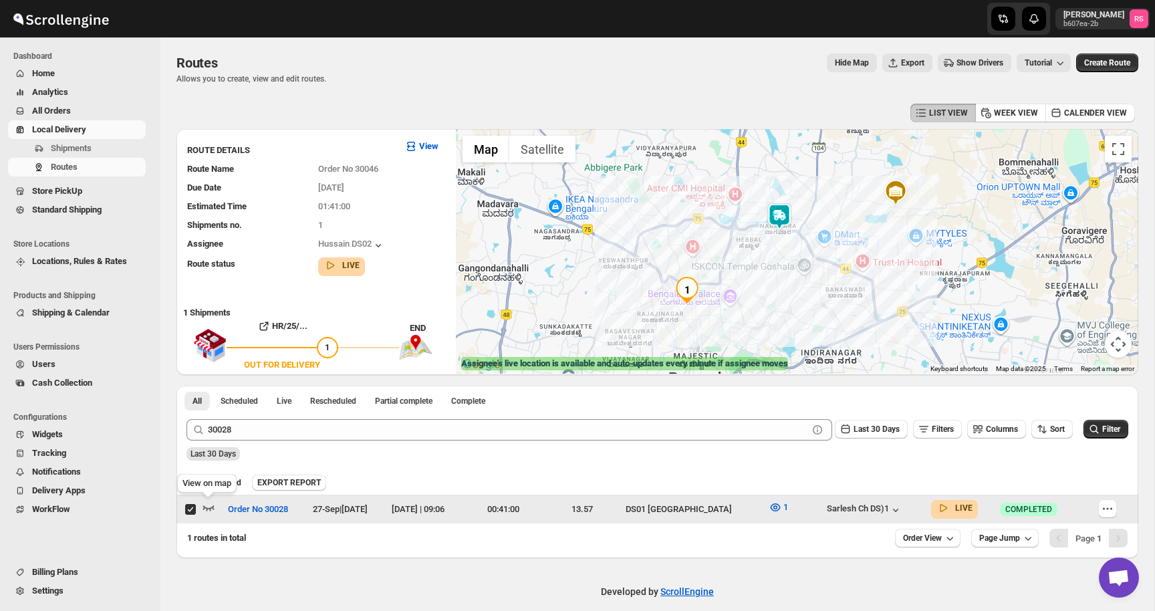
click at [211, 507] on icon "button" at bounding box center [208, 507] width 11 height 5
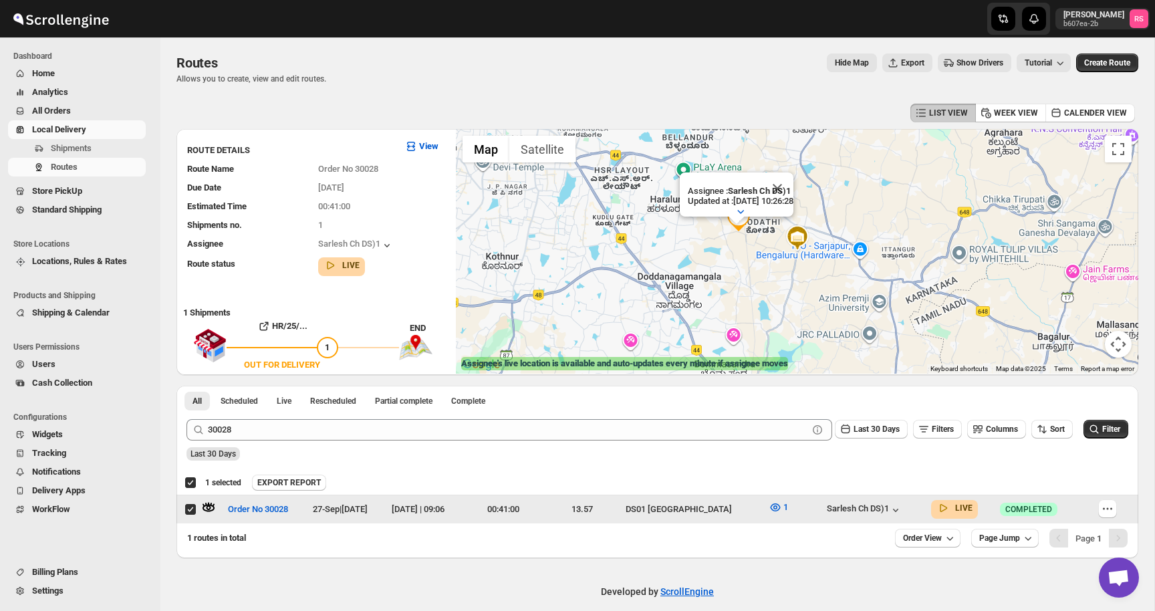
click at [189, 510] on input "Select route" at bounding box center [190, 509] width 11 height 11
checkbox input "false"
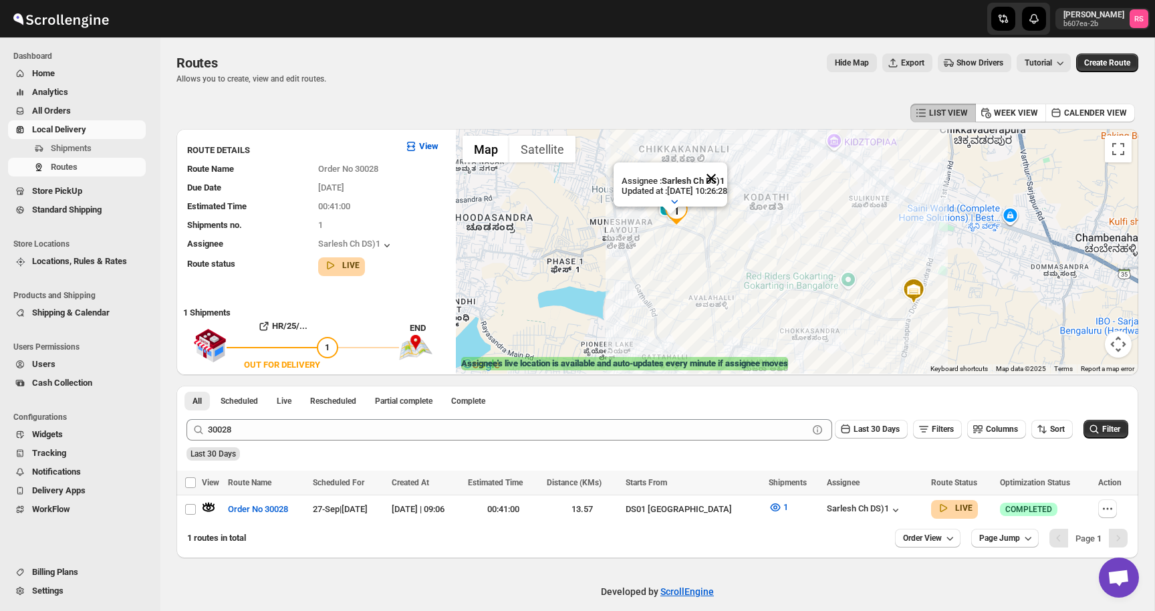
click at [727, 182] on button "Close" at bounding box center [711, 178] width 32 height 32
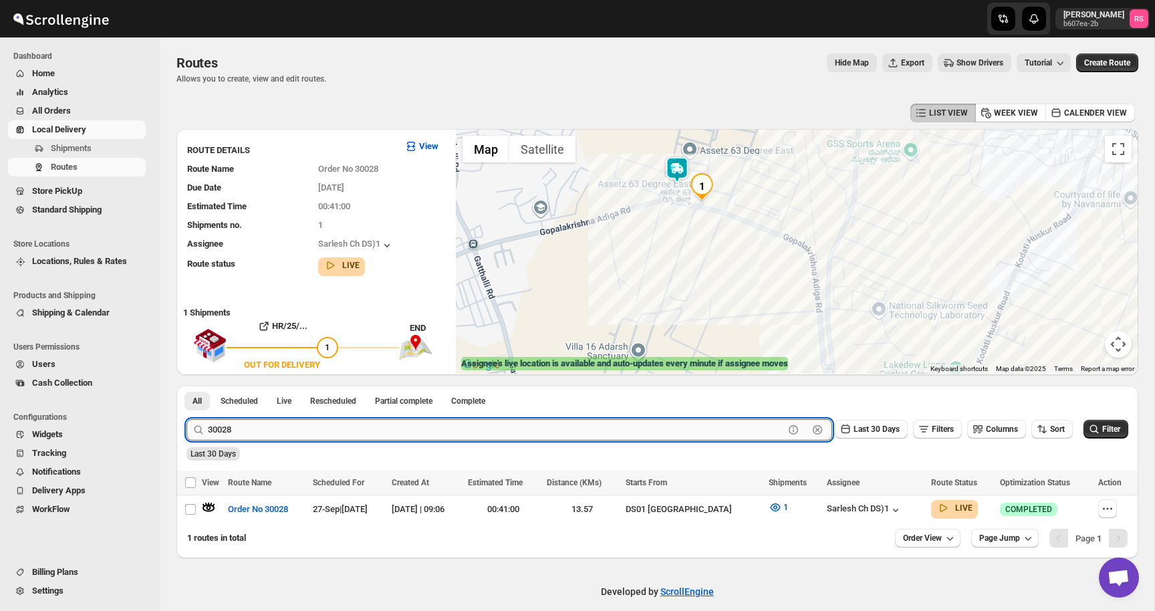
click at [277, 434] on input "30028" at bounding box center [496, 429] width 576 height 21
click at [315, 434] on input "30028" at bounding box center [496, 429] width 576 height 21
click at [186, 386] on button "Submit" at bounding box center [205, 393] width 38 height 14
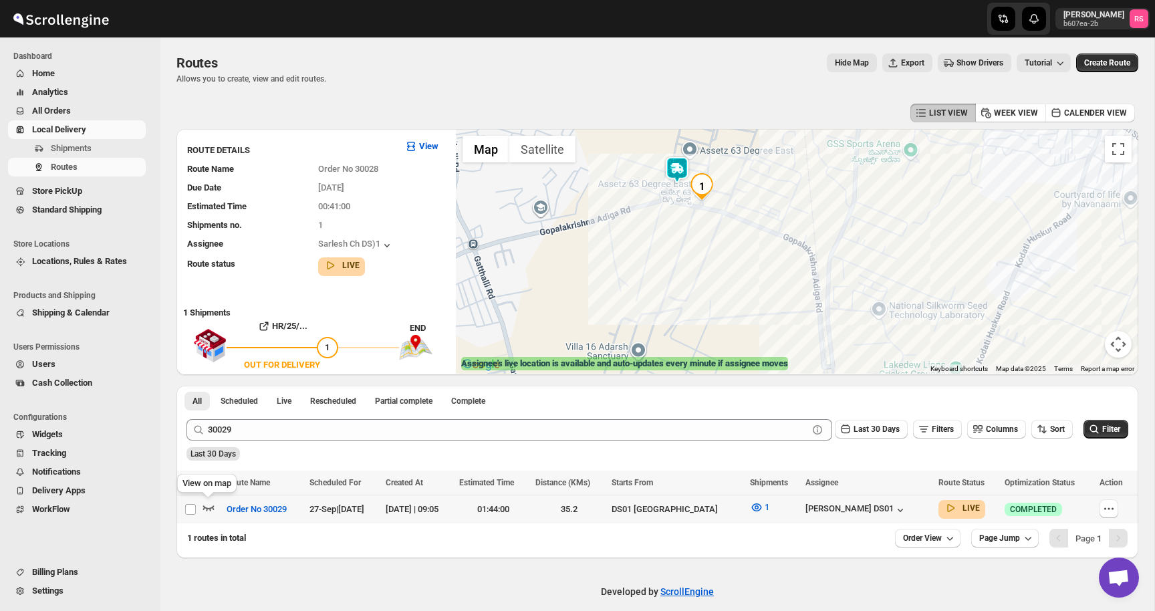
click at [210, 502] on icon "button" at bounding box center [208, 506] width 13 height 13
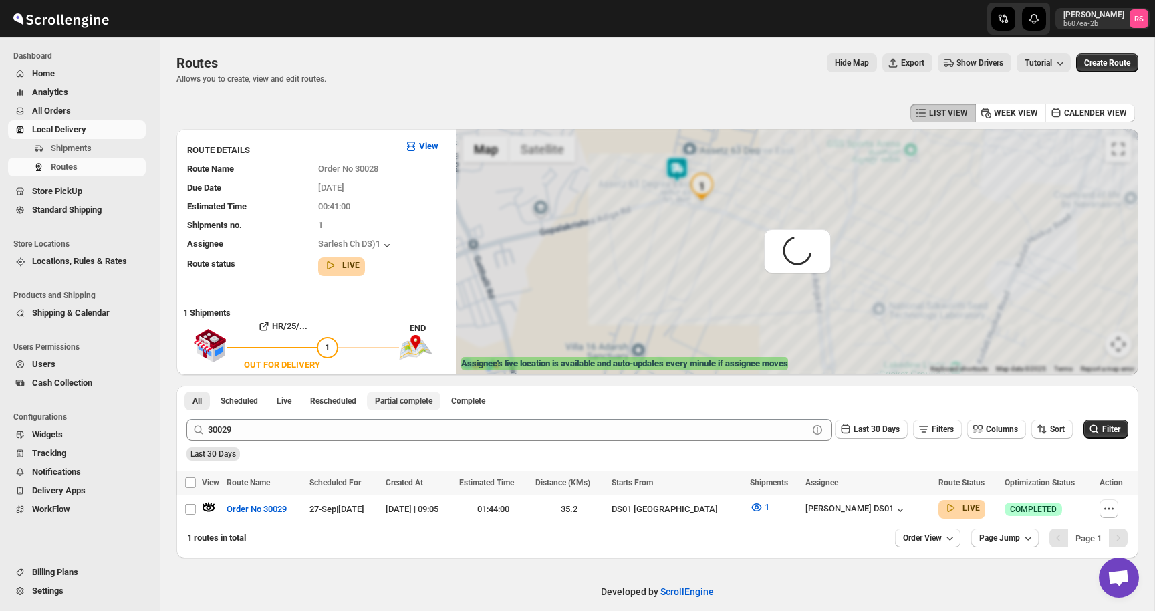
click at [440, 392] on button "Partial complete" at bounding box center [403, 401] width 73 height 19
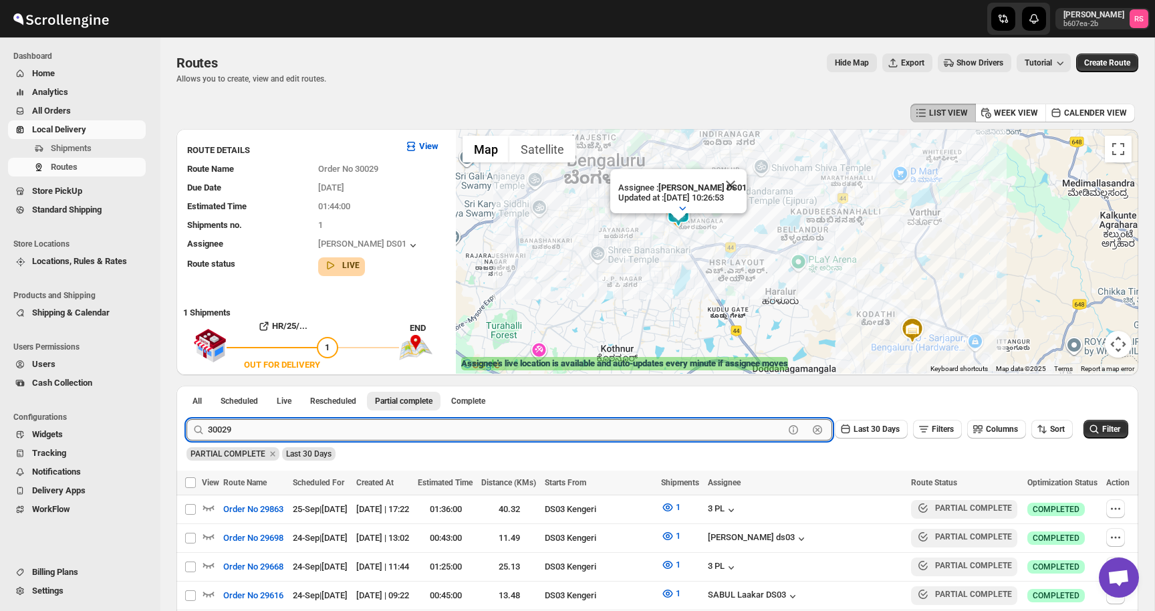
click at [277, 436] on input "30029" at bounding box center [496, 429] width 576 height 21
click at [307, 434] on input "30029" at bounding box center [496, 429] width 576 height 21
click at [186, 386] on button "Submit" at bounding box center [205, 393] width 38 height 14
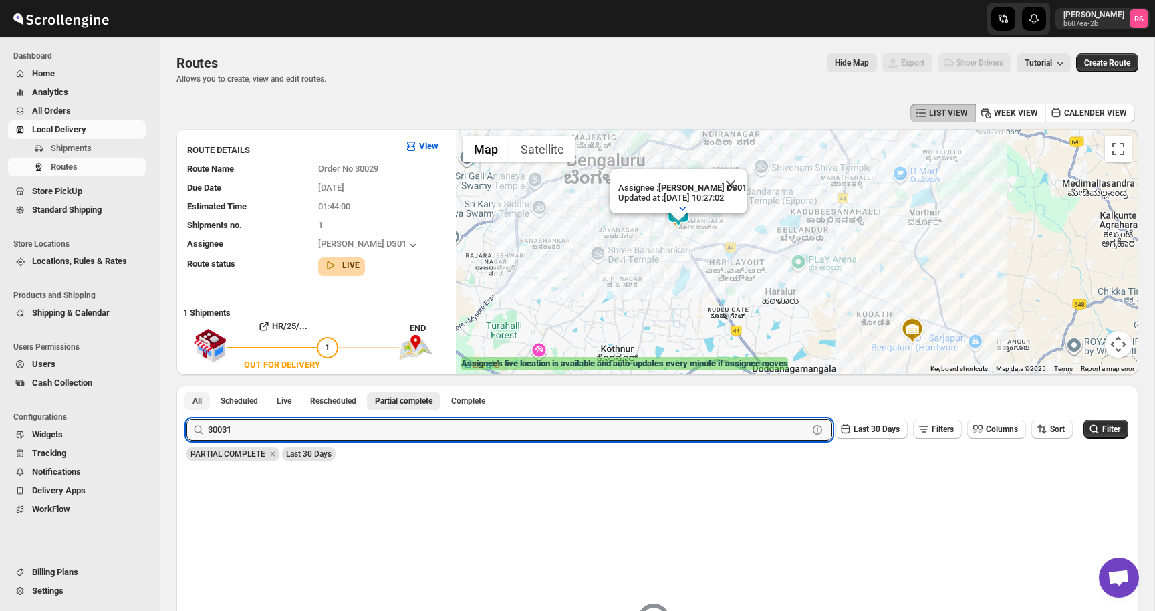
click at [206, 398] on button "All" at bounding box center [196, 401] width 25 height 19
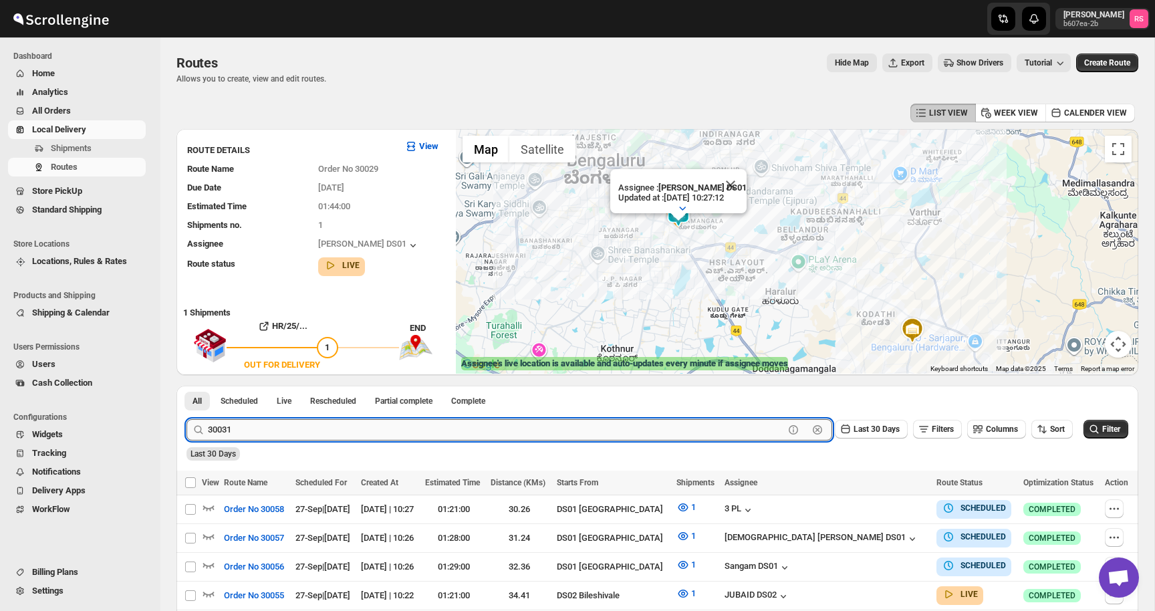
click at [299, 432] on input "30031" at bounding box center [496, 429] width 576 height 21
click at [186, 386] on button "Submit" at bounding box center [205, 393] width 38 height 14
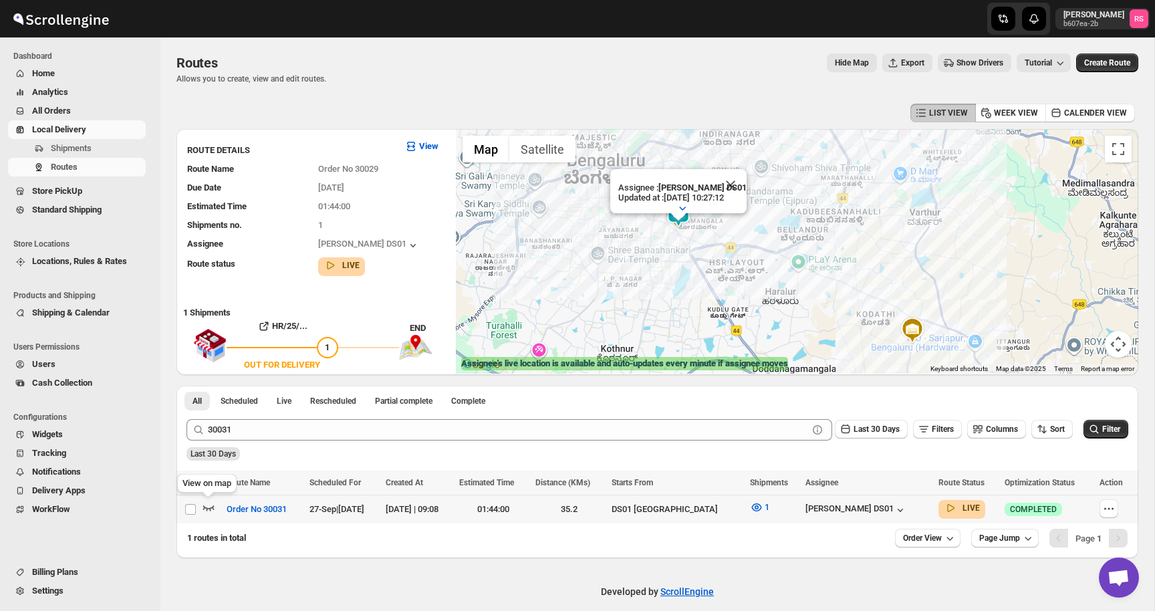
click at [210, 502] on icon "button" at bounding box center [208, 506] width 13 height 13
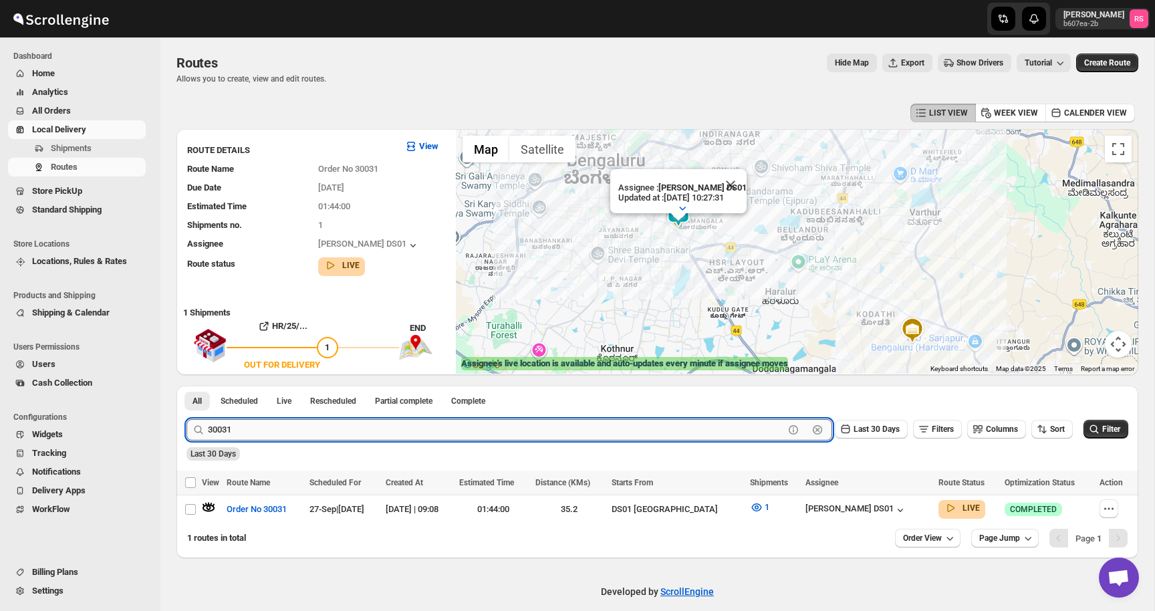
click at [281, 427] on input "30031" at bounding box center [496, 429] width 576 height 21
click at [308, 435] on input "30031" at bounding box center [496, 429] width 576 height 21
click at [186, 386] on button "Submit" at bounding box center [205, 393] width 38 height 14
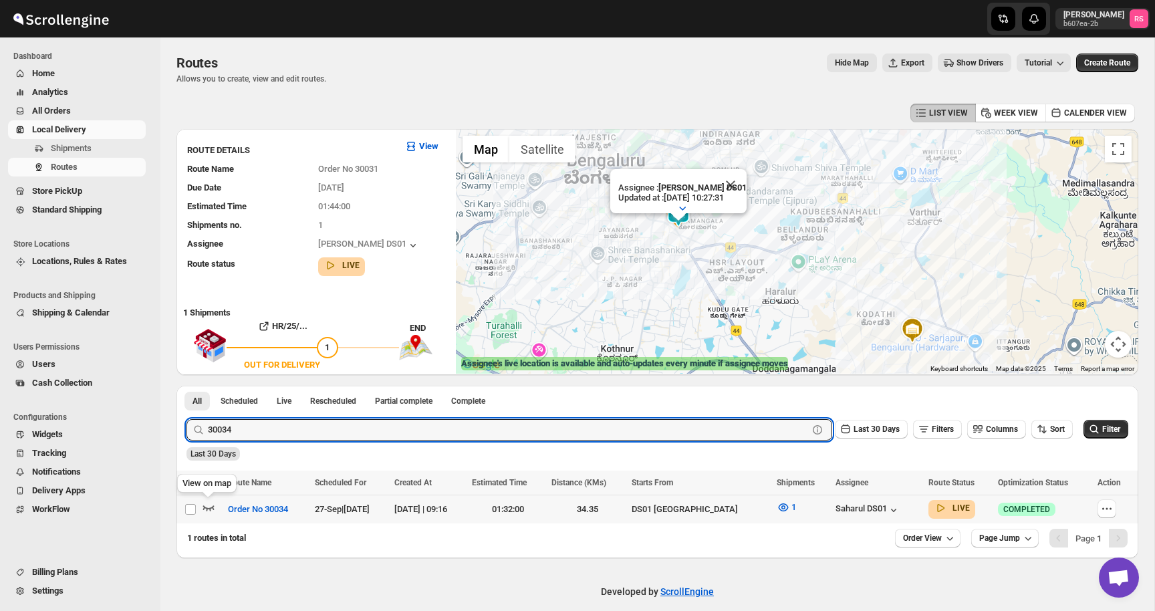
click at [205, 504] on icon "button" at bounding box center [208, 506] width 13 height 13
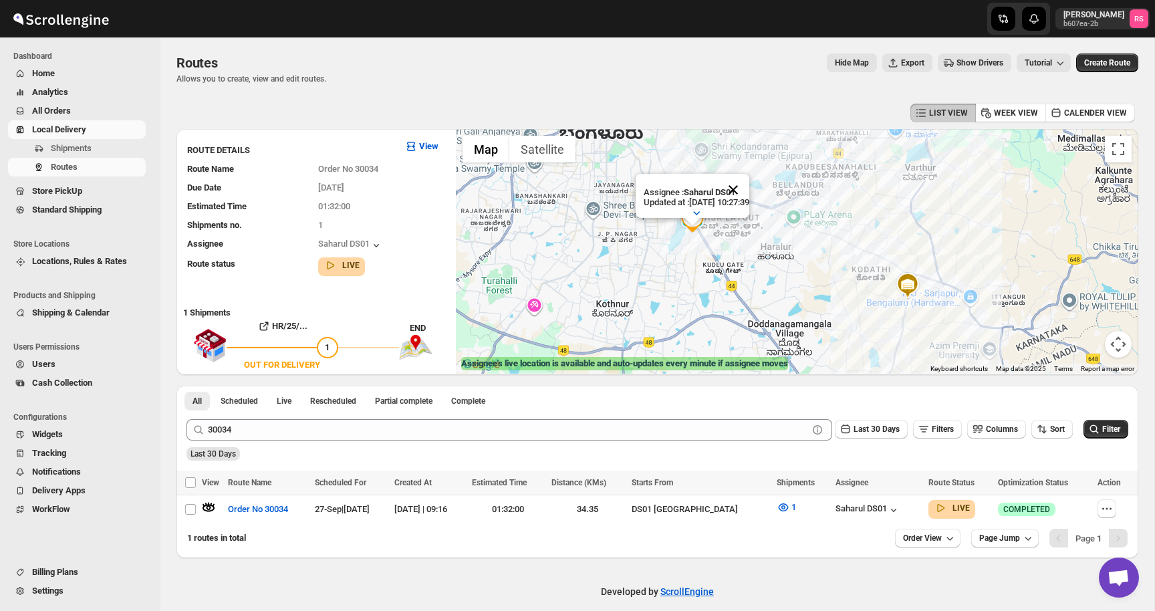
click at [743, 189] on button "Close" at bounding box center [733, 190] width 32 height 32
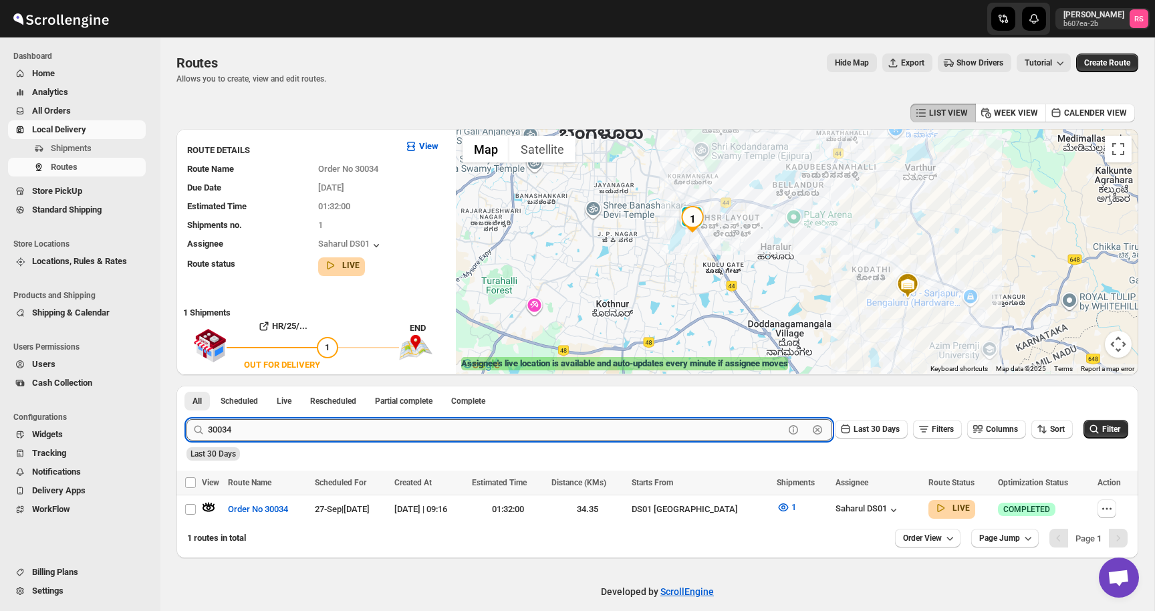
click at [307, 435] on input "30034" at bounding box center [496, 429] width 576 height 21
click at [369, 436] on input "30034" at bounding box center [496, 429] width 576 height 21
click at [186, 386] on button "Submit" at bounding box center [205, 393] width 38 height 14
click at [210, 504] on icon "button" at bounding box center [208, 506] width 13 height 13
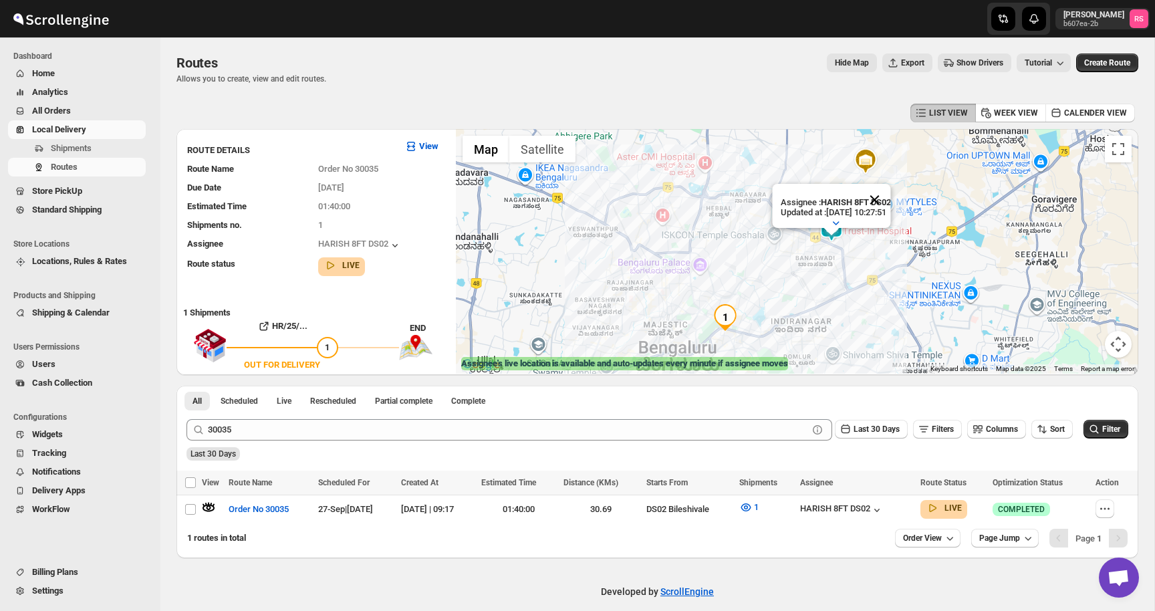
click at [884, 195] on button "Close" at bounding box center [874, 200] width 32 height 32
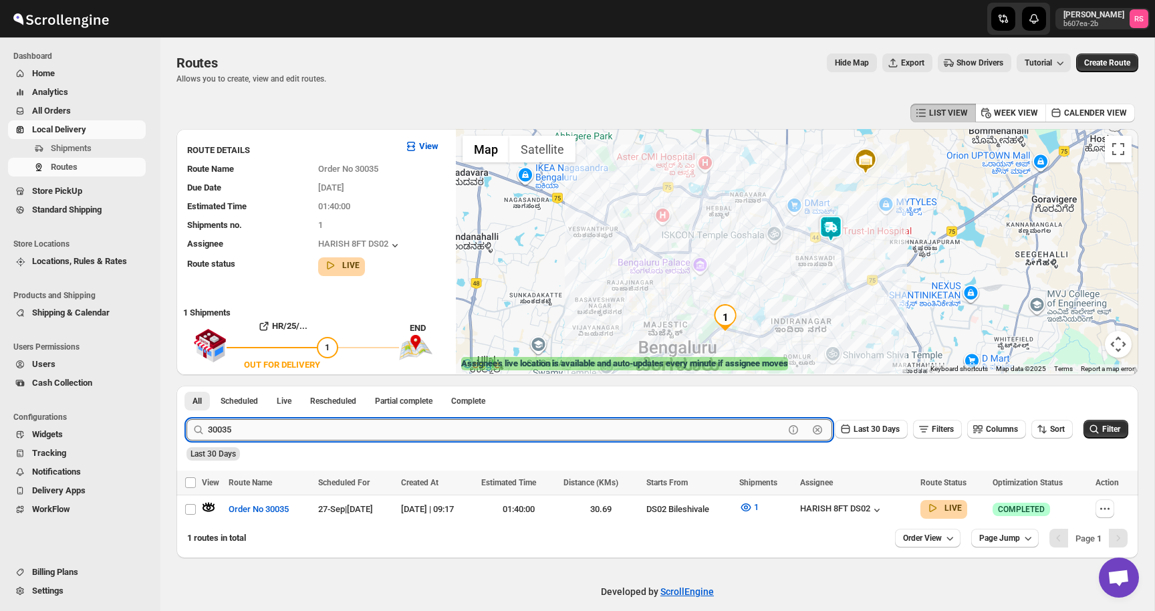
click at [255, 434] on input "30035" at bounding box center [496, 429] width 576 height 21
click at [286, 434] on input "30035" at bounding box center [496, 429] width 576 height 21
click at [186, 386] on button "Submit" at bounding box center [205, 393] width 38 height 14
click at [204, 504] on icon "button" at bounding box center [208, 506] width 13 height 13
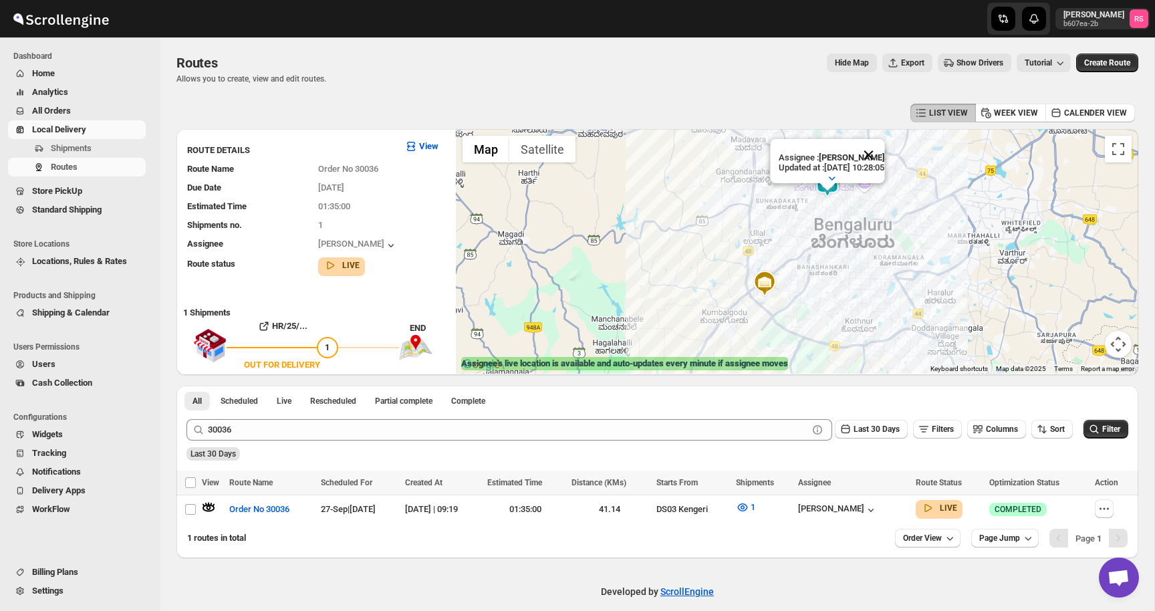
click at [872, 155] on button "Close" at bounding box center [868, 155] width 32 height 32
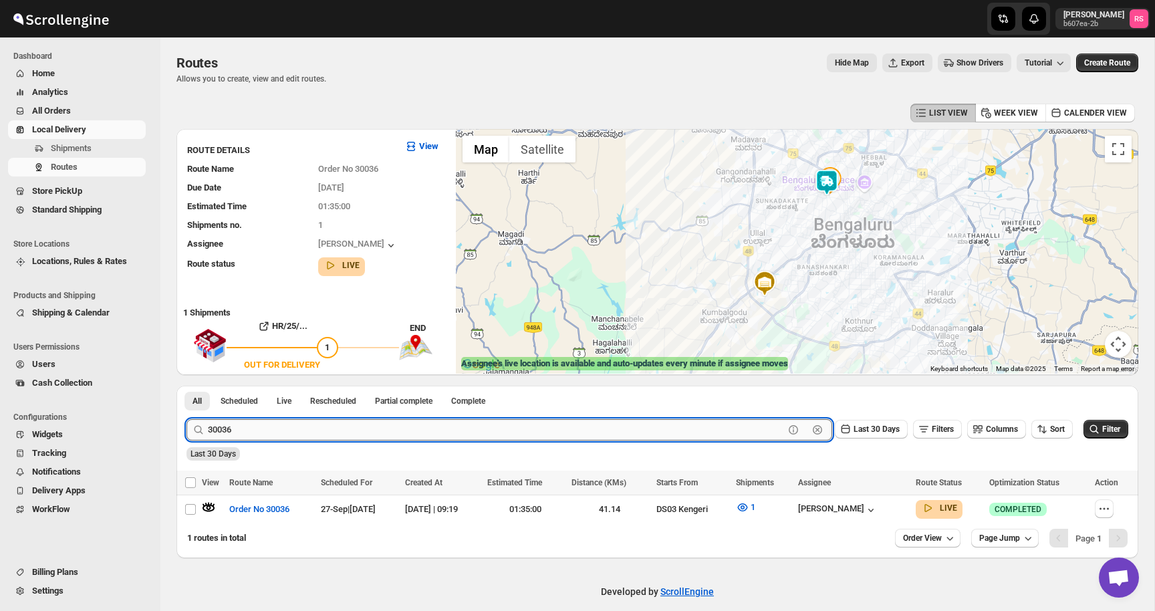
click at [265, 431] on input "30036" at bounding box center [496, 429] width 576 height 21
click at [304, 426] on input "30036" at bounding box center [496, 429] width 576 height 21
click at [186, 386] on button "Submit" at bounding box center [205, 393] width 38 height 14
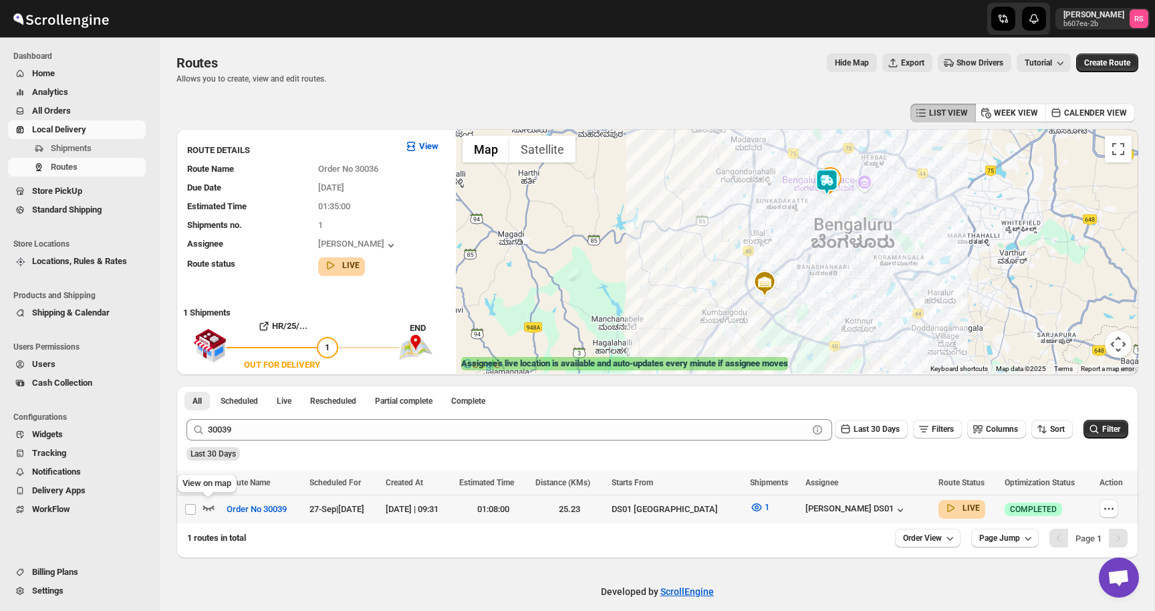
click at [210, 502] on icon "button" at bounding box center [208, 506] width 13 height 13
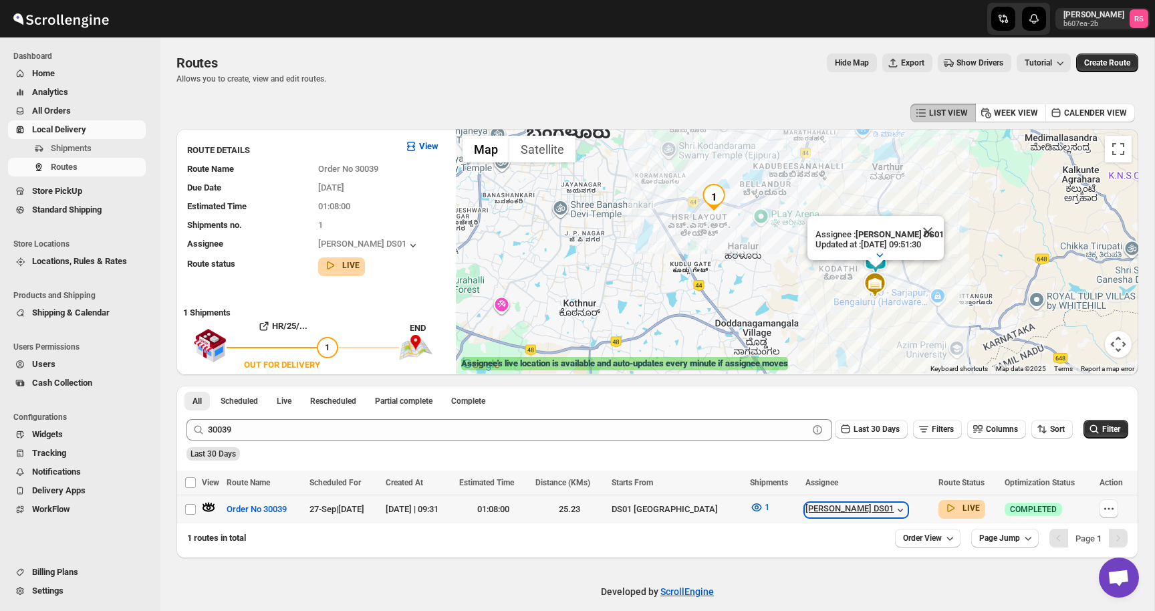
click at [869, 513] on div "[PERSON_NAME] DS01" at bounding box center [856, 509] width 102 height 13
click at [897, 509] on icon "button" at bounding box center [899, 509] width 5 height 3
click at [758, 501] on icon "button" at bounding box center [756, 506] width 13 height 13
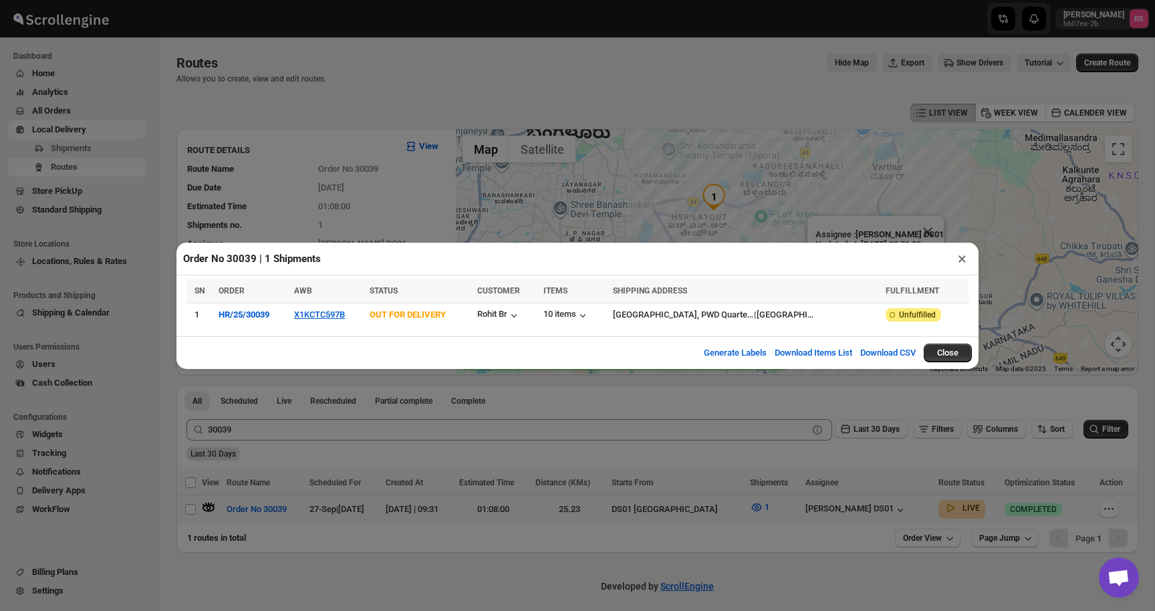
click at [953, 256] on button "×" at bounding box center [961, 258] width 19 height 19
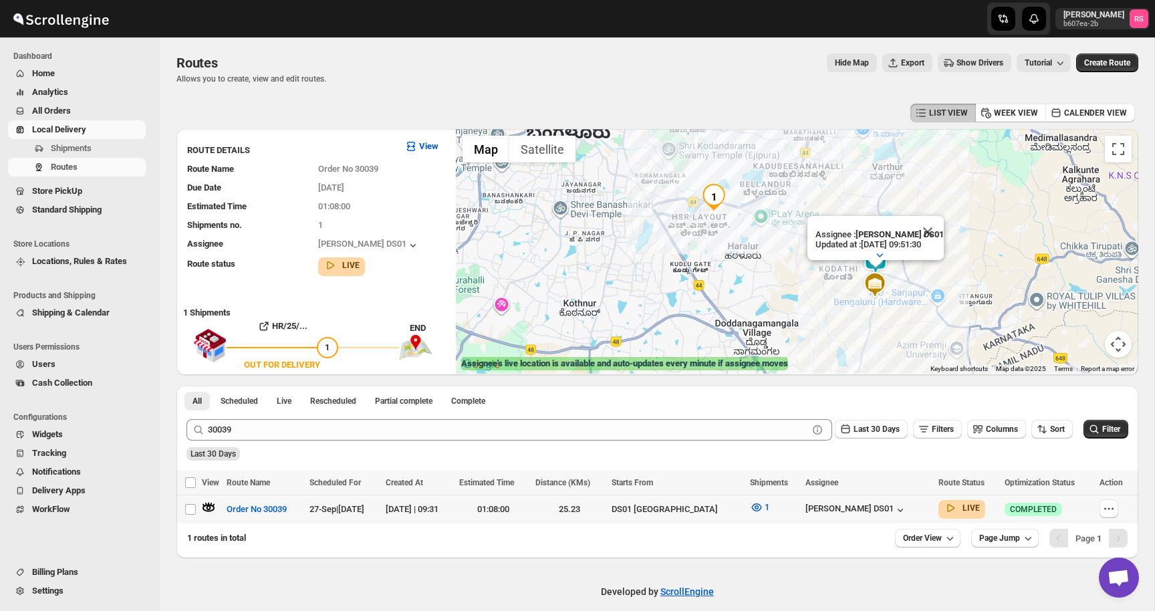
click at [215, 510] on div at bounding box center [212, 508] width 21 height 17
click at [208, 509] on icon "button" at bounding box center [208, 506] width 13 height 13
click at [773, 186] on button "Close" at bounding box center [762, 186] width 32 height 32
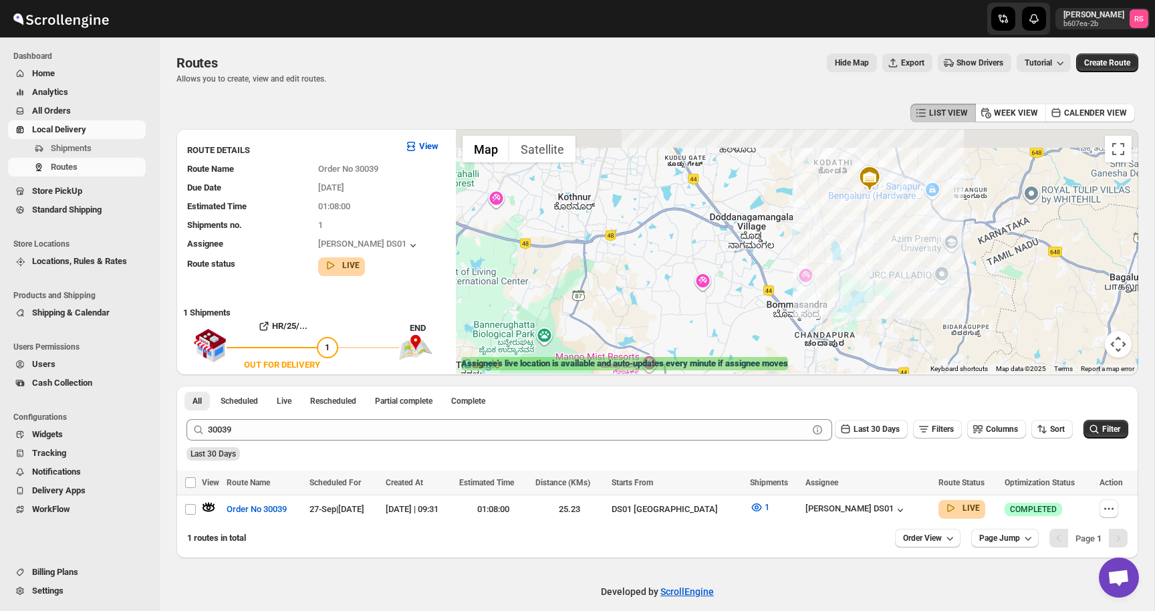
drag, startPoint x: 771, startPoint y: 188, endPoint x: 771, endPoint y: 352, distance: 164.4
click at [771, 352] on div at bounding box center [797, 251] width 682 height 245
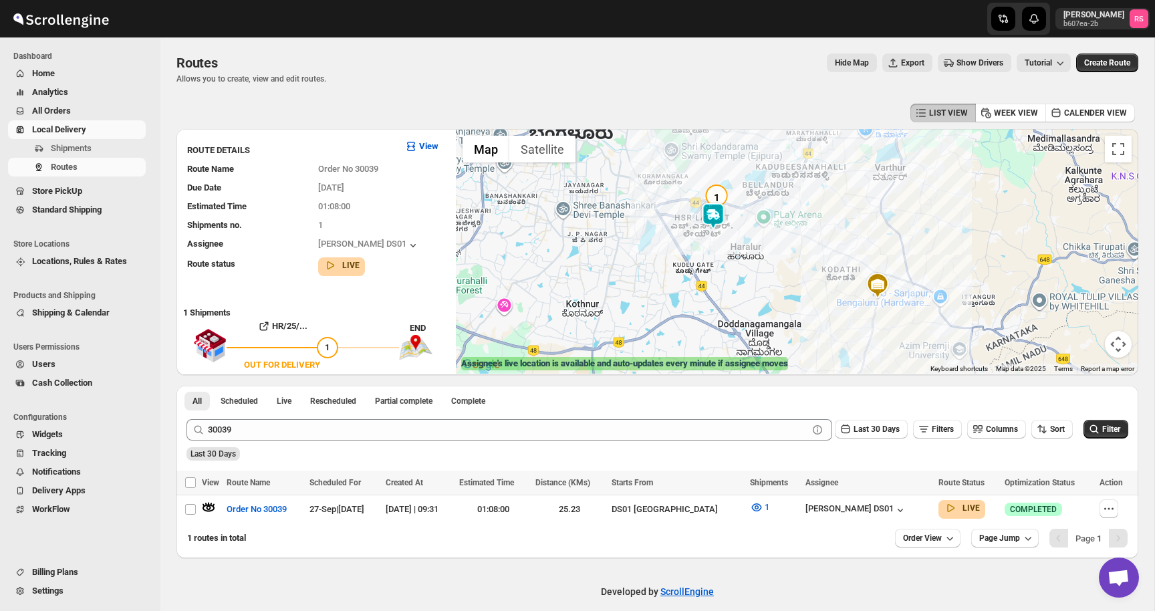
drag, startPoint x: 734, startPoint y: 202, endPoint x: 734, endPoint y: 251, distance: 48.8
click at [734, 251] on div at bounding box center [797, 251] width 682 height 245
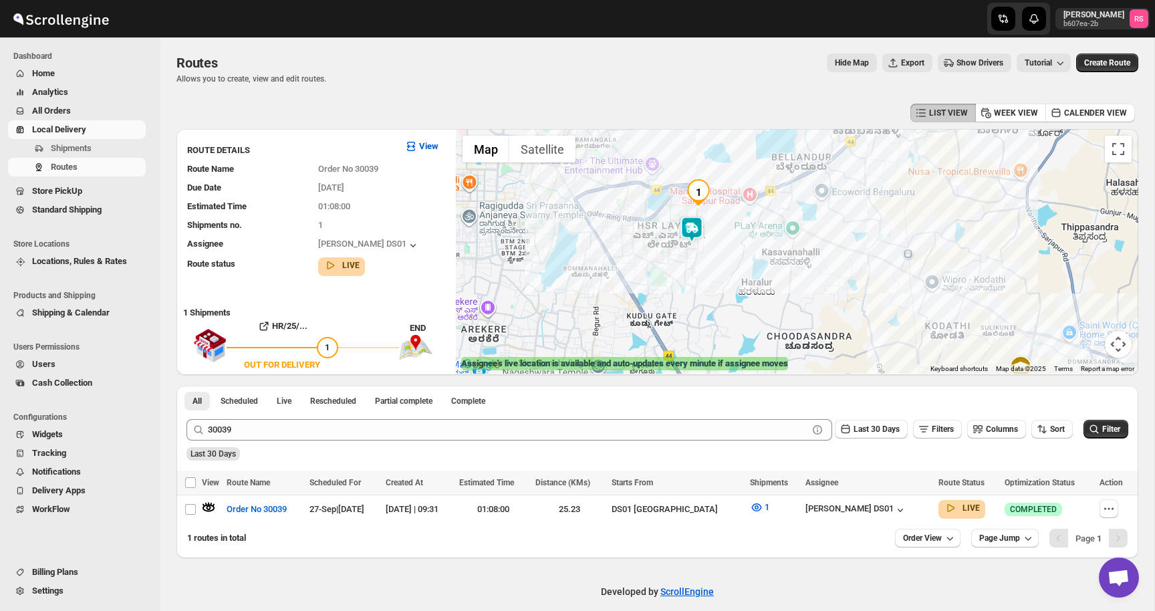
drag, startPoint x: 734, startPoint y: 251, endPoint x: 734, endPoint y: 289, distance: 37.4
click at [734, 289] on div at bounding box center [797, 251] width 682 height 245
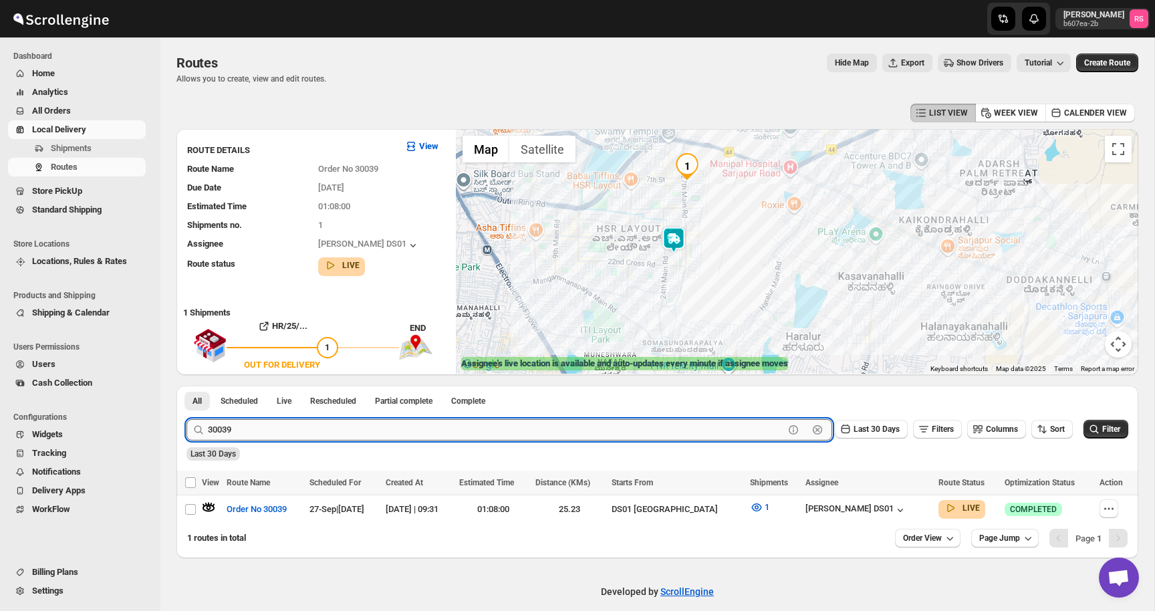
click at [278, 426] on input "30039" at bounding box center [496, 429] width 576 height 21
click at [298, 426] on input "30039" at bounding box center [496, 429] width 576 height 21
click at [186, 386] on button "Submit" at bounding box center [205, 393] width 38 height 14
click at [212, 506] on icon "button" at bounding box center [208, 507] width 11 height 5
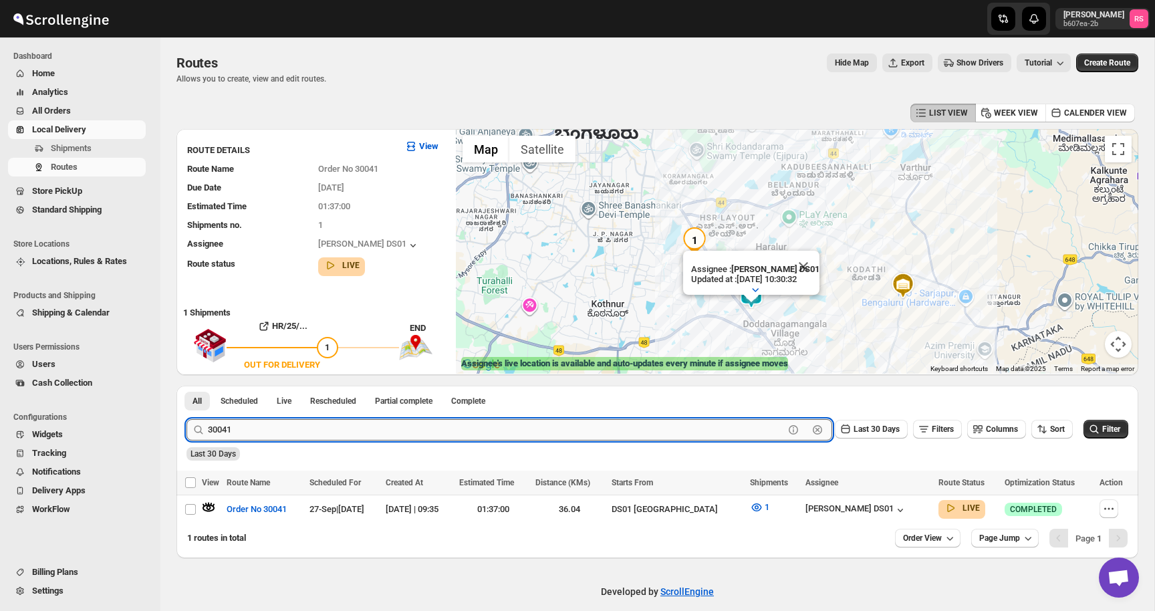
click at [252, 426] on input "30041" at bounding box center [496, 429] width 576 height 21
click at [286, 424] on input "30041" at bounding box center [496, 429] width 576 height 21
click at [186, 386] on button "Submit" at bounding box center [205, 393] width 38 height 14
click at [212, 508] on icon "button" at bounding box center [208, 506] width 13 height 13
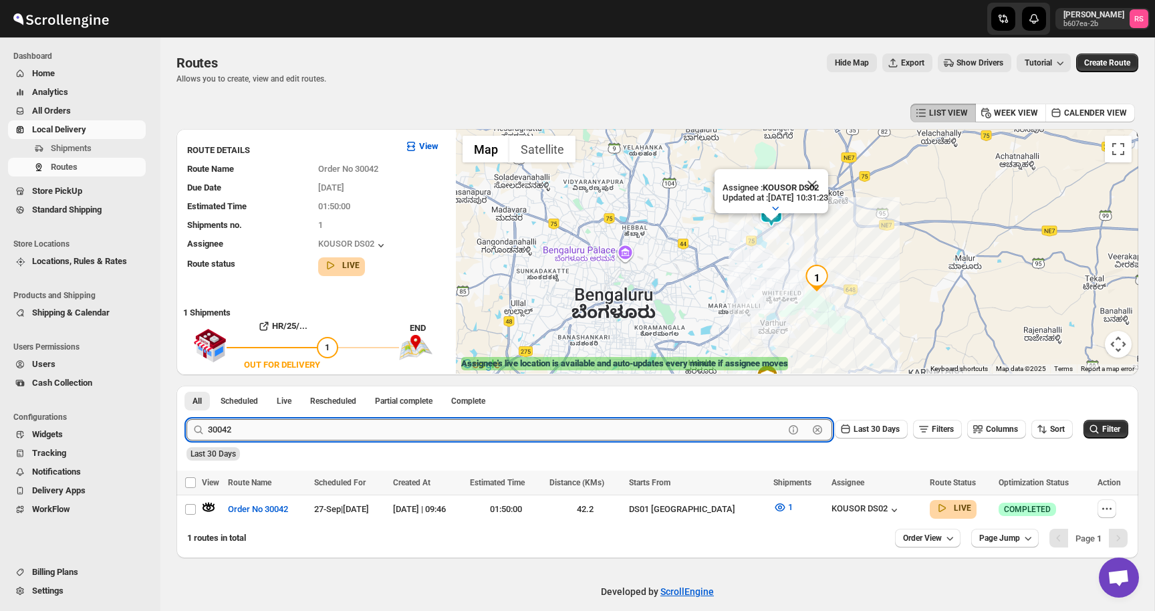
click at [261, 433] on input "30042" at bounding box center [496, 429] width 576 height 21
click at [278, 431] on input "30042" at bounding box center [496, 429] width 576 height 21
click at [186, 386] on button "Submit" at bounding box center [205, 393] width 38 height 14
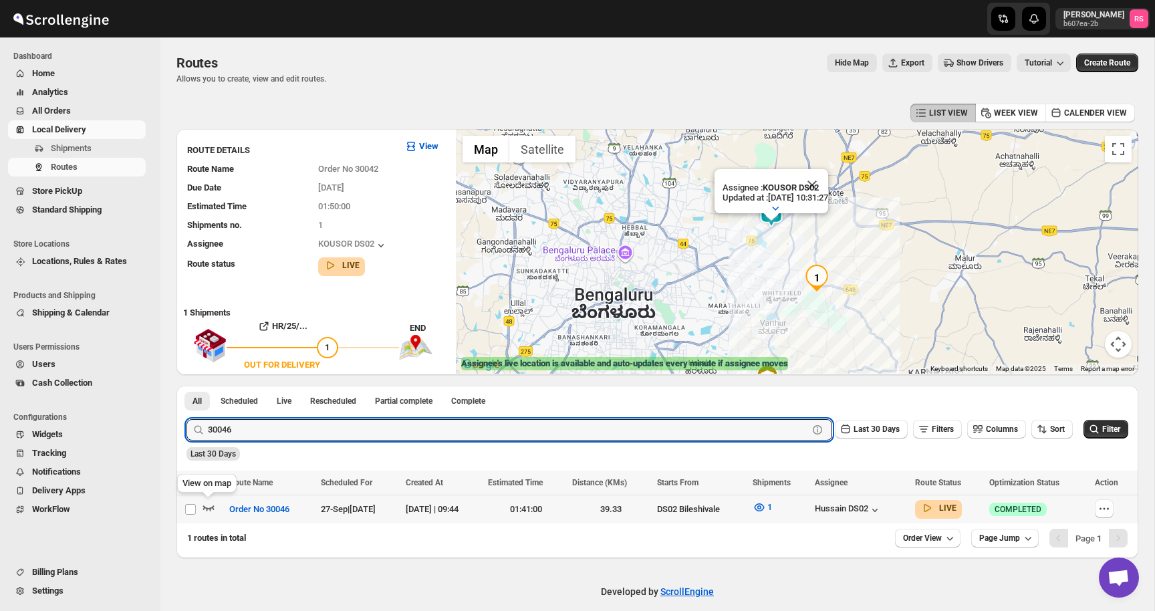
click at [209, 508] on icon "button" at bounding box center [208, 507] width 11 height 5
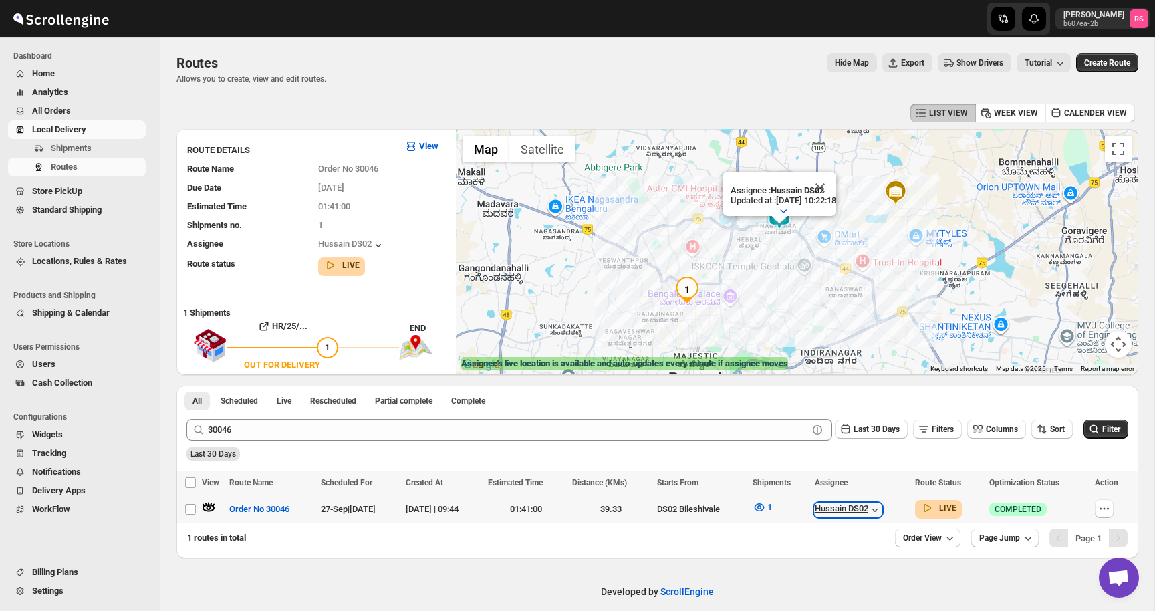
click at [871, 508] on div "Hussain DS02" at bounding box center [847, 509] width 67 height 13
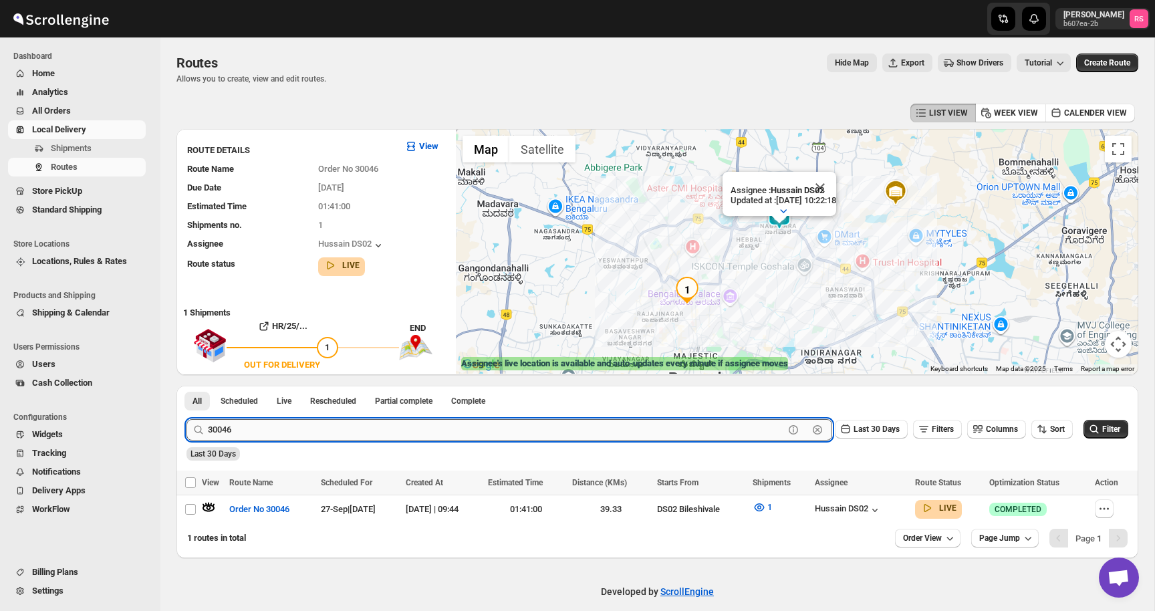
click at [294, 422] on input "30046" at bounding box center [496, 429] width 576 height 21
type input "30035"
click at [186, 386] on button "Submit" at bounding box center [205, 393] width 38 height 14
click at [213, 506] on icon "button" at bounding box center [208, 507] width 11 height 5
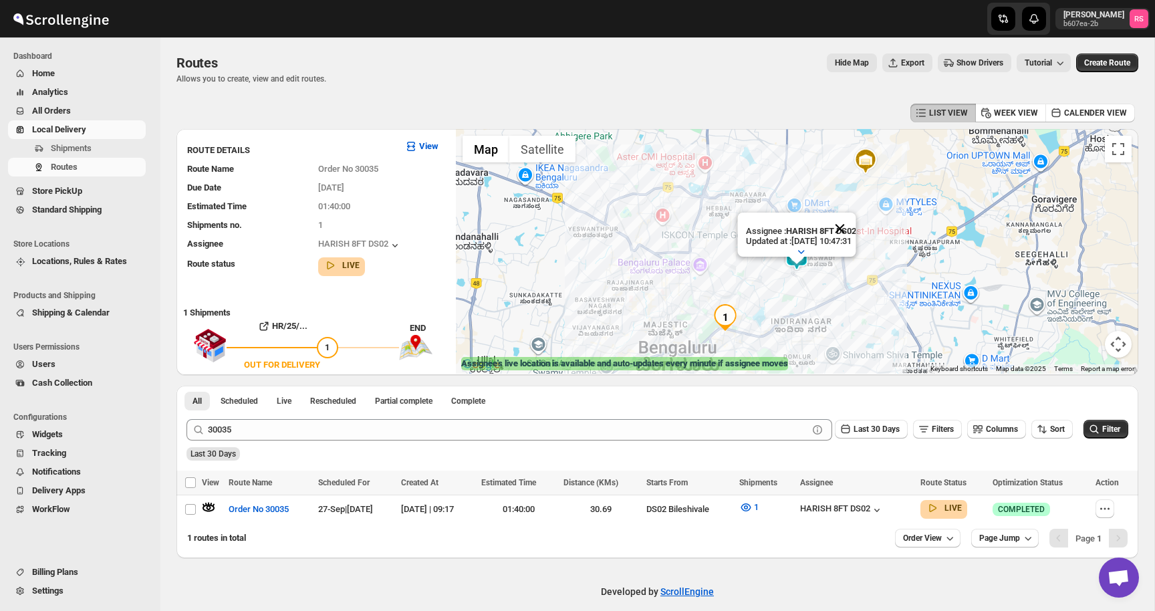
click at [855, 229] on button "Close" at bounding box center [839, 228] width 32 height 32
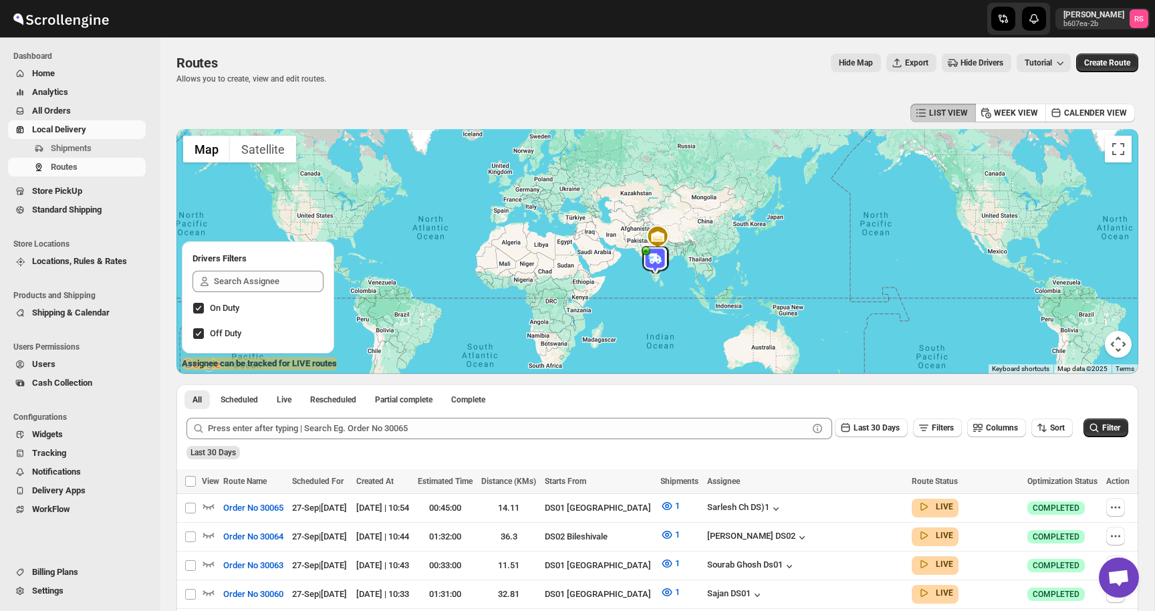
click at [673, 77] on div "Routes Allows you to create, view and edit routes. Hide Map Export Hide Drivers…" at bounding box center [656, 68] width 961 height 31
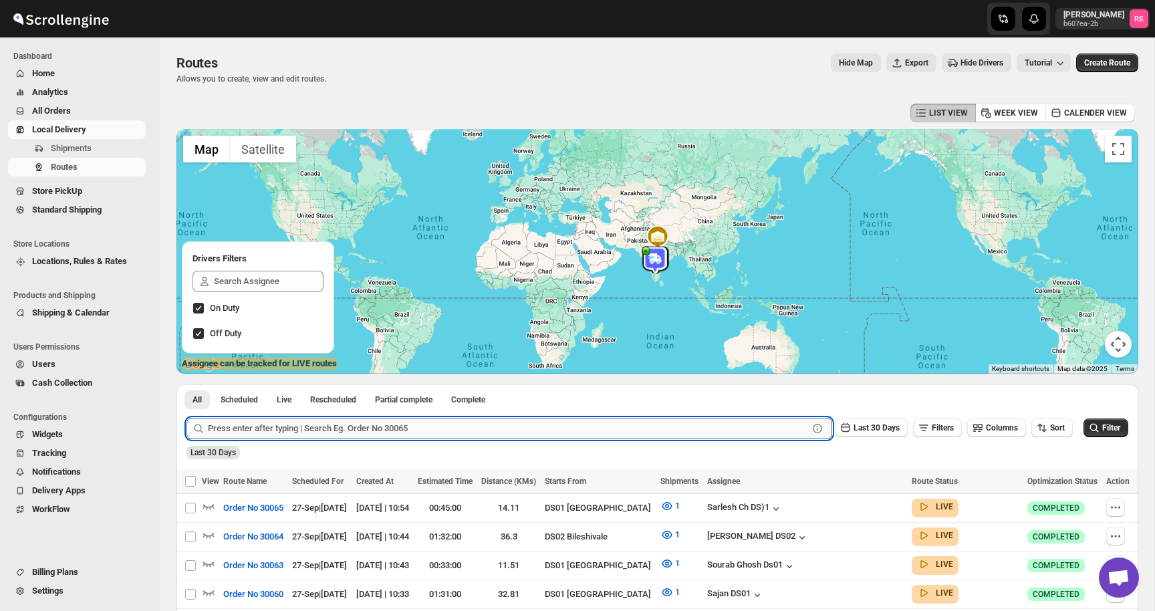
click at [274, 428] on input "text" at bounding box center [508, 428] width 600 height 21
click at [186, 384] on button "Submit" at bounding box center [205, 391] width 38 height 14
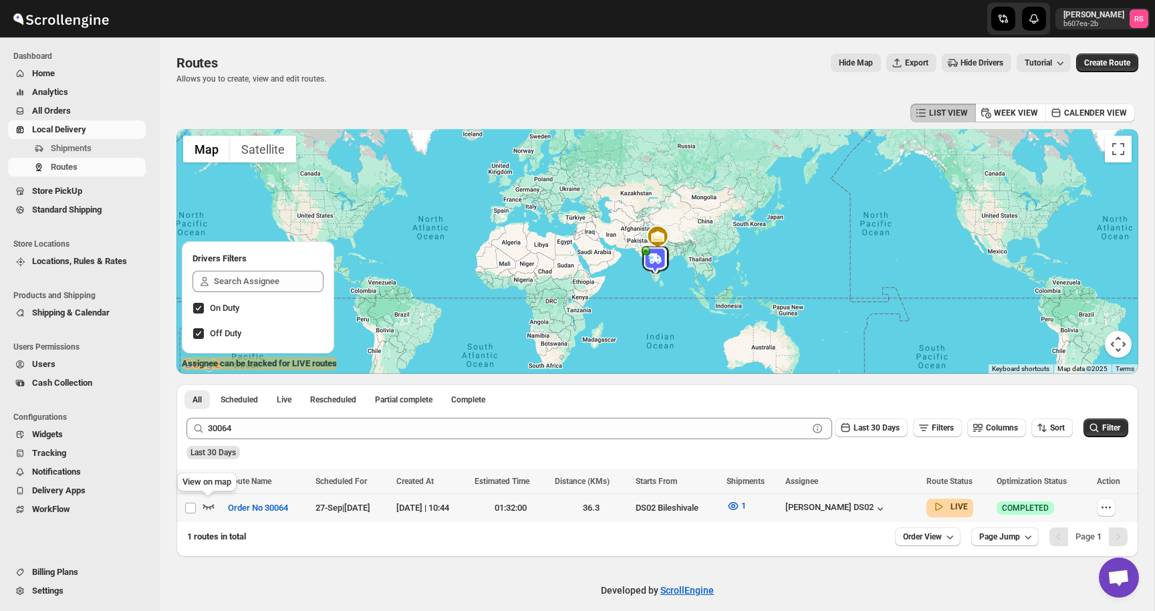
click at [206, 503] on icon "button" at bounding box center [208, 505] width 13 height 13
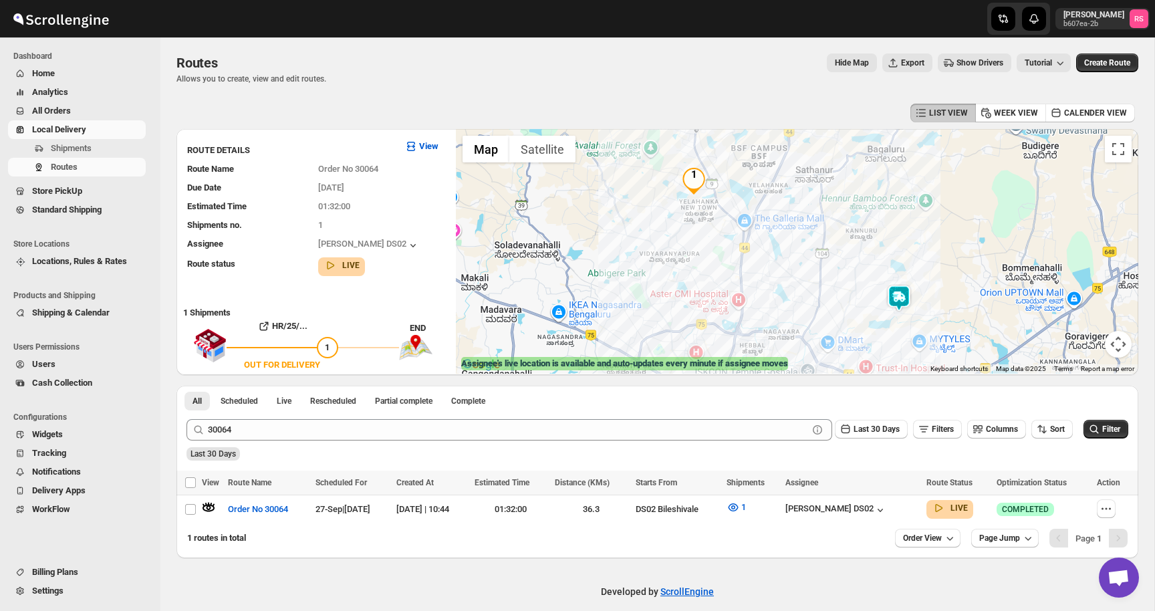
click at [899, 293] on img at bounding box center [898, 298] width 27 height 27
click at [953, 235] on button "Close" at bounding box center [951, 242] width 32 height 32
click at [908, 299] on img at bounding box center [898, 298] width 27 height 27
click at [905, 296] on img at bounding box center [898, 298] width 27 height 27
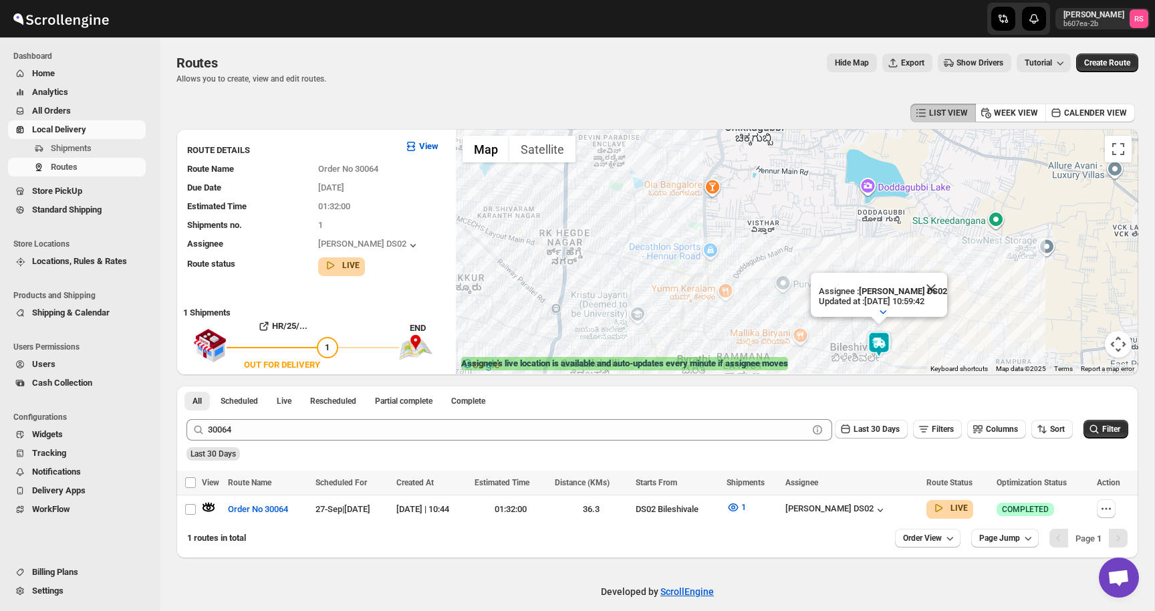
drag, startPoint x: 905, startPoint y: 296, endPoint x: 903, endPoint y: 282, distance: 14.2
click at [903, 282] on div "Assignee : PRAKSH NEWAR DS02 Updated at : 27/09/2025, 10:59:42 Duty mode Enable…" at bounding box center [878, 295] width 136 height 44
click at [929, 287] on button "Close" at bounding box center [931, 289] width 32 height 32
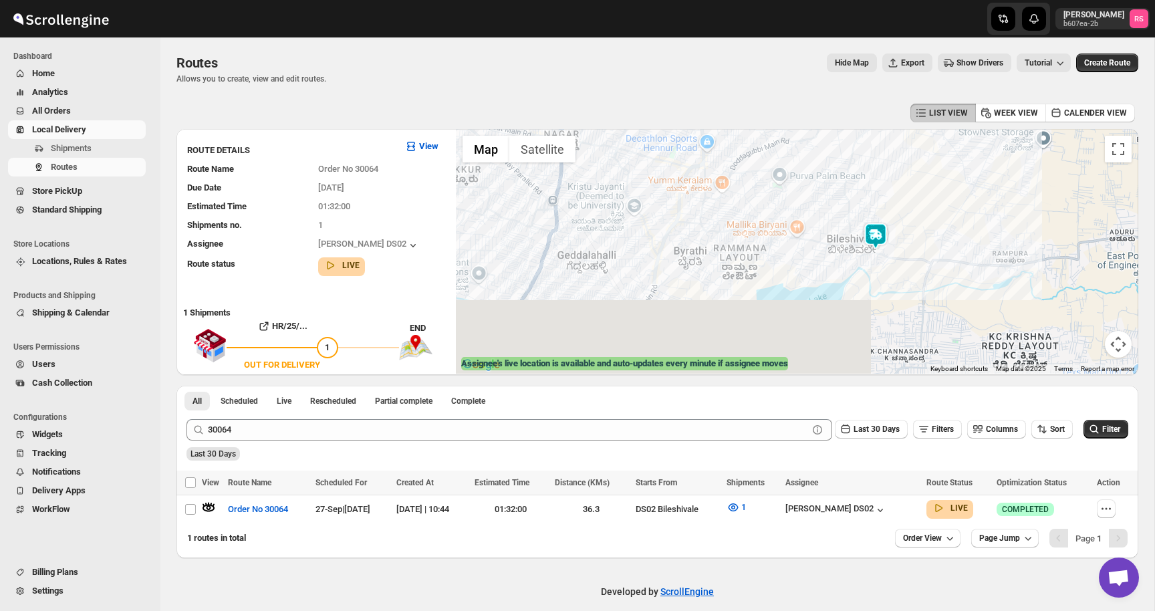
drag, startPoint x: 884, startPoint y: 316, endPoint x: 879, endPoint y: 200, distance: 116.4
click at [879, 200] on div at bounding box center [797, 251] width 682 height 245
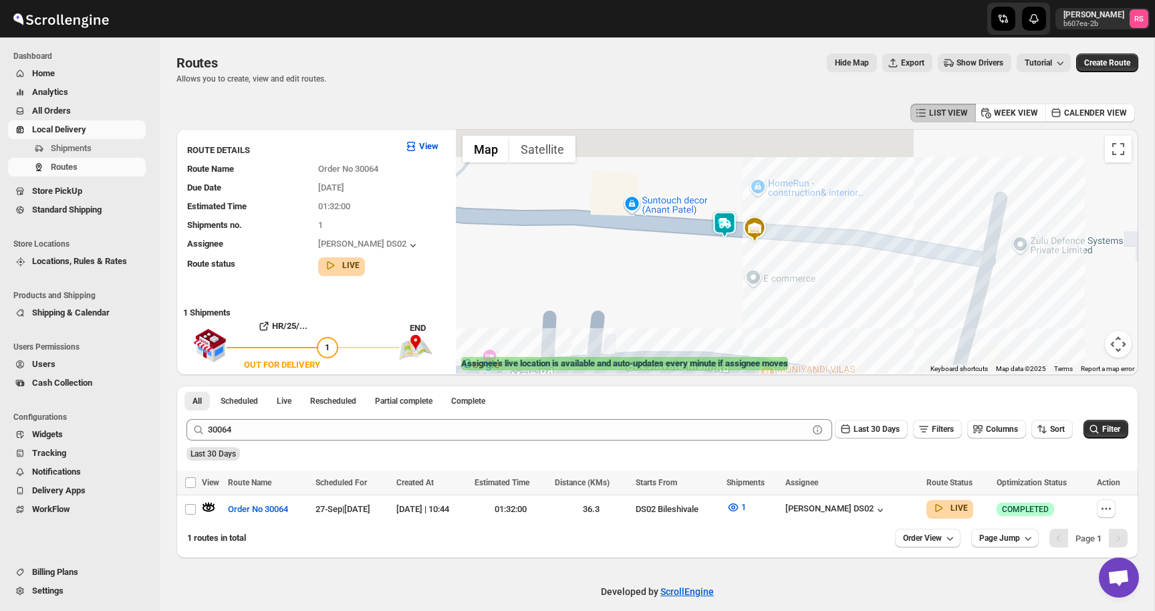
drag, startPoint x: 766, startPoint y: 202, endPoint x: 778, endPoint y: 246, distance: 45.1
click at [778, 246] on div at bounding box center [797, 251] width 682 height 245
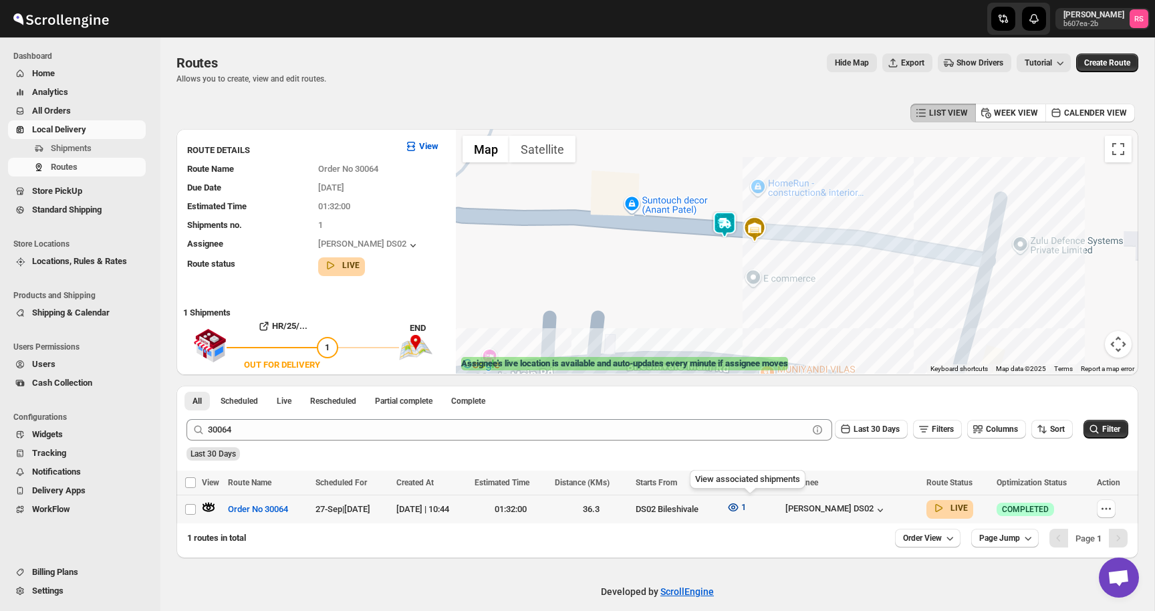
click at [754, 514] on button "1" at bounding box center [735, 506] width 35 height 21
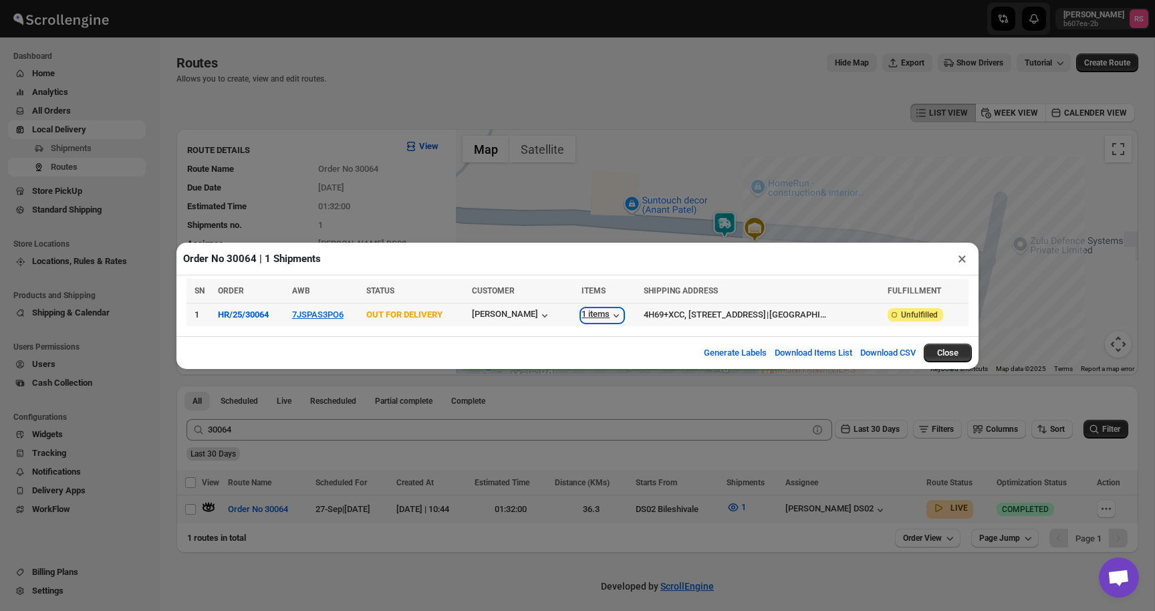
click at [615, 312] on icon "button" at bounding box center [615, 315] width 13 height 13
click at [955, 257] on button "×" at bounding box center [961, 258] width 19 height 19
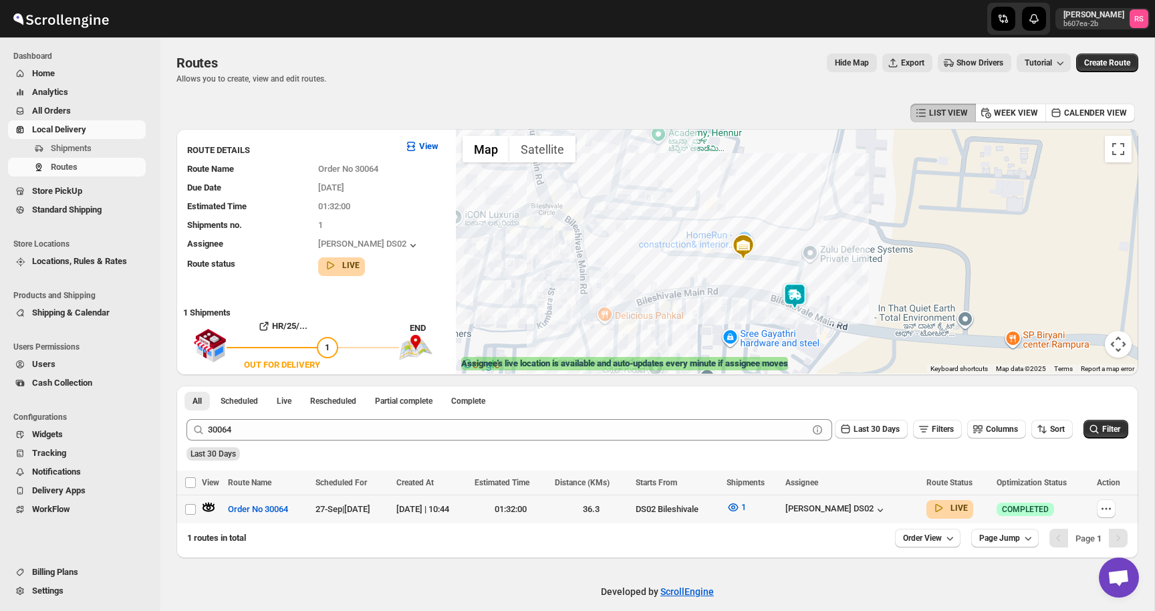
click at [798, 291] on img at bounding box center [794, 296] width 27 height 27
click at [846, 237] on button "Close" at bounding box center [846, 240] width 32 height 32
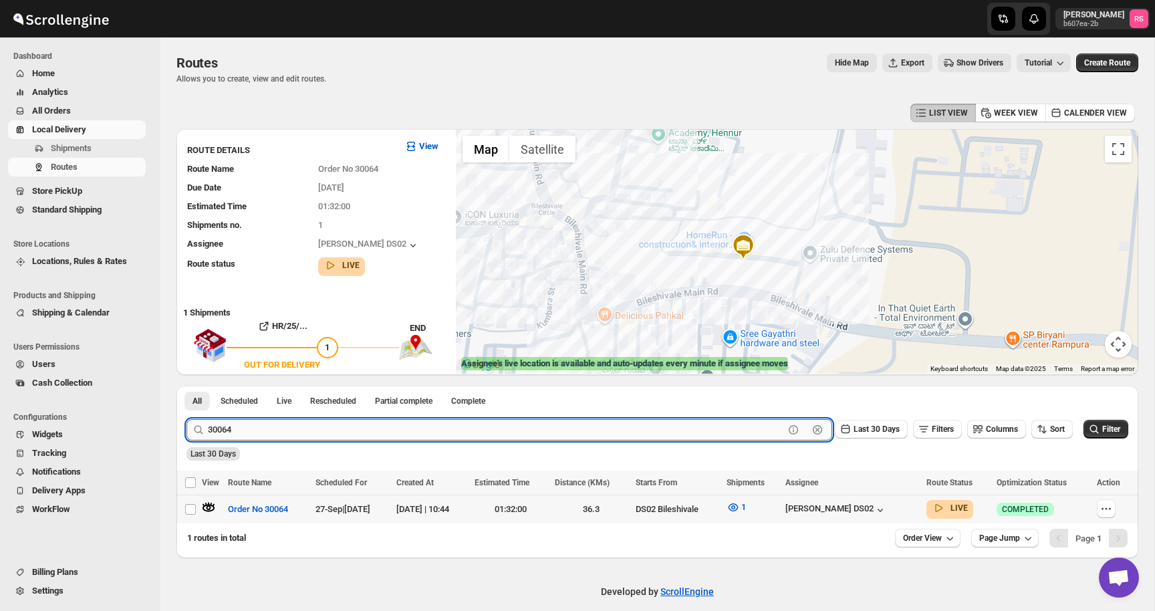
click at [299, 430] on input "30064" at bounding box center [496, 429] width 576 height 21
type input "30065"
click at [186, 386] on button "Submit" at bounding box center [205, 393] width 38 height 14
click at [202, 510] on icon "button" at bounding box center [208, 506] width 13 height 13
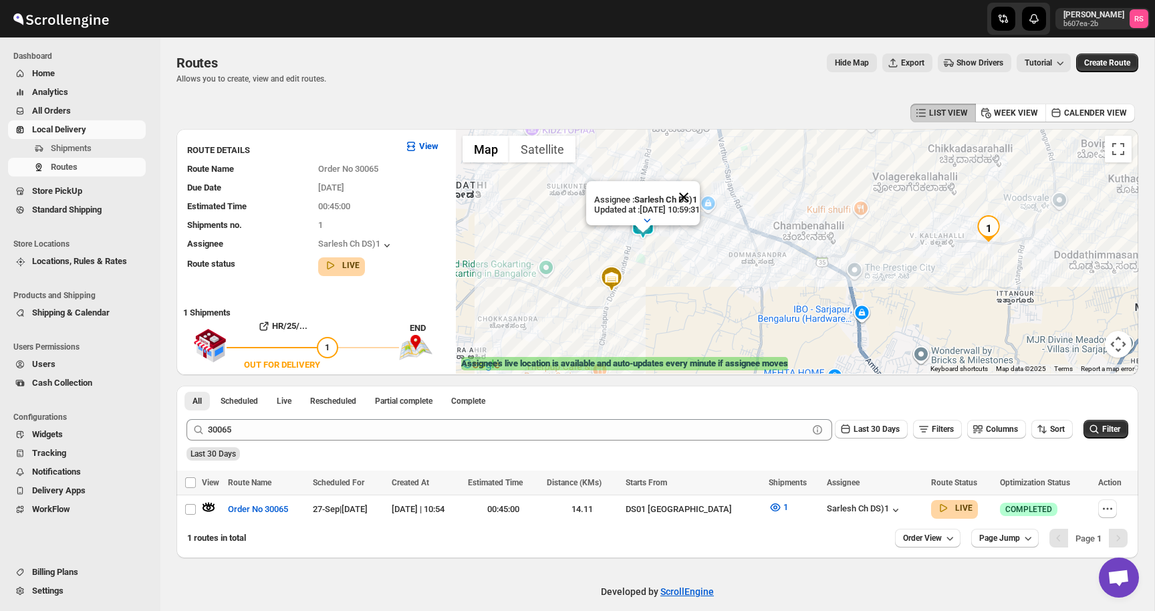
click at [700, 194] on button "Close" at bounding box center [683, 197] width 32 height 32
click at [641, 222] on img at bounding box center [642, 225] width 27 height 27
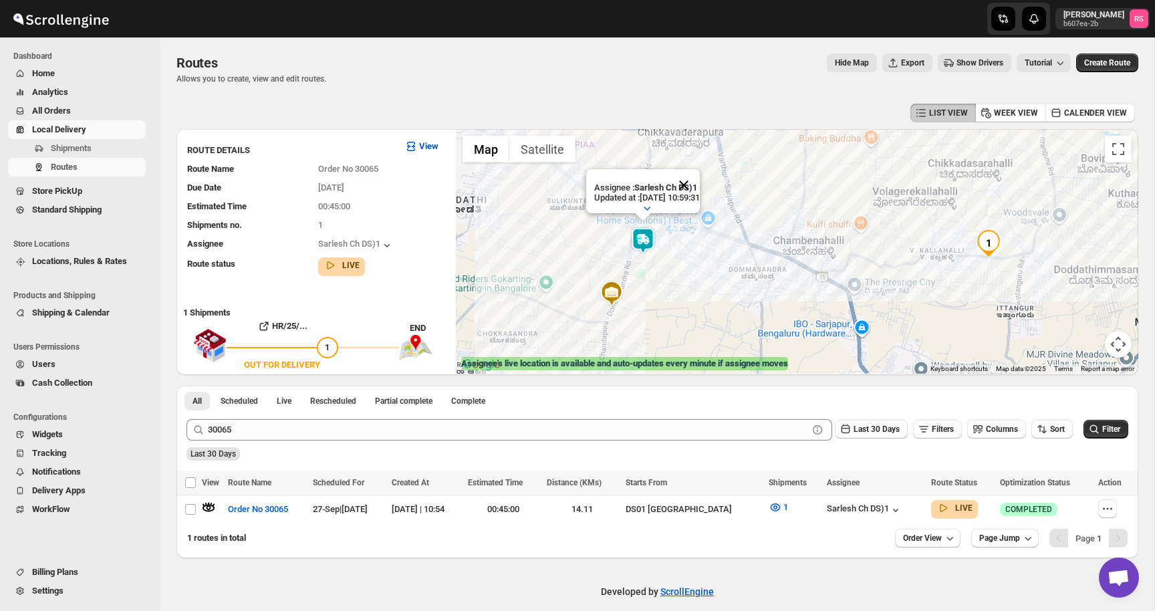
click at [700, 176] on button "Close" at bounding box center [683, 185] width 32 height 32
